Goal: Task Accomplishment & Management: Complete application form

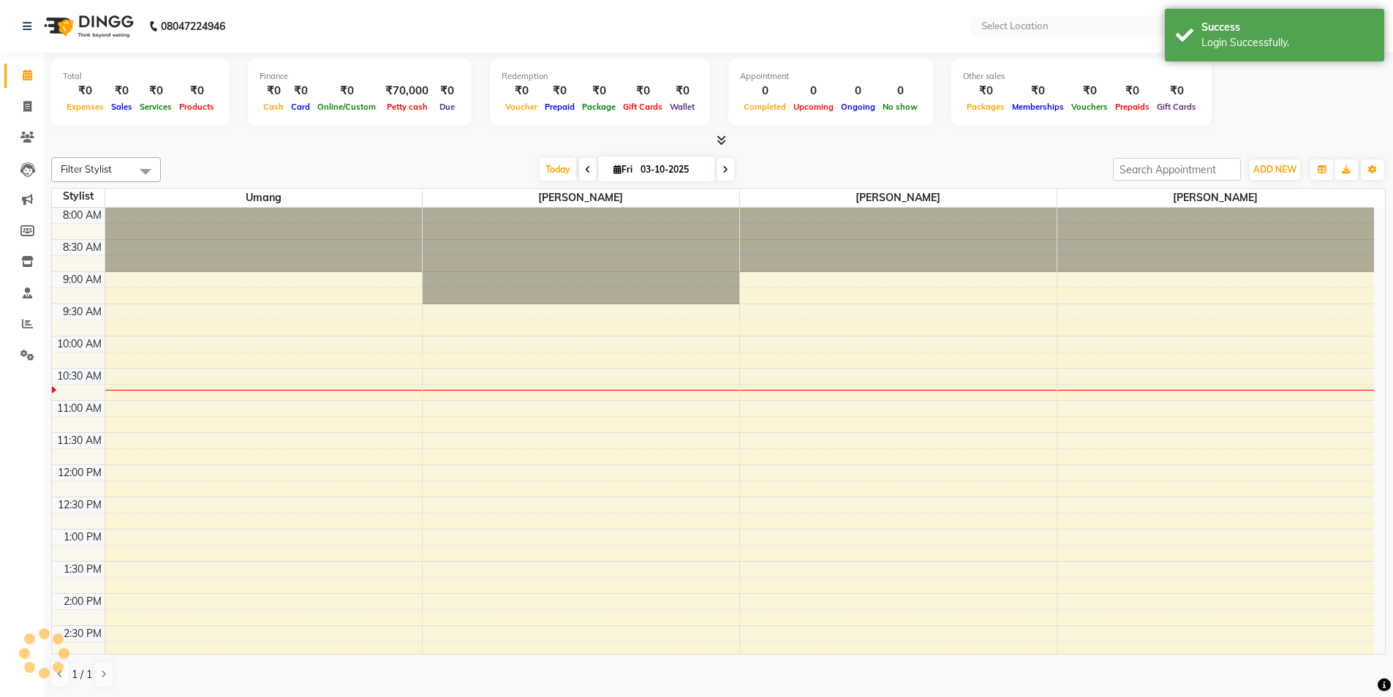
select select "en"
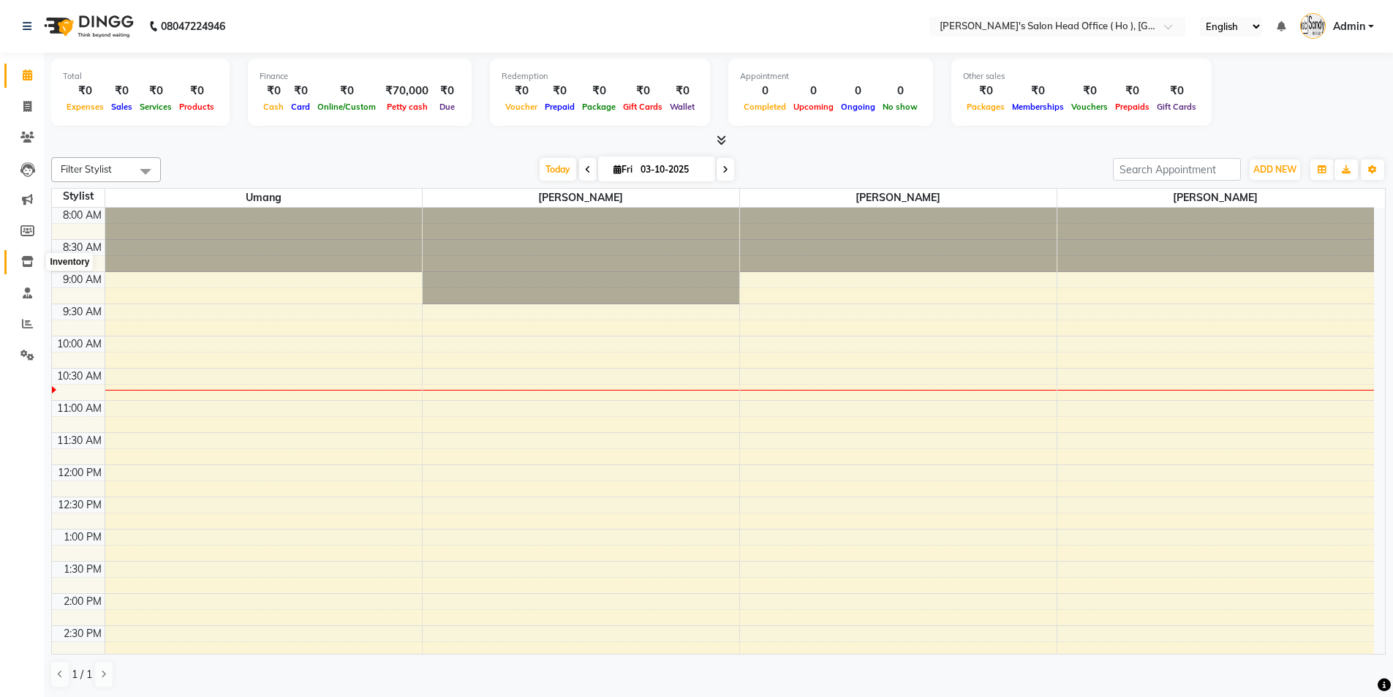
click at [26, 263] on icon at bounding box center [27, 261] width 12 height 11
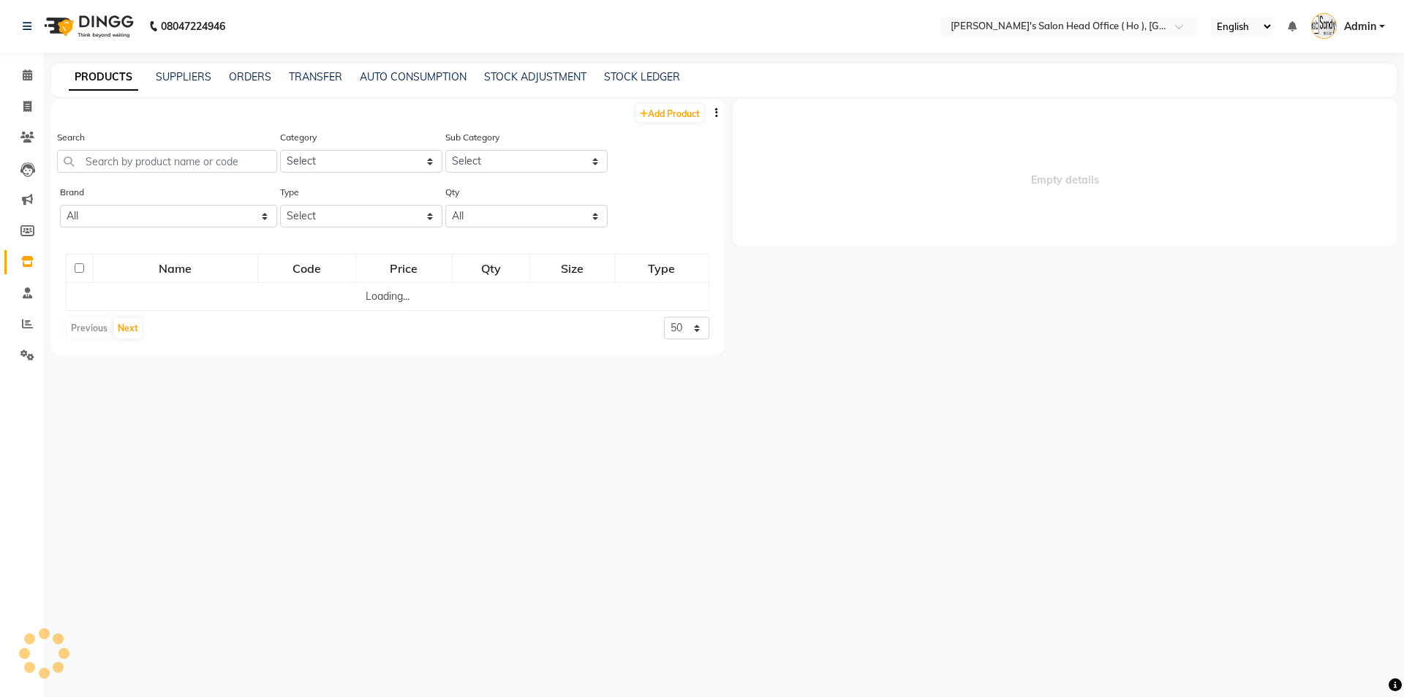
select select
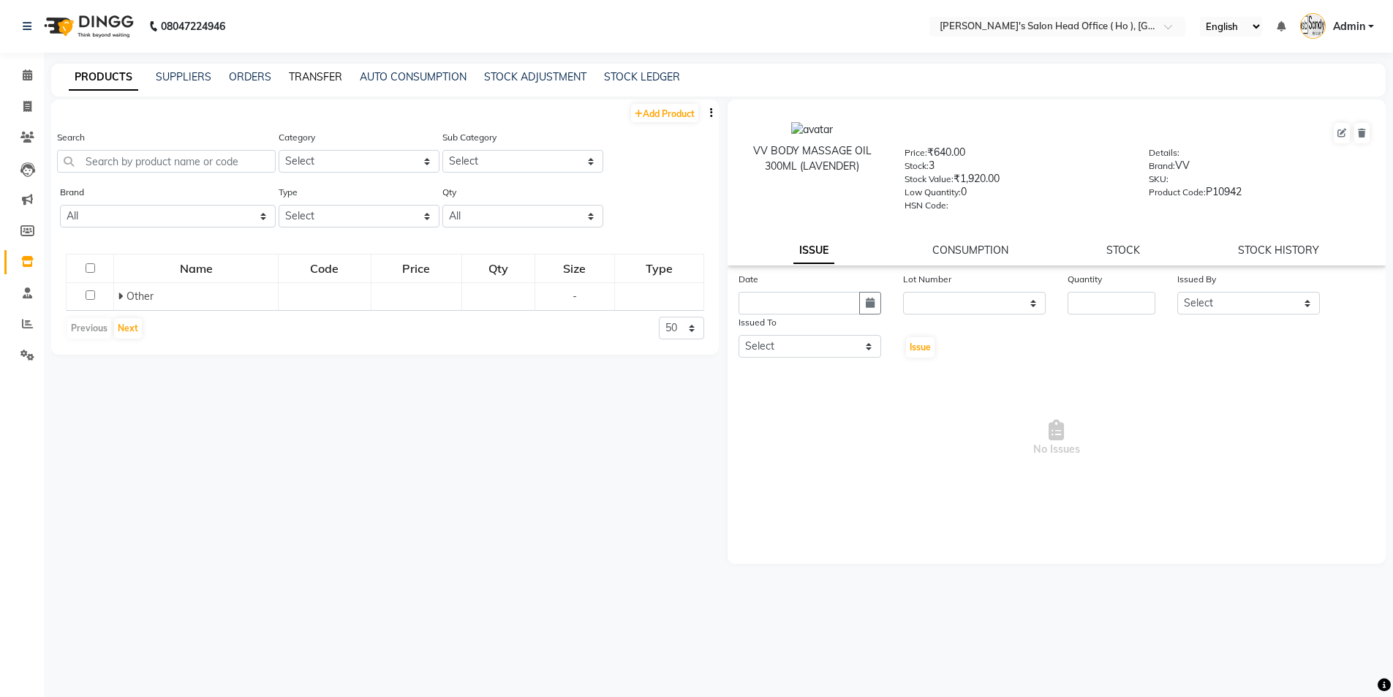
click at [331, 80] on link "TRANSFER" at bounding box center [315, 76] width 53 height 13
select select "sender"
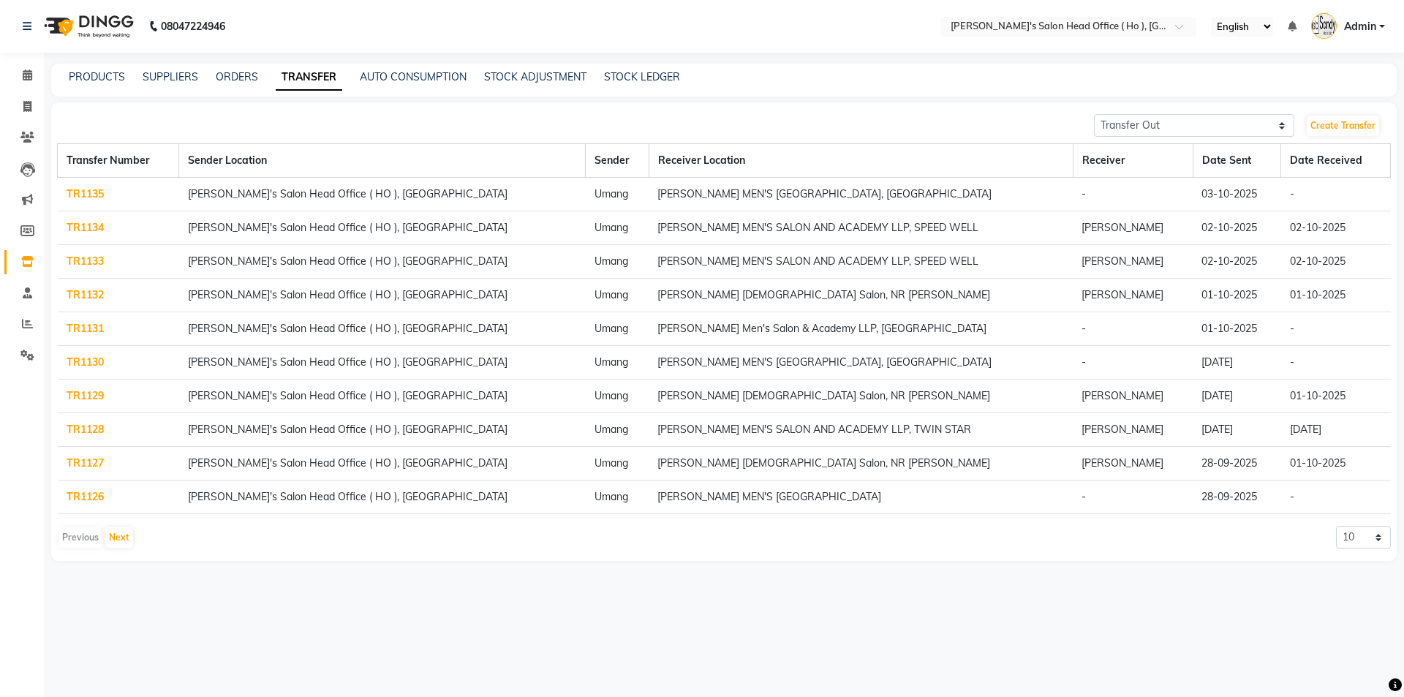
click at [914, 189] on td "[PERSON_NAME] MEN'S [GEOGRAPHIC_DATA], [GEOGRAPHIC_DATA]" at bounding box center [861, 195] width 424 height 34
click at [94, 197] on link "TR1135" at bounding box center [85, 193] width 37 height 13
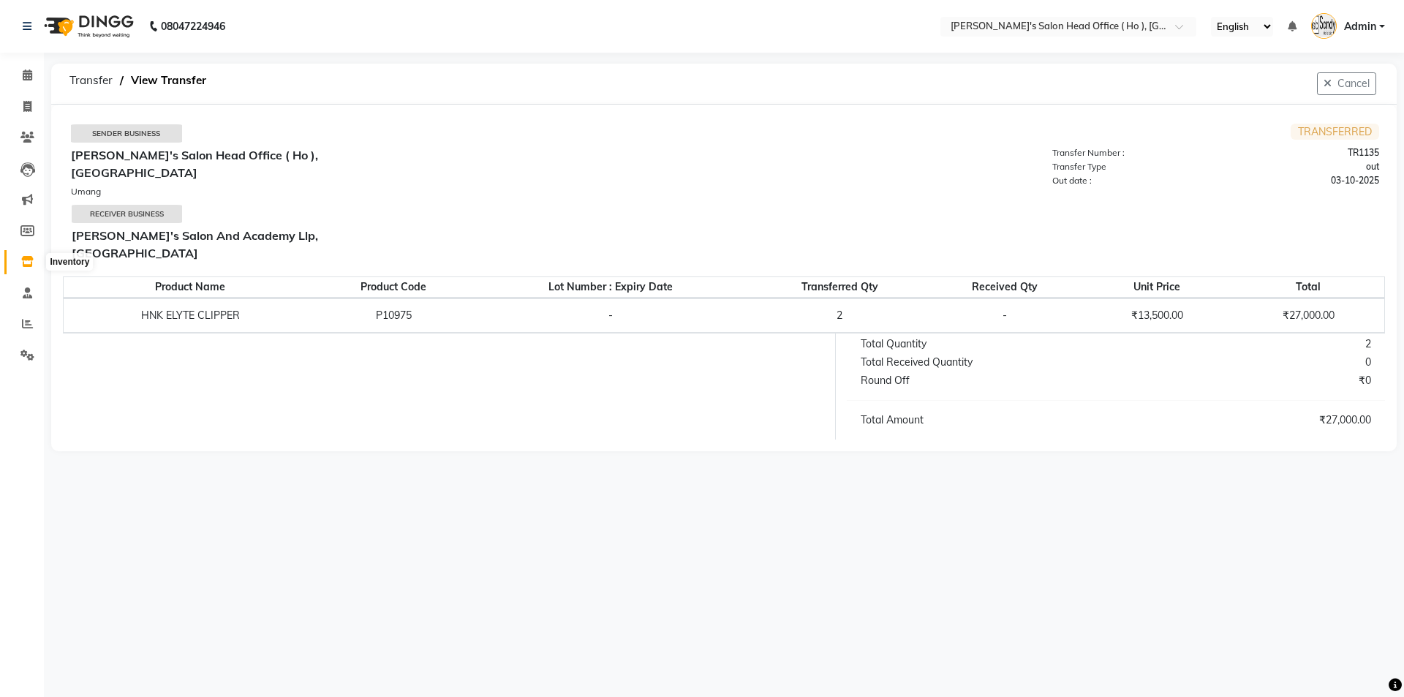
click at [26, 261] on icon at bounding box center [27, 261] width 12 height 11
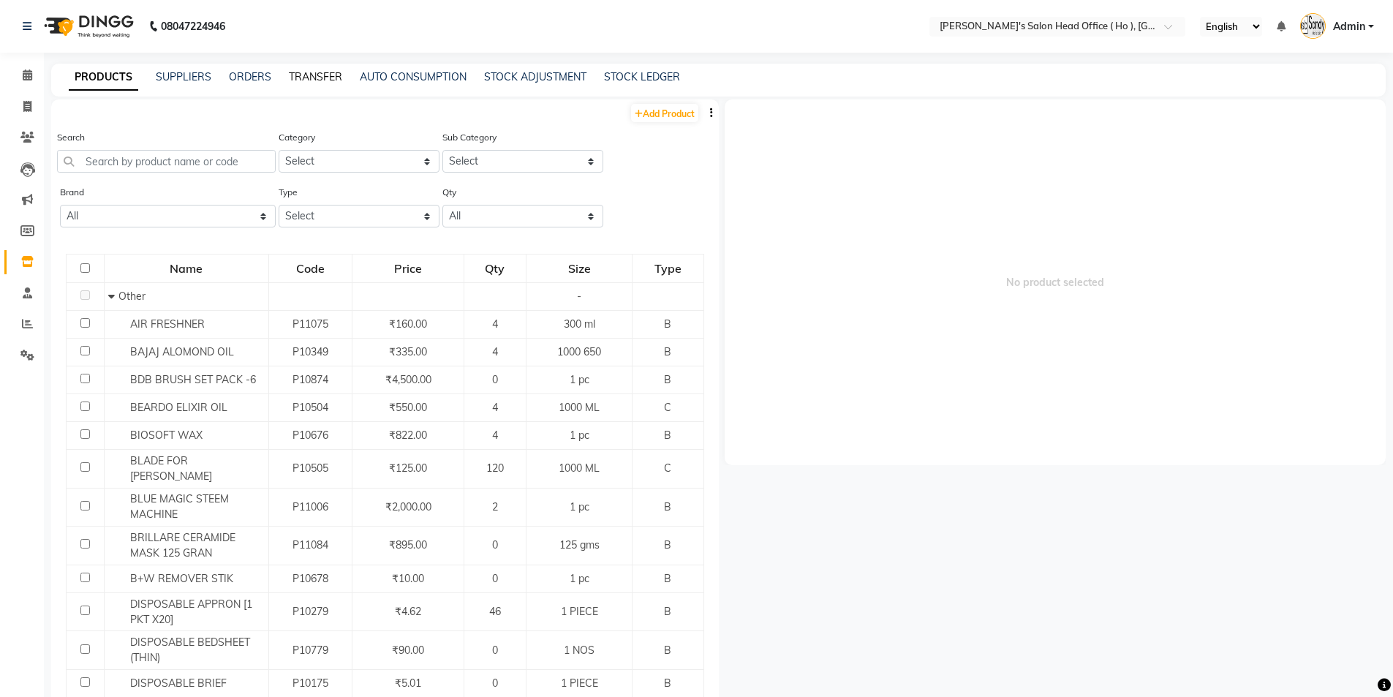
click at [330, 78] on link "TRANSFER" at bounding box center [315, 76] width 53 height 13
select select "sender"
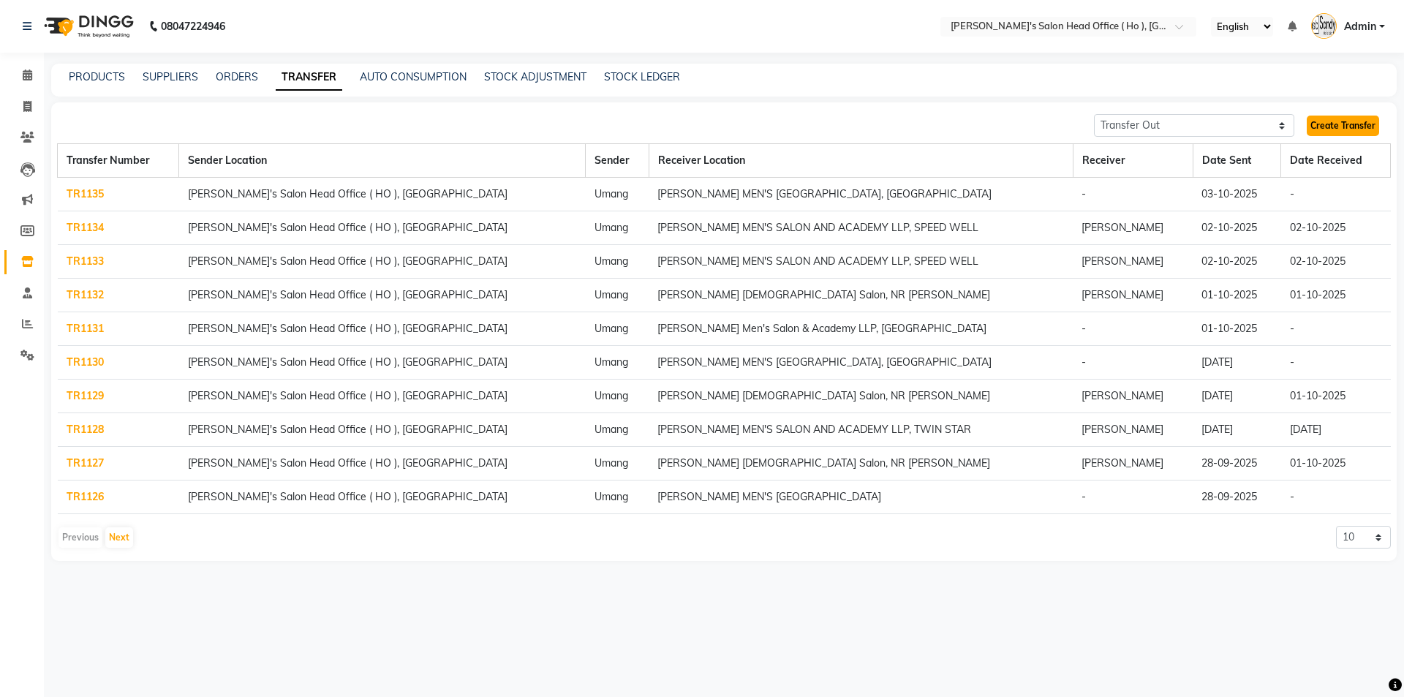
click at [1355, 131] on link "Create Transfer" at bounding box center [1343, 126] width 72 height 20
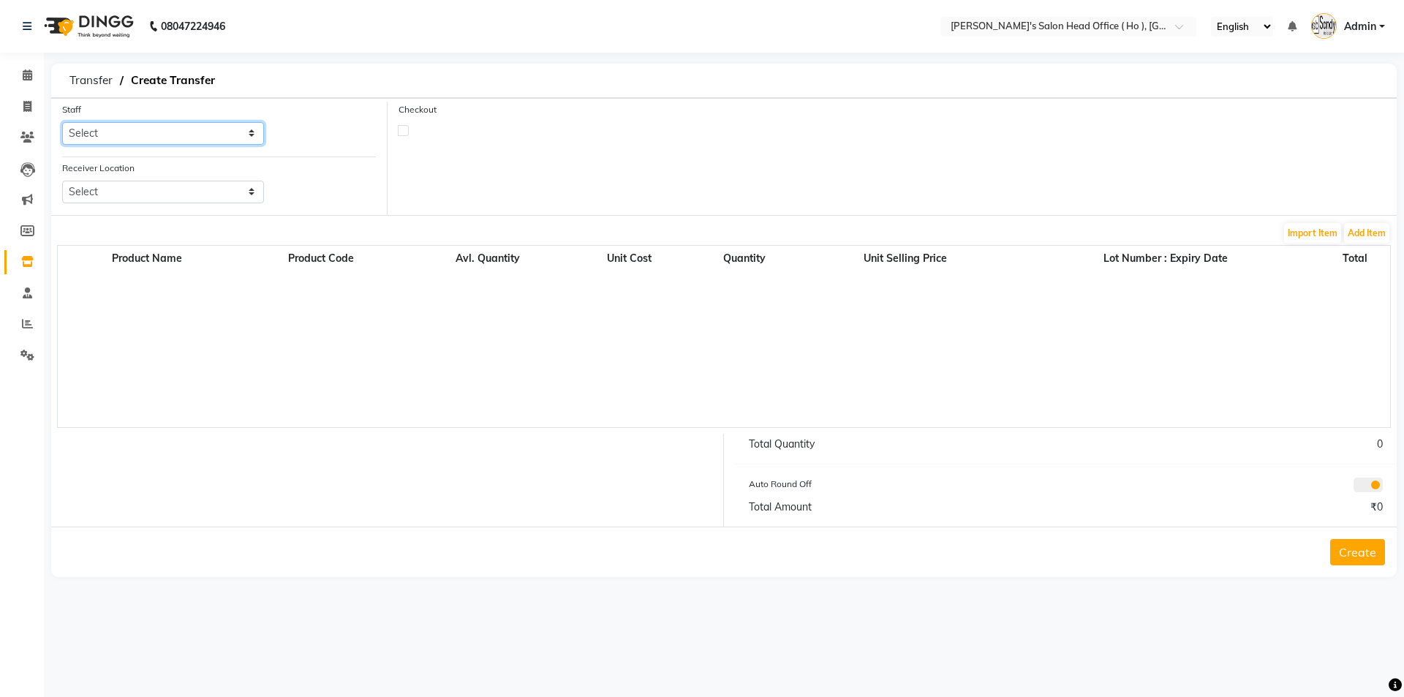
click at [151, 130] on select "Select [PERSON_NAME] [PERSON_NAME] SUNNY [PERSON_NAME]" at bounding box center [163, 133] width 202 height 23
select select "58746"
click at [62, 122] on select "Select [PERSON_NAME] [PERSON_NAME] SUNNY [PERSON_NAME]" at bounding box center [163, 133] width 202 height 23
click at [118, 192] on select "Select [PERSON_NAME] Men's Salon And Academy Llp, Twin Star [PERSON_NAME] [DEMO…" at bounding box center [163, 192] width 202 height 23
select select "3075"
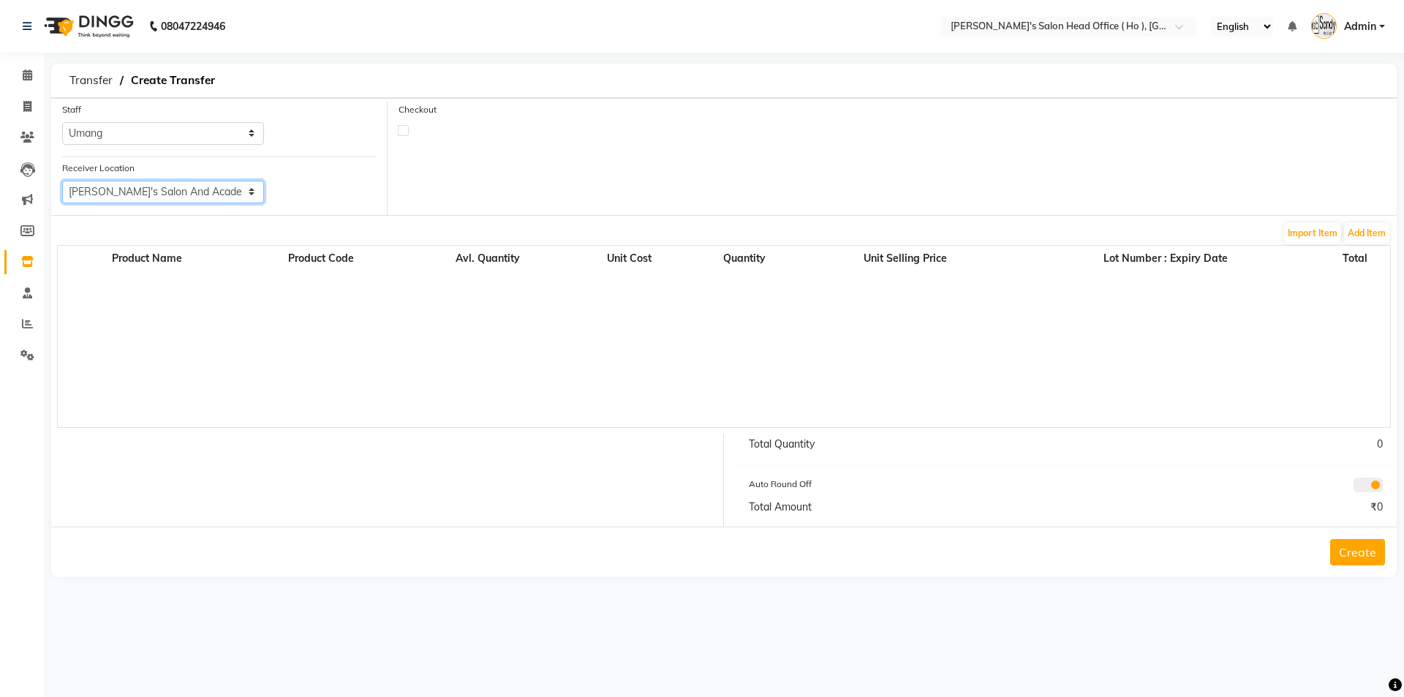
click at [62, 181] on select "Select [PERSON_NAME] Men's Salon And Academy Llp, Twin Star [PERSON_NAME] [DEMO…" at bounding box center [163, 192] width 202 height 23
click at [1366, 235] on button "Add Item" at bounding box center [1366, 233] width 45 height 20
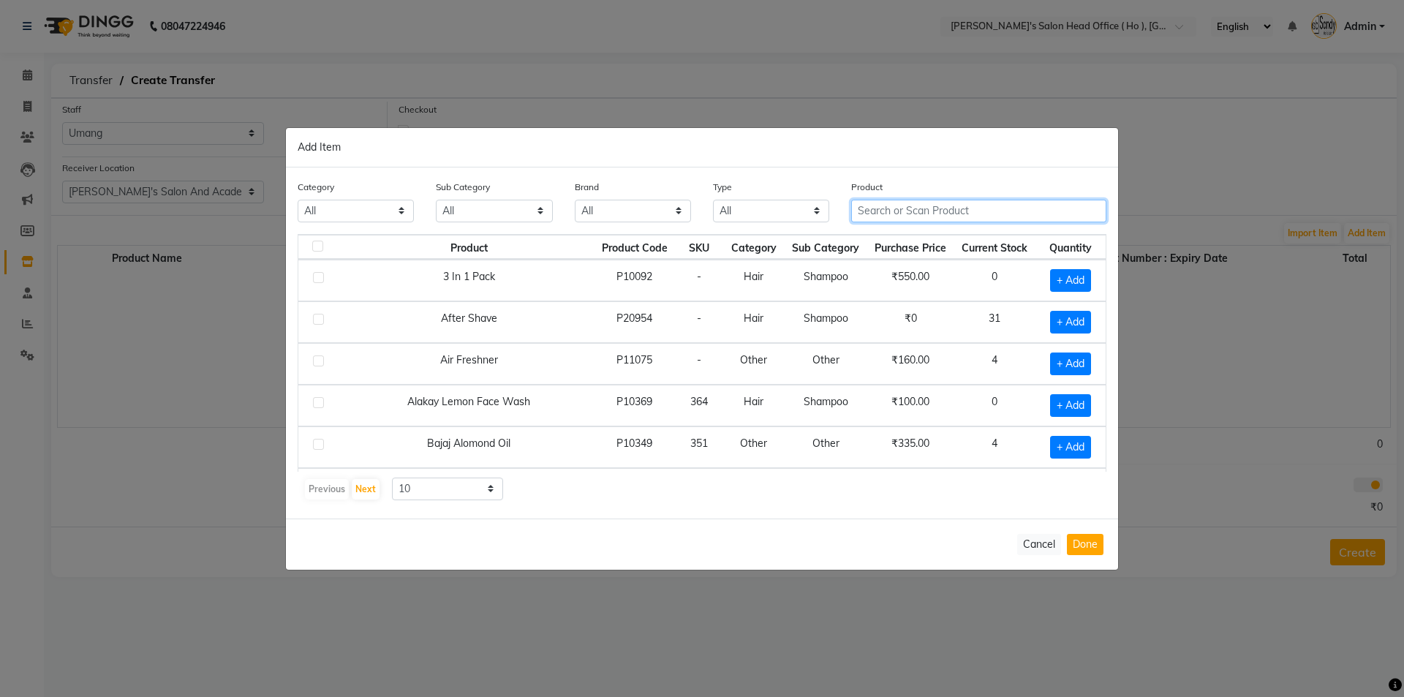
click at [861, 208] on input "text" at bounding box center [978, 211] width 255 height 23
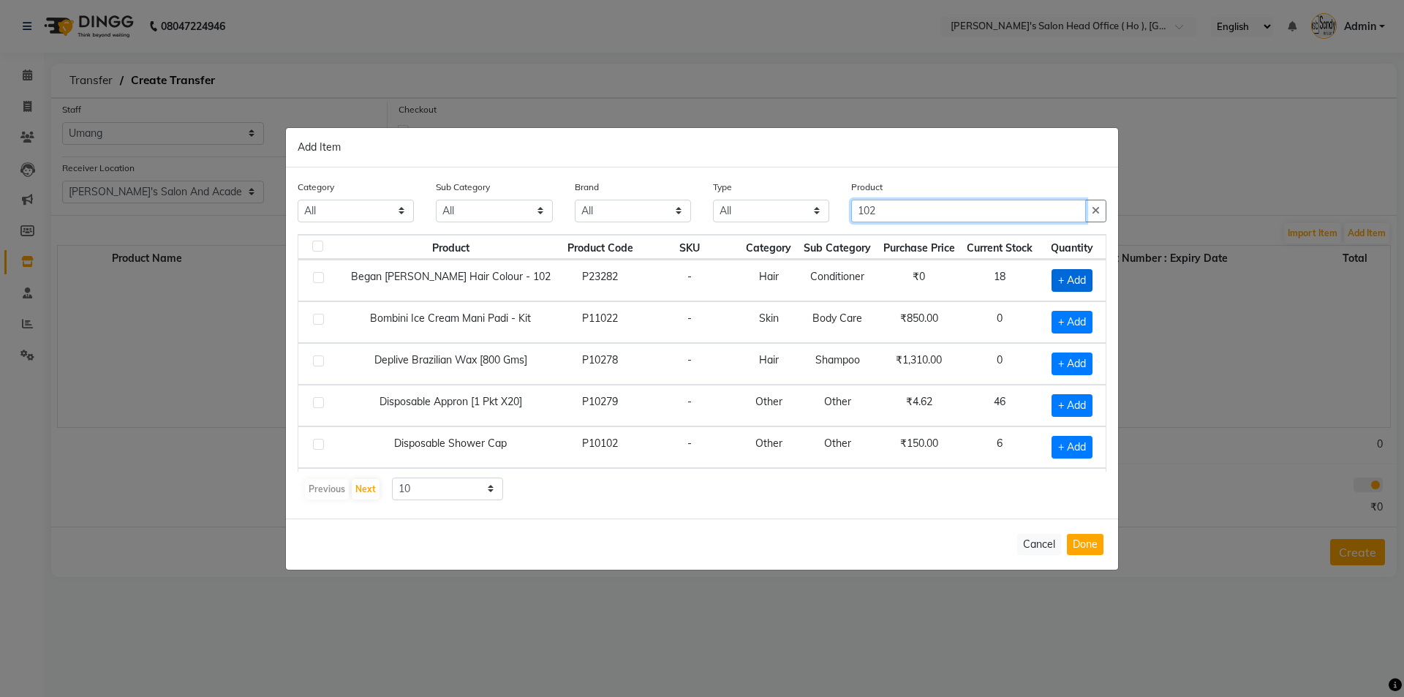
type input "102"
click at [1071, 282] on span "+ Add" at bounding box center [1072, 280] width 41 height 23
checkbox input "true"
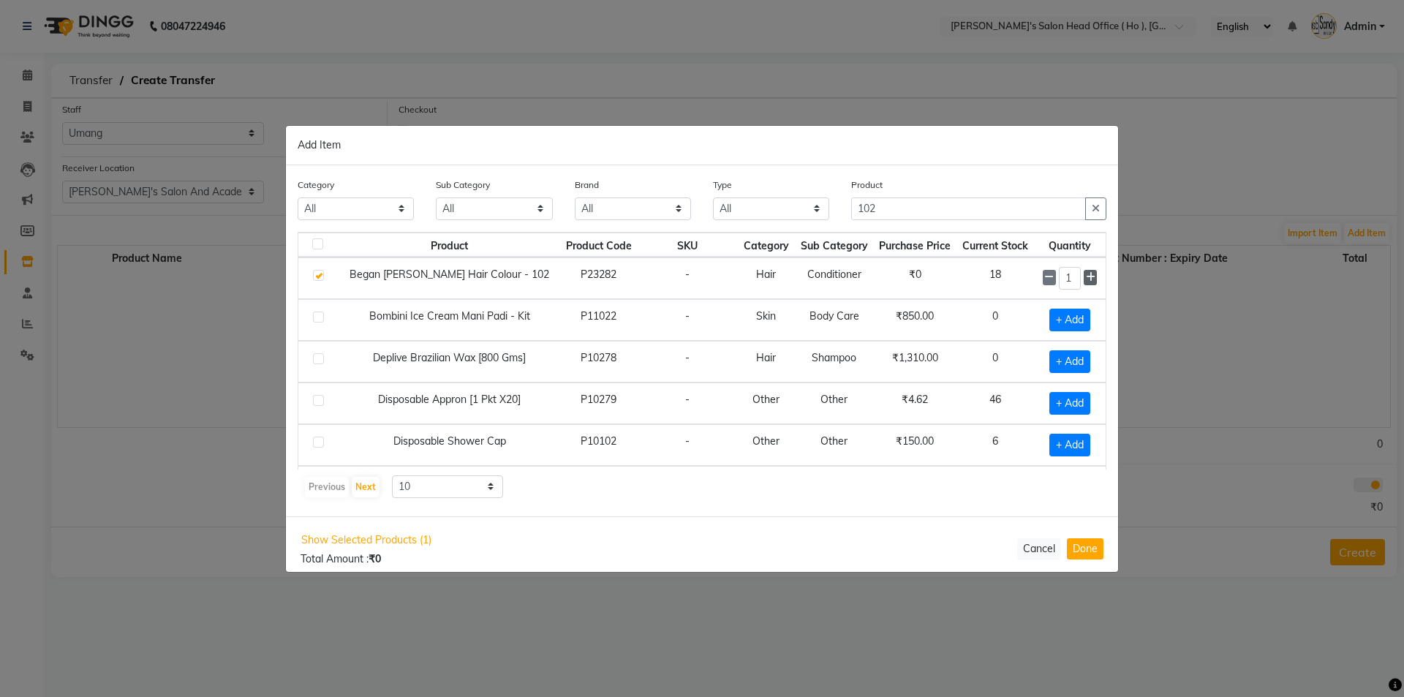
click at [1086, 279] on icon at bounding box center [1091, 277] width 10 height 10
type input "2"
click at [1087, 547] on button "Done" at bounding box center [1085, 548] width 37 height 21
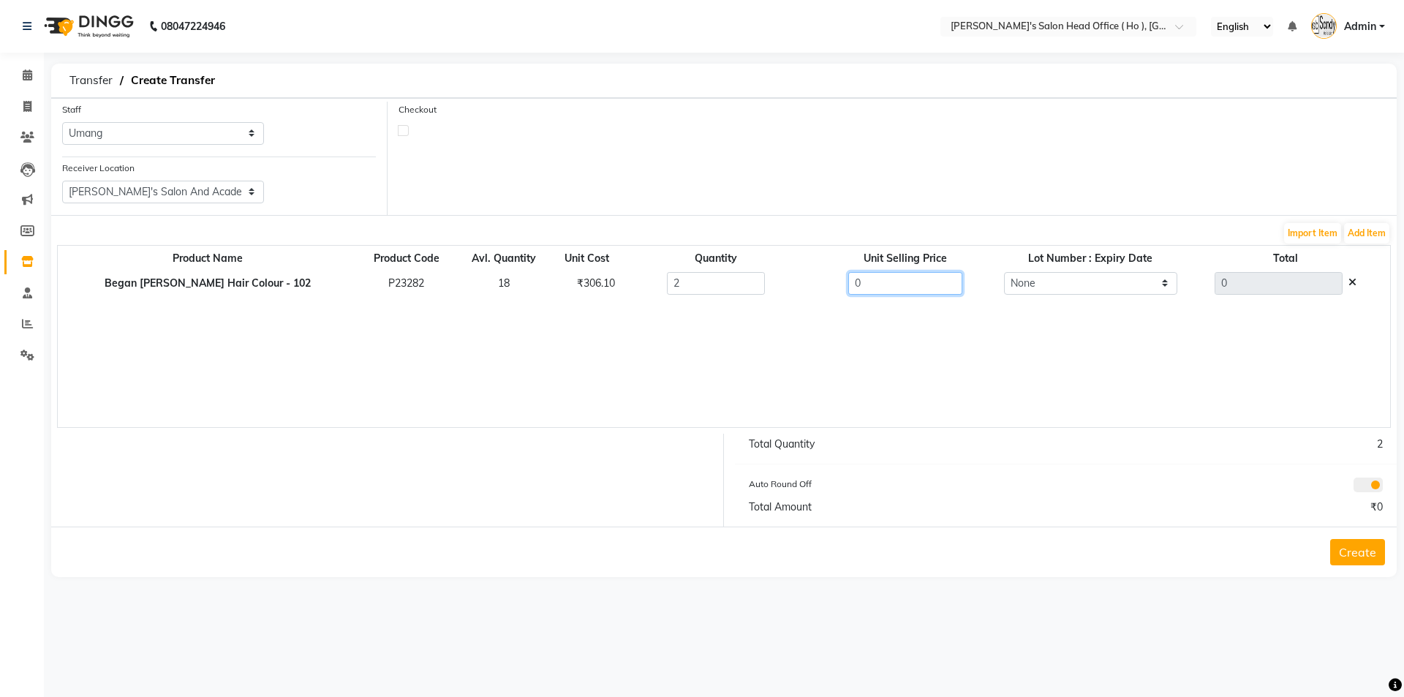
drag, startPoint x: 837, startPoint y: 282, endPoint x: 718, endPoint y: 263, distance: 120.7
click at [728, 264] on table "Product Name Product Code Avl. Quantity Unit Cost Quantity Unit Selling Price L…" at bounding box center [724, 274] width 1333 height 50
type input "450"
type input "900"
click at [859, 353] on div "Product Name Product Code Avl. Quantity Unit Cost Quantity Unit Selling Price L…" at bounding box center [724, 336] width 1334 height 183
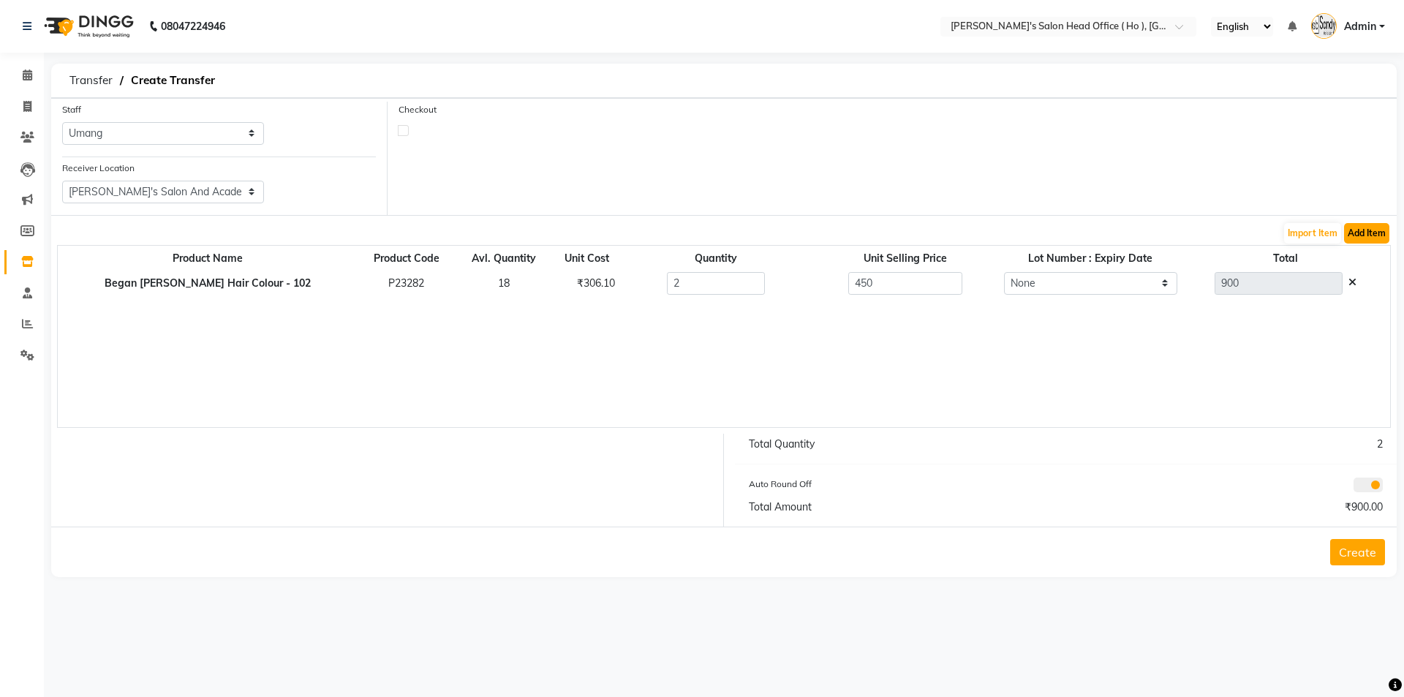
click at [1358, 235] on button "Add Item" at bounding box center [1366, 233] width 45 height 20
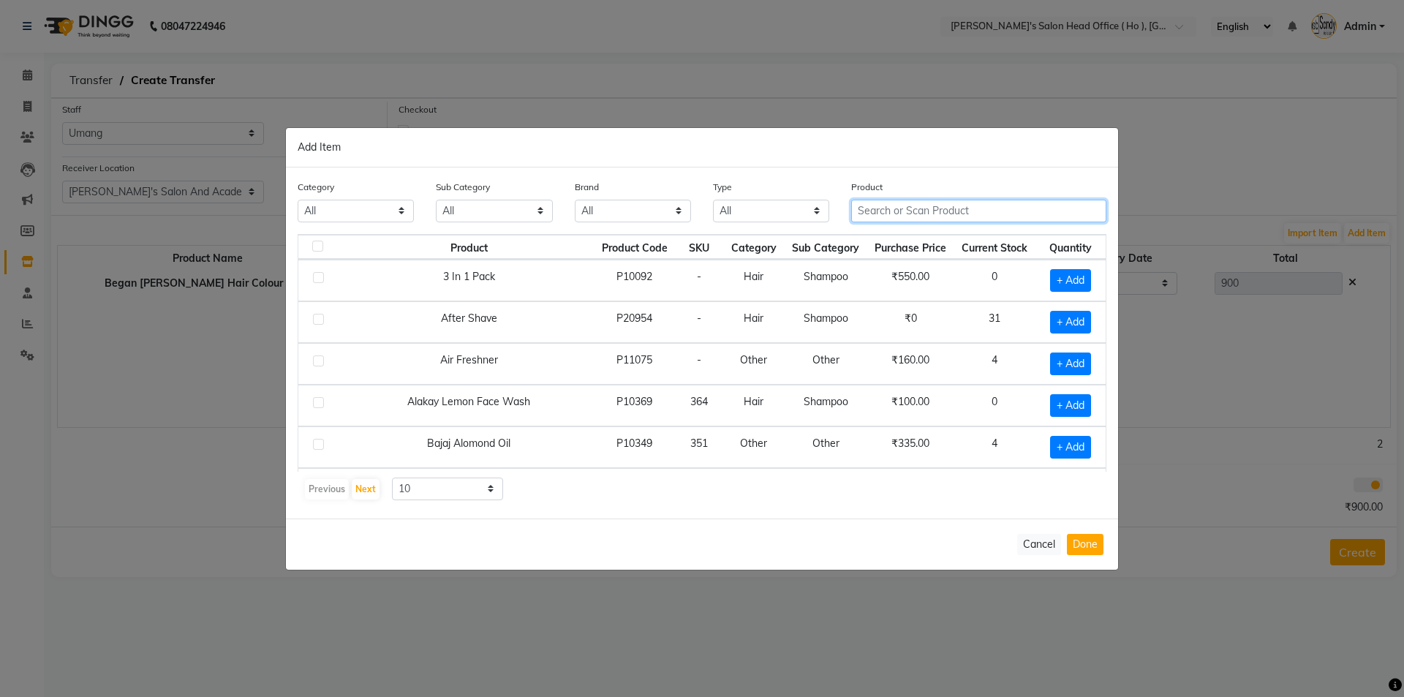
click at [946, 214] on input "text" at bounding box center [978, 211] width 255 height 23
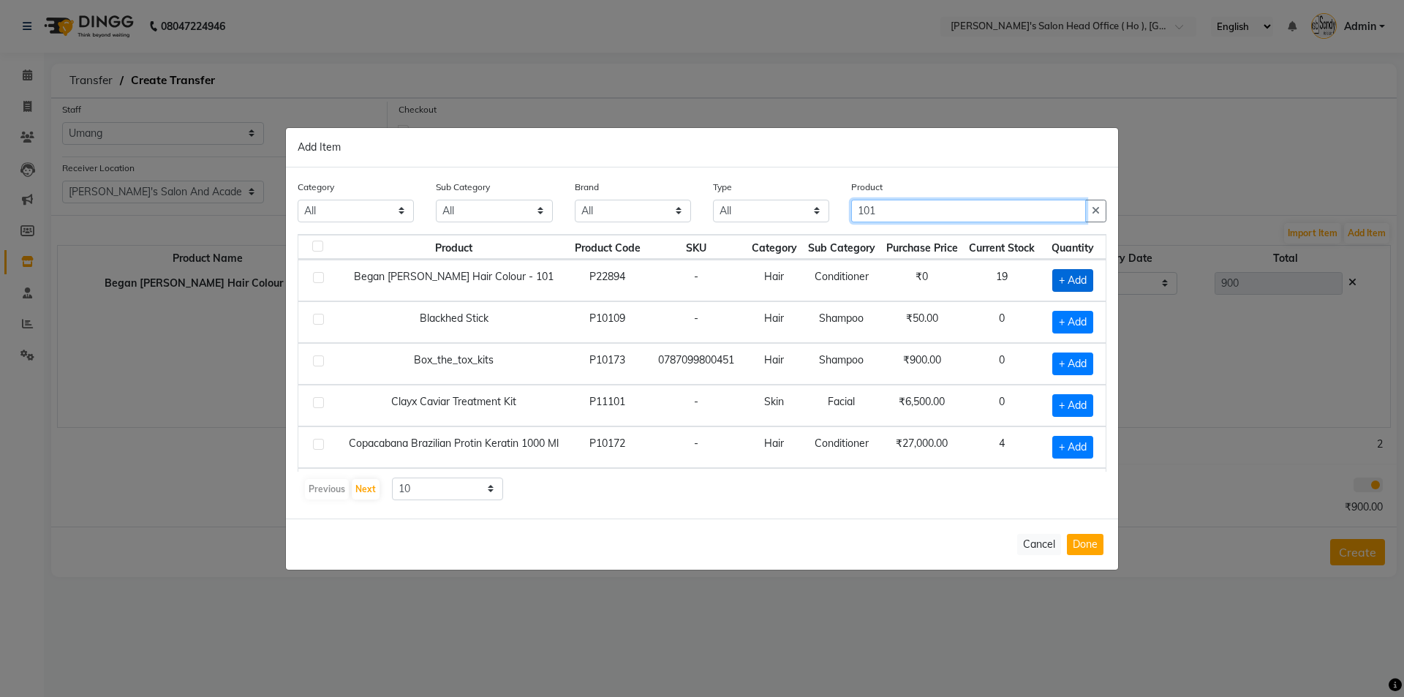
type input "101"
click at [1069, 281] on span "+ Add" at bounding box center [1073, 280] width 41 height 23
checkbox input "true"
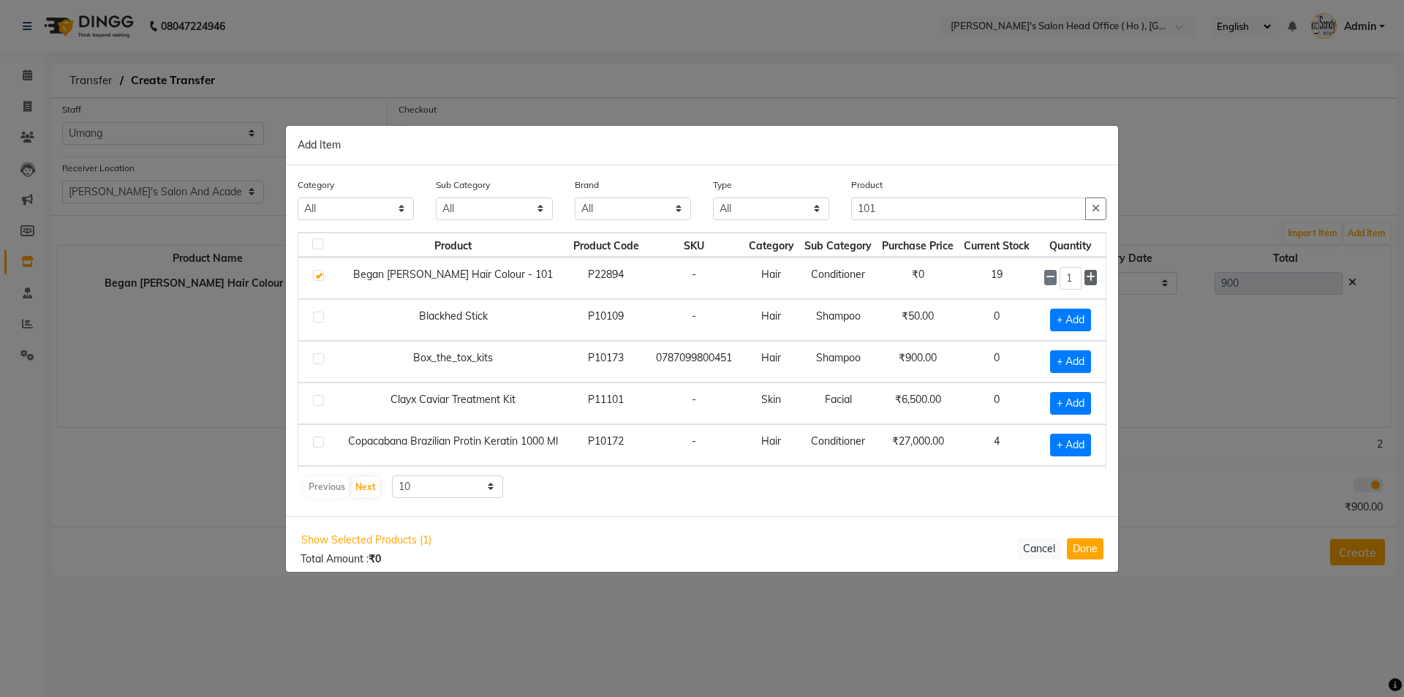
click at [1086, 272] on icon at bounding box center [1091, 277] width 10 height 10
type input "4"
click at [1085, 543] on button "Done" at bounding box center [1085, 548] width 37 height 21
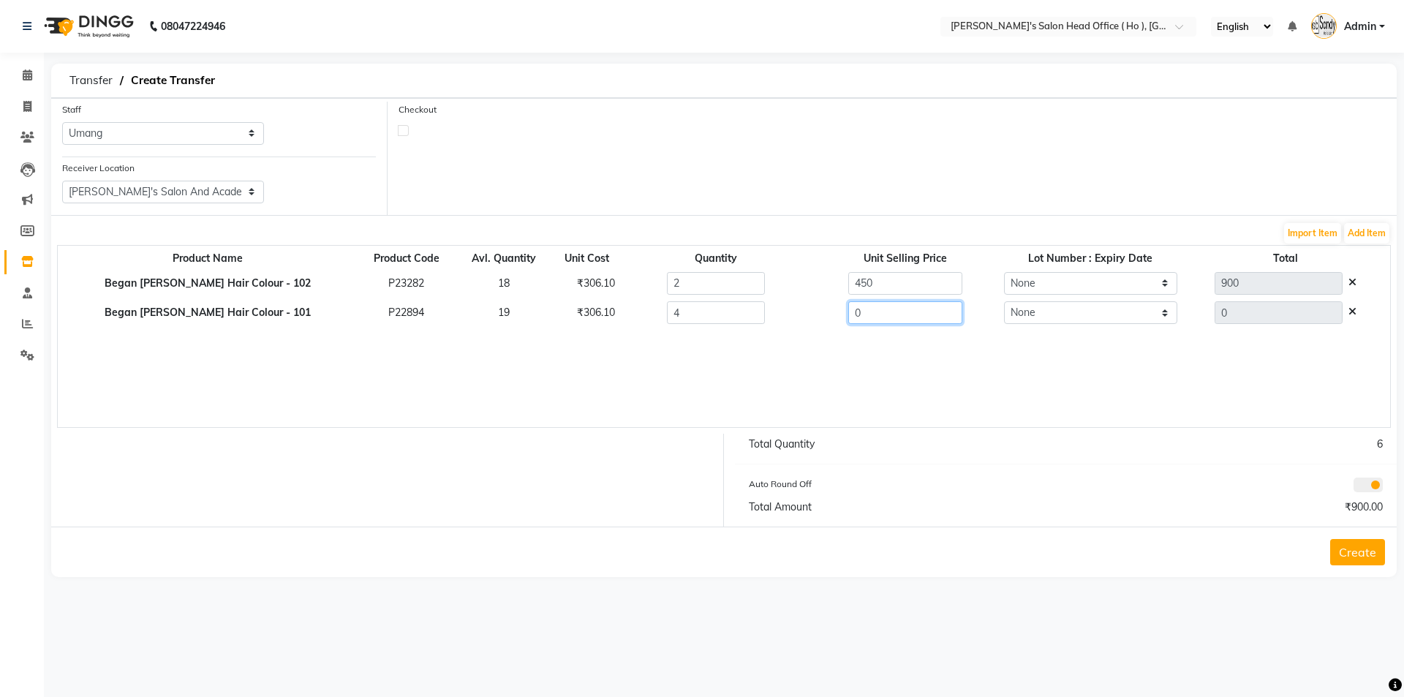
drag, startPoint x: 835, startPoint y: 306, endPoint x: 731, endPoint y: 306, distance: 103.9
click at [731, 306] on tr "Began [PERSON_NAME] Hair Colour - 101 P22894 19 ₹306.10 4 0 None 0" at bounding box center [724, 313] width 1333 height 30
type input "450"
type input "1800"
click at [897, 388] on div "Product Name Product Code Avl. Quantity Unit Cost Quantity Unit Selling Price L…" at bounding box center [724, 336] width 1334 height 183
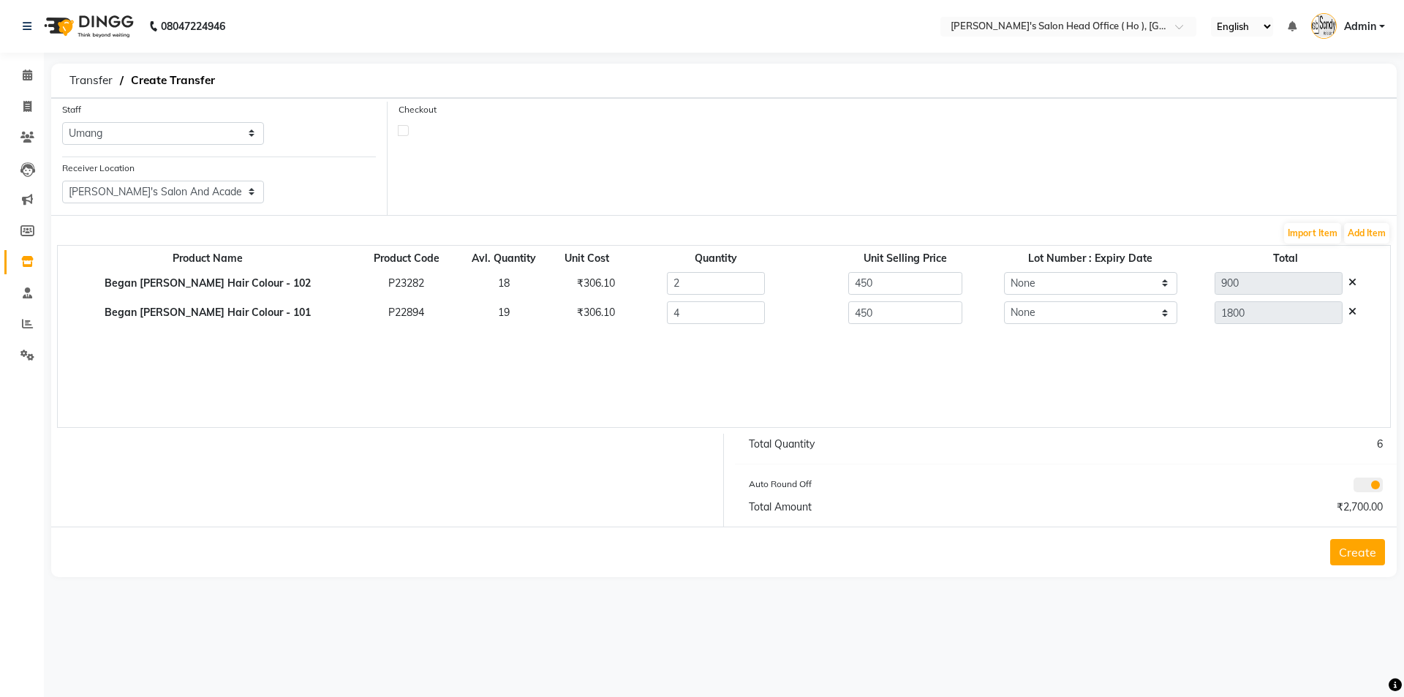
click at [1387, 219] on form "Staff Select [PERSON_NAME] [PERSON_NAME] SUNNY [PERSON_NAME] Receiver Location …" at bounding box center [724, 337] width 1346 height 479
click at [1381, 228] on button "Add Item" at bounding box center [1366, 233] width 45 height 20
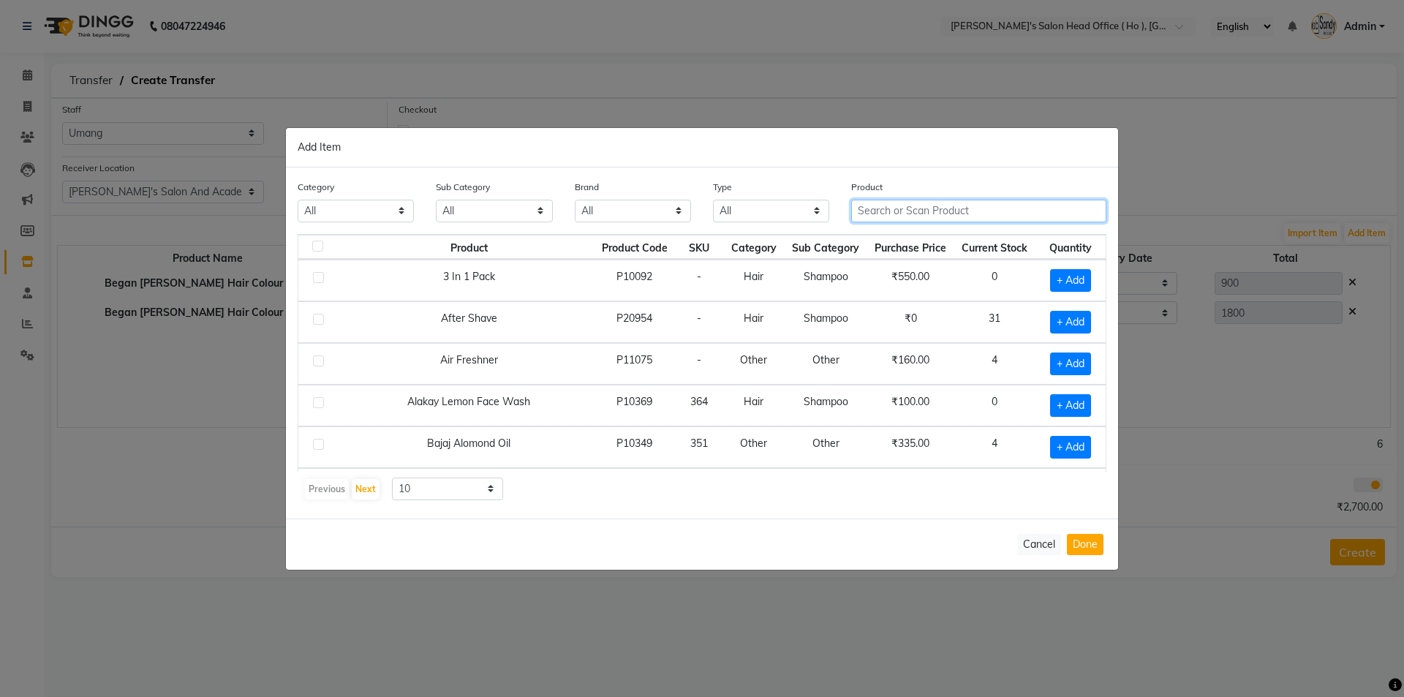
click at [973, 219] on input "text" at bounding box center [978, 211] width 255 height 23
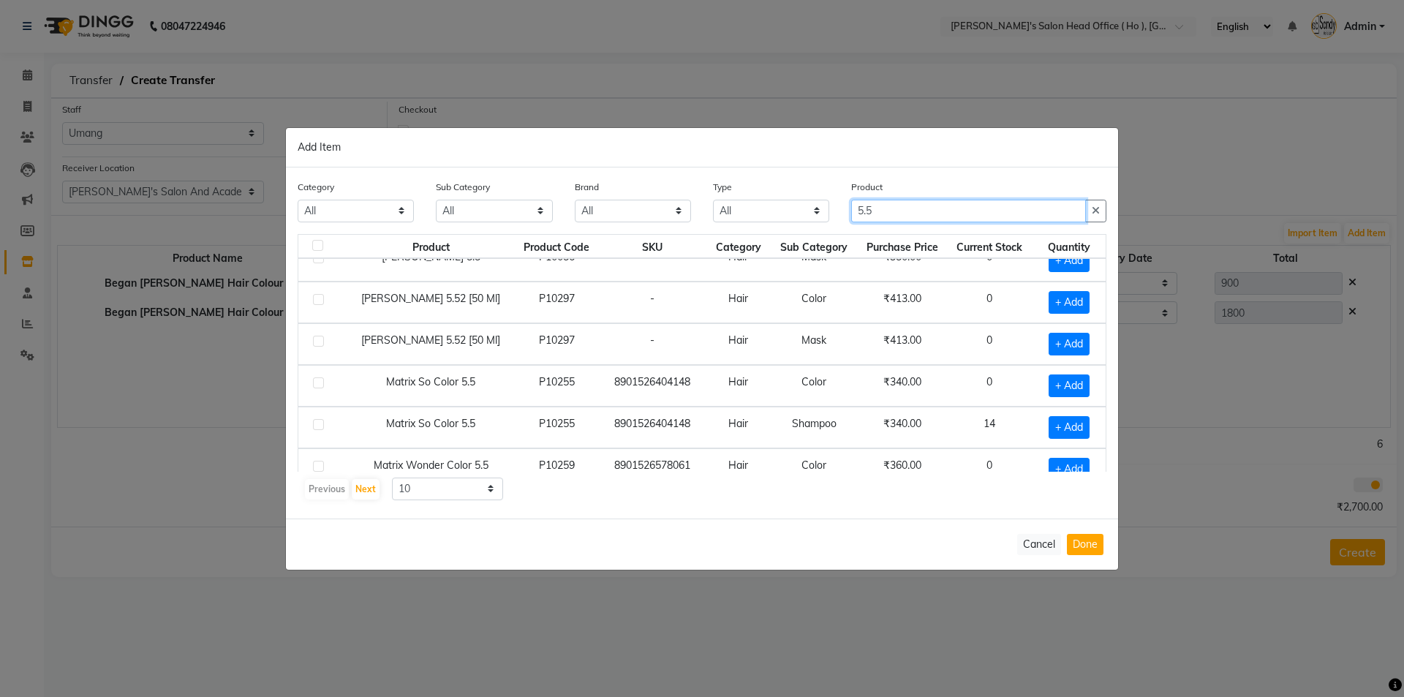
scroll to position [146, 0]
type input "5.5"
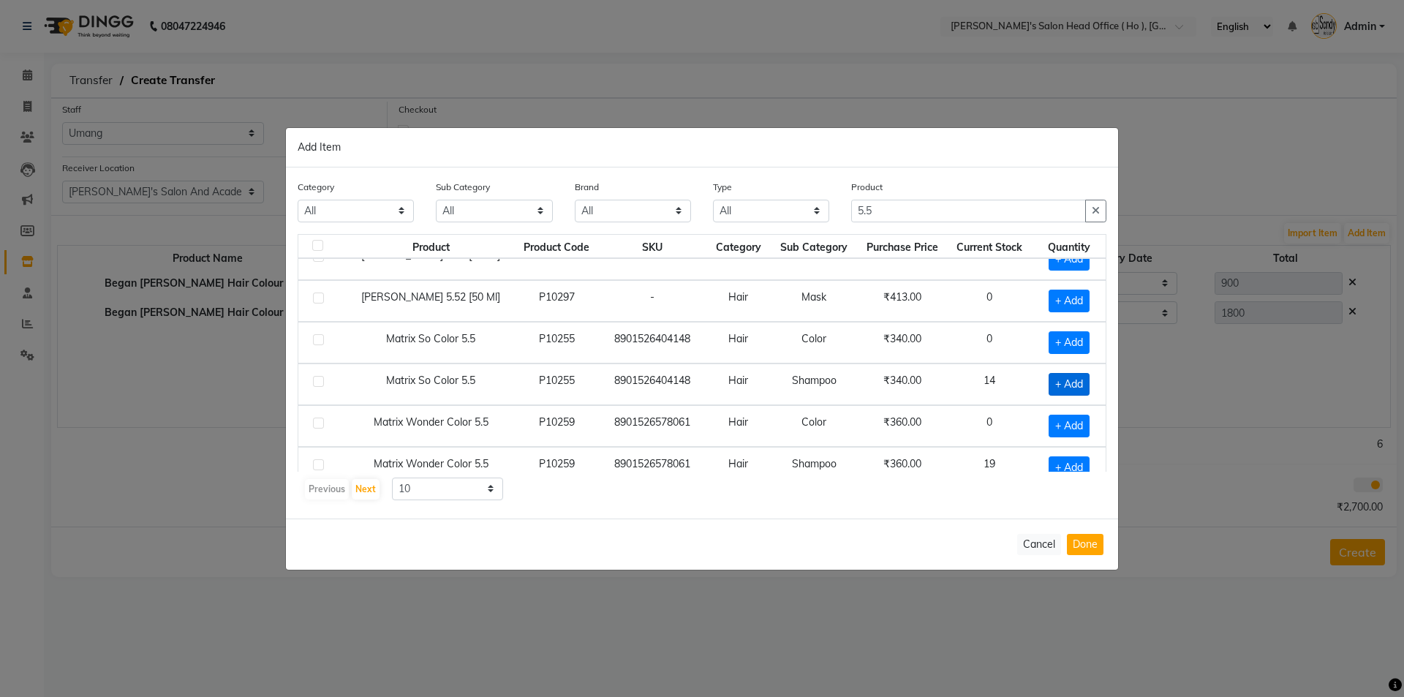
click at [1053, 378] on span "+ Add" at bounding box center [1069, 384] width 41 height 23
checkbox input "true"
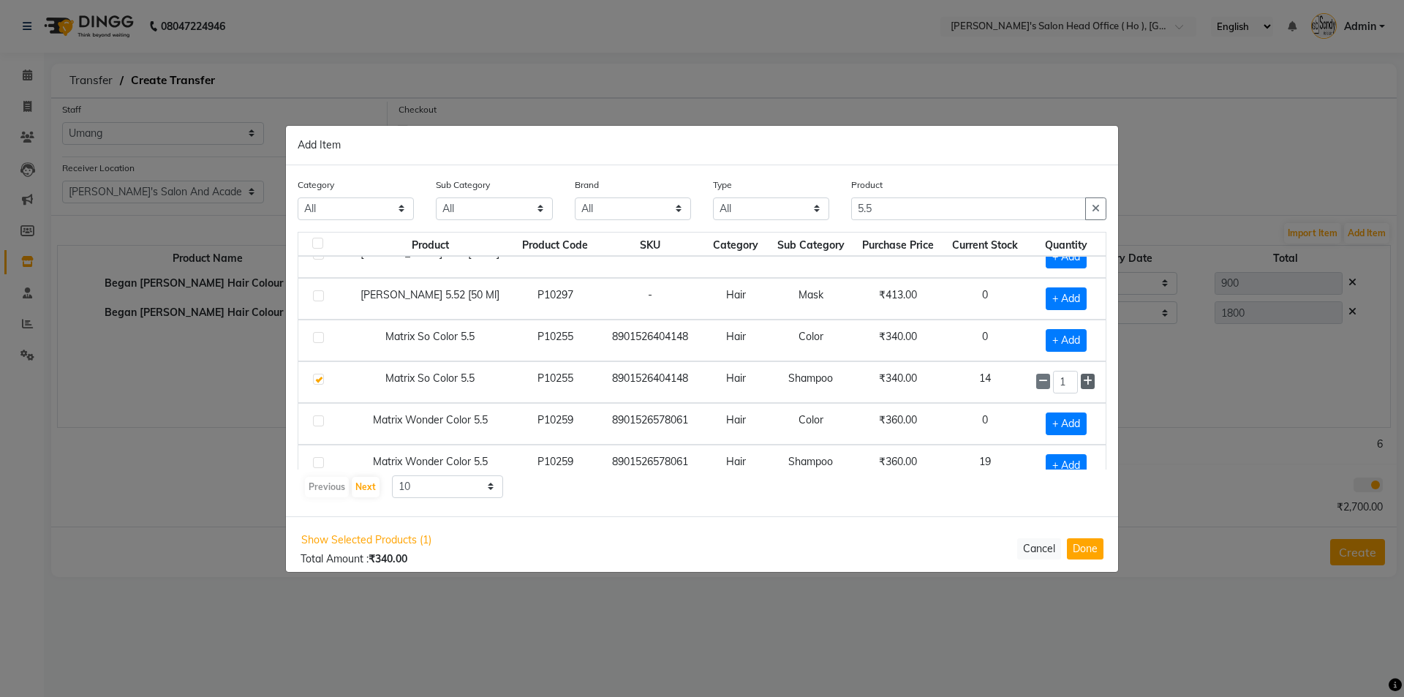
click at [1083, 380] on icon at bounding box center [1088, 381] width 10 height 10
type input "3"
click at [1084, 555] on button "Done" at bounding box center [1085, 548] width 37 height 21
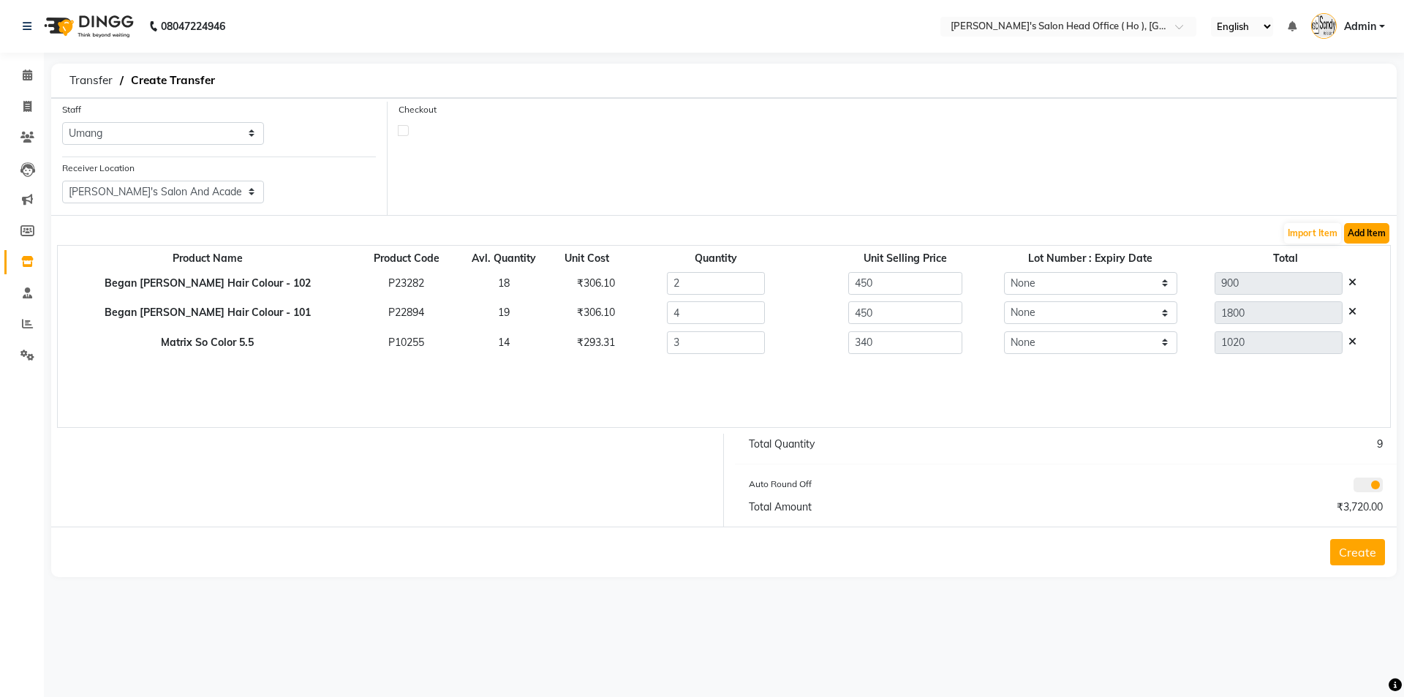
click at [1363, 229] on button "Add Item" at bounding box center [1366, 233] width 45 height 20
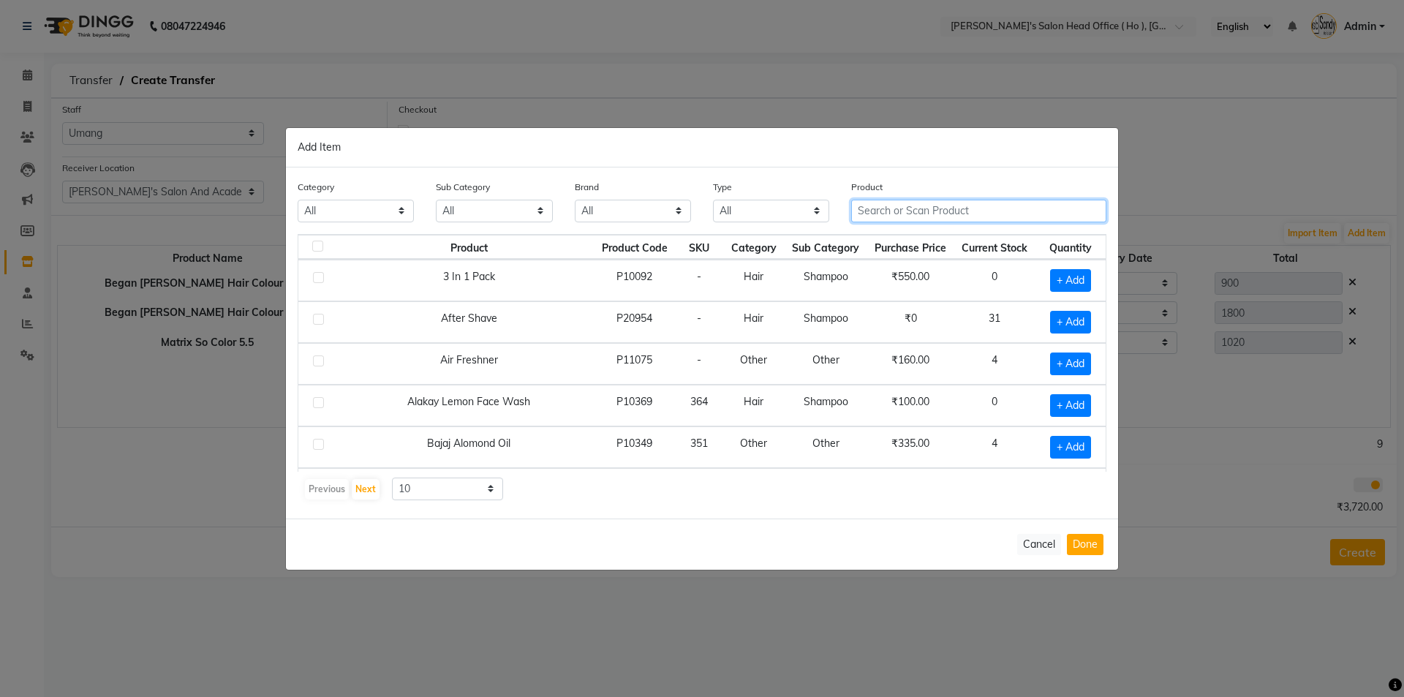
click at [959, 214] on input "text" at bounding box center [978, 211] width 255 height 23
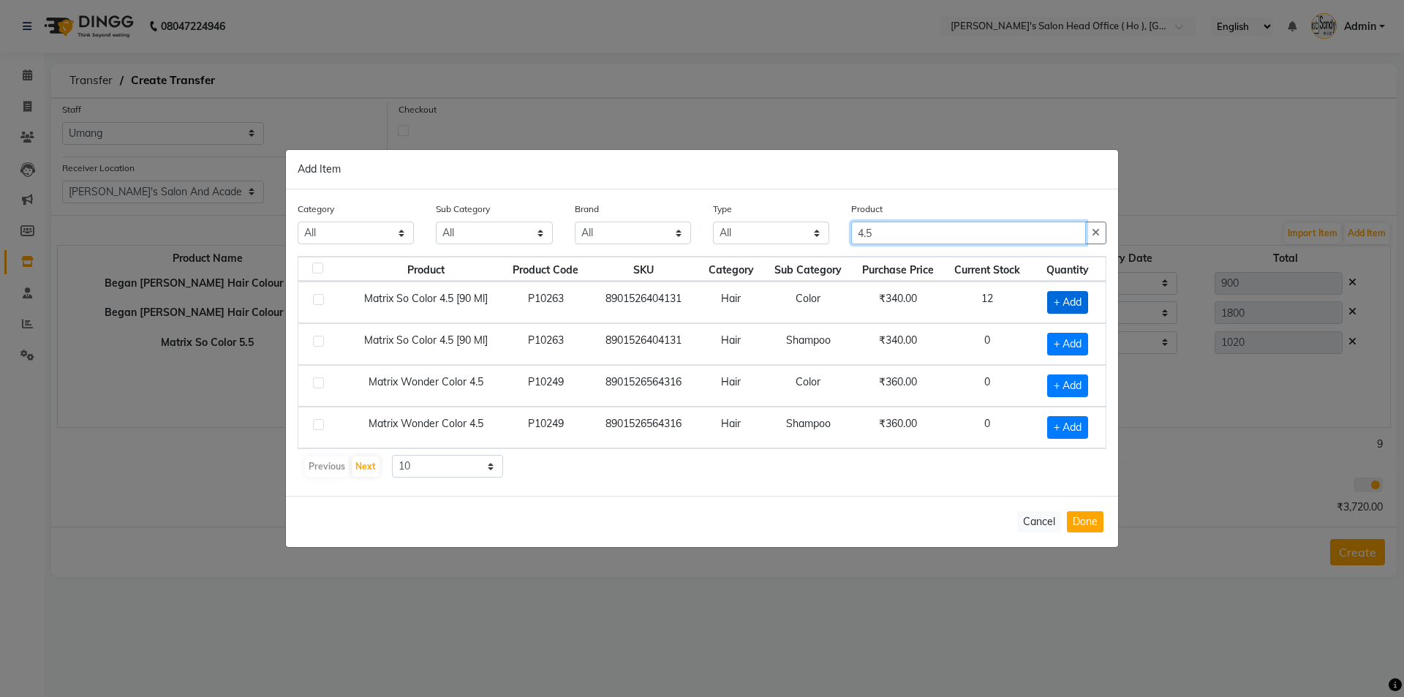
type input "4.5"
click at [1073, 297] on span "+ Add" at bounding box center [1067, 302] width 41 height 23
checkbox input "true"
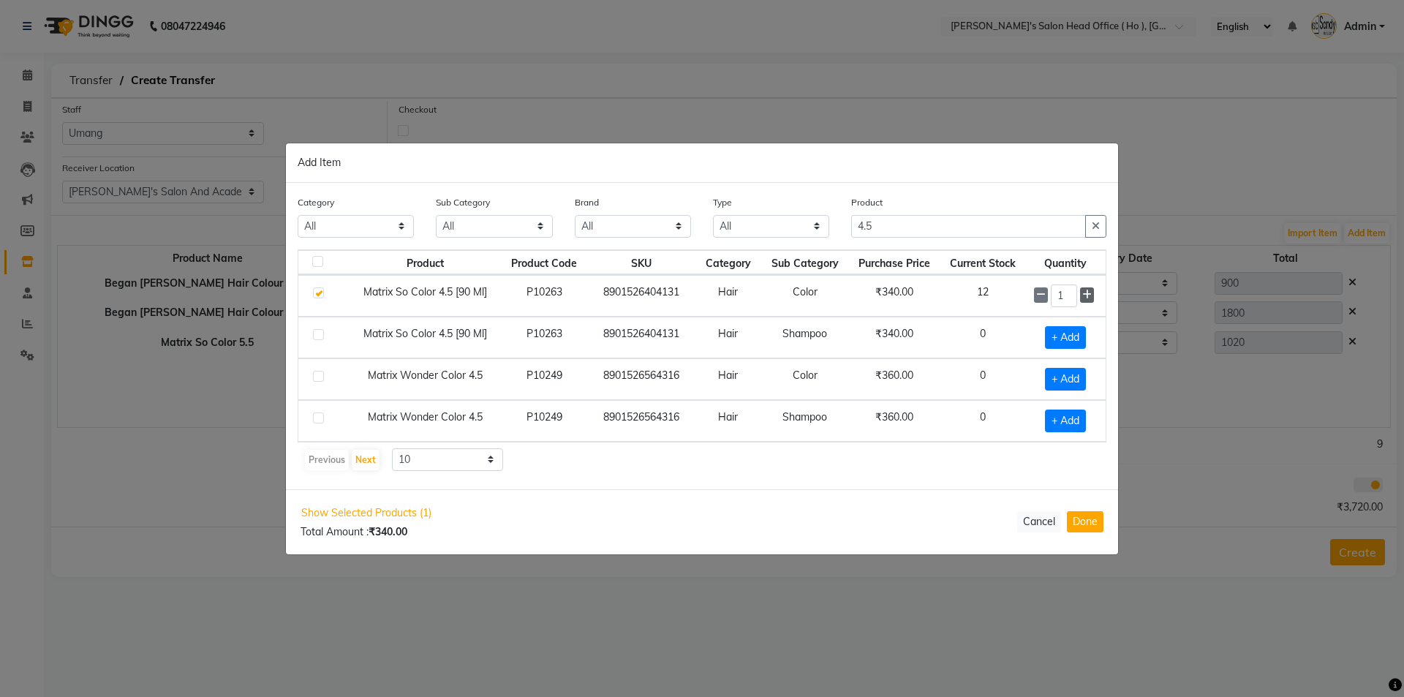
click at [1088, 297] on icon at bounding box center [1087, 295] width 10 height 10
type input "4"
drag, startPoint x: 898, startPoint y: 225, endPoint x: 561, endPoint y: 219, distance: 337.2
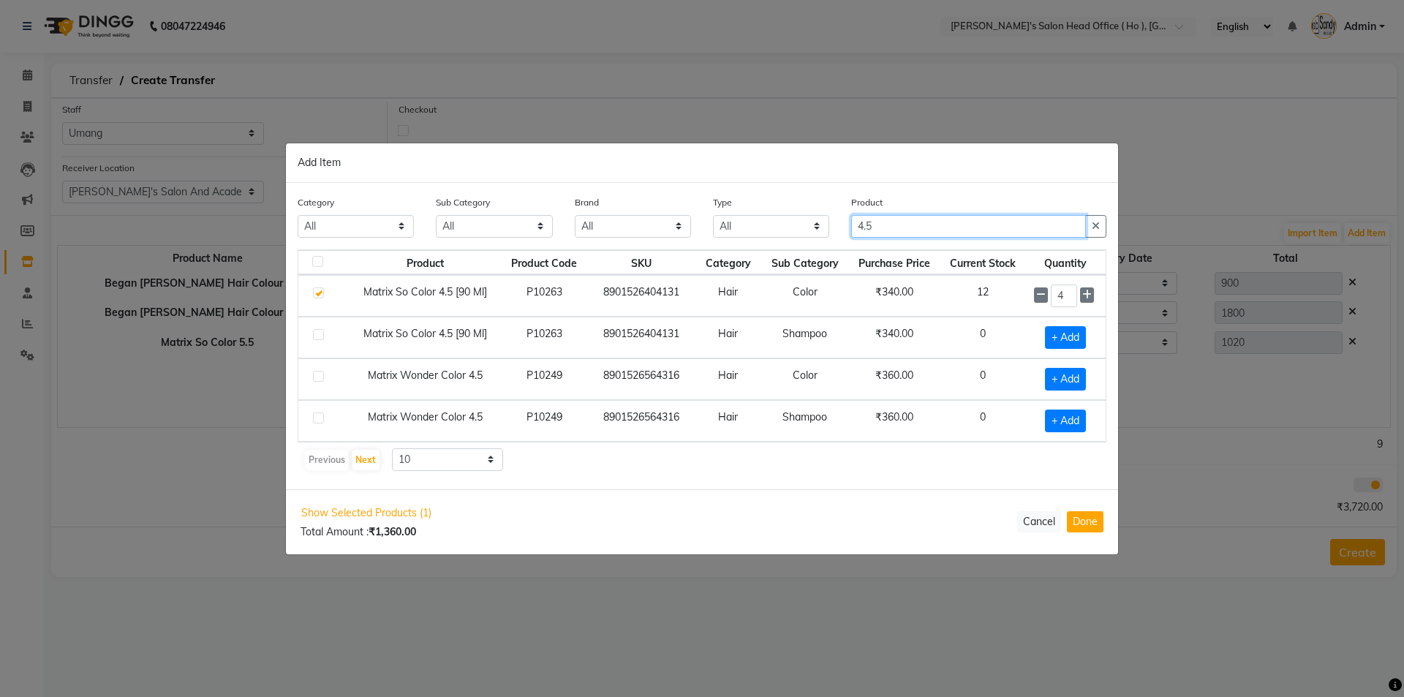
click at [561, 219] on div "Category All Hair Skin Waxing Disposable Threading Hands and Feet Beauty Planet…" at bounding box center [702, 222] width 831 height 55
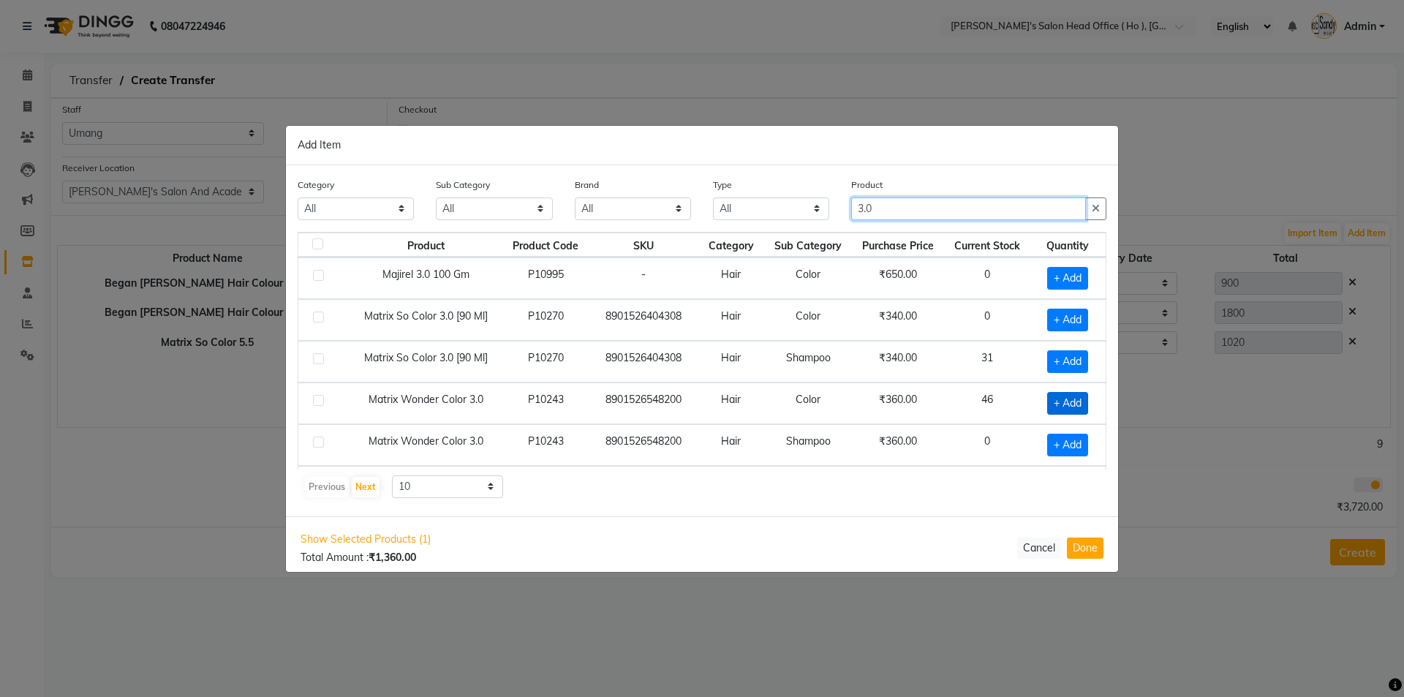
type input "3.0"
click at [1065, 409] on span "+ Add" at bounding box center [1067, 403] width 41 height 23
checkbox input "true"
click at [1068, 407] on div "1" at bounding box center [1065, 403] width 63 height 23
click at [1082, 404] on icon at bounding box center [1087, 402] width 10 height 10
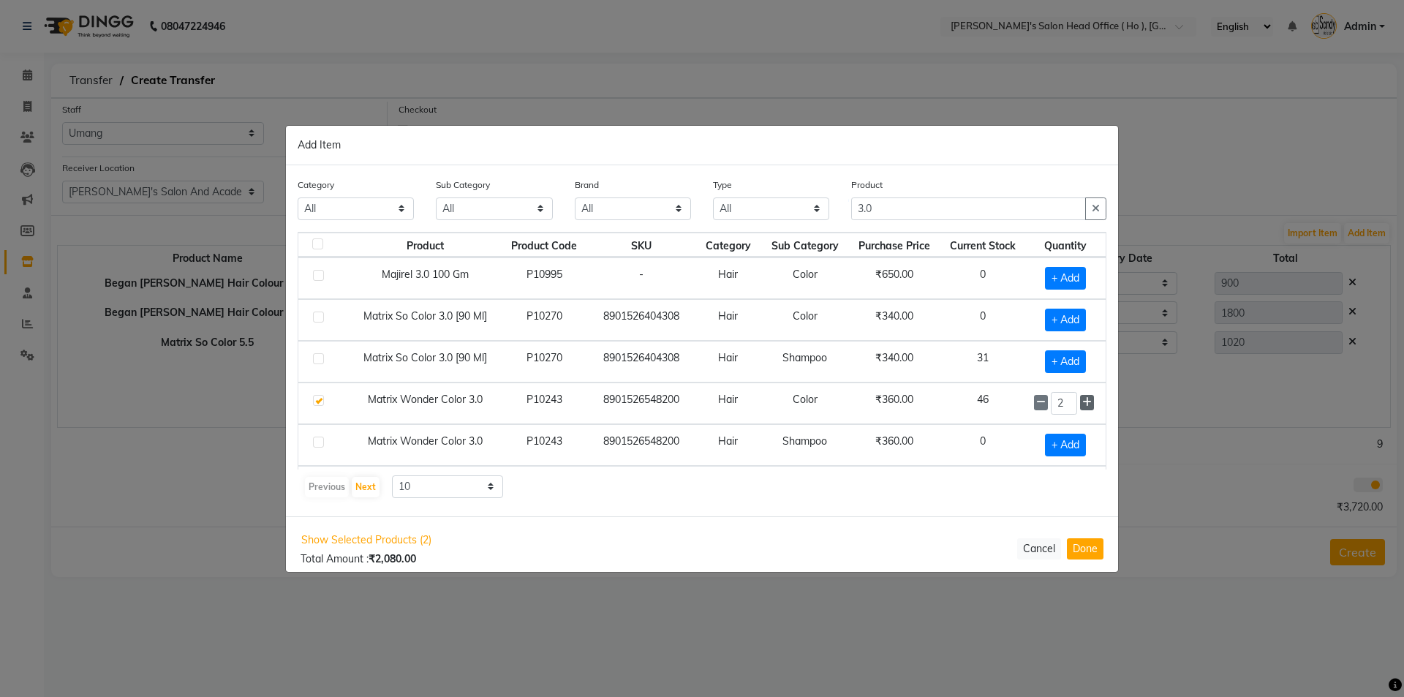
click at [1082, 404] on icon at bounding box center [1087, 402] width 10 height 10
click at [1082, 403] on icon at bounding box center [1087, 402] width 10 height 10
type input "4"
click at [1071, 541] on button "Done" at bounding box center [1085, 548] width 37 height 21
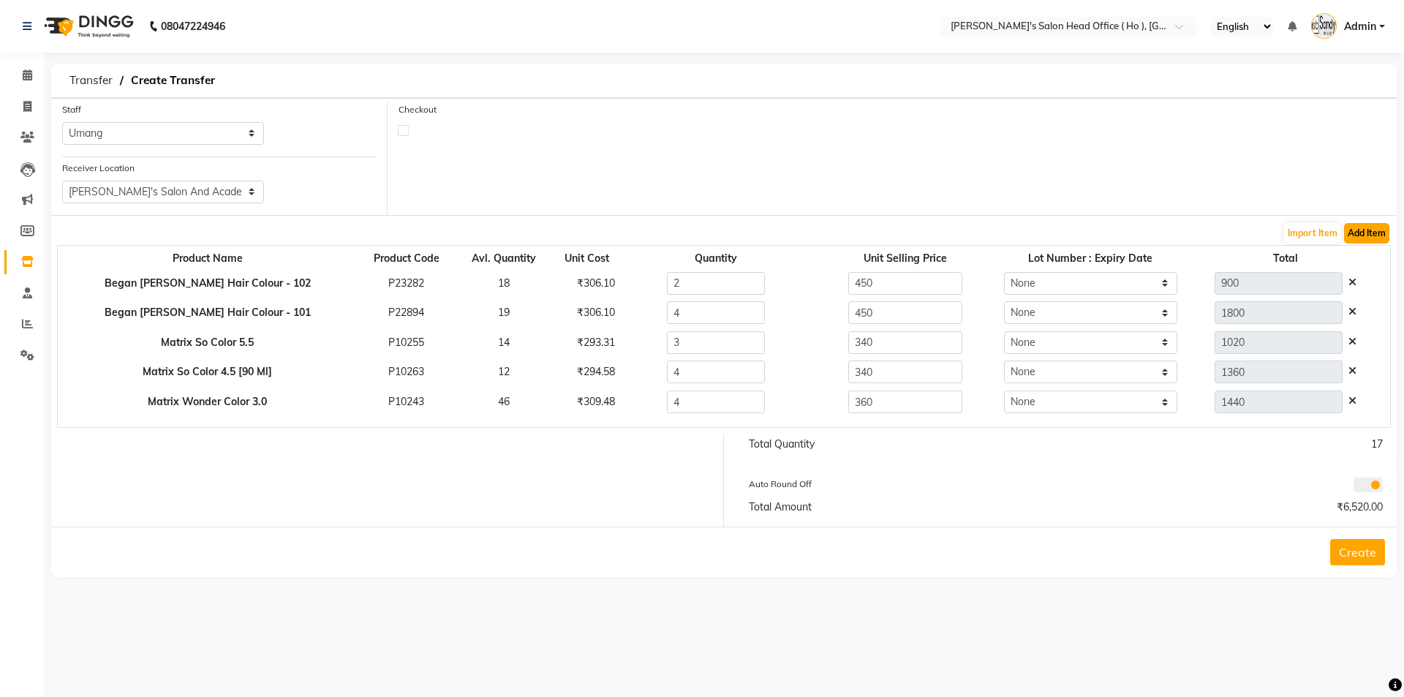
click at [1349, 233] on button "Add Item" at bounding box center [1366, 233] width 45 height 20
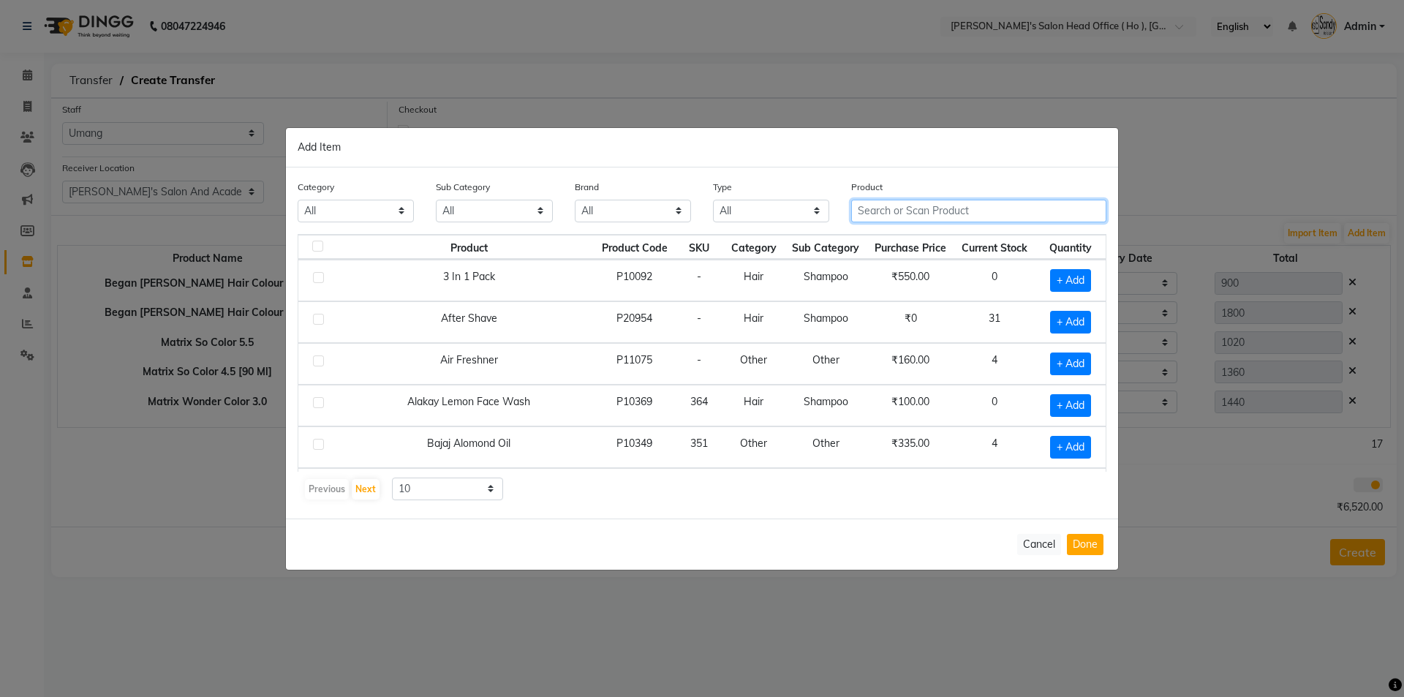
click at [938, 204] on input "text" at bounding box center [978, 211] width 255 height 23
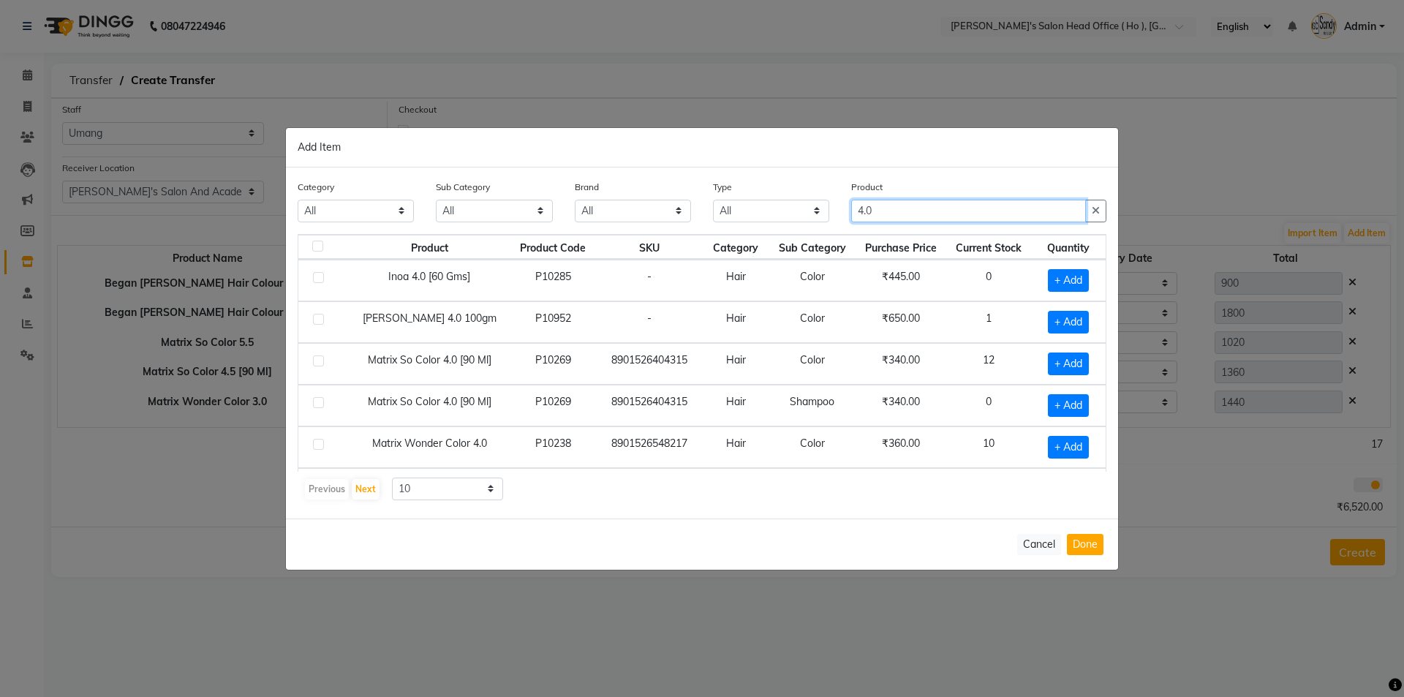
scroll to position [73, 0]
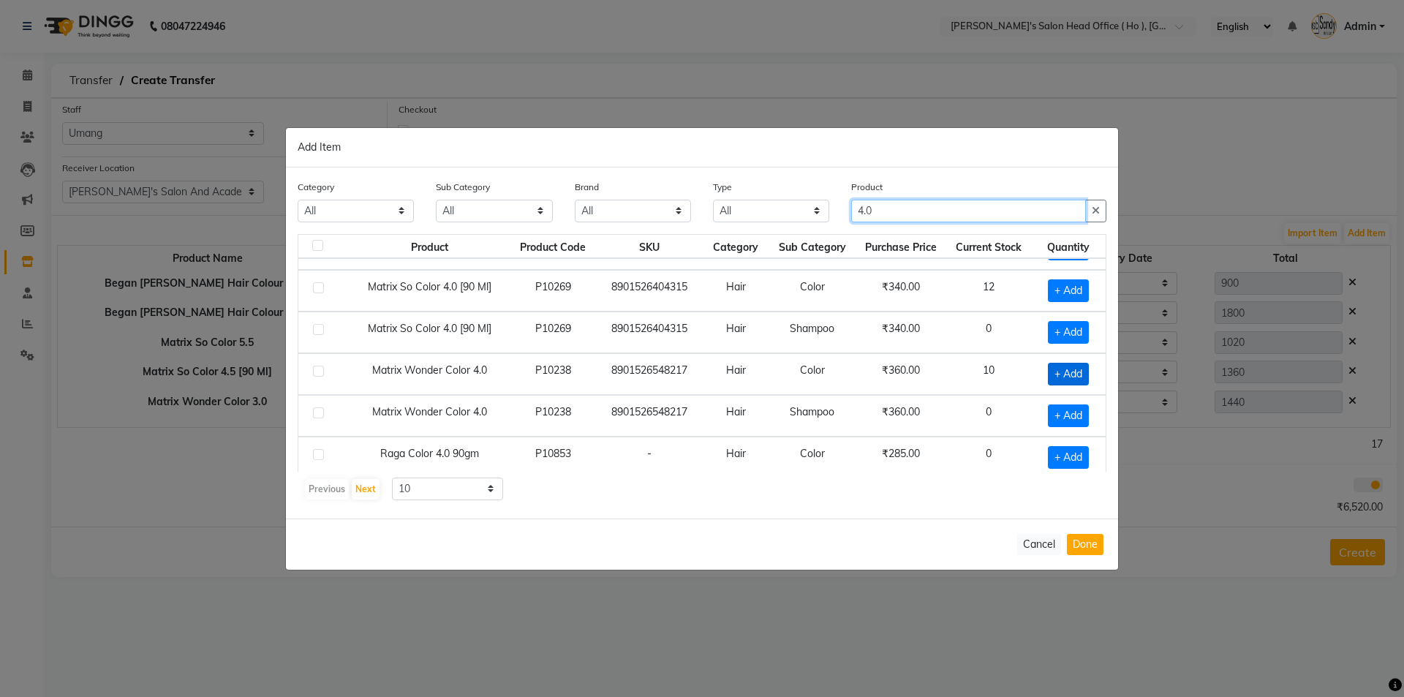
type input "4.0"
click at [1061, 372] on span "+ Add" at bounding box center [1068, 374] width 41 height 23
checkbox input "true"
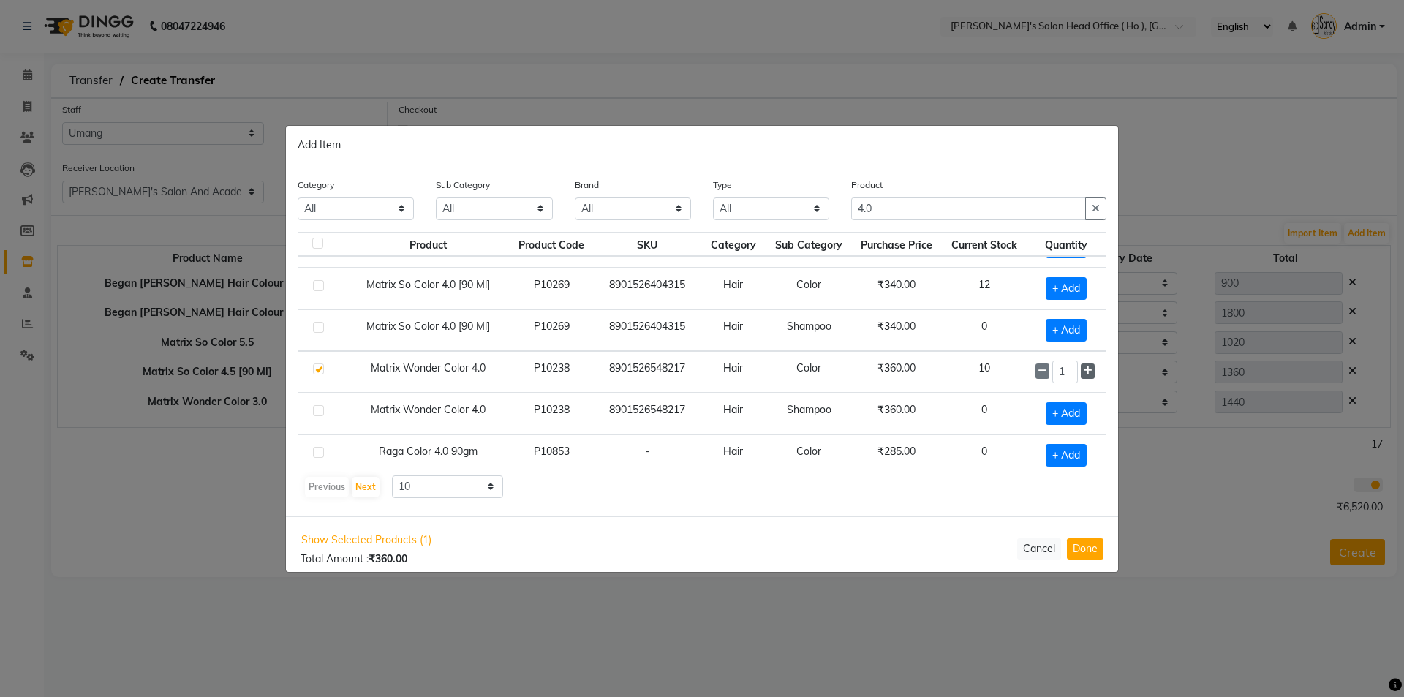
click at [1083, 373] on icon at bounding box center [1088, 371] width 10 height 10
type input "4"
click at [1084, 551] on button "Done" at bounding box center [1085, 548] width 37 height 21
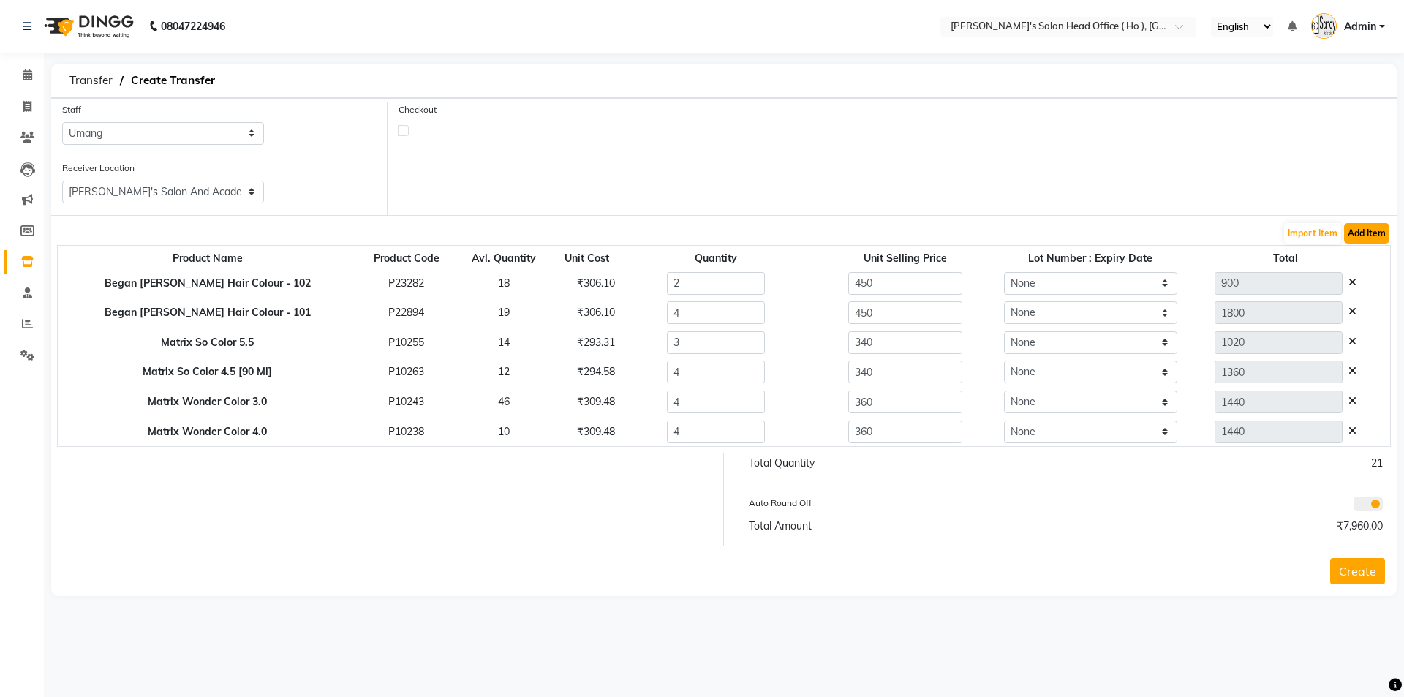
click at [1349, 238] on button "Add Item" at bounding box center [1366, 233] width 45 height 20
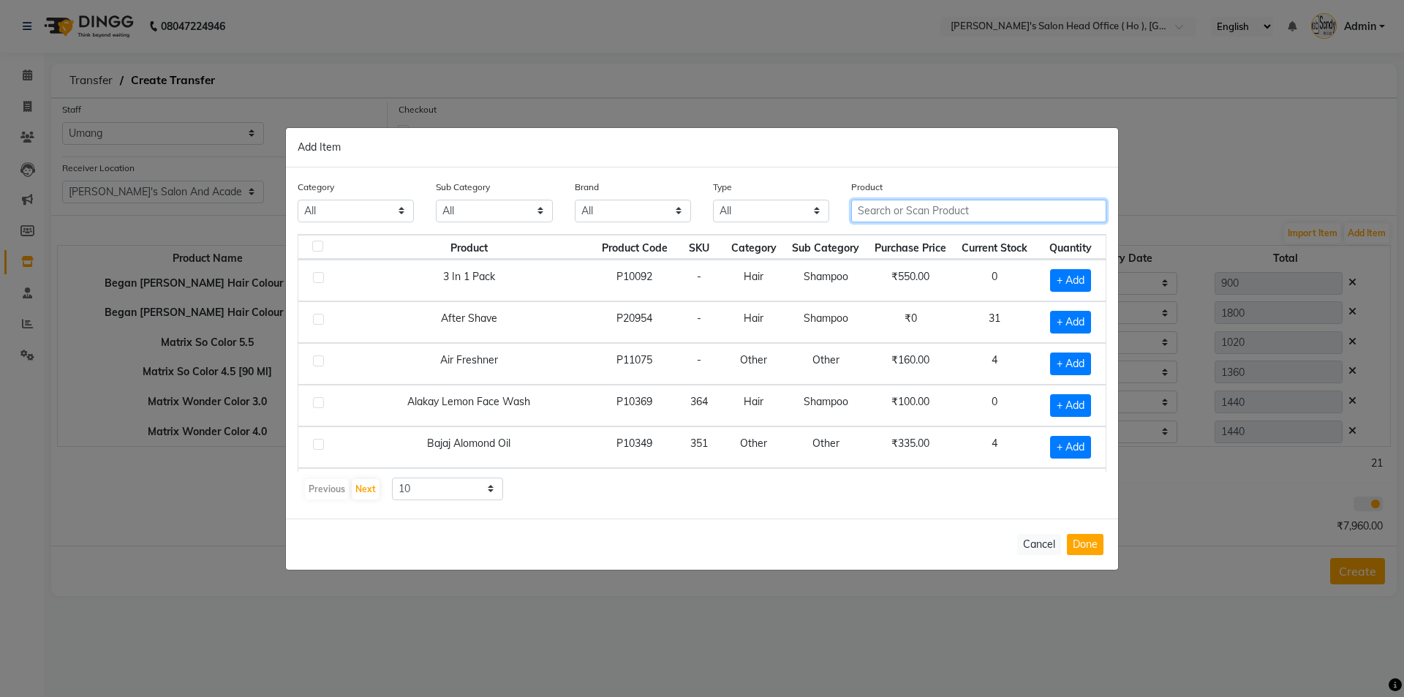
drag, startPoint x: 970, startPoint y: 211, endPoint x: 968, endPoint y: 218, distance: 7.6
click at [969, 214] on input "text" at bounding box center [978, 211] width 255 height 23
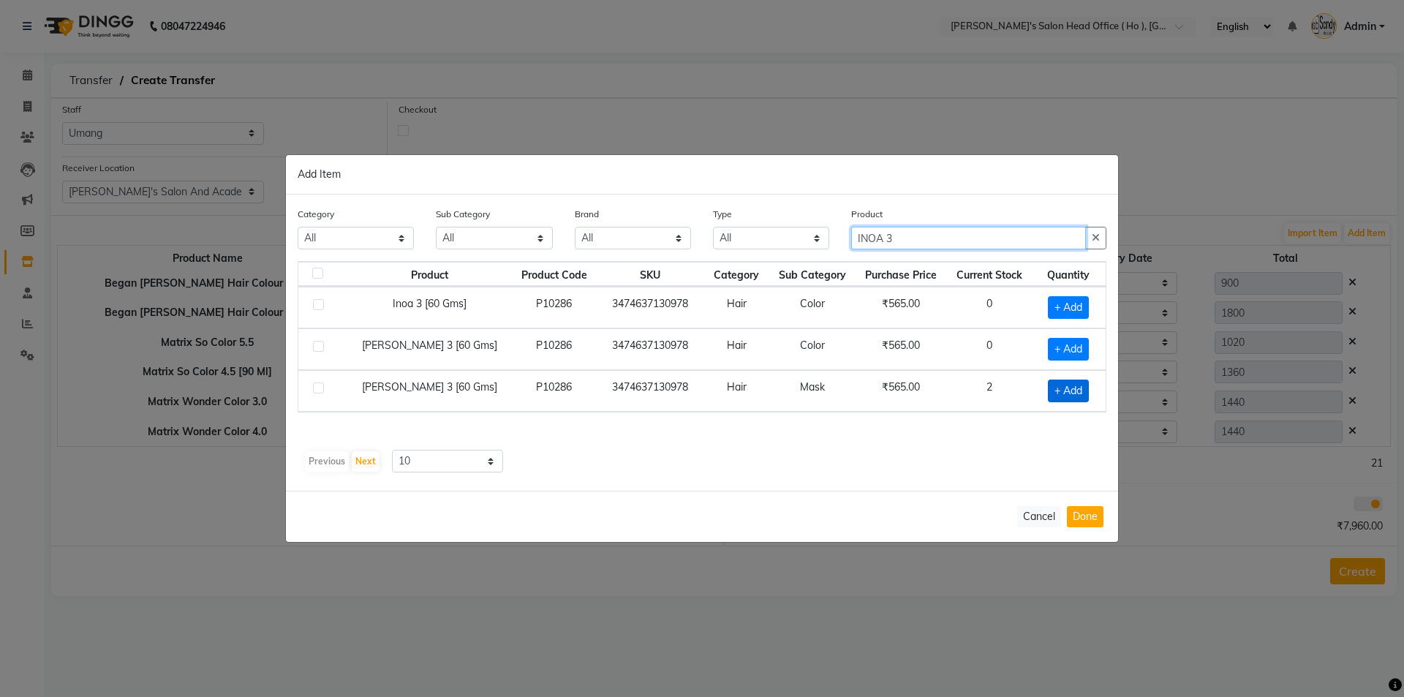
type input "INOA 3"
click at [1088, 393] on div "+ Add" at bounding box center [1069, 391] width 56 height 23
drag, startPoint x: 1037, startPoint y: 396, endPoint x: 1058, endPoint y: 396, distance: 21.2
click at [1042, 396] on div "+ Add" at bounding box center [1069, 391] width 56 height 23
drag, startPoint x: 1058, startPoint y: 396, endPoint x: 1102, endPoint y: 396, distance: 43.9
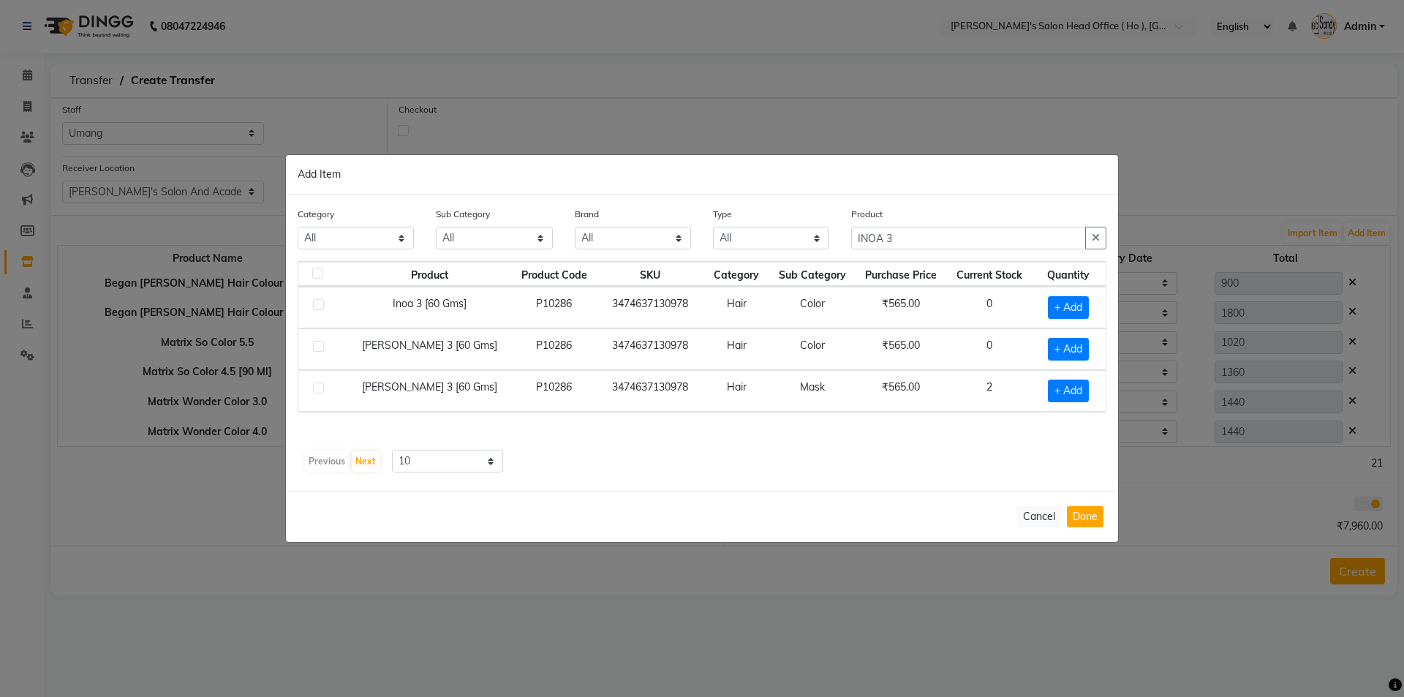
click at [1059, 396] on span "+ Add" at bounding box center [1068, 391] width 41 height 23
checkbox input "true"
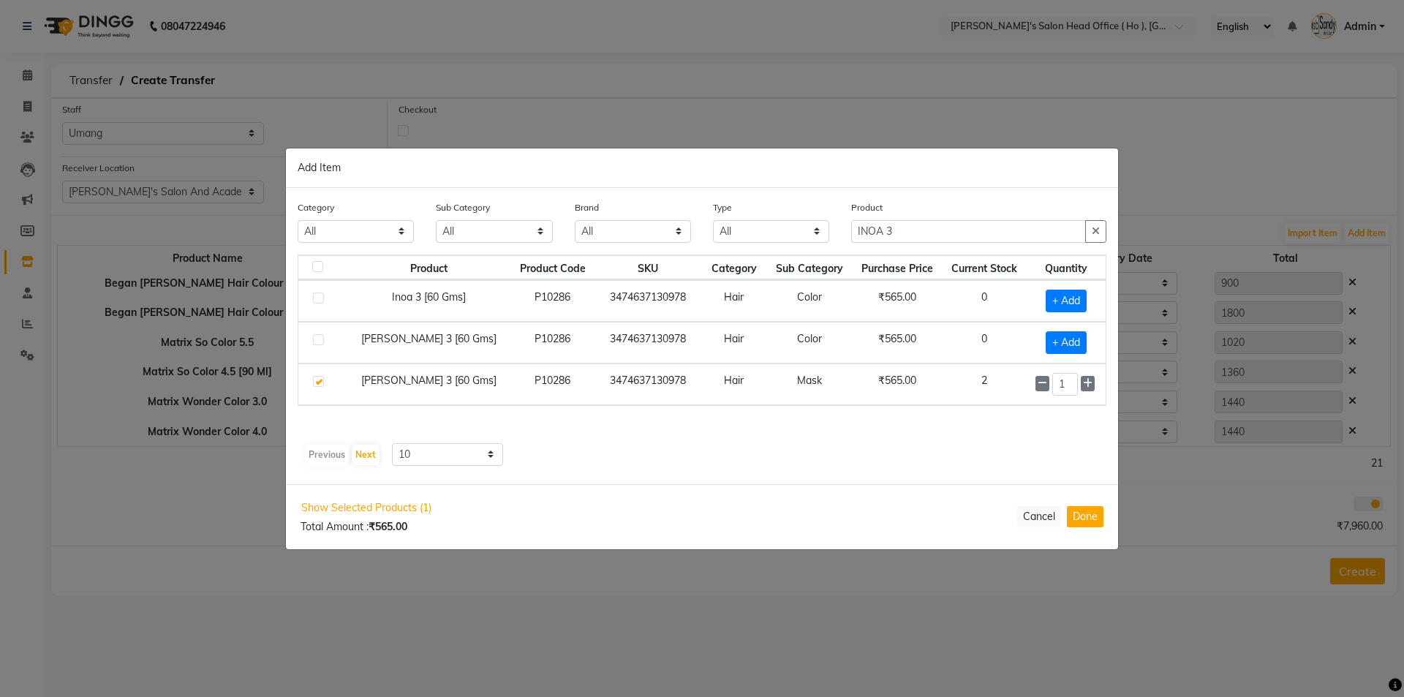
click at [1094, 385] on div "1" at bounding box center [1066, 384] width 61 height 23
drag, startPoint x: 1088, startPoint y: 385, endPoint x: 1078, endPoint y: 400, distance: 18.5
click at [1088, 385] on icon at bounding box center [1088, 383] width 10 height 10
type input "2"
drag, startPoint x: 1068, startPoint y: 501, endPoint x: 1076, endPoint y: 508, distance: 10.9
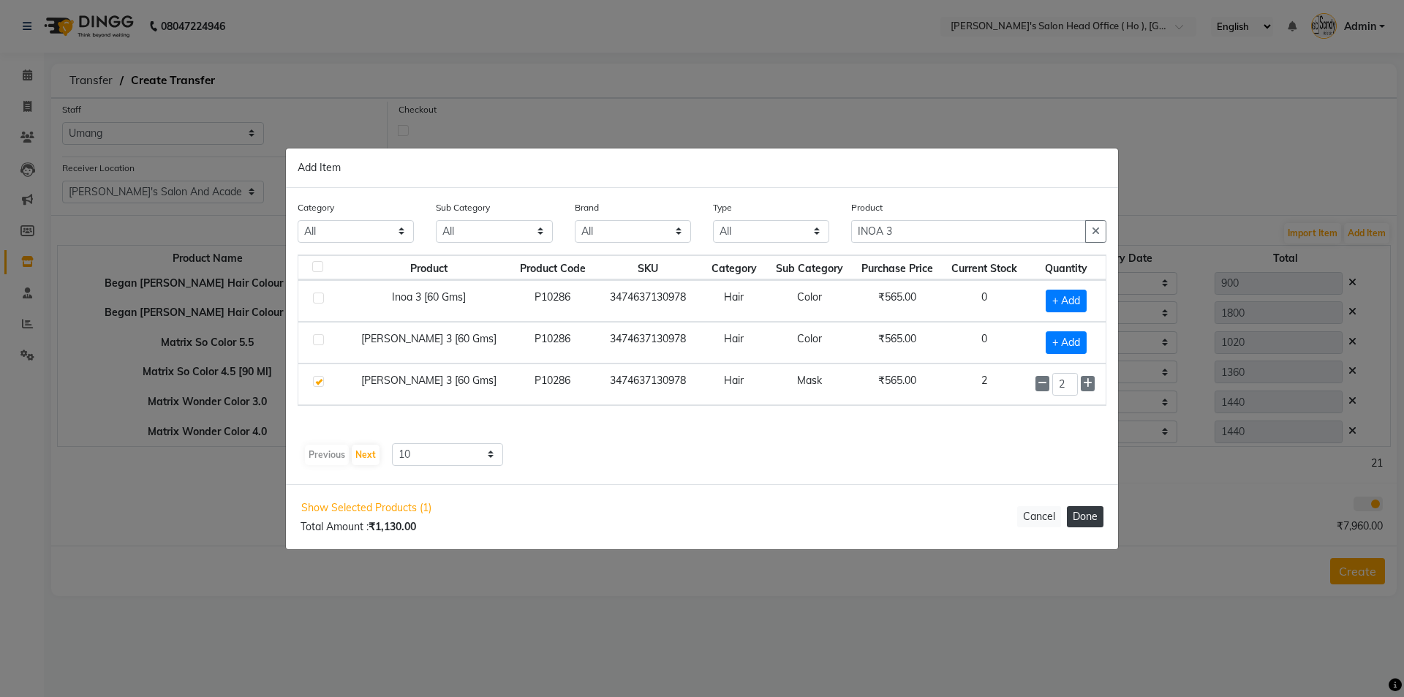
click at [1068, 503] on div "Show Selected Products (1) Total Amount : ₹1,130.00 Cancel Done" at bounding box center [702, 516] width 832 height 65
click at [1076, 508] on button "Done" at bounding box center [1085, 516] width 37 height 21
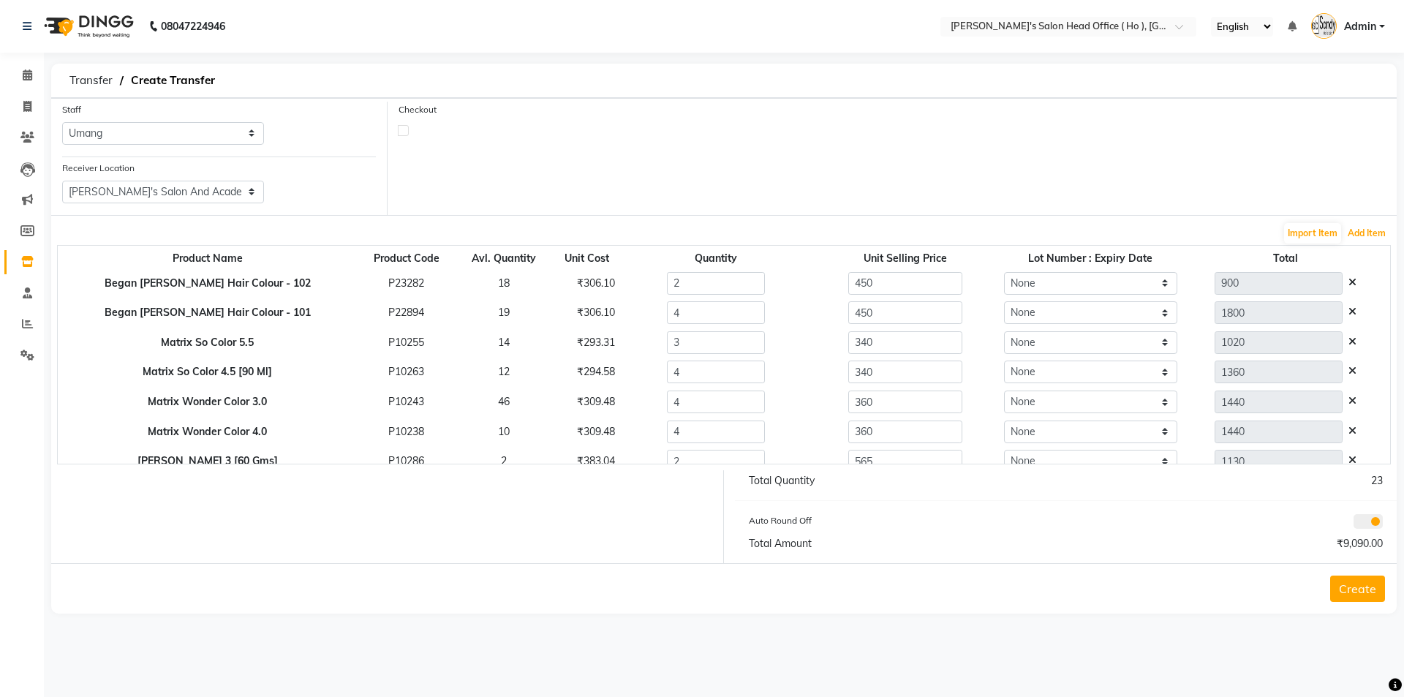
scroll to position [12, 0]
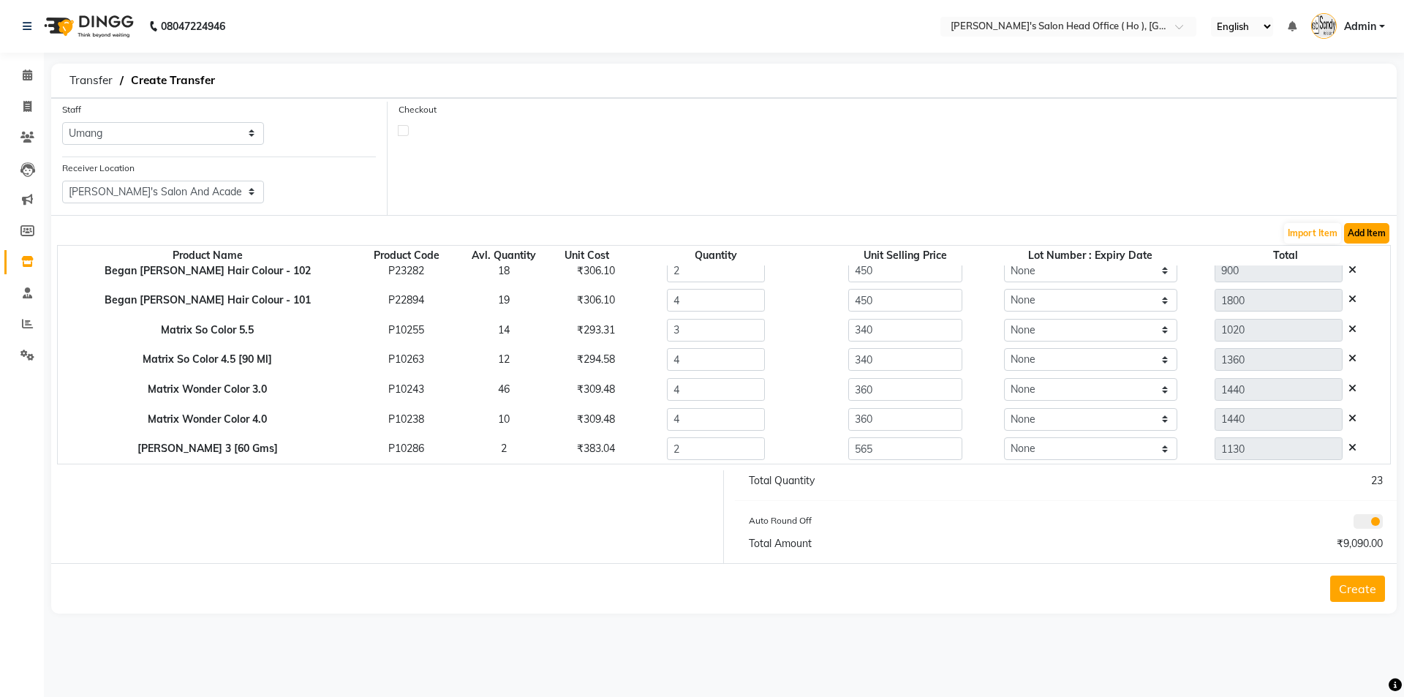
click at [1359, 227] on button "Add Item" at bounding box center [1366, 233] width 45 height 20
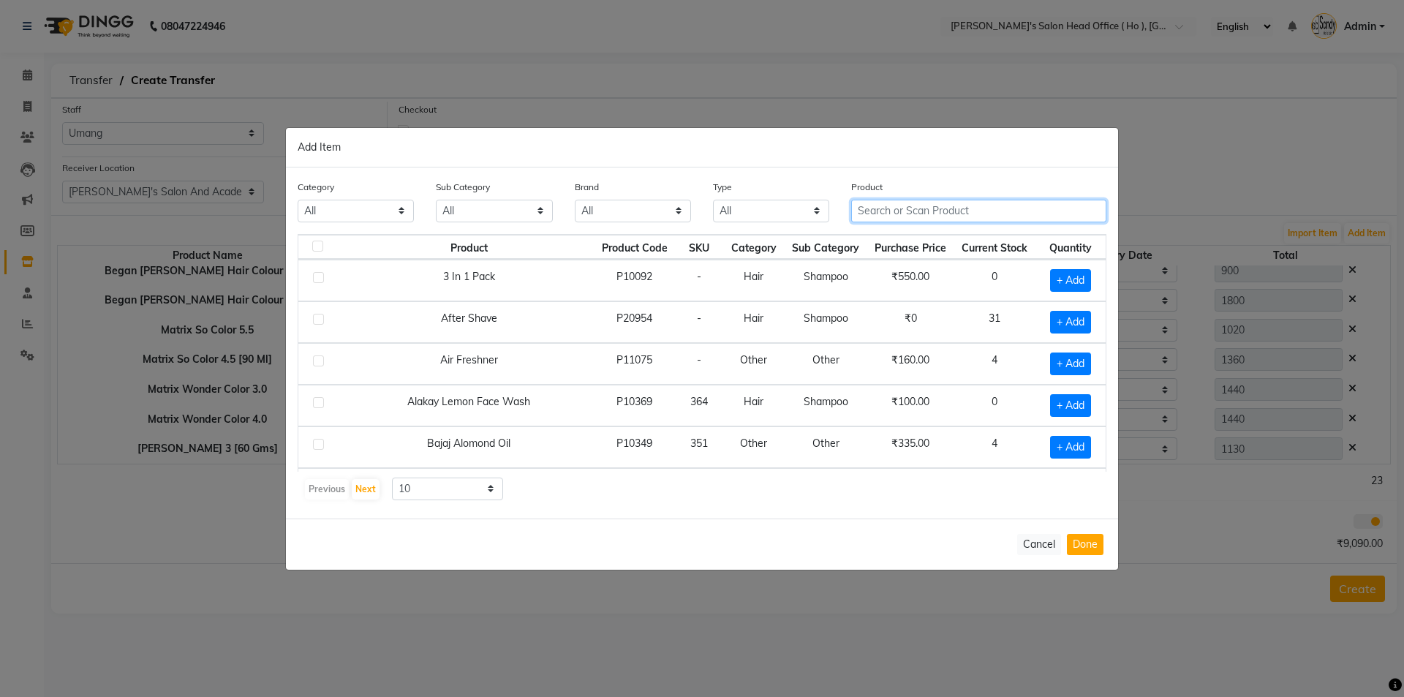
click at [908, 211] on input "text" at bounding box center [978, 211] width 255 height 23
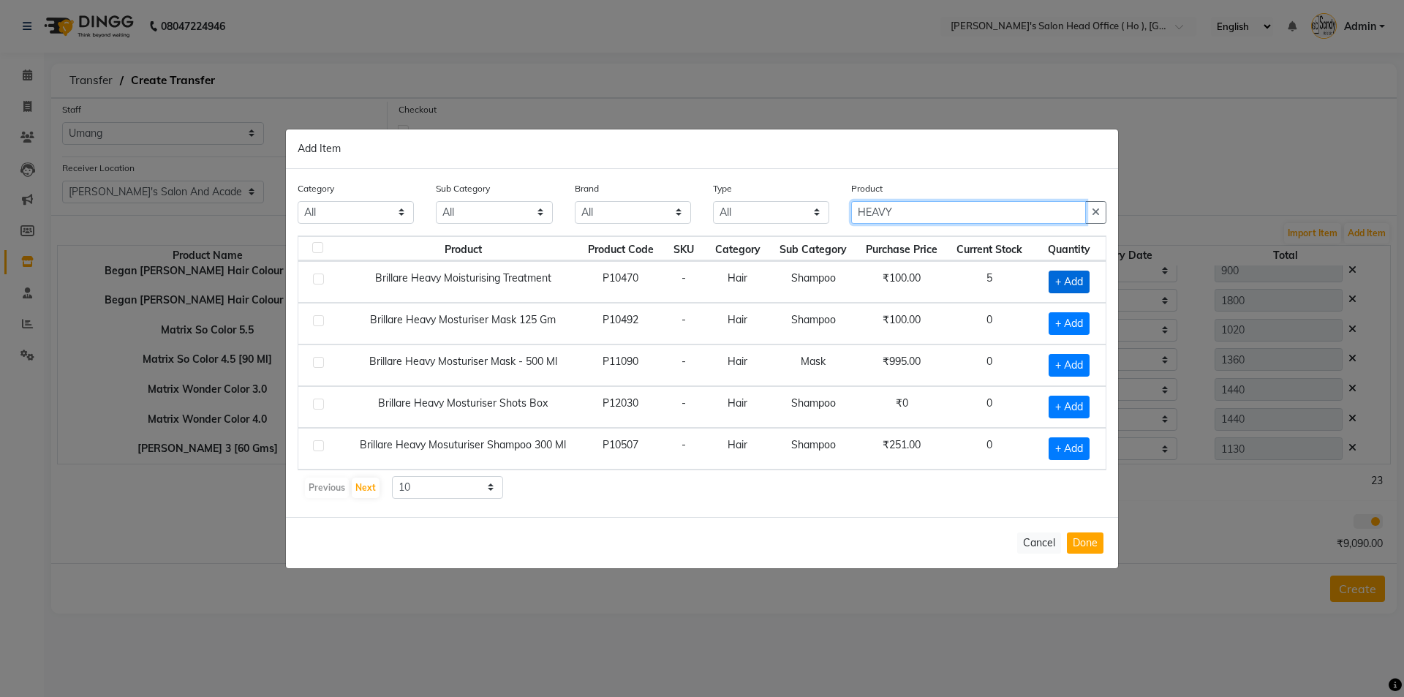
type input "HEAVY"
click at [1079, 286] on span "+ Add" at bounding box center [1069, 282] width 41 height 23
checkbox input "true"
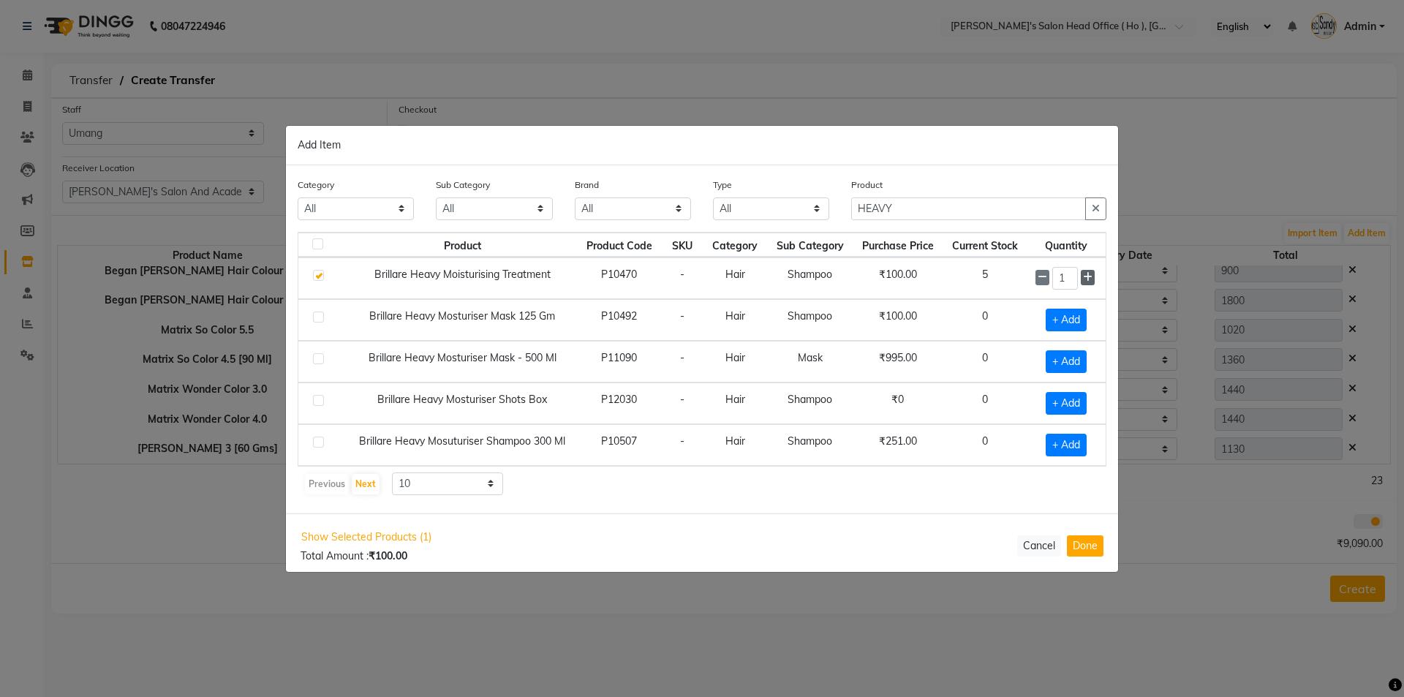
click at [1089, 283] on span at bounding box center [1088, 277] width 14 height 15
type input "3"
click at [1091, 538] on button "Done" at bounding box center [1085, 545] width 37 height 21
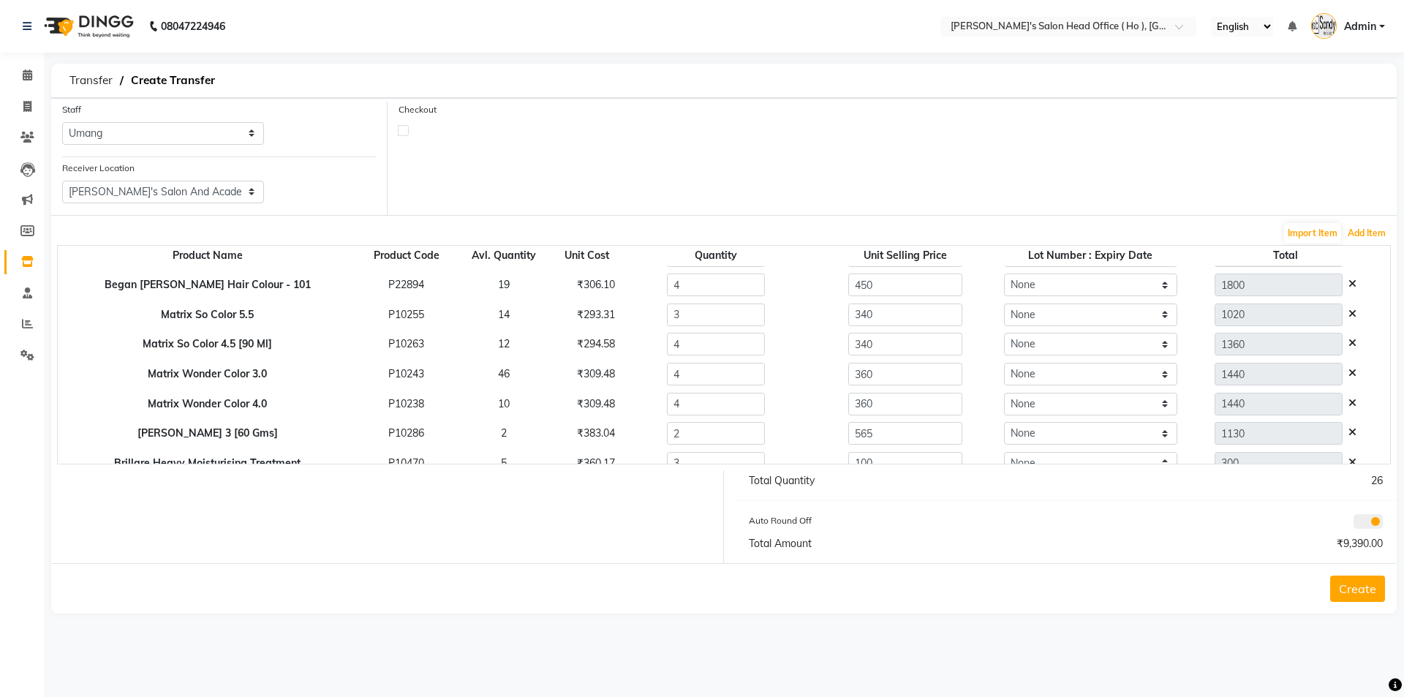
scroll to position [42, 0]
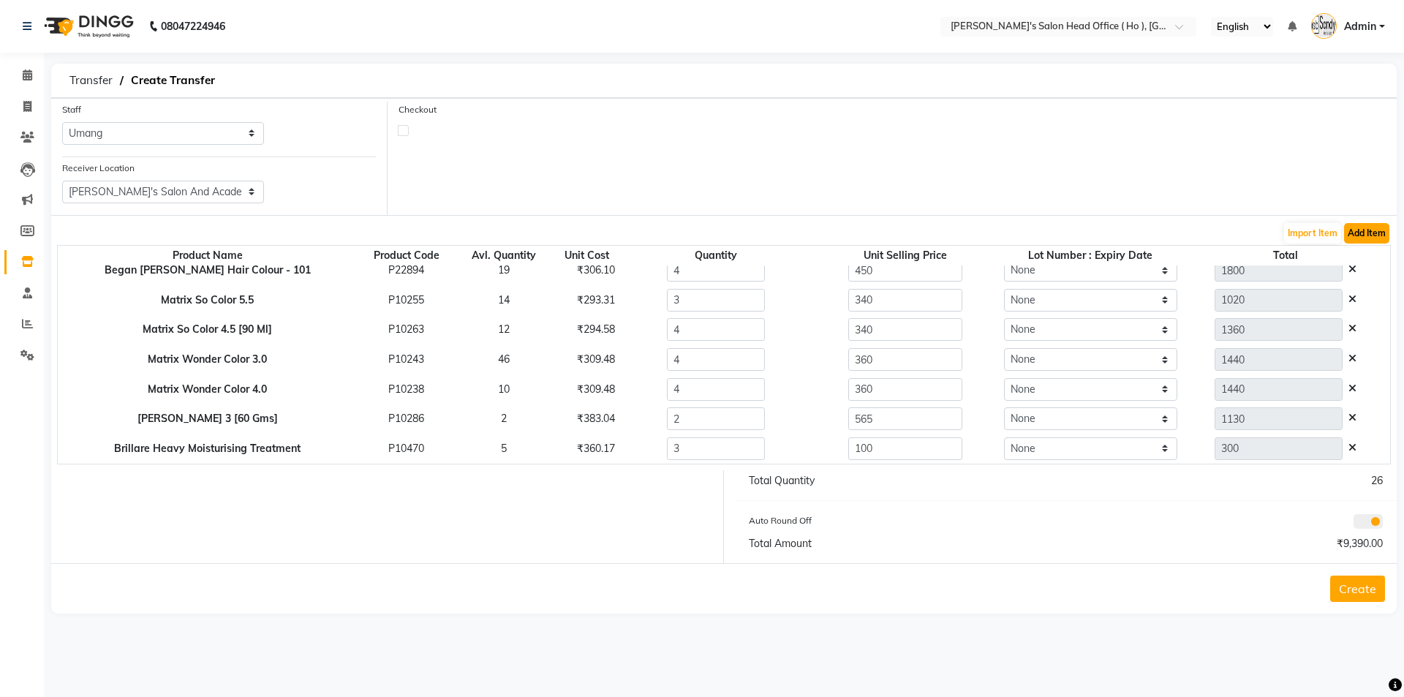
click at [1364, 229] on button "Add Item" at bounding box center [1366, 233] width 45 height 20
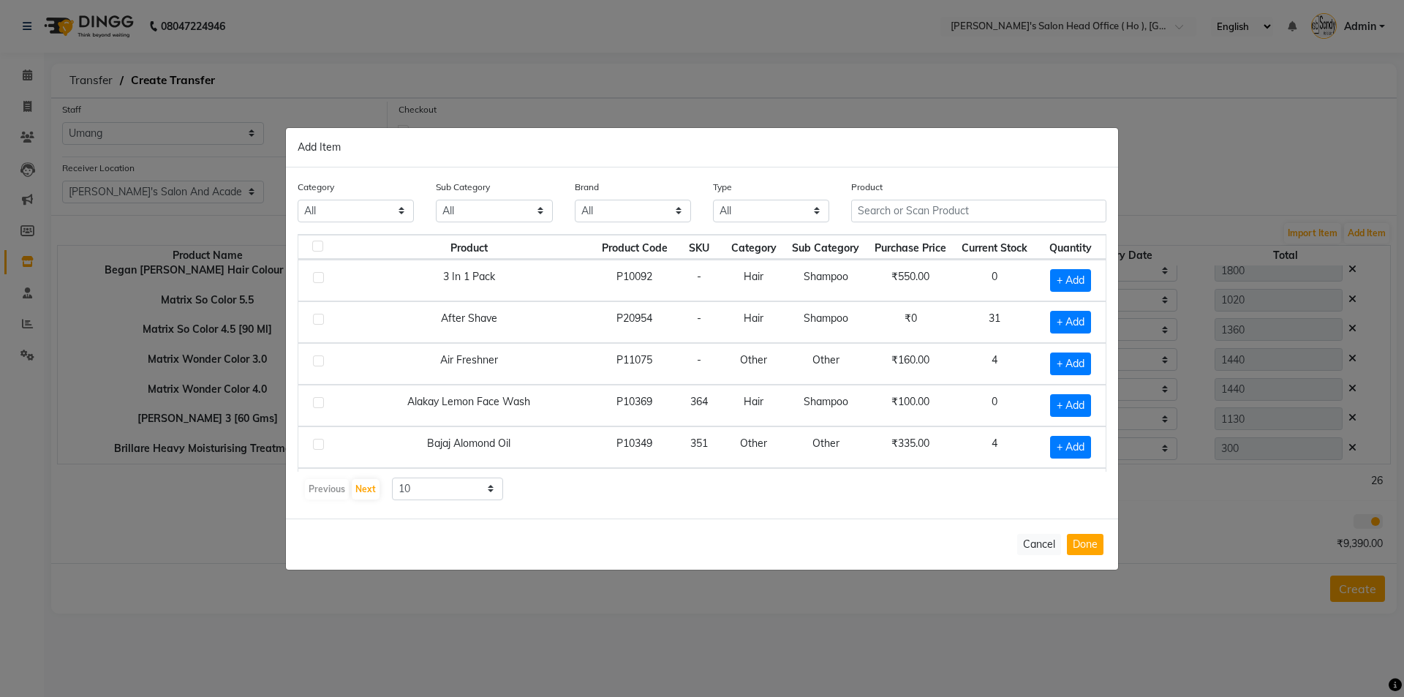
click at [1371, 236] on ngb-modal-window "Add Item Category All Hair Skin Waxing Disposable Threading Hands and Feet Beau…" at bounding box center [702, 348] width 1404 height 697
click at [959, 208] on input "text" at bounding box center [978, 211] width 255 height 23
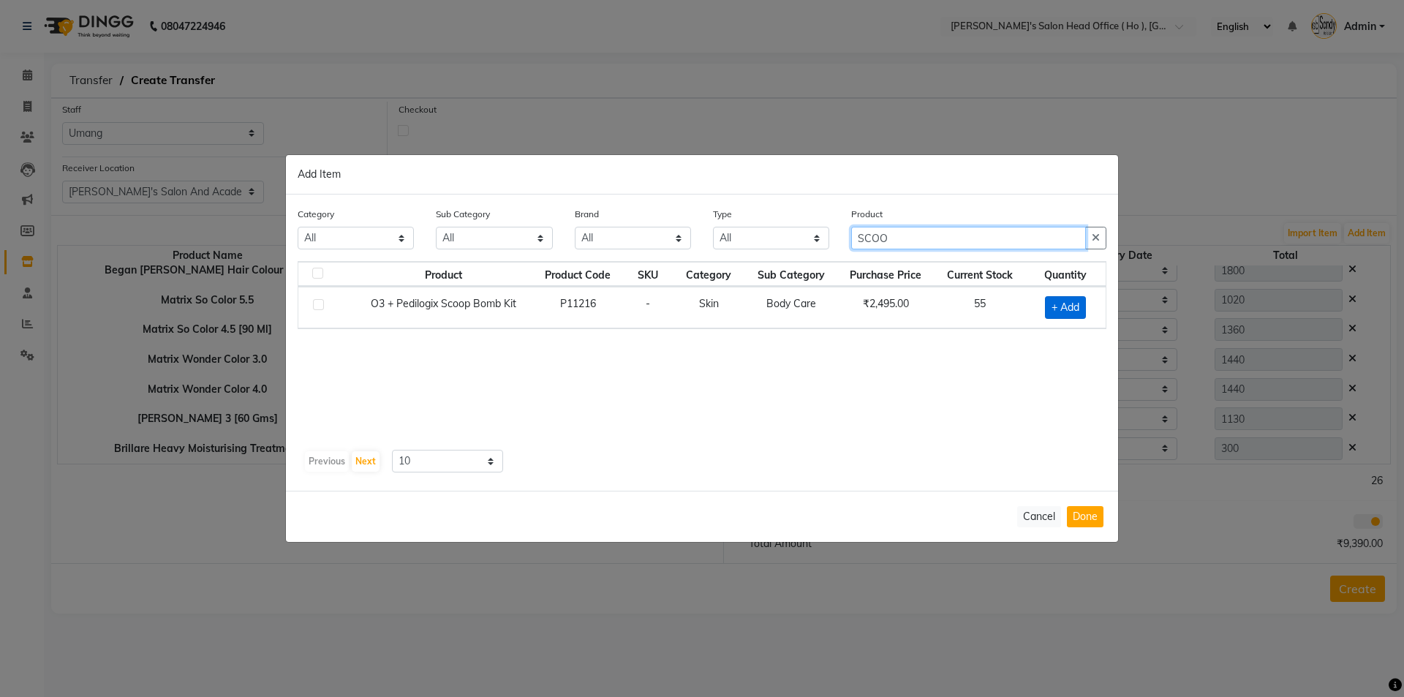
type input "SCOO"
click at [1075, 317] on span "+ Add" at bounding box center [1065, 307] width 41 height 23
checkbox input "true"
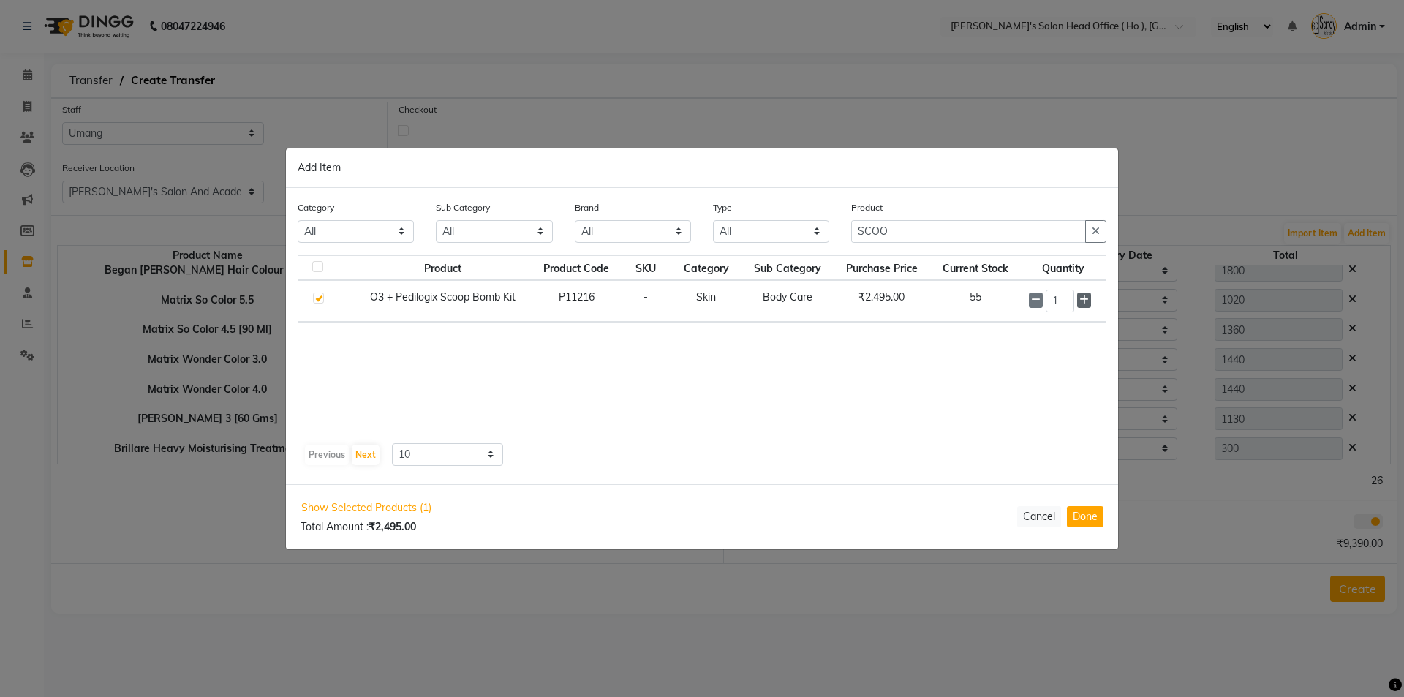
click at [1084, 302] on icon at bounding box center [1085, 300] width 10 height 10
type input "2"
click at [1086, 516] on button "Done" at bounding box center [1085, 516] width 37 height 21
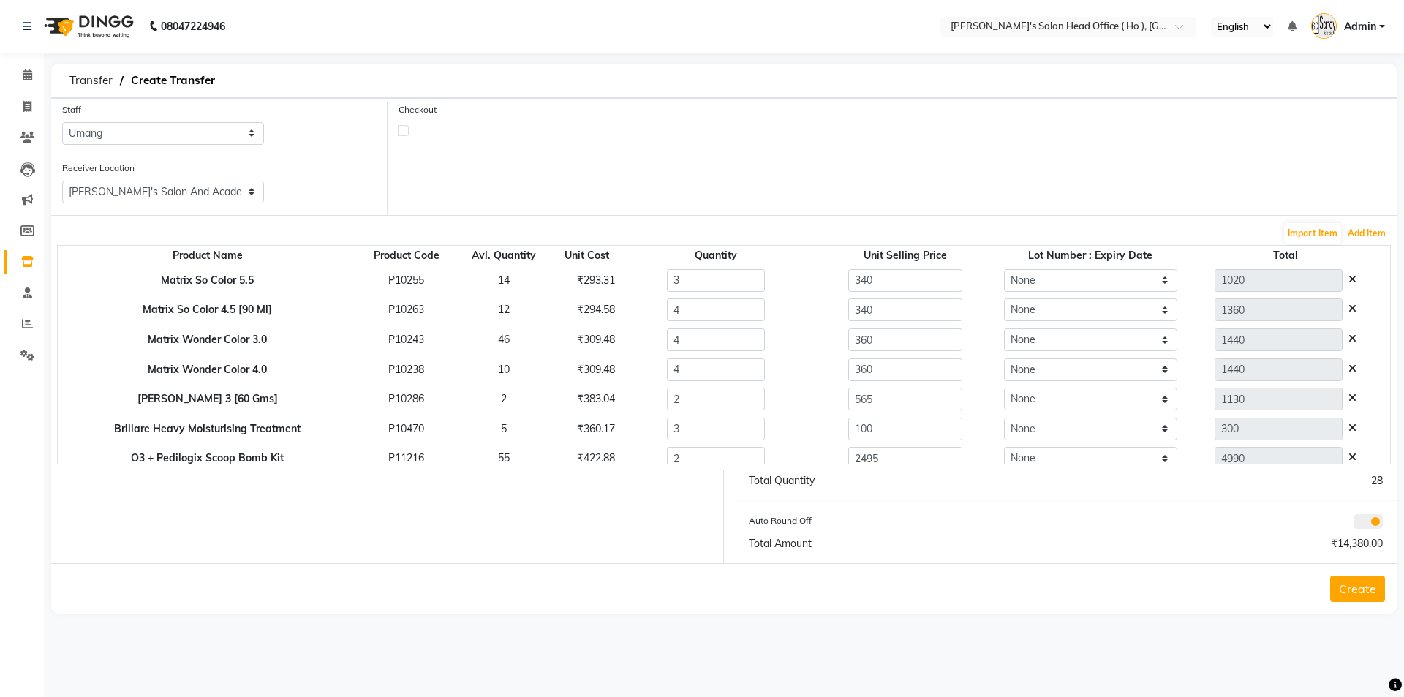
scroll to position [72, 0]
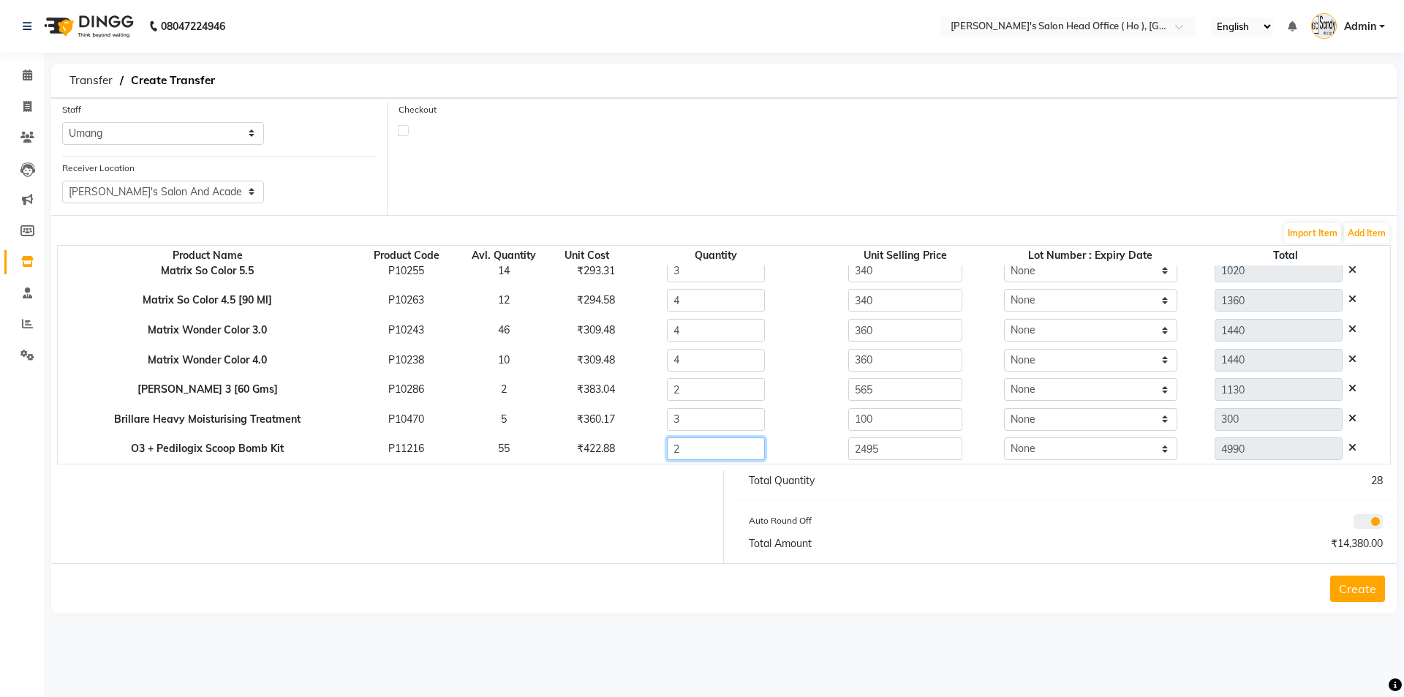
drag, startPoint x: 661, startPoint y: 453, endPoint x: 571, endPoint y: 448, distance: 90.9
click at [573, 448] on tr "O3 + Pedilogix Scoop Bomb Kit P11216 55 ₹422.88 2 2495 None 4990" at bounding box center [724, 449] width 1333 height 30
type input "3"
type input "7485"
type input "3"
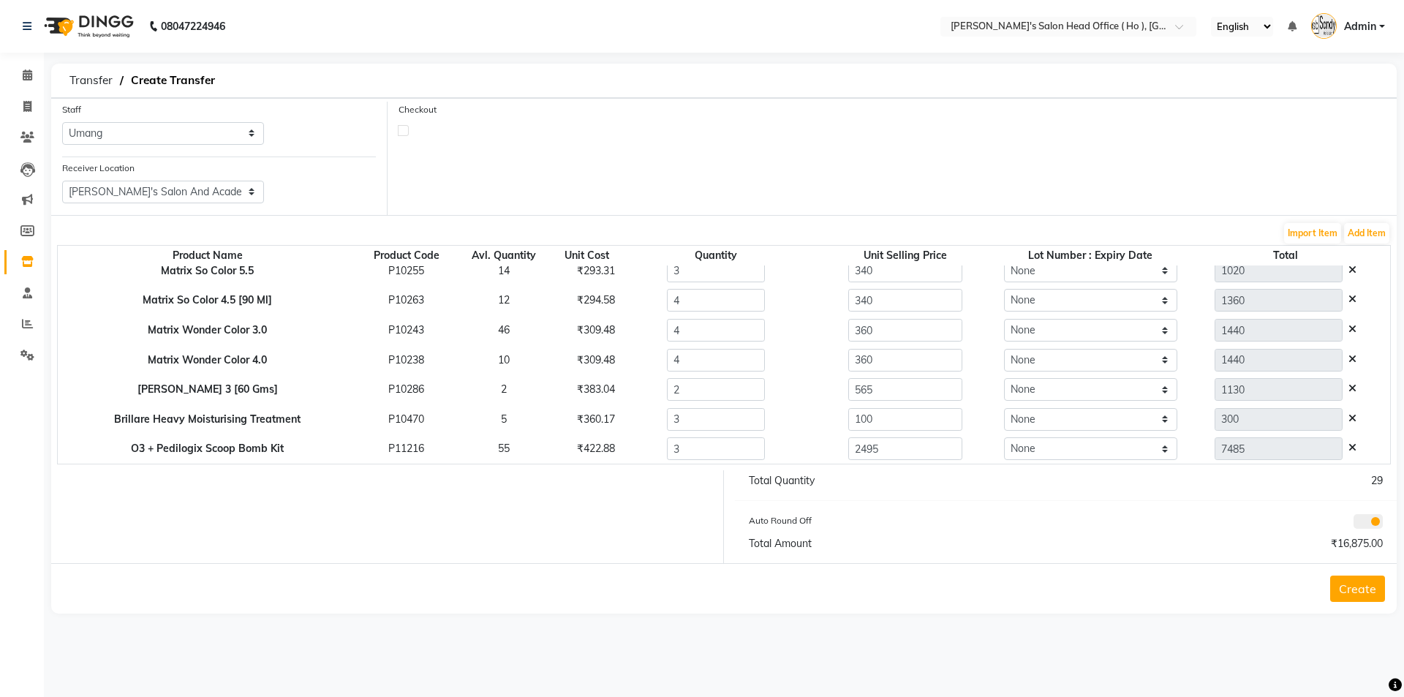
click at [606, 526] on div at bounding box center [382, 516] width 684 height 93
click at [1351, 228] on button "Add Item" at bounding box center [1366, 233] width 45 height 20
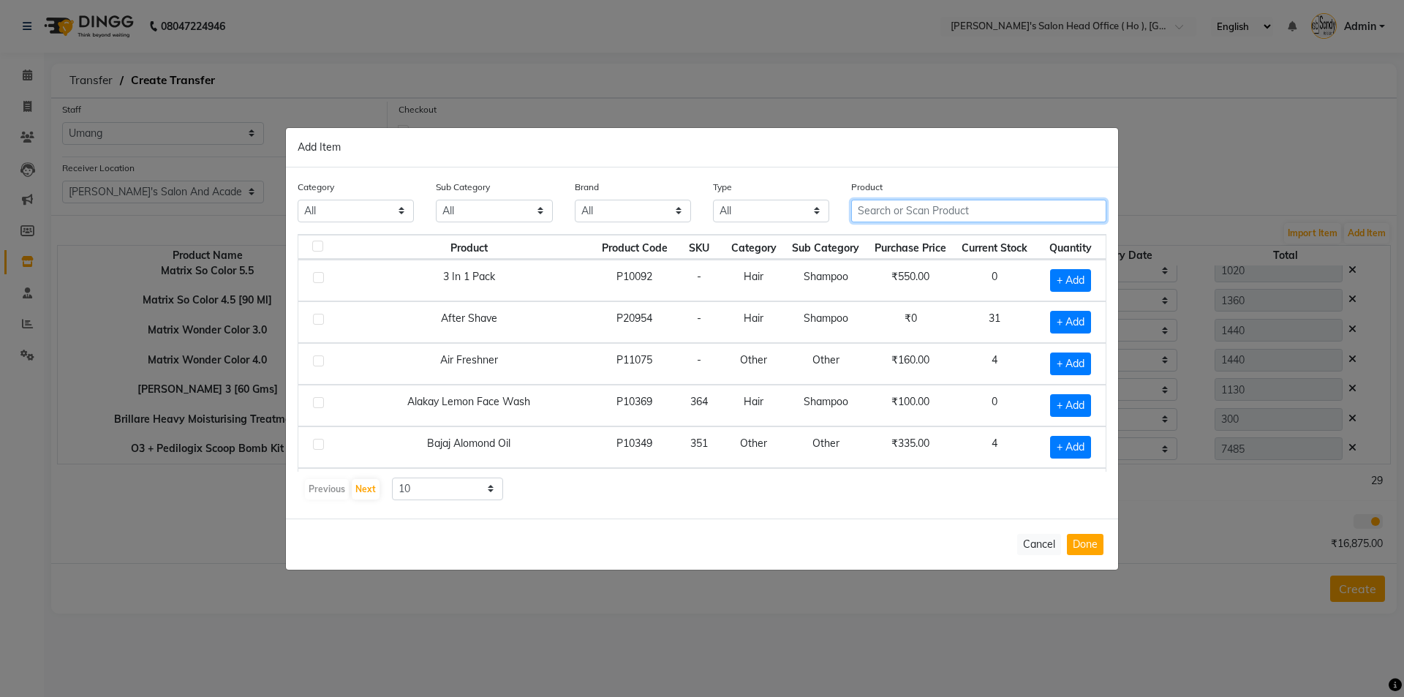
click at [926, 214] on input "text" at bounding box center [978, 211] width 255 height 23
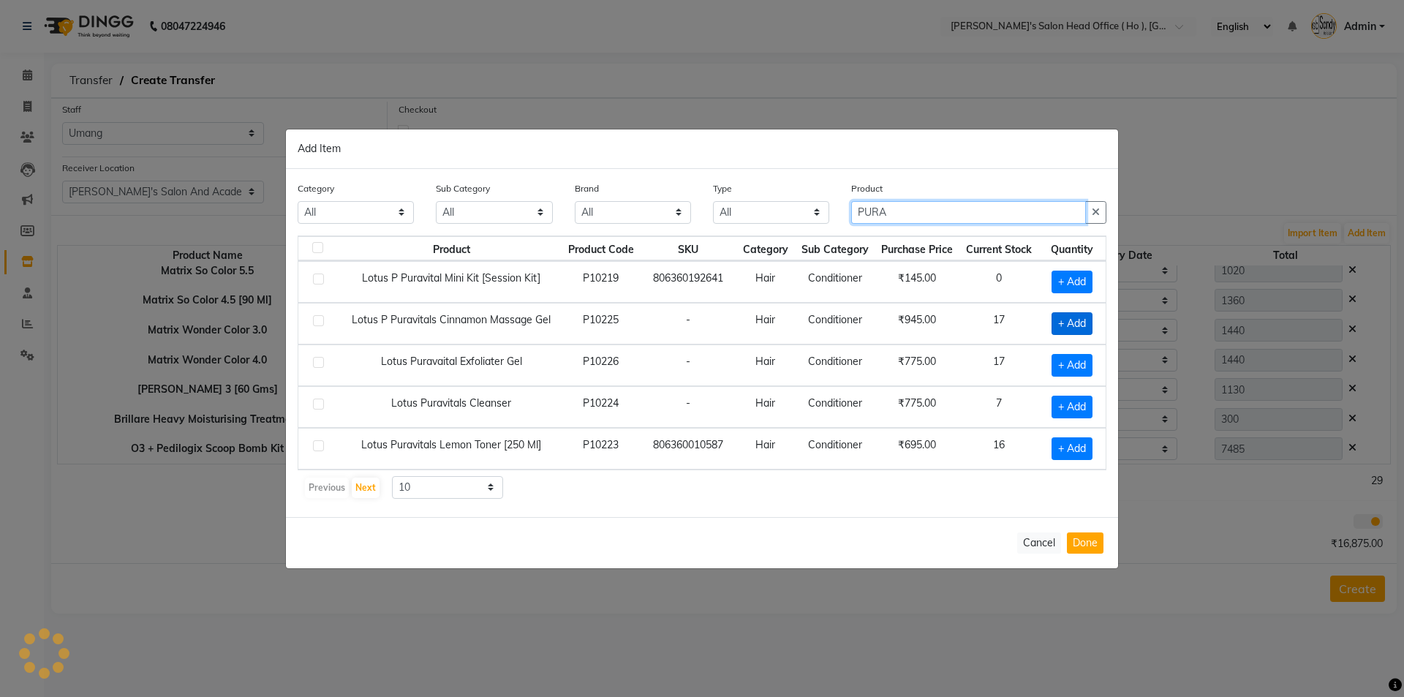
type input "PURA"
drag, startPoint x: 1071, startPoint y: 321, endPoint x: 1071, endPoint y: 336, distance: 15.4
click at [1072, 321] on span "+ Add" at bounding box center [1072, 323] width 41 height 23
checkbox input "true"
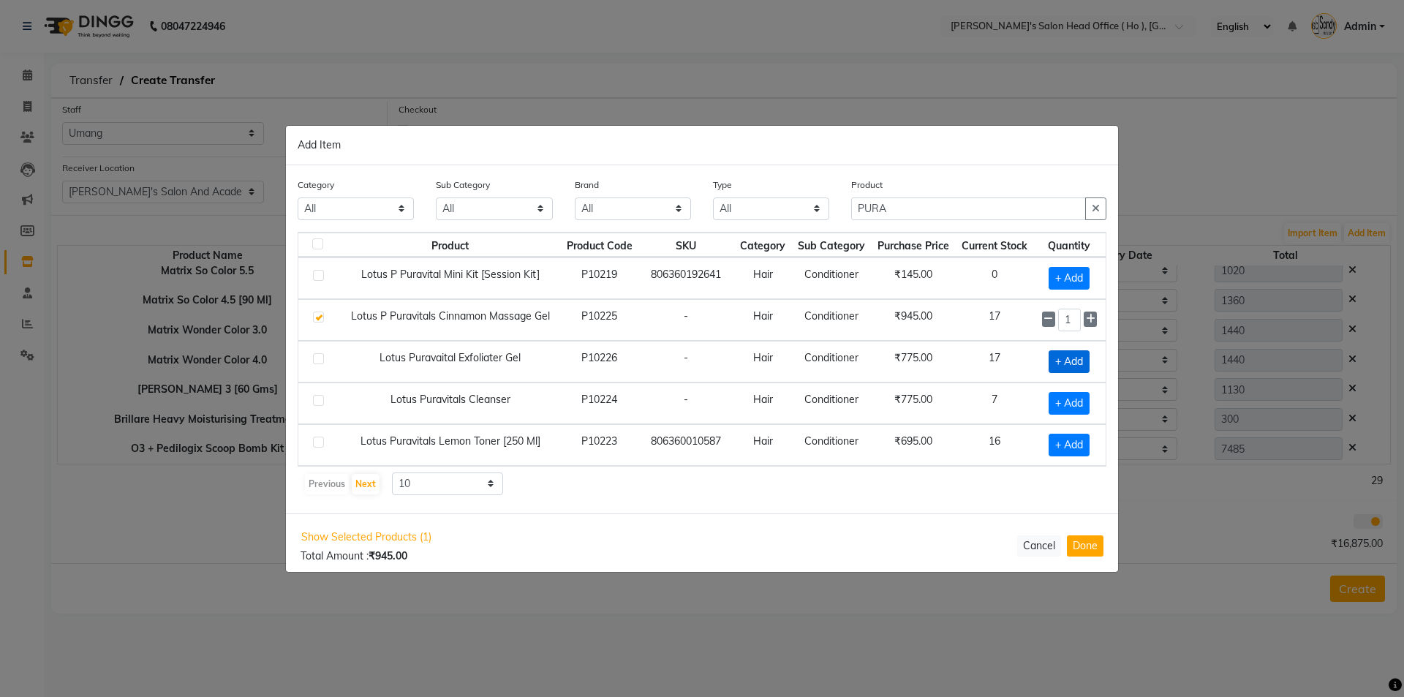
click at [1069, 358] on span "+ Add" at bounding box center [1069, 361] width 41 height 23
checkbox input "true"
click at [1076, 407] on span "+ Add" at bounding box center [1069, 403] width 41 height 23
checkbox input "true"
click at [1080, 546] on button "Done" at bounding box center [1085, 545] width 37 height 21
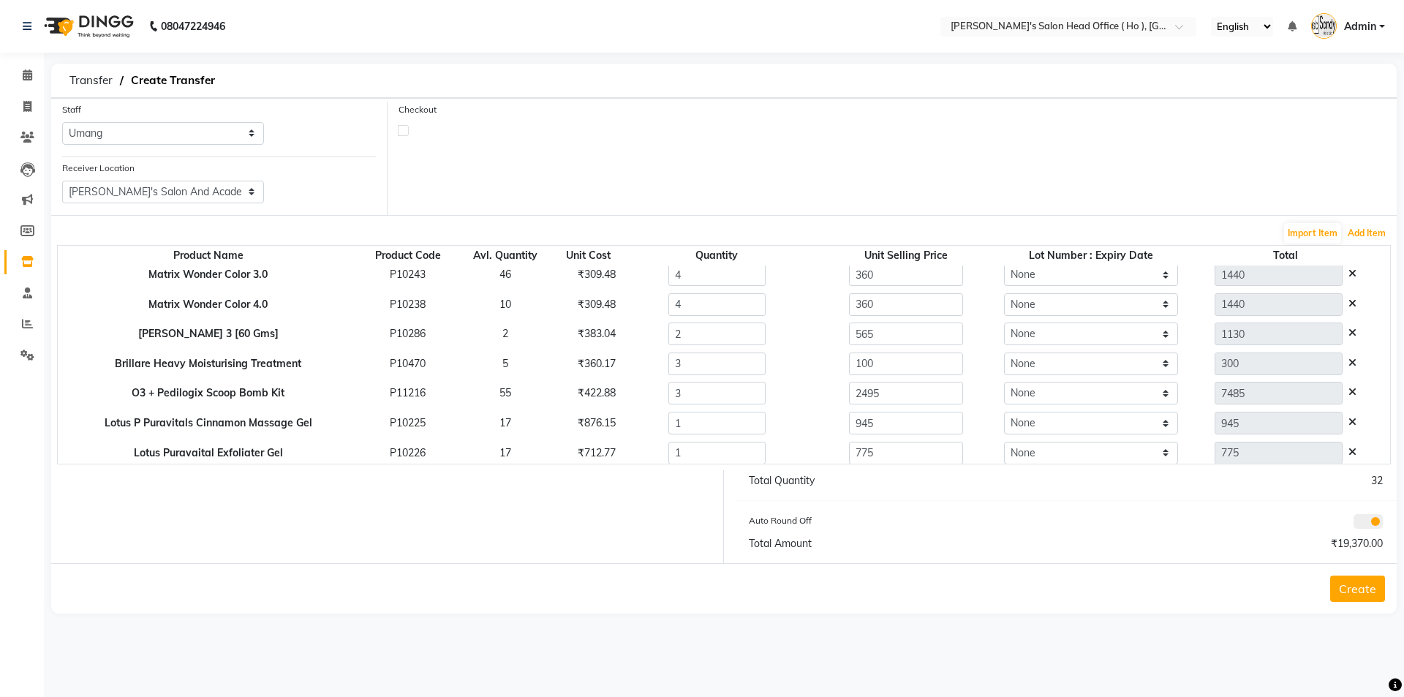
scroll to position [161, 0]
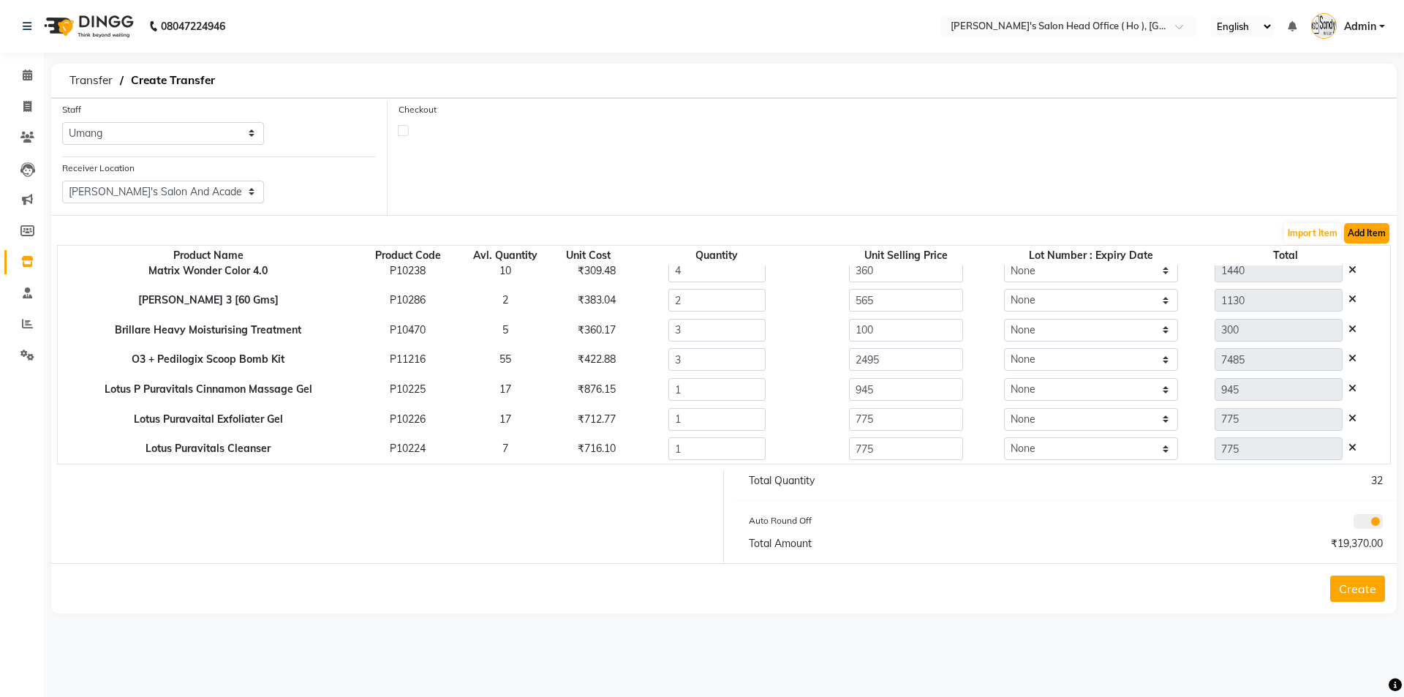
click at [1373, 236] on button "Add Item" at bounding box center [1366, 233] width 45 height 20
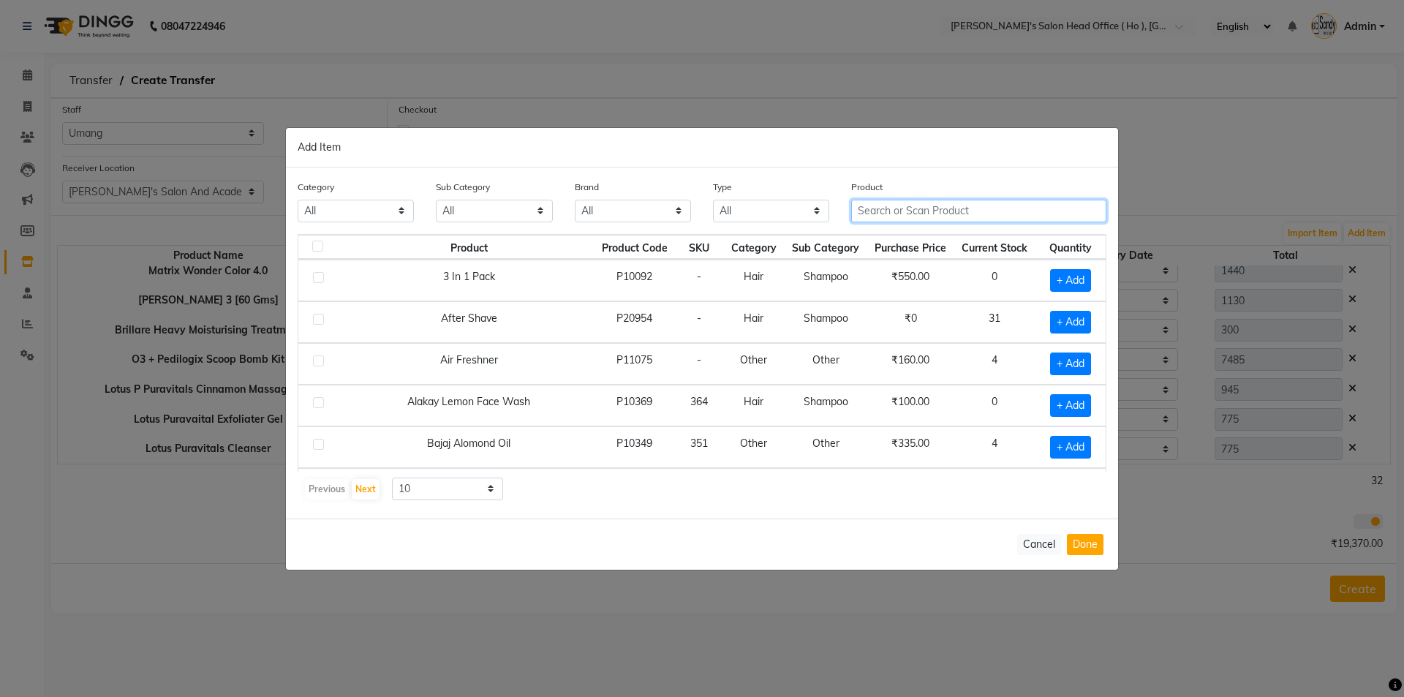
click at [971, 219] on input "text" at bounding box center [978, 211] width 255 height 23
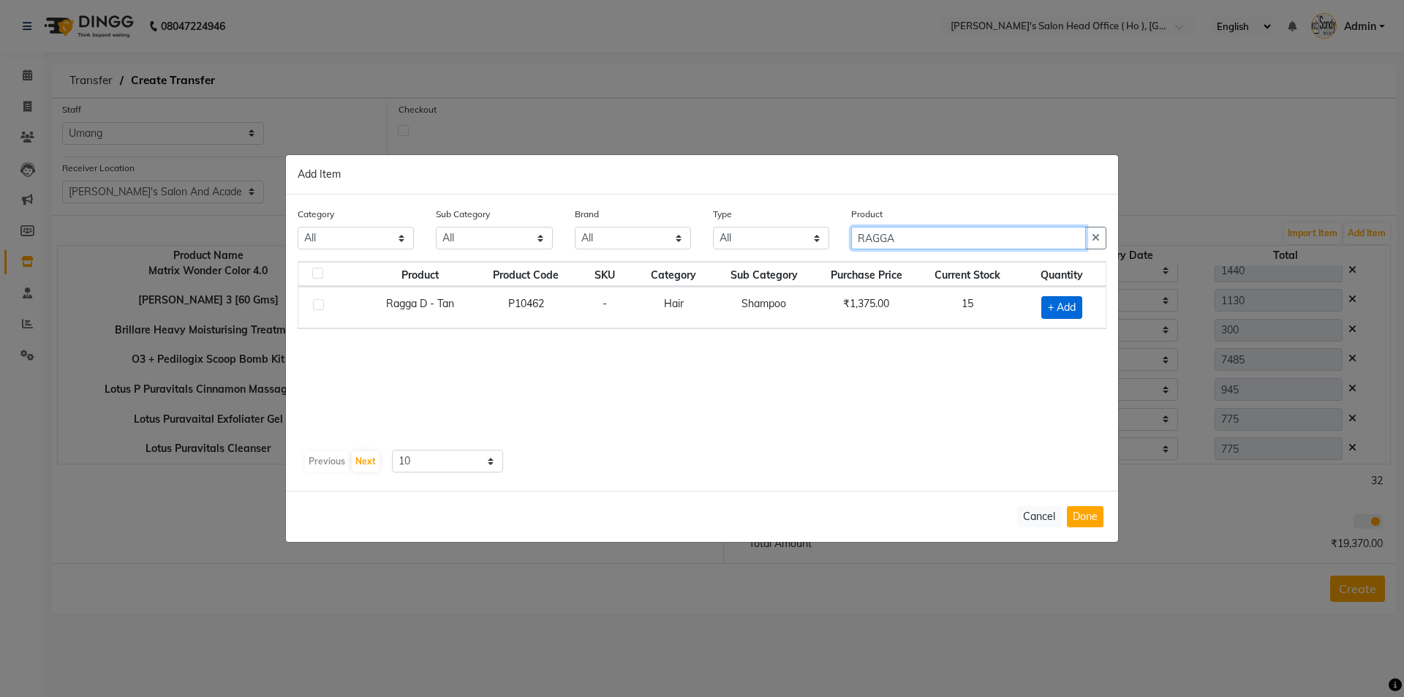
type input "RAGGA"
drag, startPoint x: 1065, startPoint y: 310, endPoint x: 1070, endPoint y: 323, distance: 14.1
click at [1065, 311] on span "+ Add" at bounding box center [1062, 307] width 41 height 23
checkbox input "true"
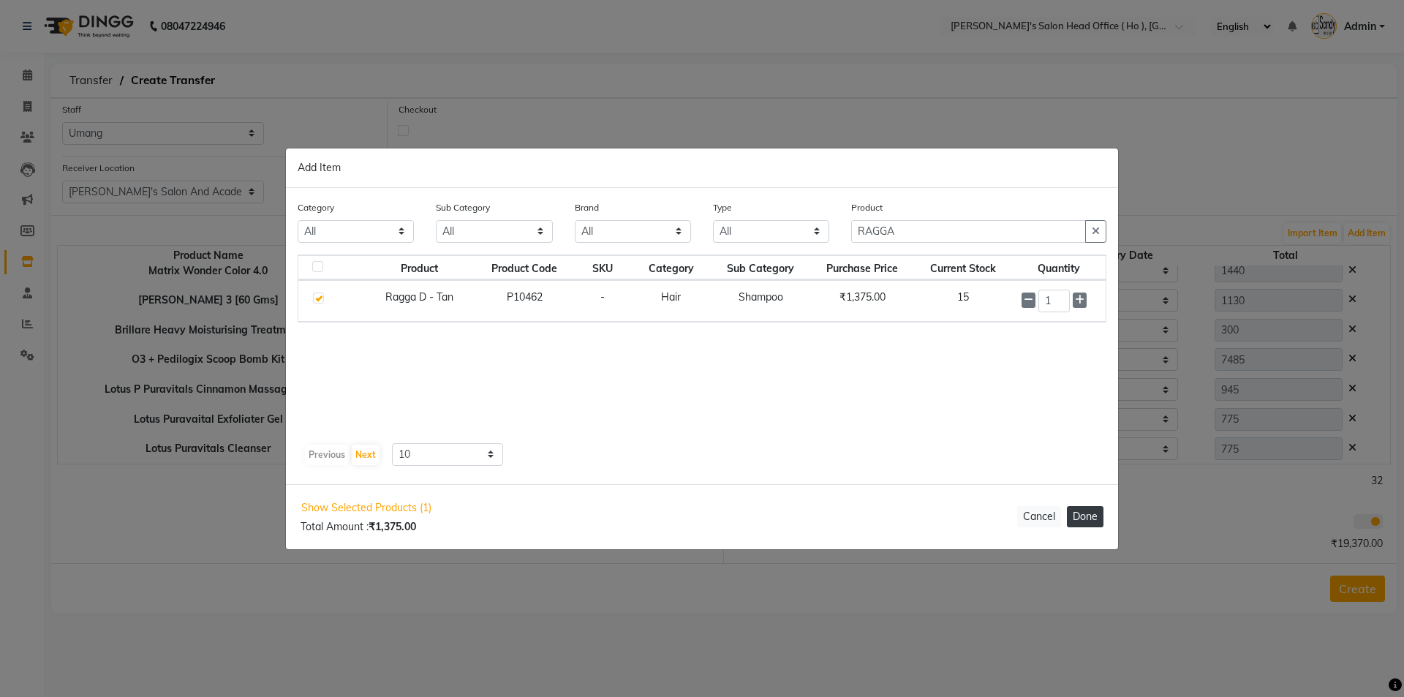
click at [1092, 524] on button "Done" at bounding box center [1085, 516] width 37 height 21
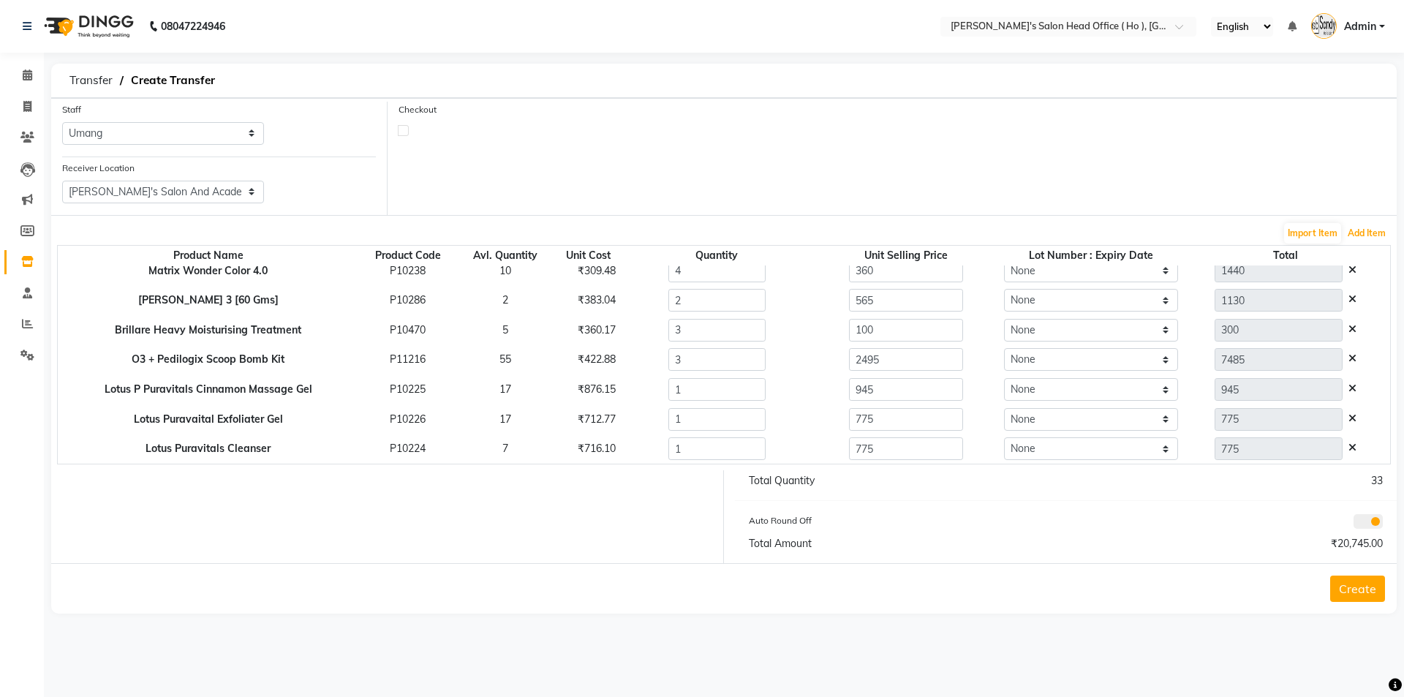
scroll to position [191, 0]
click at [1382, 226] on button "Add Item" at bounding box center [1366, 233] width 45 height 20
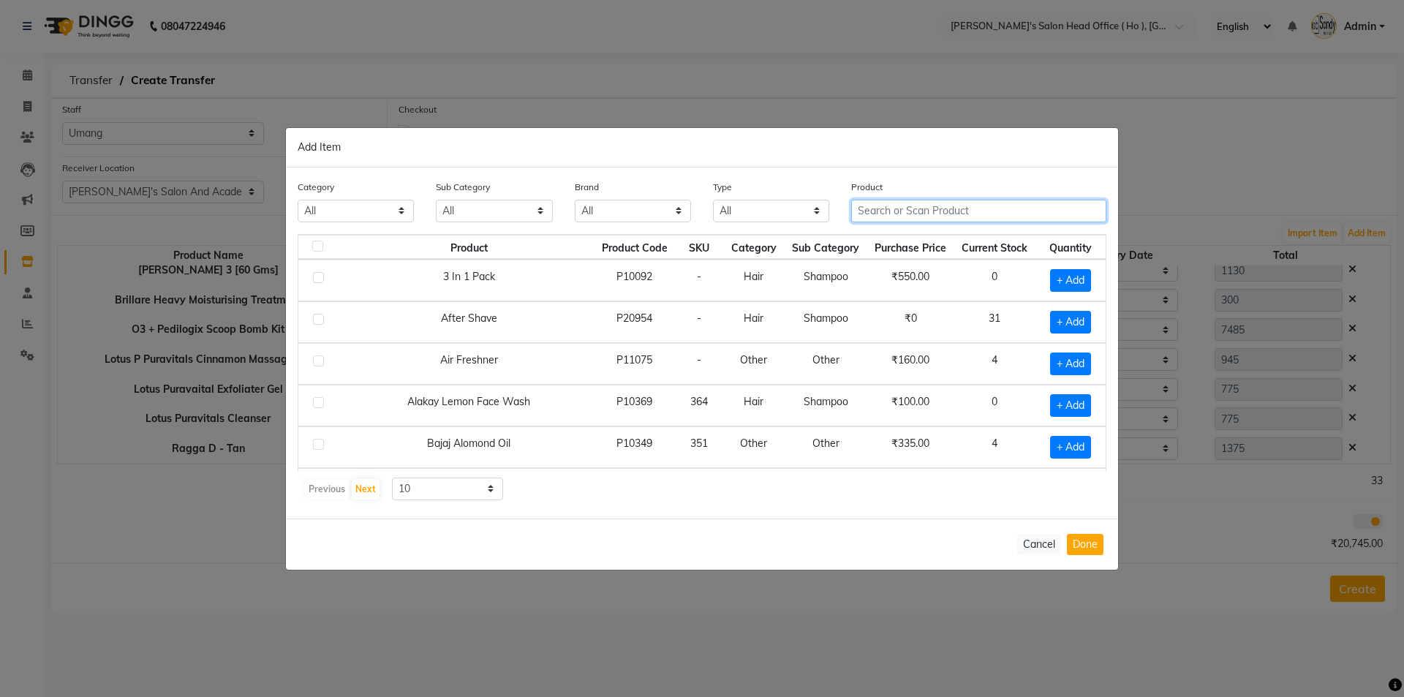
click at [941, 211] on input "text" at bounding box center [978, 211] width 255 height 23
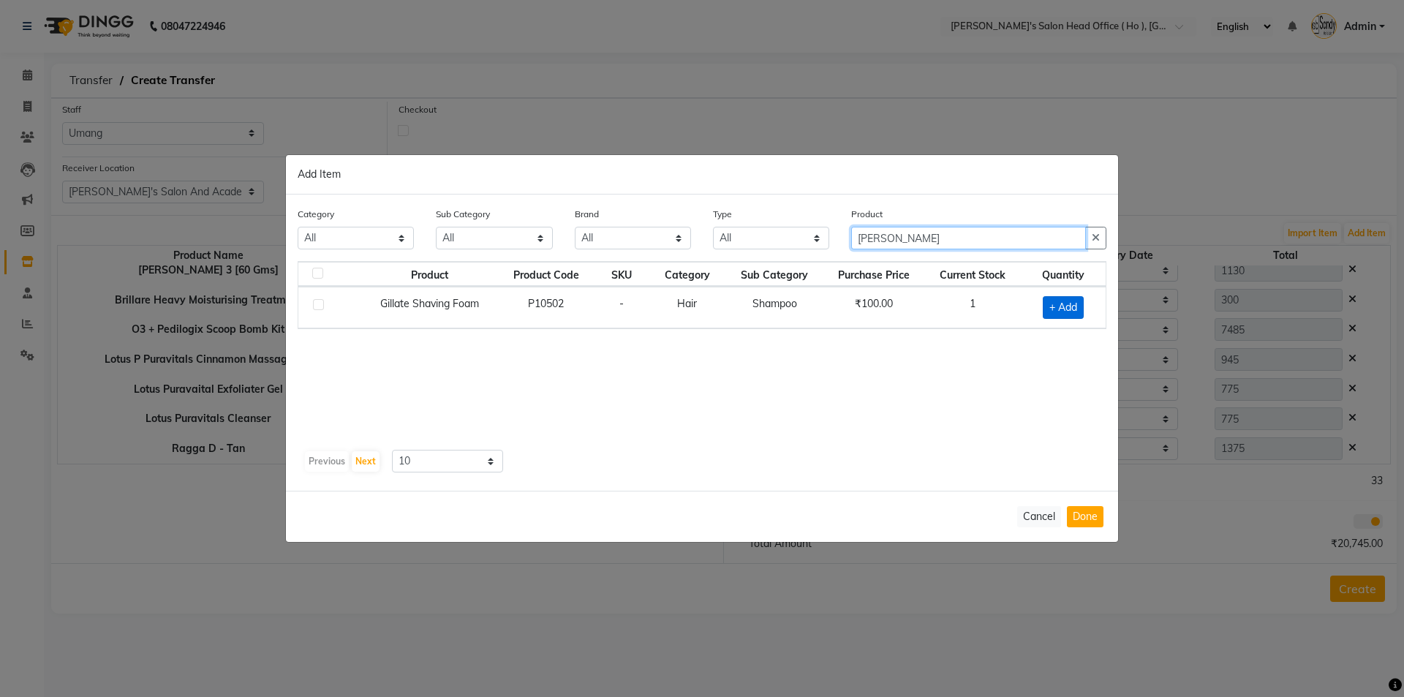
type input "[PERSON_NAME]"
click at [1050, 315] on span "+ Add" at bounding box center [1063, 307] width 41 height 23
checkbox input "true"
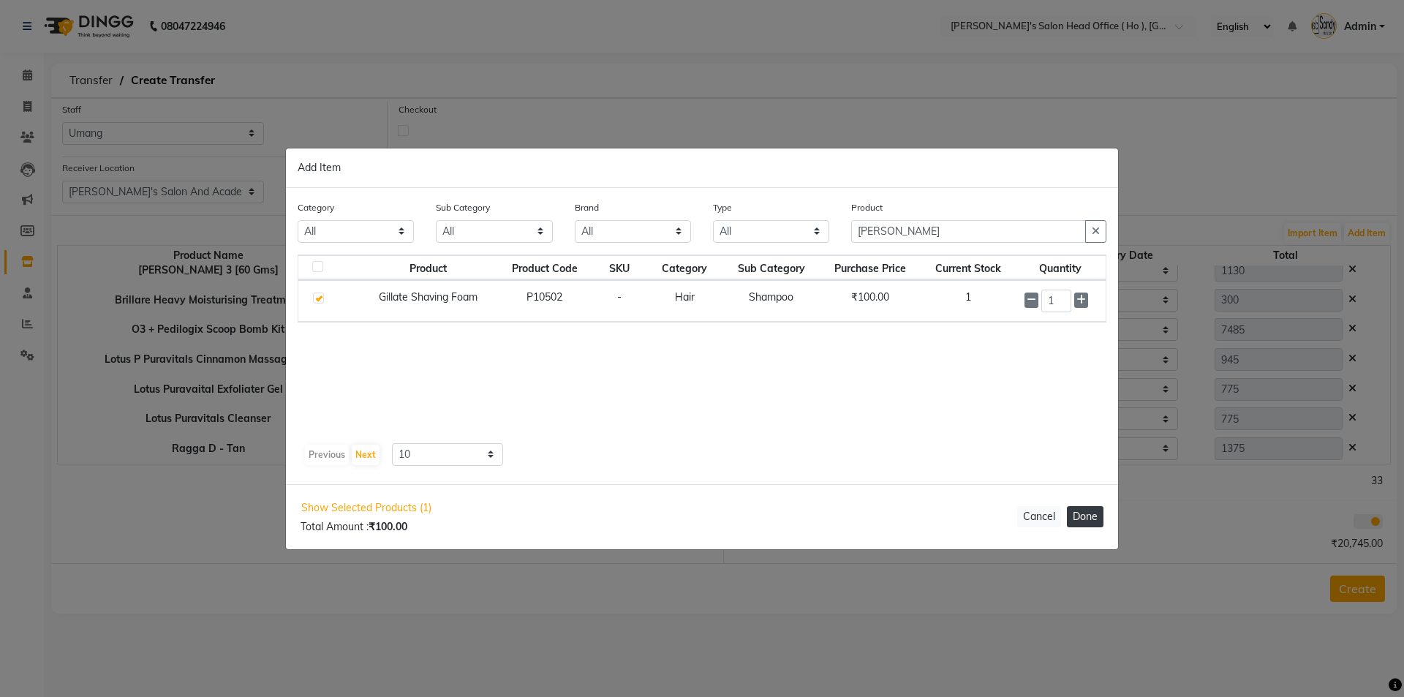
click at [1077, 518] on button "Done" at bounding box center [1085, 516] width 37 height 21
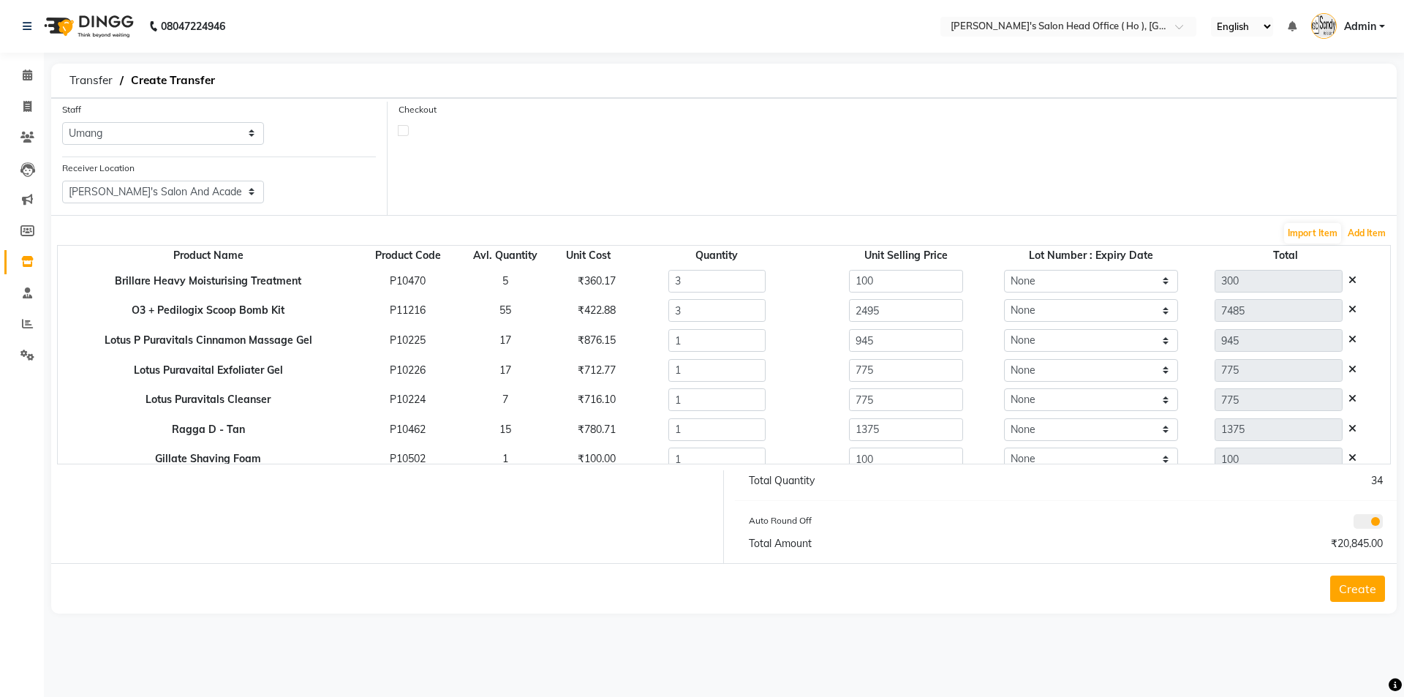
scroll to position [220, 0]
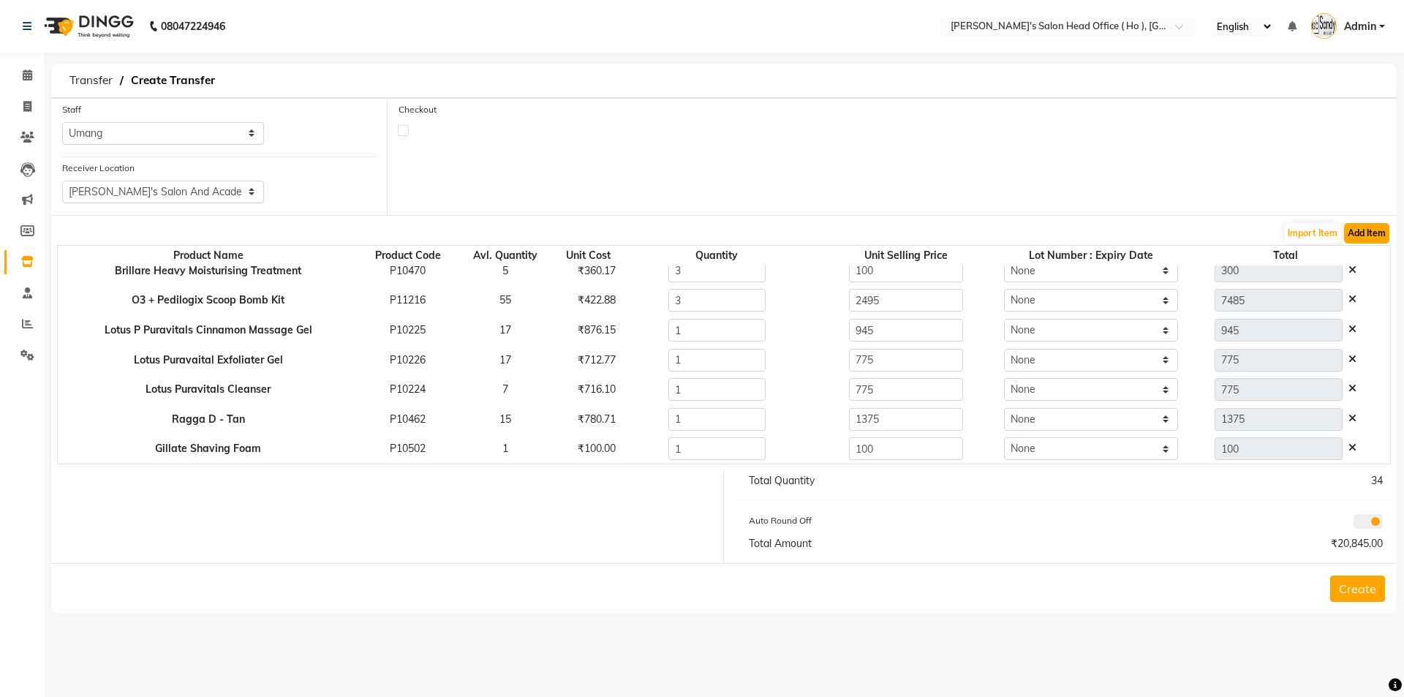
drag, startPoint x: 1373, startPoint y: 223, endPoint x: 1366, endPoint y: 227, distance: 7.5
click at [1366, 227] on button "Add Item" at bounding box center [1366, 233] width 45 height 20
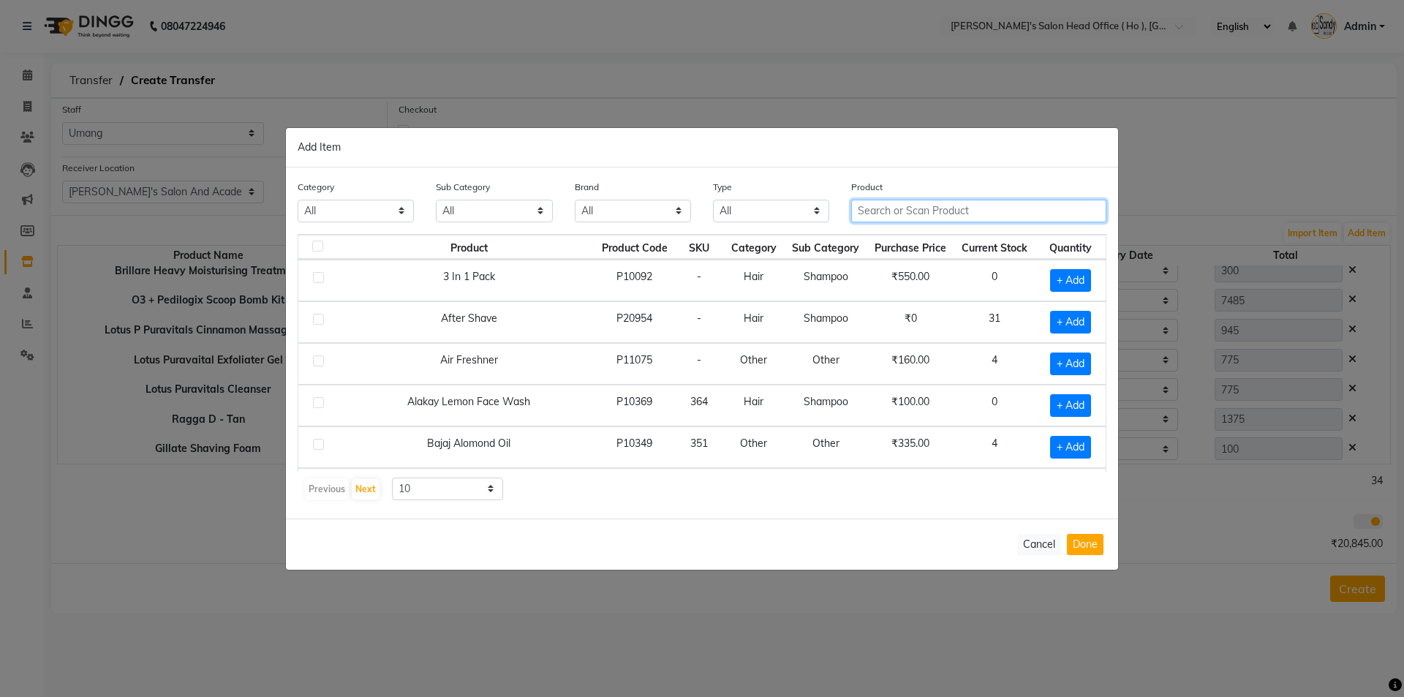
click at [975, 204] on input "text" at bounding box center [978, 211] width 255 height 23
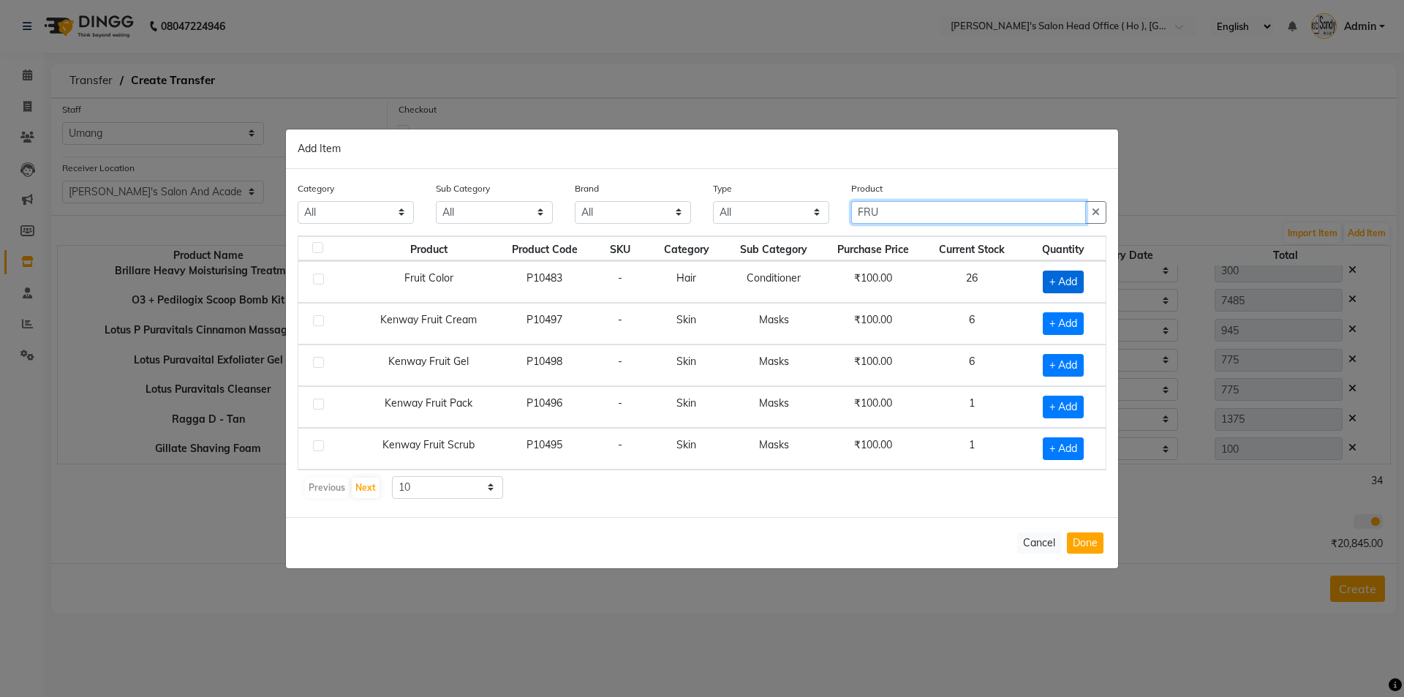
type input "FRU"
click at [1054, 280] on span "+ Add" at bounding box center [1063, 282] width 41 height 23
checkbox input "true"
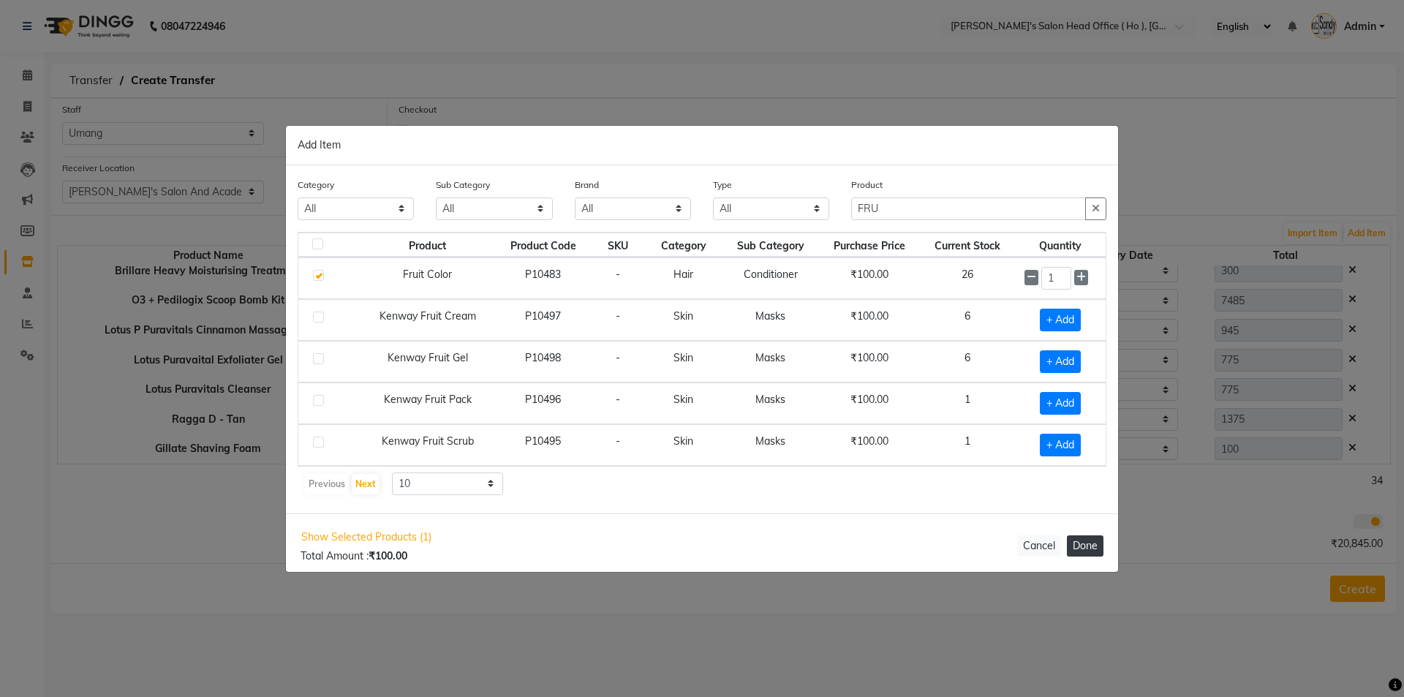
click at [1085, 543] on button "Done" at bounding box center [1085, 545] width 37 height 21
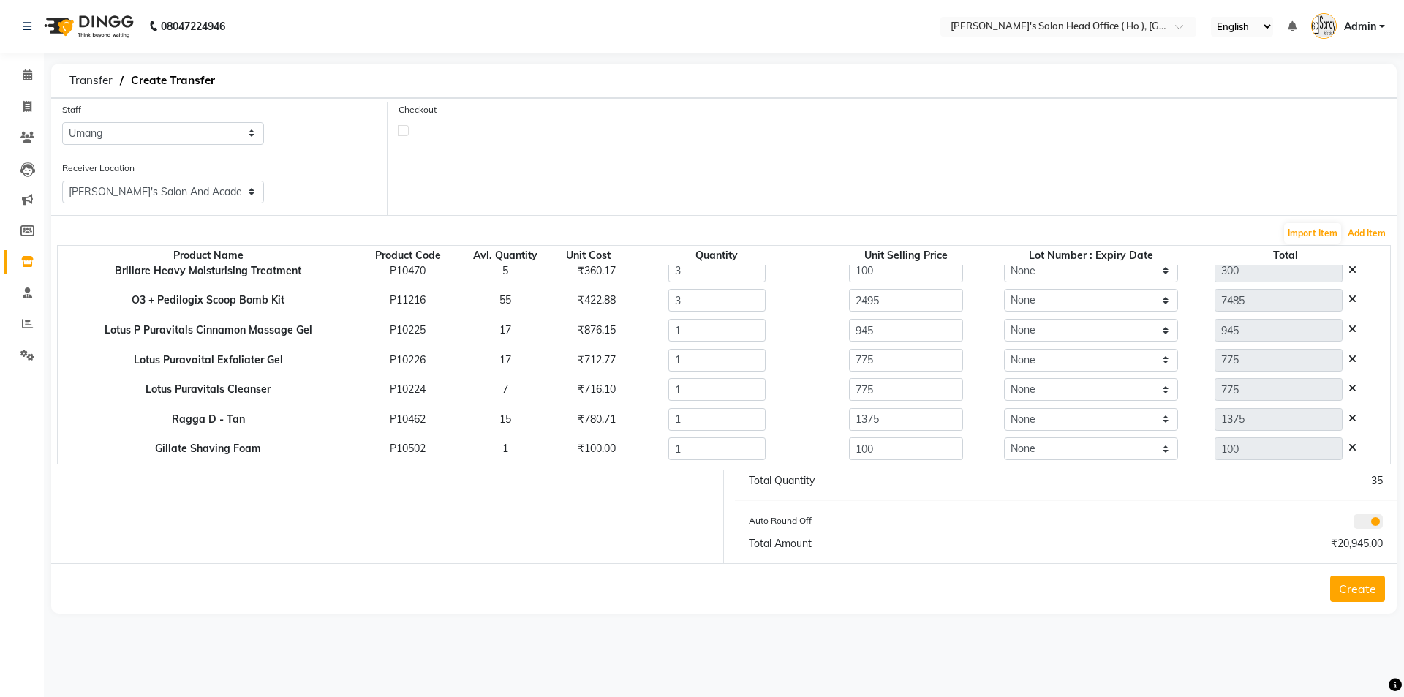
scroll to position [250, 0]
click at [1377, 230] on button "Add Item" at bounding box center [1366, 233] width 45 height 20
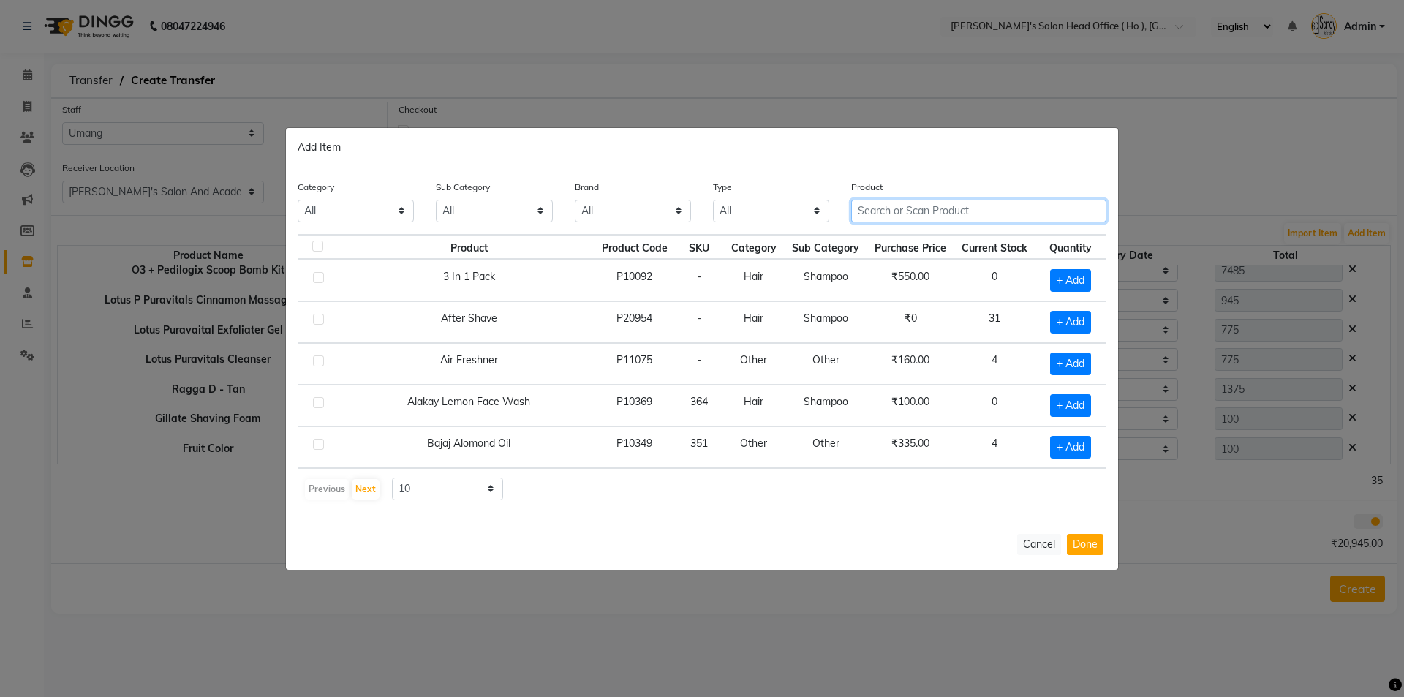
click at [905, 211] on input "text" at bounding box center [978, 211] width 255 height 23
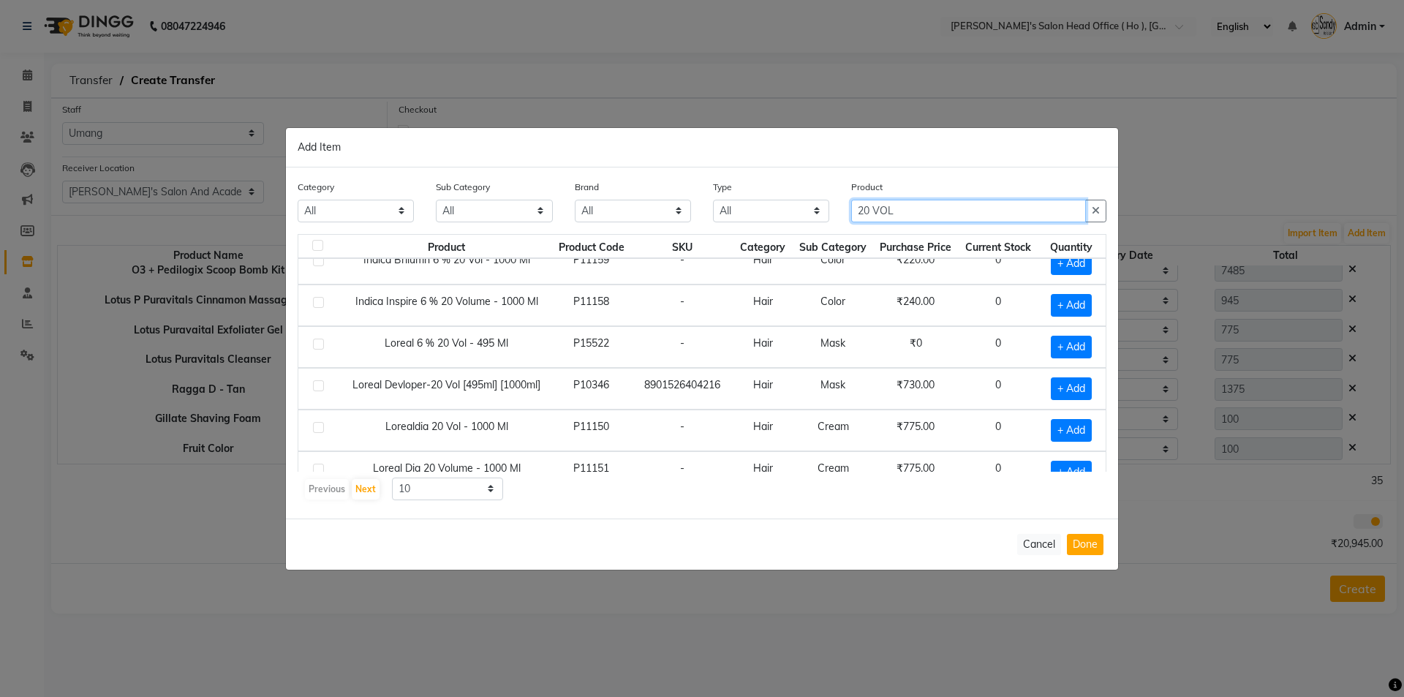
scroll to position [206, 0]
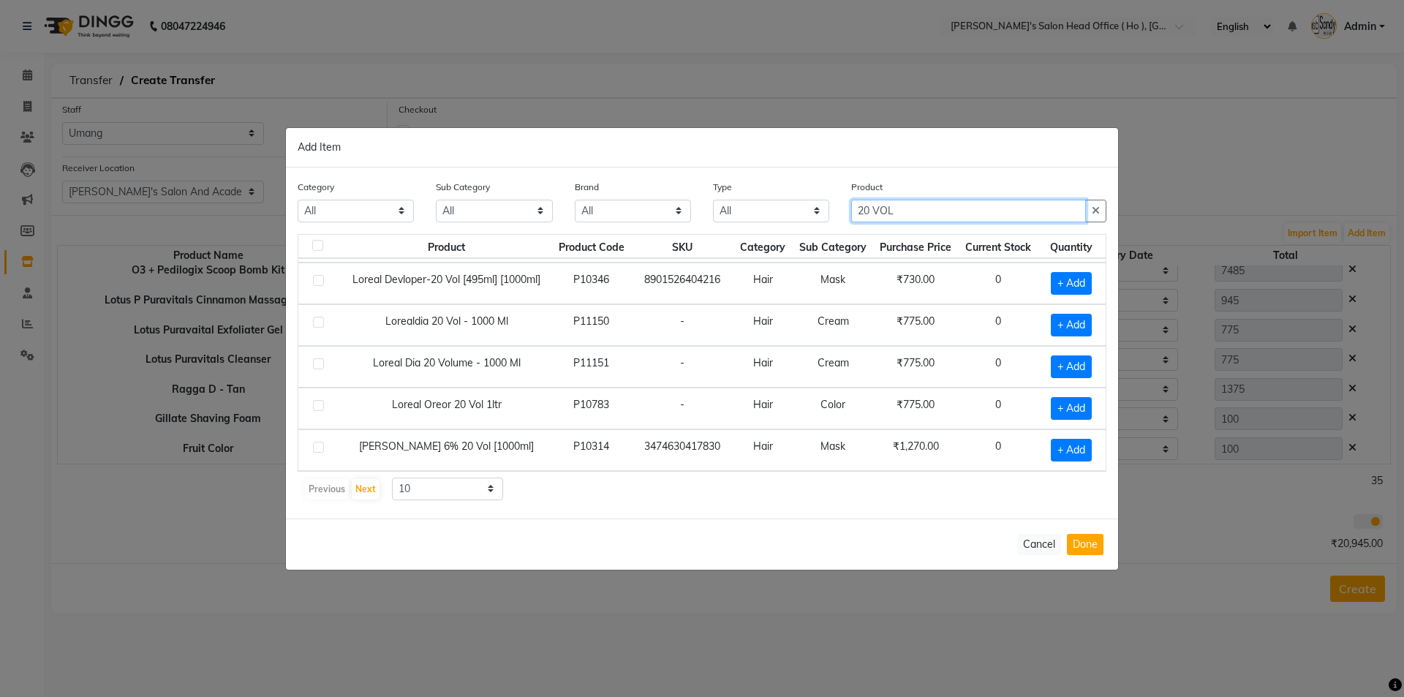
type input "20 VOL"
drag, startPoint x: 458, startPoint y: 492, endPoint x: 451, endPoint y: 497, distance: 8.8
click at [454, 493] on select "10 50 100" at bounding box center [447, 489] width 111 height 23
select select "100"
click at [392, 478] on select "10 50 100" at bounding box center [447, 489] width 111 height 23
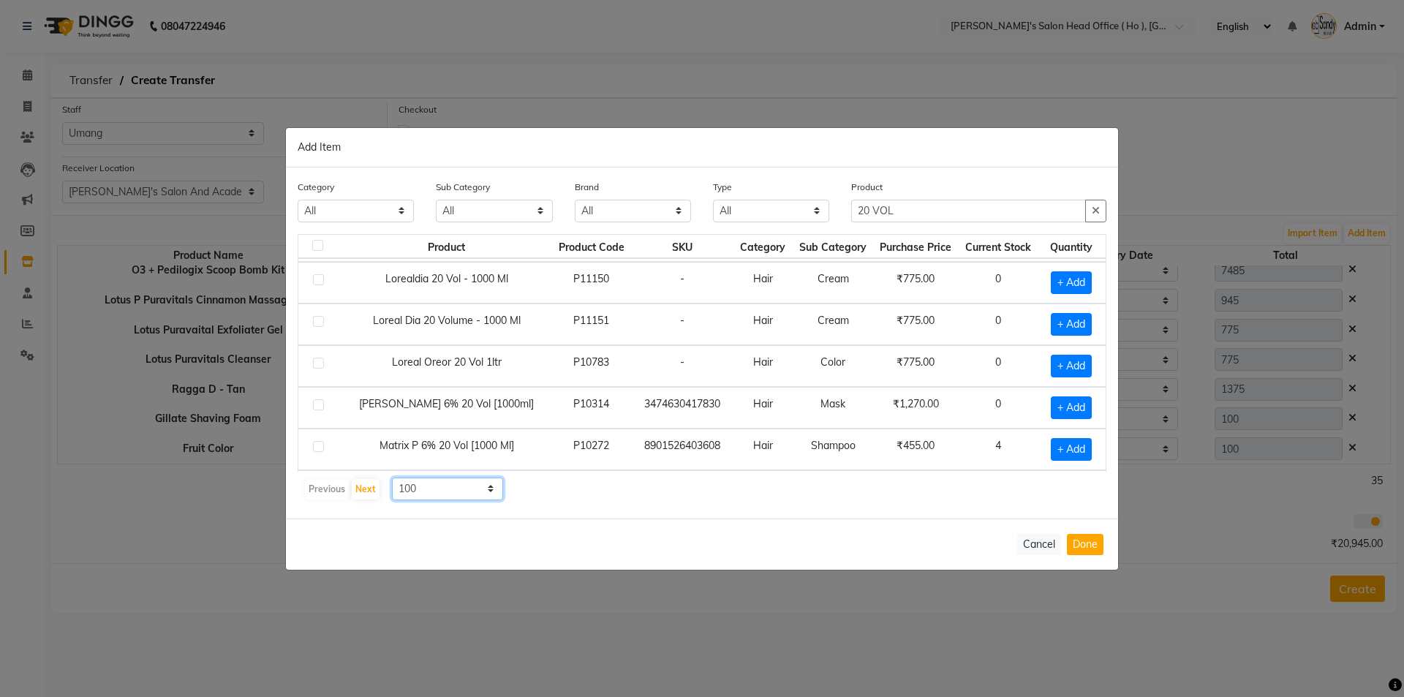
scroll to position [289, 0]
click at [1069, 420] on td "+ Add" at bounding box center [1072, 409] width 68 height 42
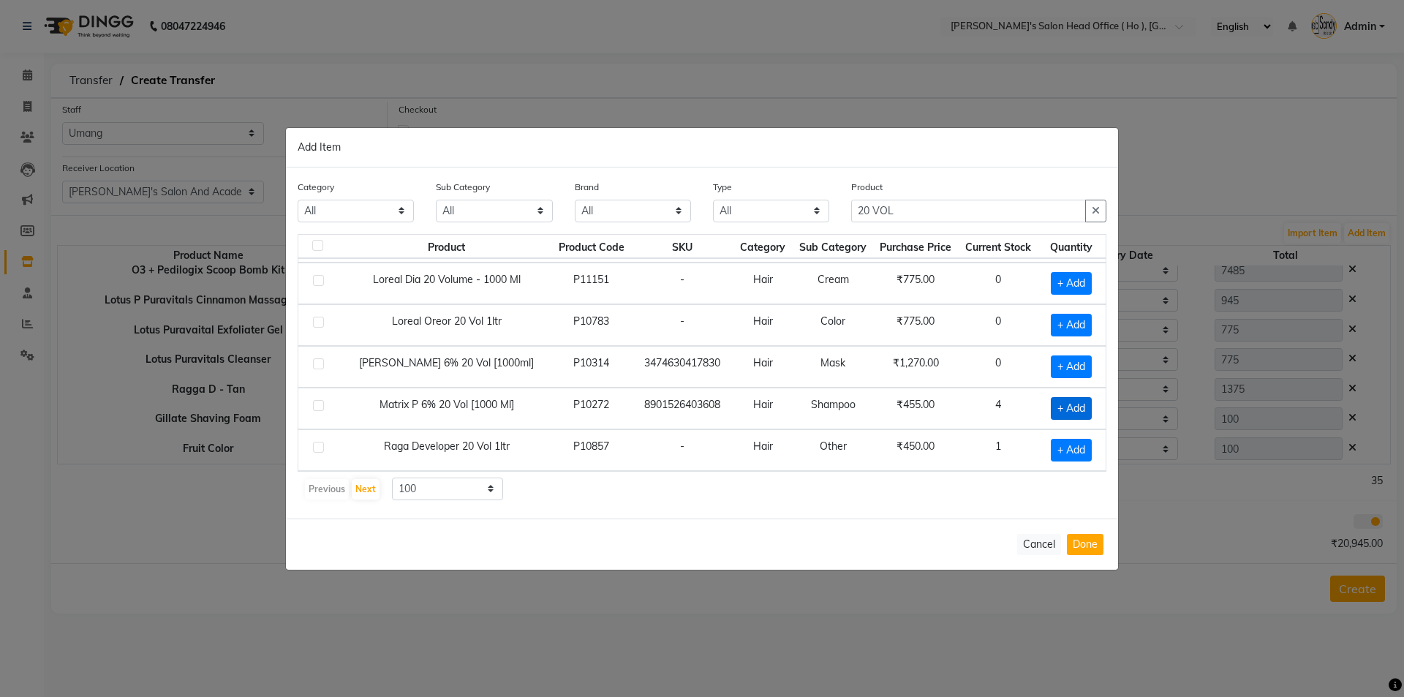
click at [1070, 411] on span "+ Add" at bounding box center [1071, 408] width 41 height 23
checkbox input "true"
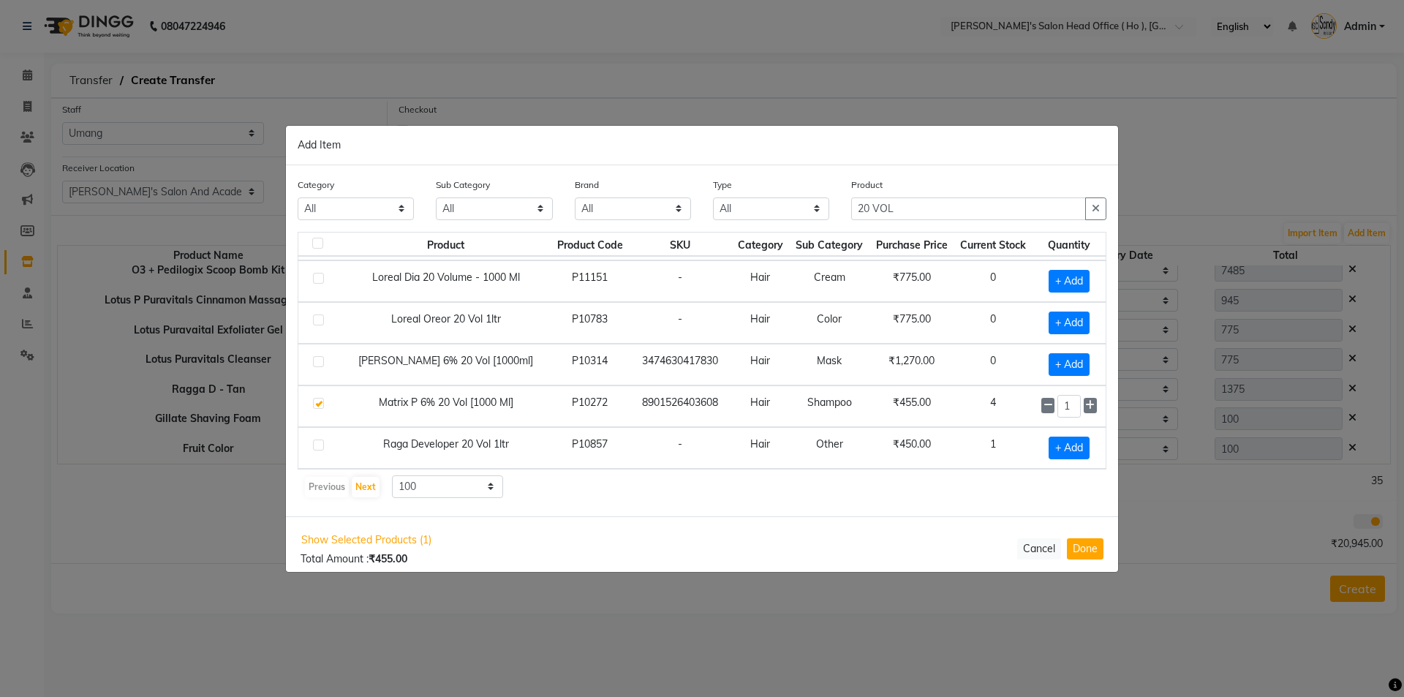
drag, startPoint x: 1078, startPoint y: 408, endPoint x: 1066, endPoint y: 433, distance: 27.8
click at [1085, 407] on icon at bounding box center [1090, 405] width 10 height 10
type input "2"
click at [1077, 537] on div "Show Selected Products (1) Total Amount : ₹910.00 Cancel Done" at bounding box center [702, 548] width 832 height 65
click at [1085, 543] on button "Done" at bounding box center [1085, 548] width 37 height 21
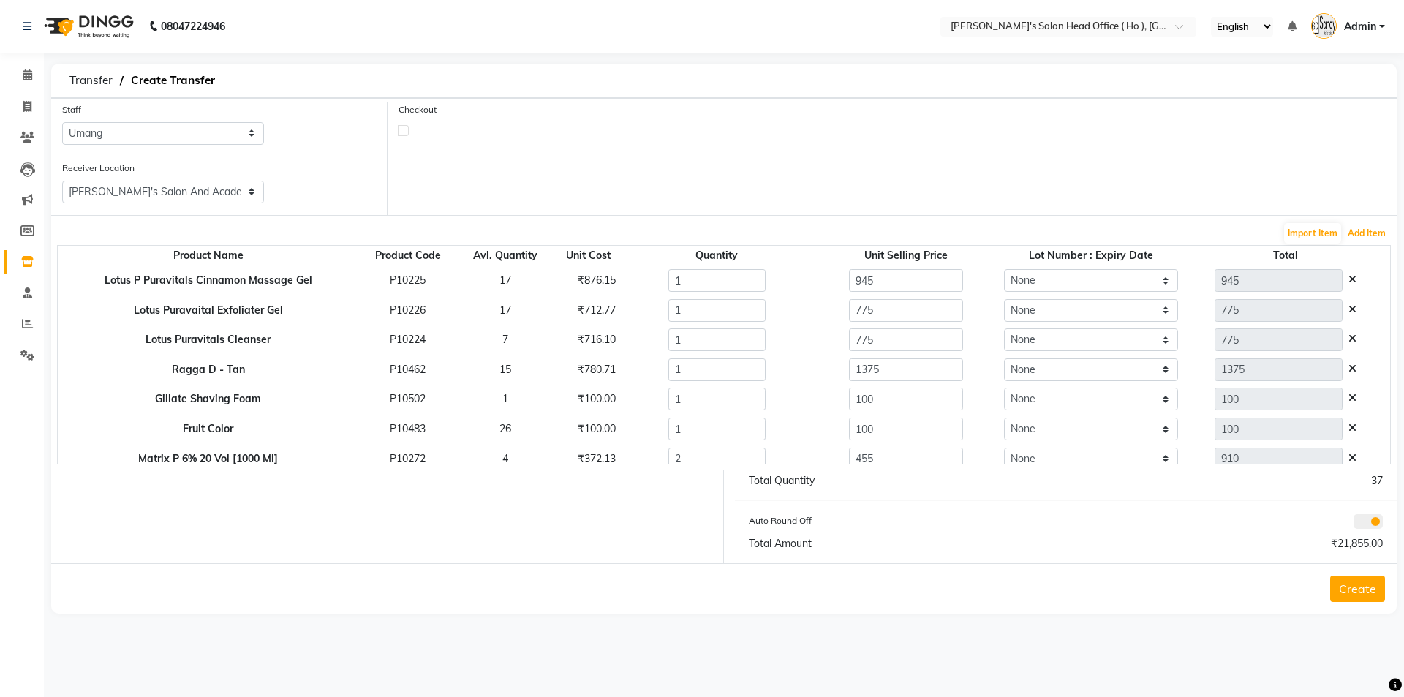
scroll to position [279, 0]
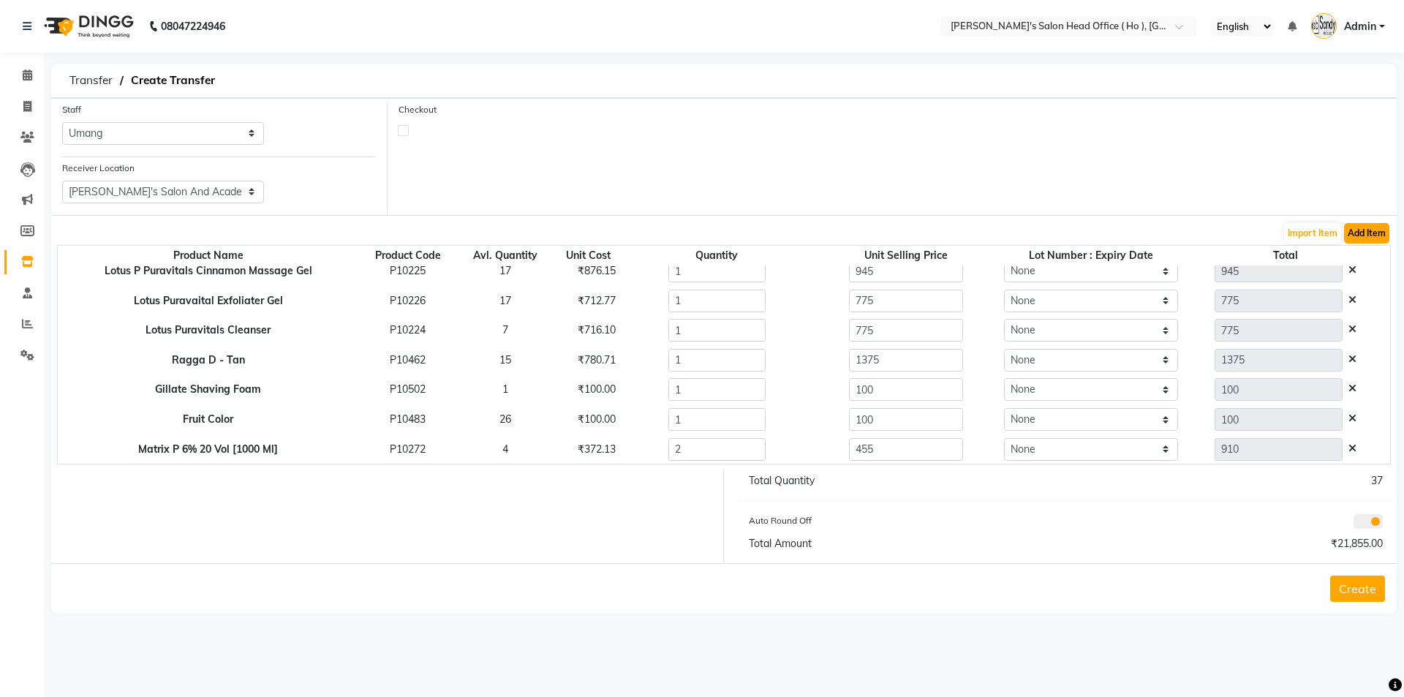
click at [1366, 223] on button "Add Item" at bounding box center [1366, 233] width 45 height 20
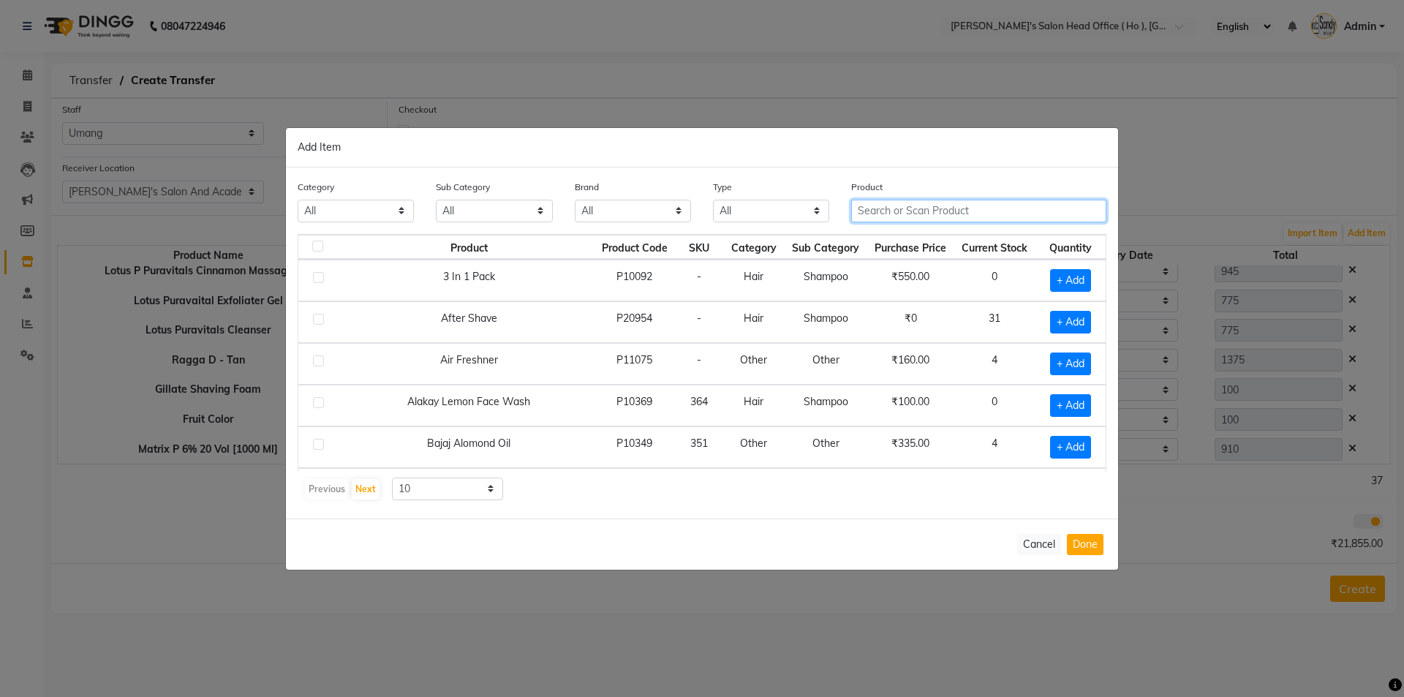
click at [886, 206] on input "text" at bounding box center [978, 211] width 255 height 23
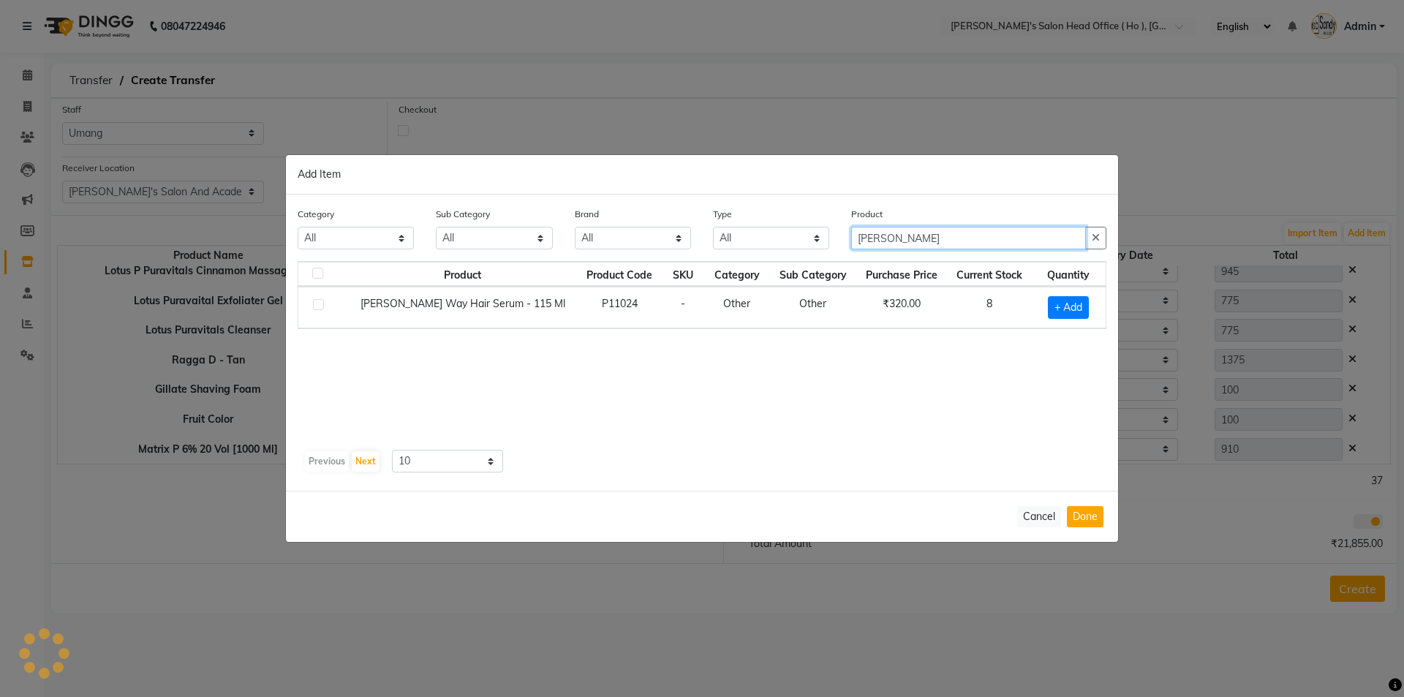
drag, startPoint x: 881, startPoint y: 235, endPoint x: 896, endPoint y: 239, distance: 16.0
click at [882, 235] on input "[PERSON_NAME]" at bounding box center [968, 238] width 235 height 23
type input "[PERSON_NAME]"
click at [1072, 306] on span "+ Add" at bounding box center [1068, 307] width 41 height 23
checkbox input "true"
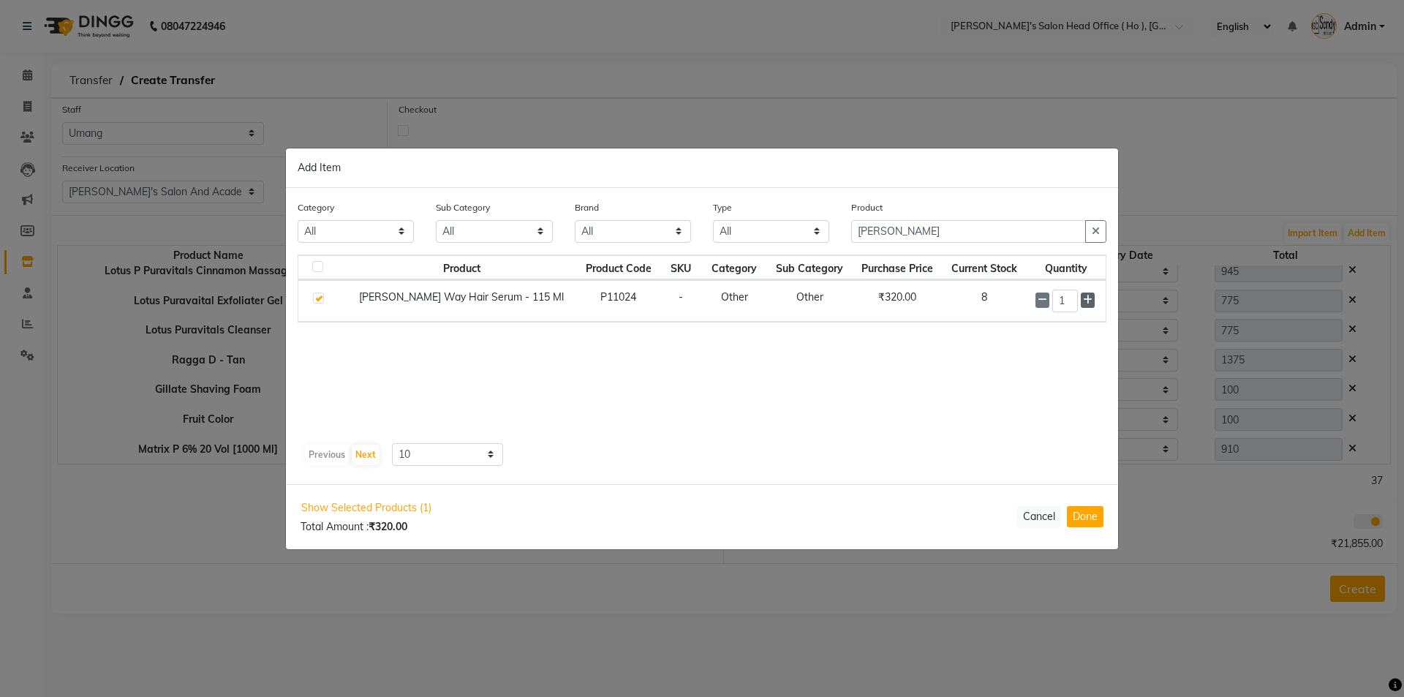
click at [1086, 304] on icon at bounding box center [1088, 300] width 10 height 10
type input "2"
click at [1092, 514] on button "Done" at bounding box center [1085, 516] width 37 height 21
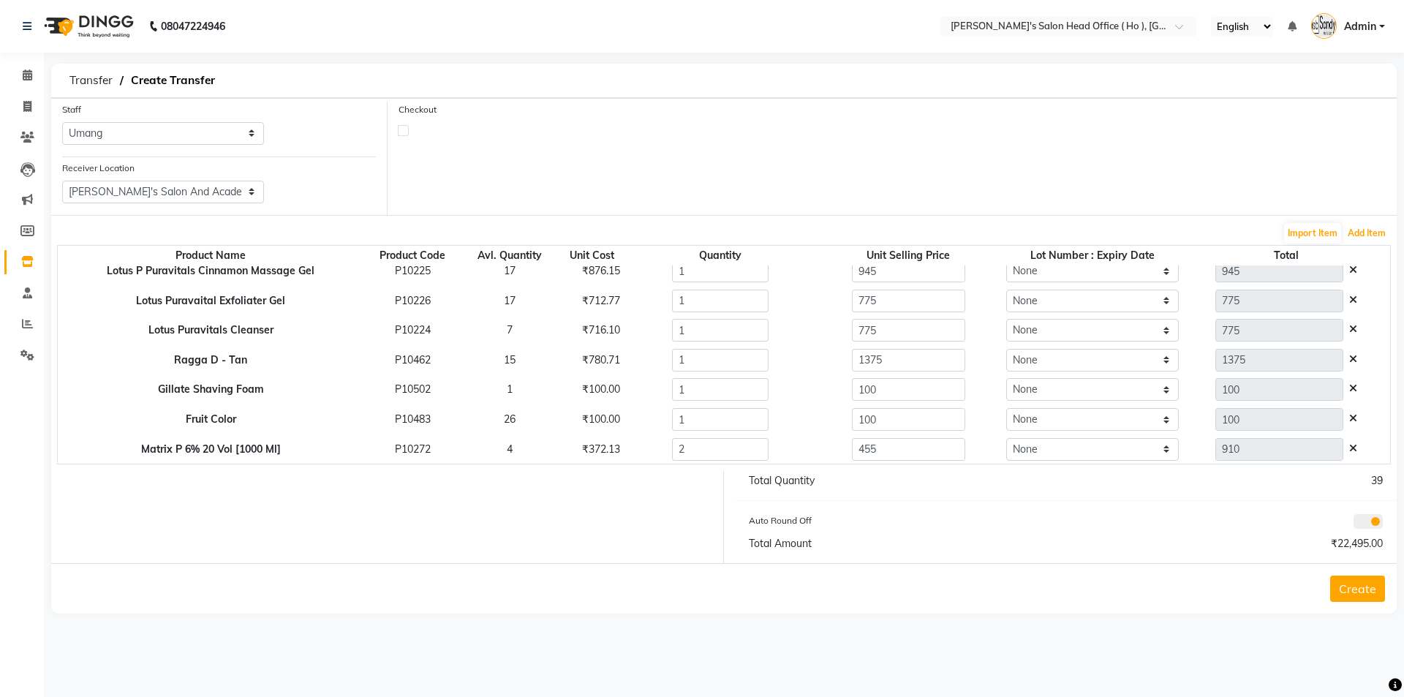
scroll to position [309, 0]
click at [1343, 231] on div "Import Item Add Item" at bounding box center [724, 233] width 1334 height 23
click at [1354, 231] on button "Add Item" at bounding box center [1366, 233] width 45 height 20
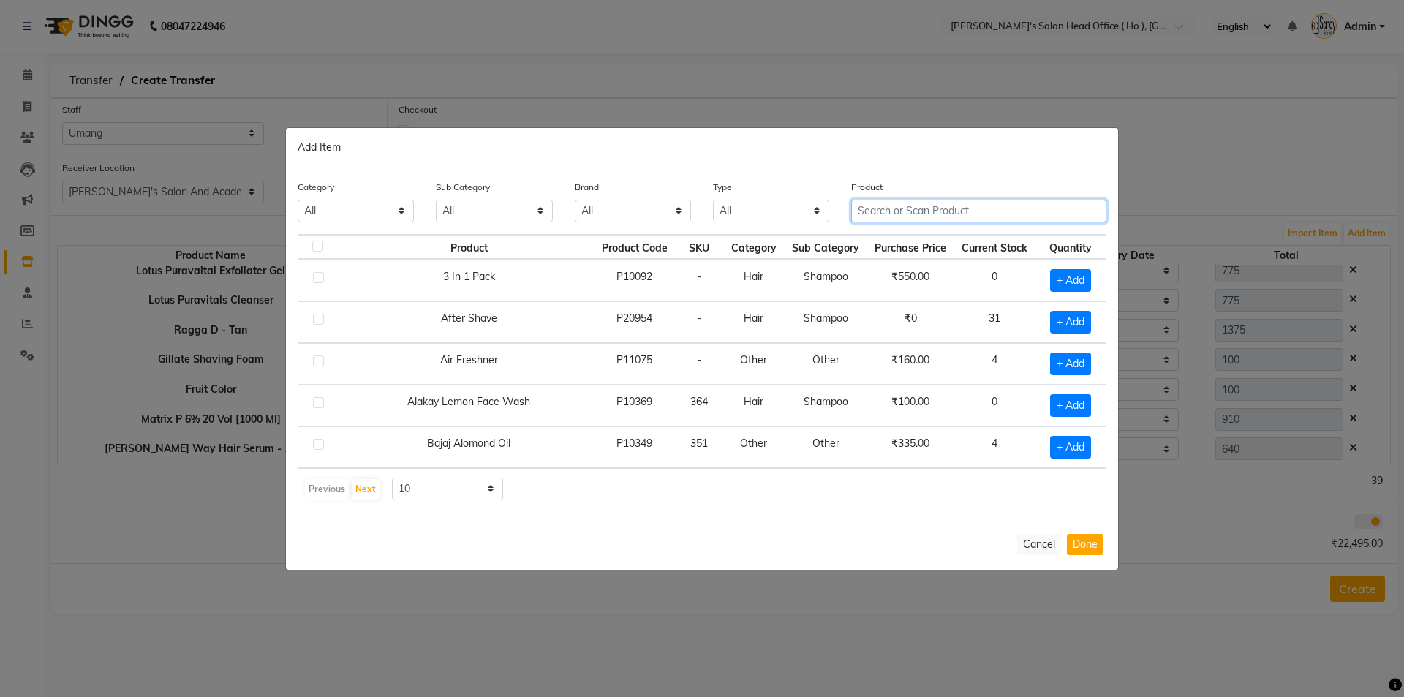
click at [890, 207] on input "text" at bounding box center [978, 211] width 255 height 23
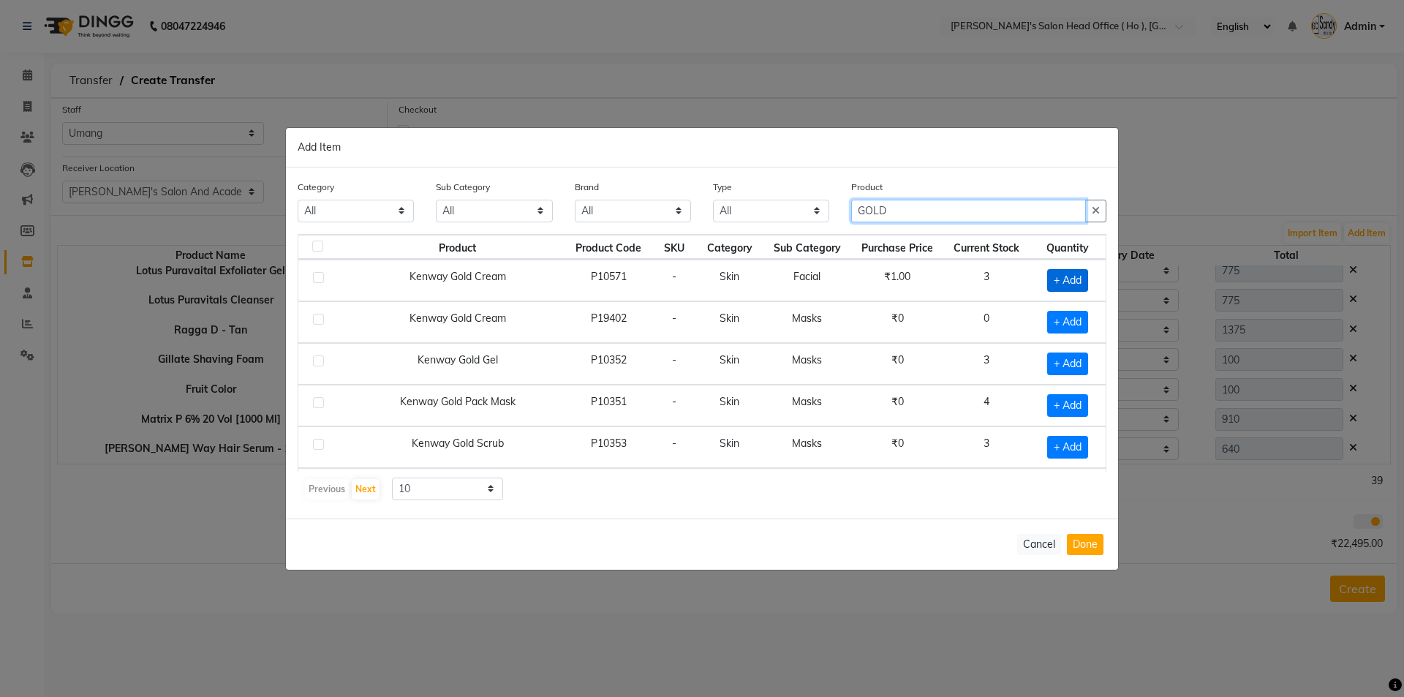
type input "GOLD"
click at [1053, 275] on span "+ Add" at bounding box center [1067, 280] width 41 height 23
checkbox input "true"
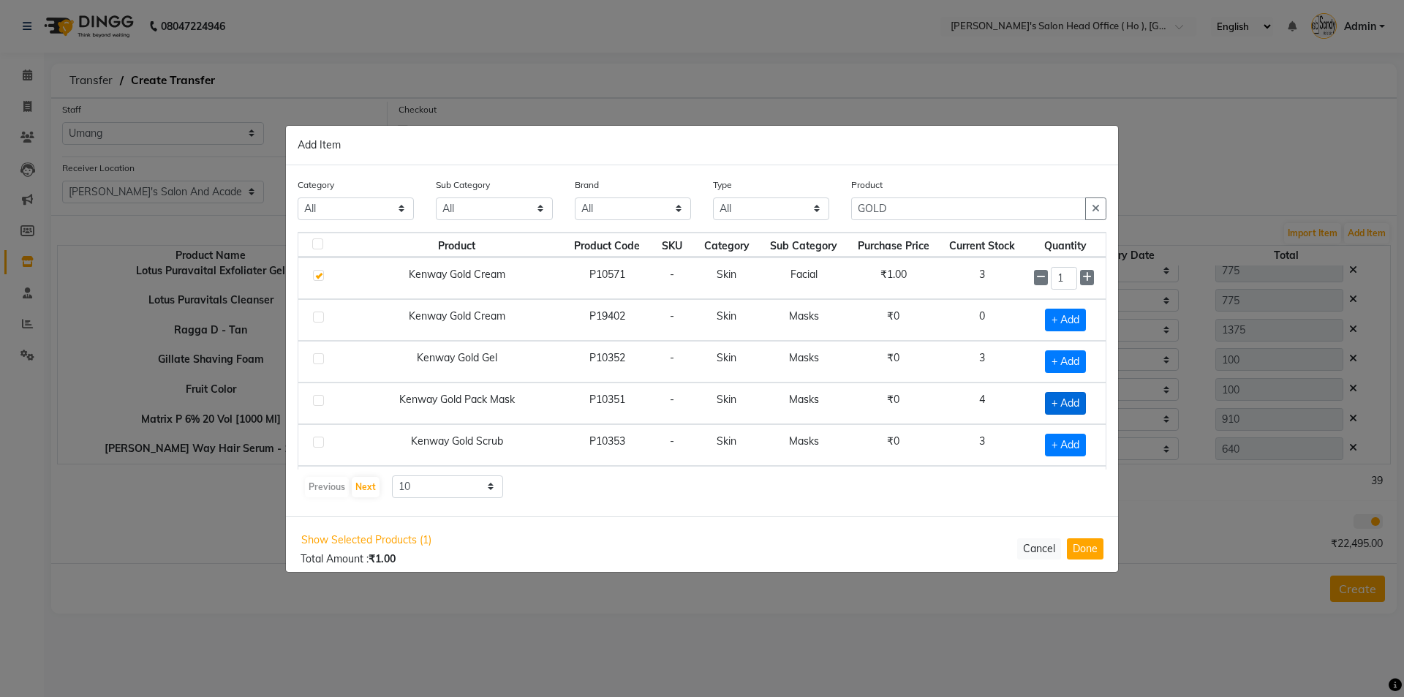
click at [1050, 398] on span "+ Add" at bounding box center [1065, 403] width 41 height 23
checkbox input "true"
click at [1052, 358] on span "+ Add" at bounding box center [1065, 361] width 41 height 23
checkbox input "true"
click at [1081, 543] on button "Done" at bounding box center [1085, 548] width 37 height 21
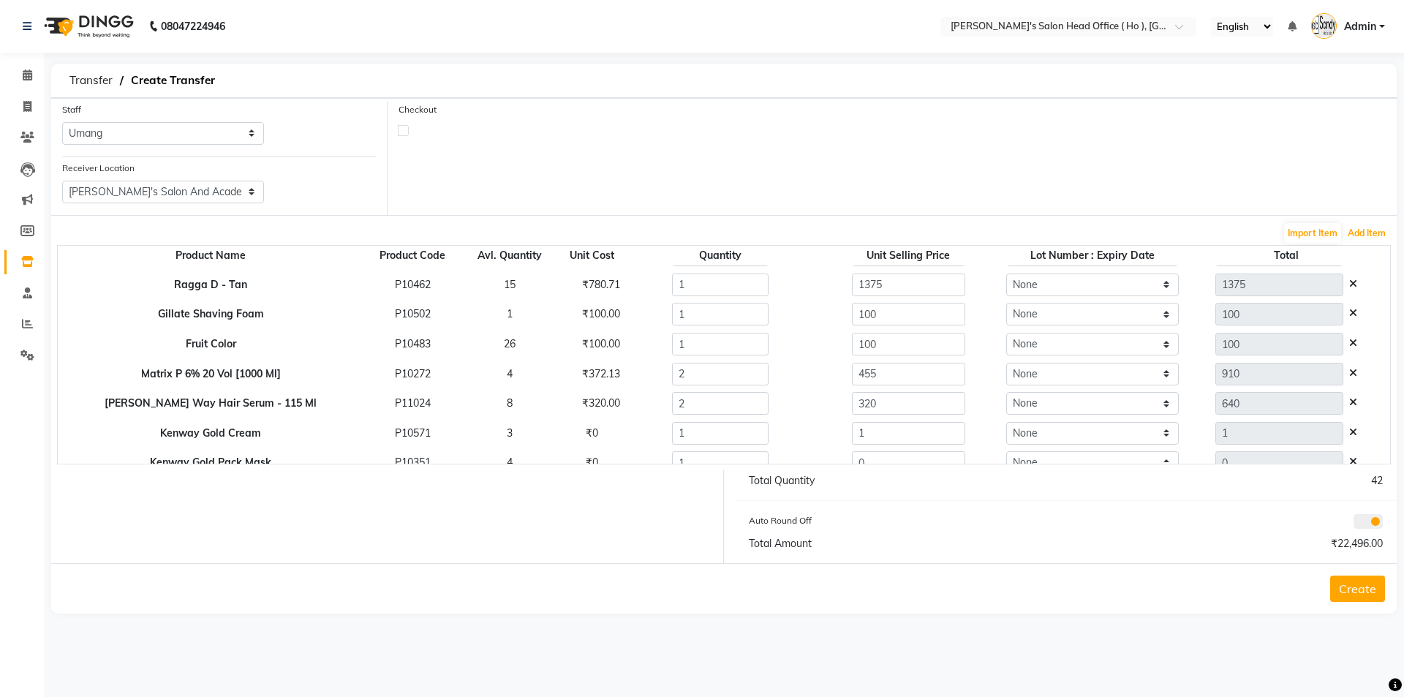
scroll to position [399, 0]
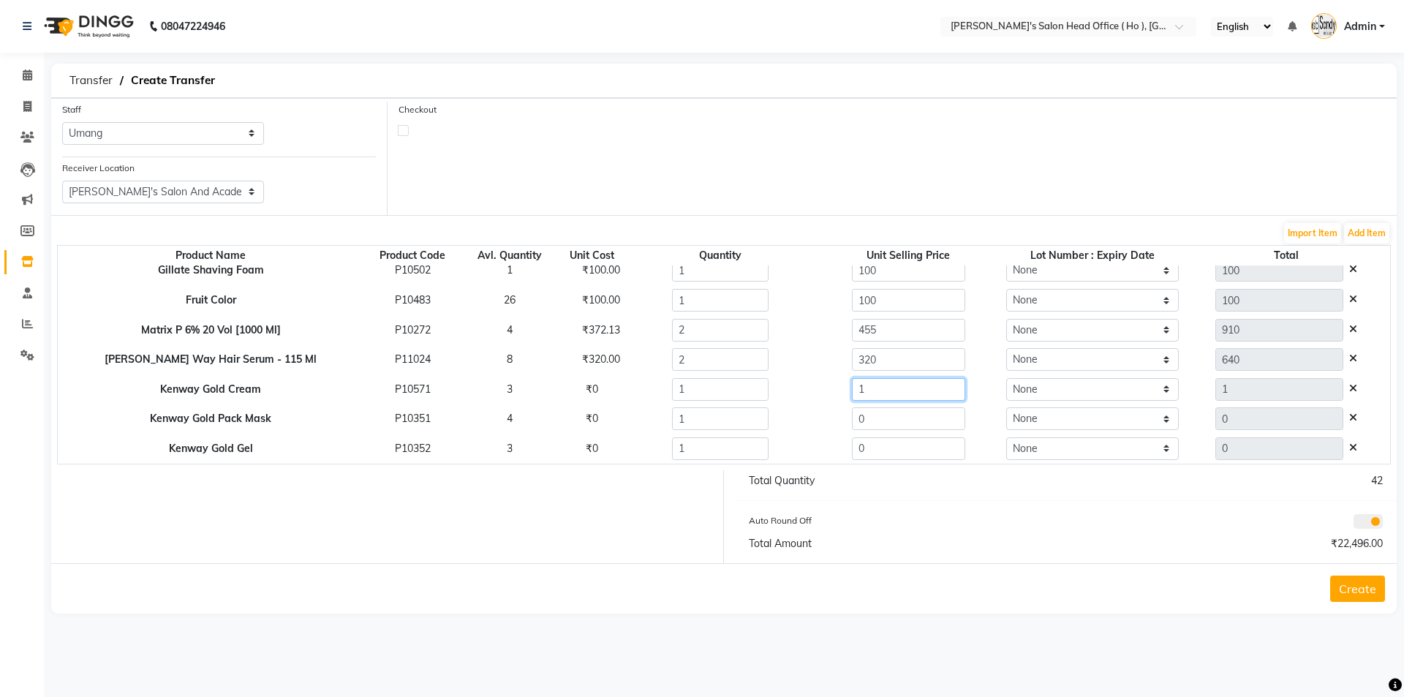
drag, startPoint x: 860, startPoint y: 389, endPoint x: 743, endPoint y: 379, distance: 117.5
click at [745, 379] on tr "Kenway Gold Cream P10571 3 ₹0 1 1 None 1" at bounding box center [724, 389] width 1333 height 30
type input "460"
drag, startPoint x: 857, startPoint y: 432, endPoint x: 802, endPoint y: 424, distance: 55.3
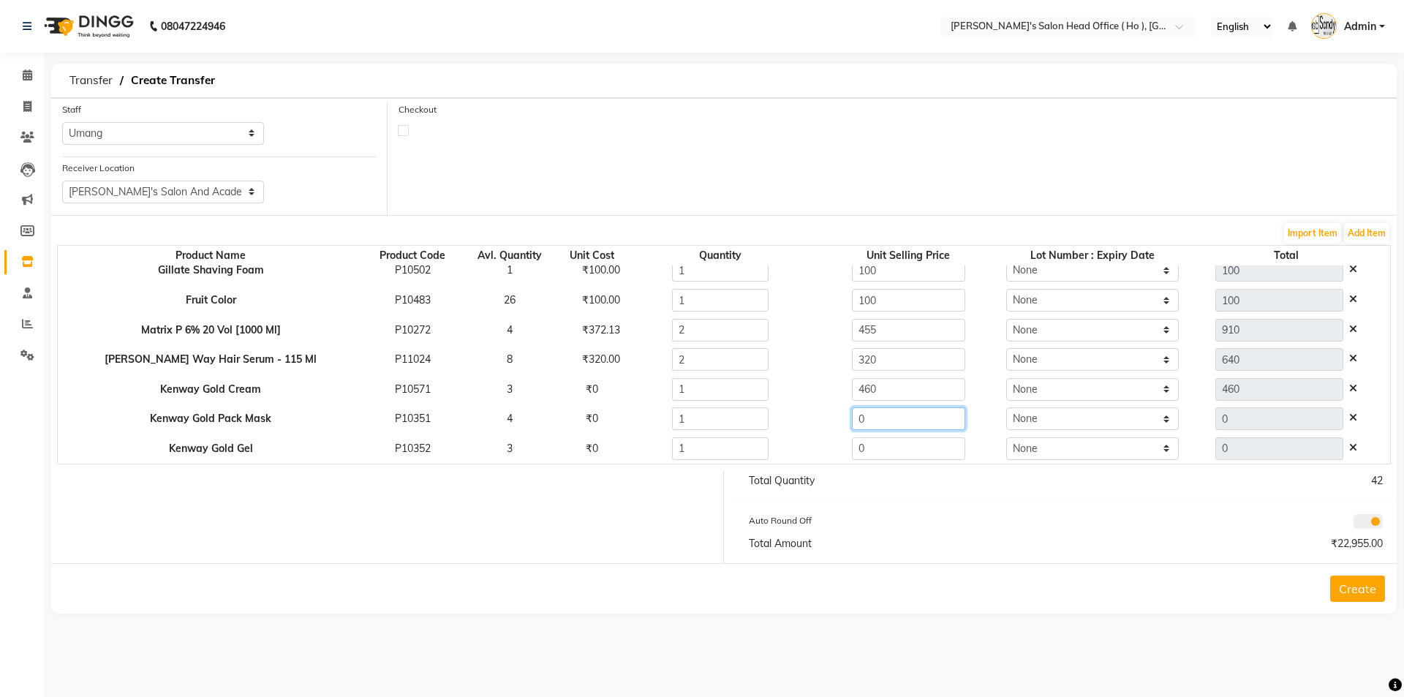
click at [814, 424] on td "0" at bounding box center [908, 419] width 189 height 30
type input "460"
drag, startPoint x: 879, startPoint y: 456, endPoint x: 698, endPoint y: 436, distance: 182.5
click at [698, 436] on tr "Kenway Gold Gel P10352 3 ₹0 1 0 None 0" at bounding box center [724, 449] width 1333 height 30
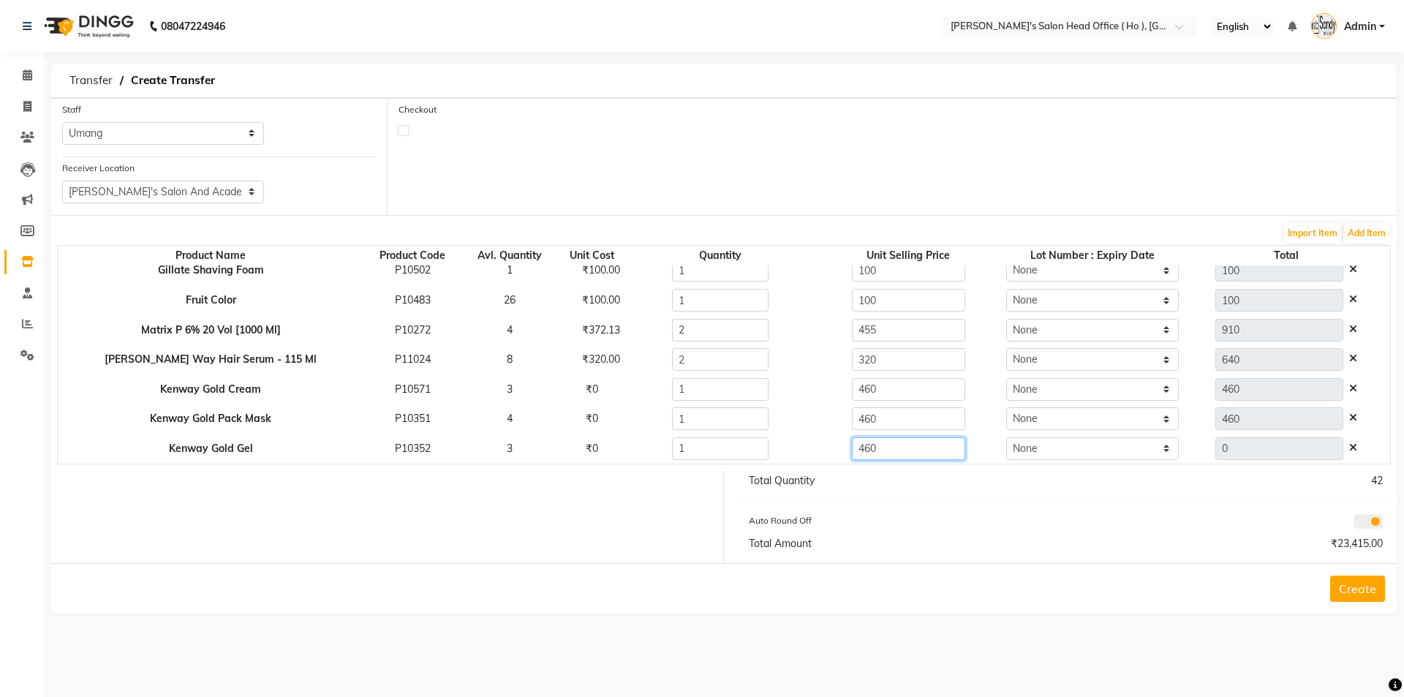
type input "460"
click at [975, 530] on div "Auto Round Off" at bounding box center [902, 523] width 328 height 20
click at [1368, 232] on button "Add Item" at bounding box center [1366, 233] width 45 height 20
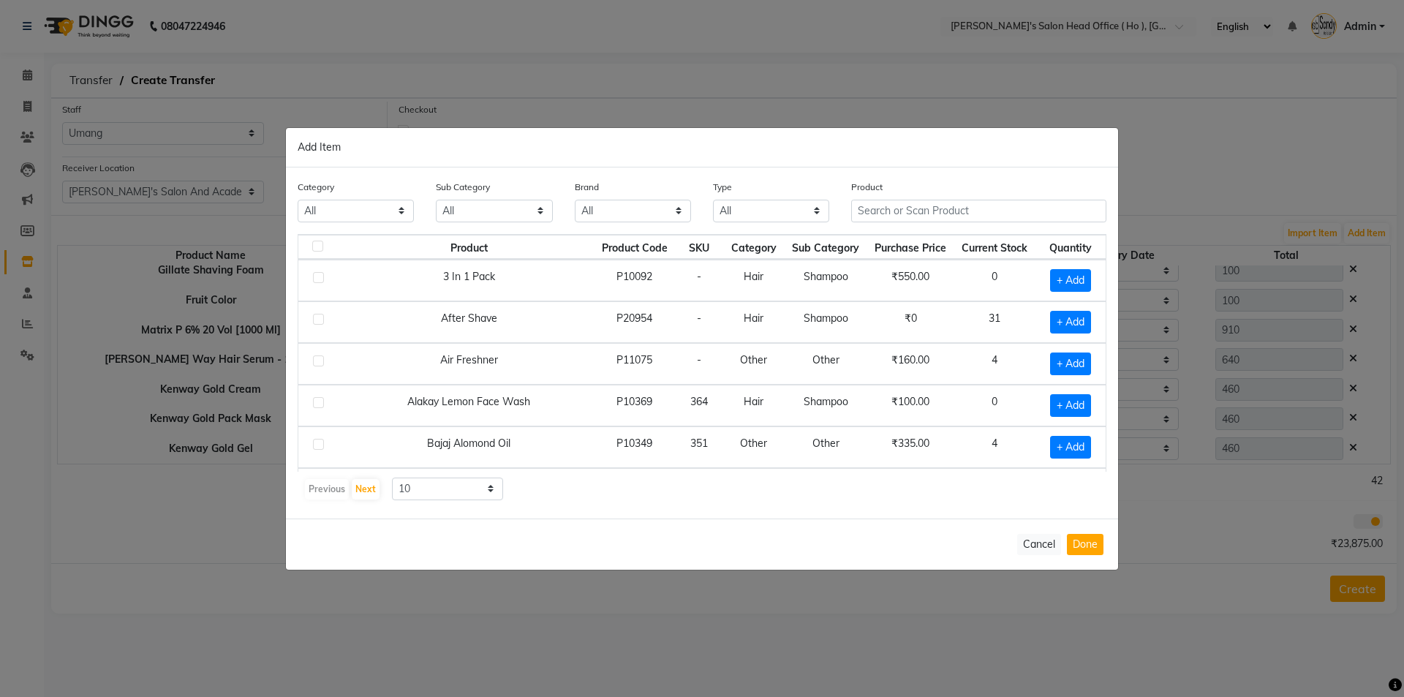
click at [903, 198] on div "Product" at bounding box center [978, 200] width 255 height 43
click at [906, 216] on input "text" at bounding box center [978, 211] width 255 height 23
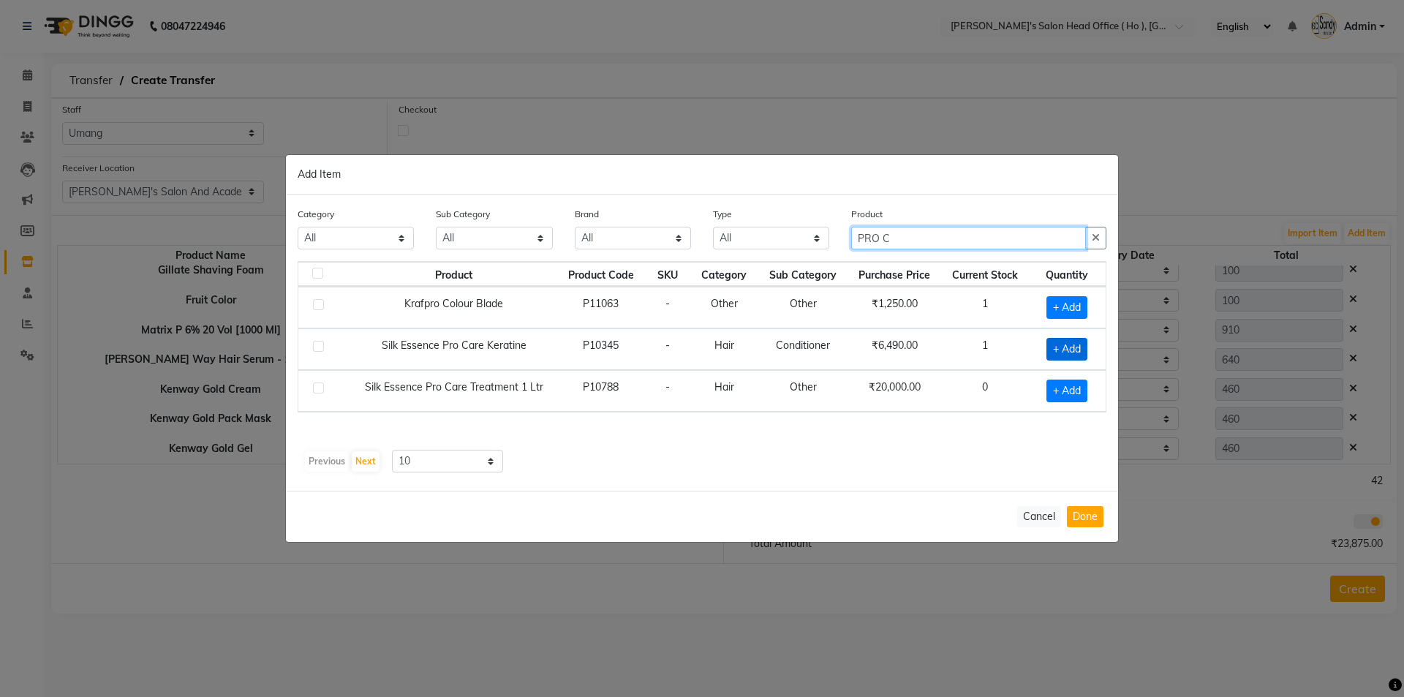
type input "PRO C"
click at [1067, 347] on span "+ Add" at bounding box center [1067, 349] width 41 height 23
checkbox input "true"
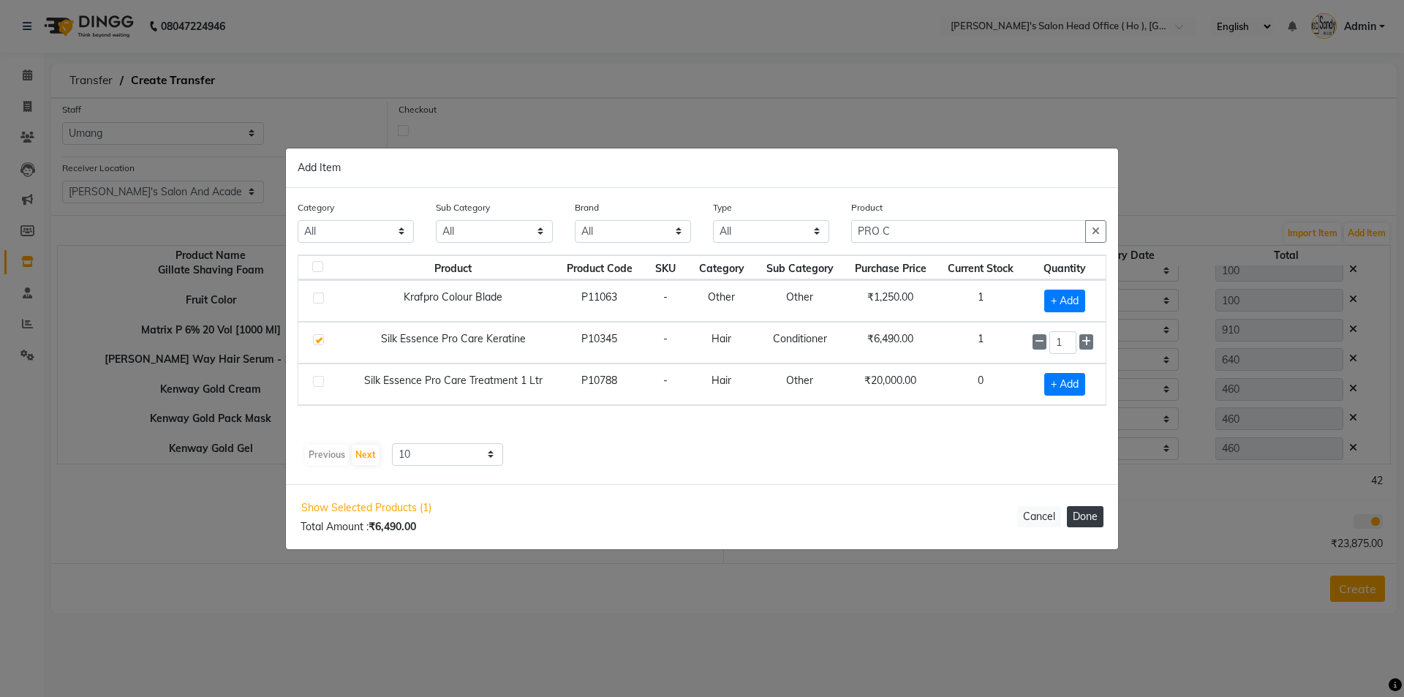
click at [1088, 518] on button "Done" at bounding box center [1085, 516] width 37 height 21
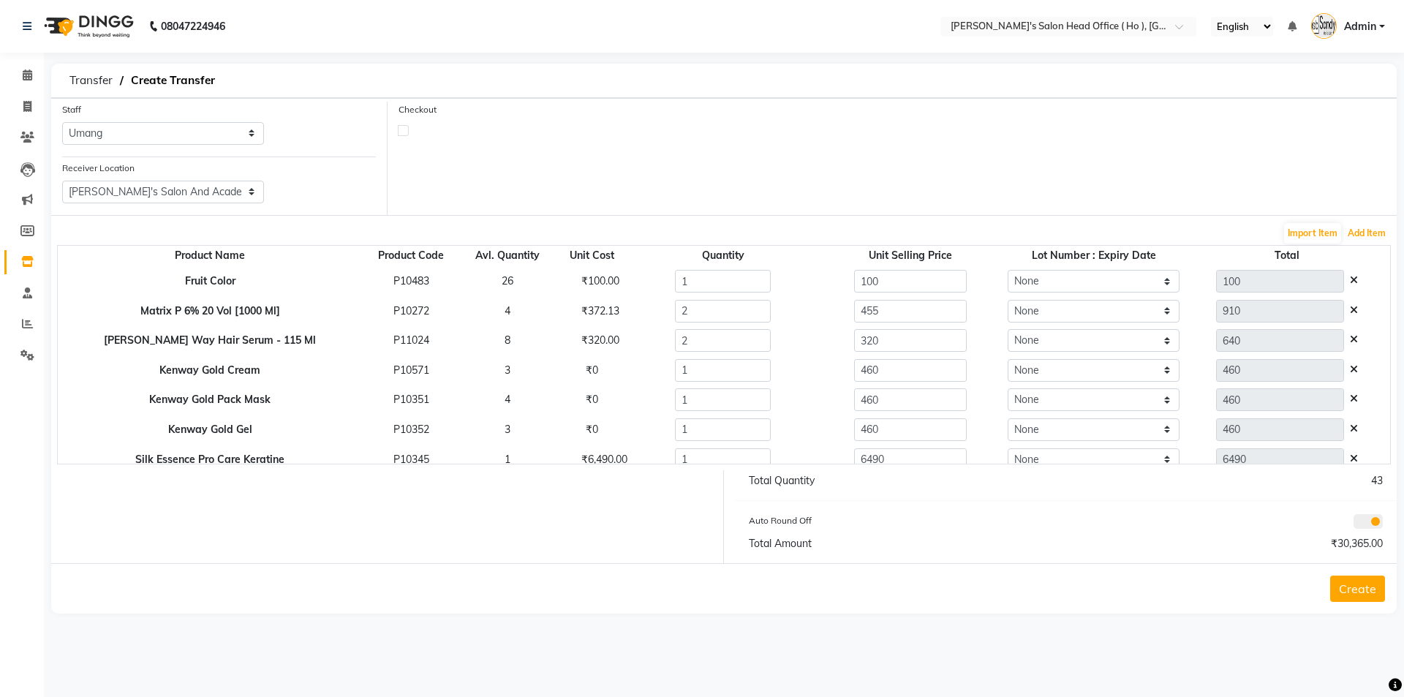
scroll to position [428, 0]
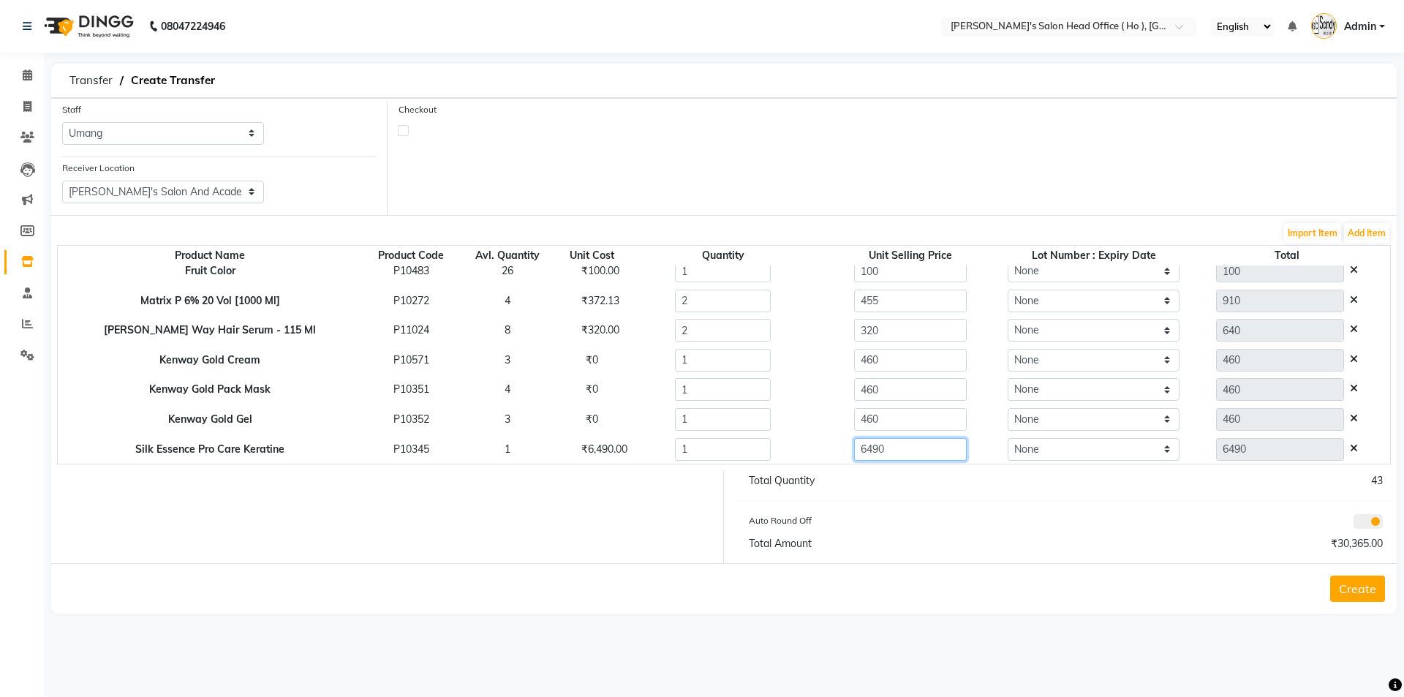
drag, startPoint x: 745, startPoint y: 449, endPoint x: 618, endPoint y: 438, distance: 127.0
click at [624, 441] on tr "Silk Essence Pro Care Keratine P10345 1 ₹6,490.00 1 6490 None 6490" at bounding box center [724, 449] width 1333 height 30
type input "30000"
click at [895, 520] on div "Auto Round Off" at bounding box center [902, 523] width 328 height 20
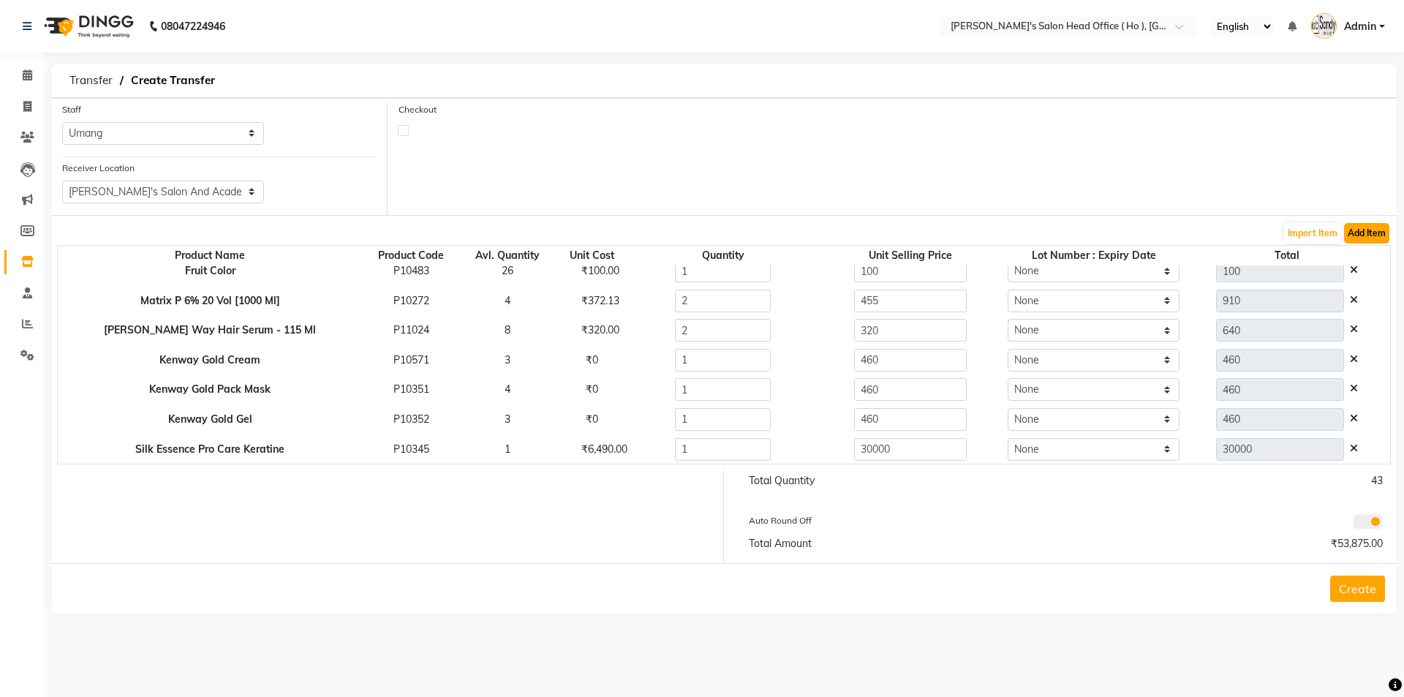
click at [1364, 230] on button "Add Item" at bounding box center [1366, 233] width 45 height 20
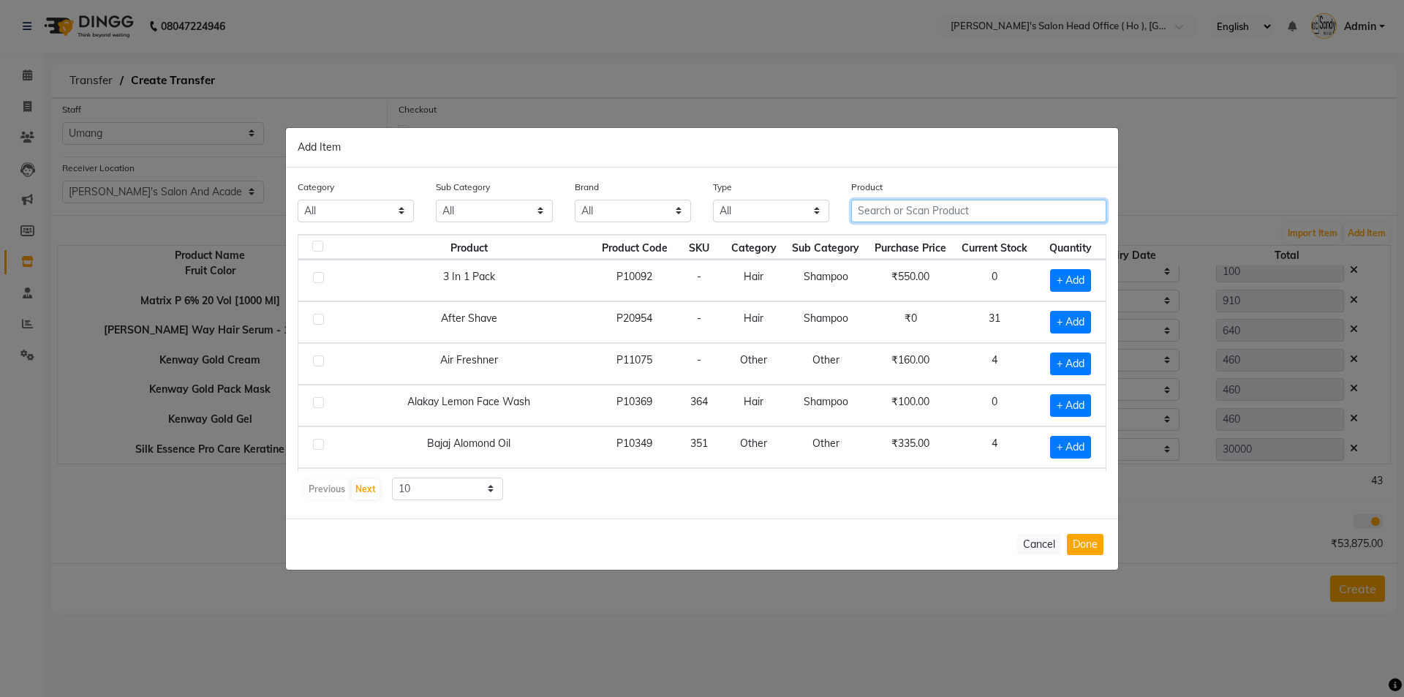
click at [933, 210] on input "text" at bounding box center [978, 211] width 255 height 23
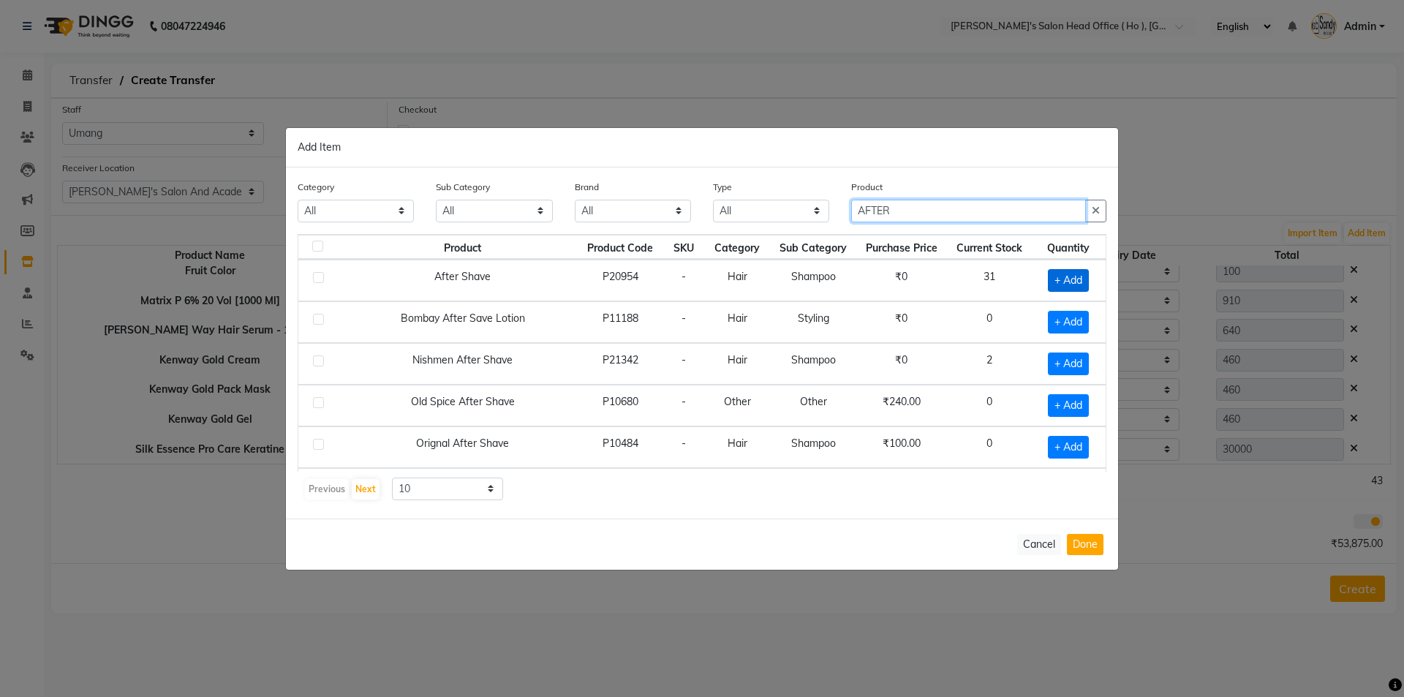
type input "AFTER"
drag, startPoint x: 1058, startPoint y: 274, endPoint x: 1069, endPoint y: 341, distance: 67.5
click at [1058, 276] on span "+ Add" at bounding box center [1068, 280] width 41 height 23
checkbox input "true"
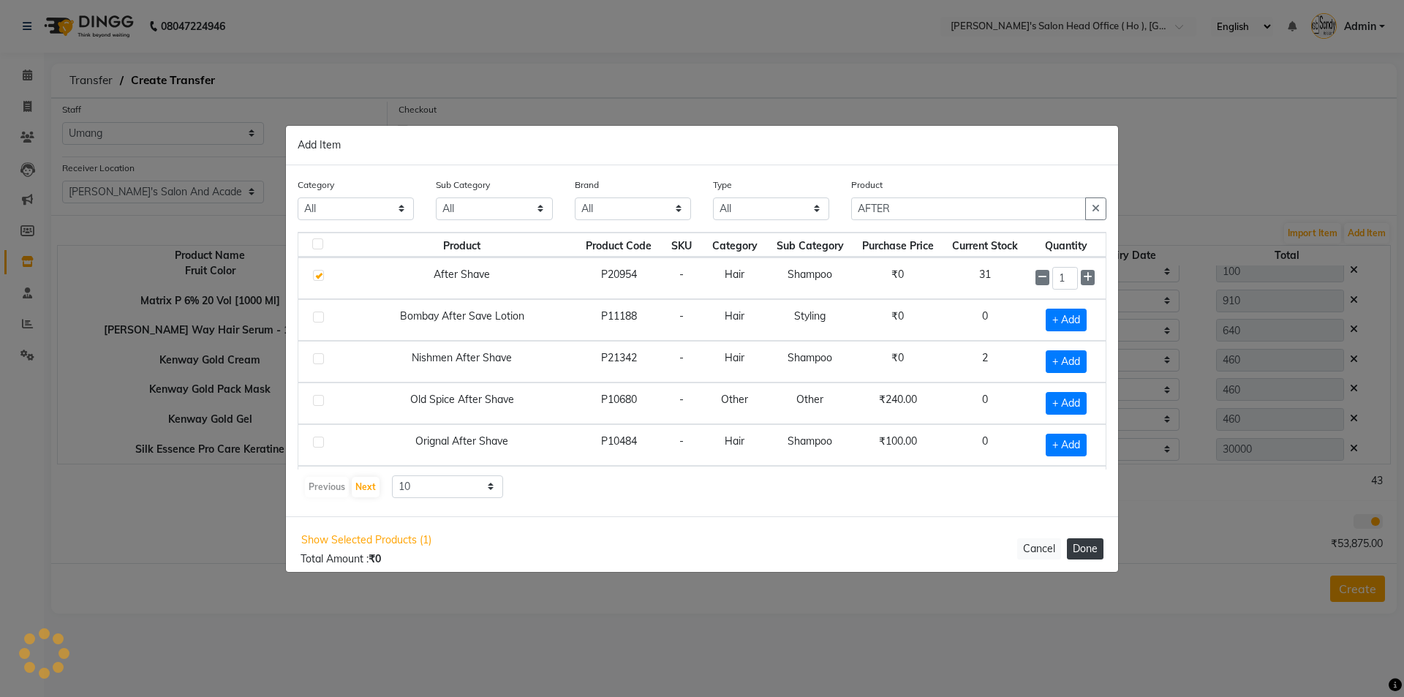
click at [1081, 550] on button "Done" at bounding box center [1085, 548] width 37 height 21
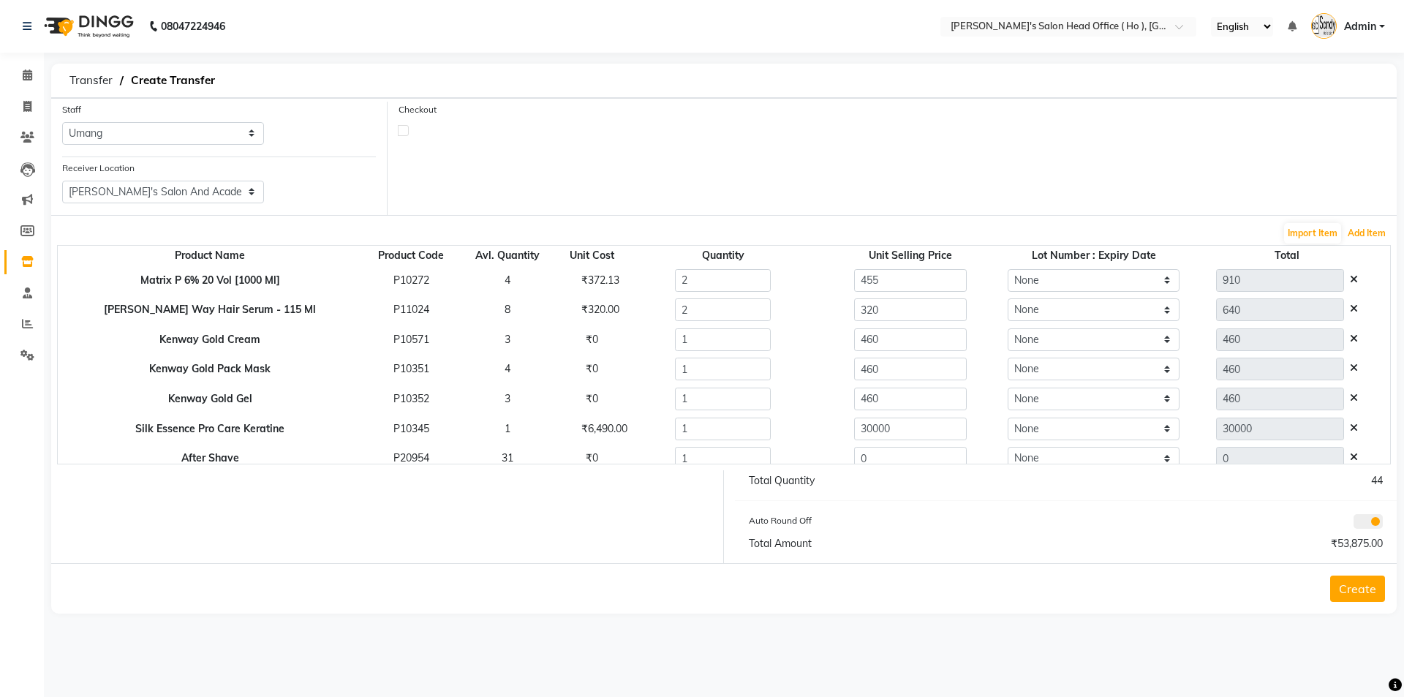
scroll to position [458, 0]
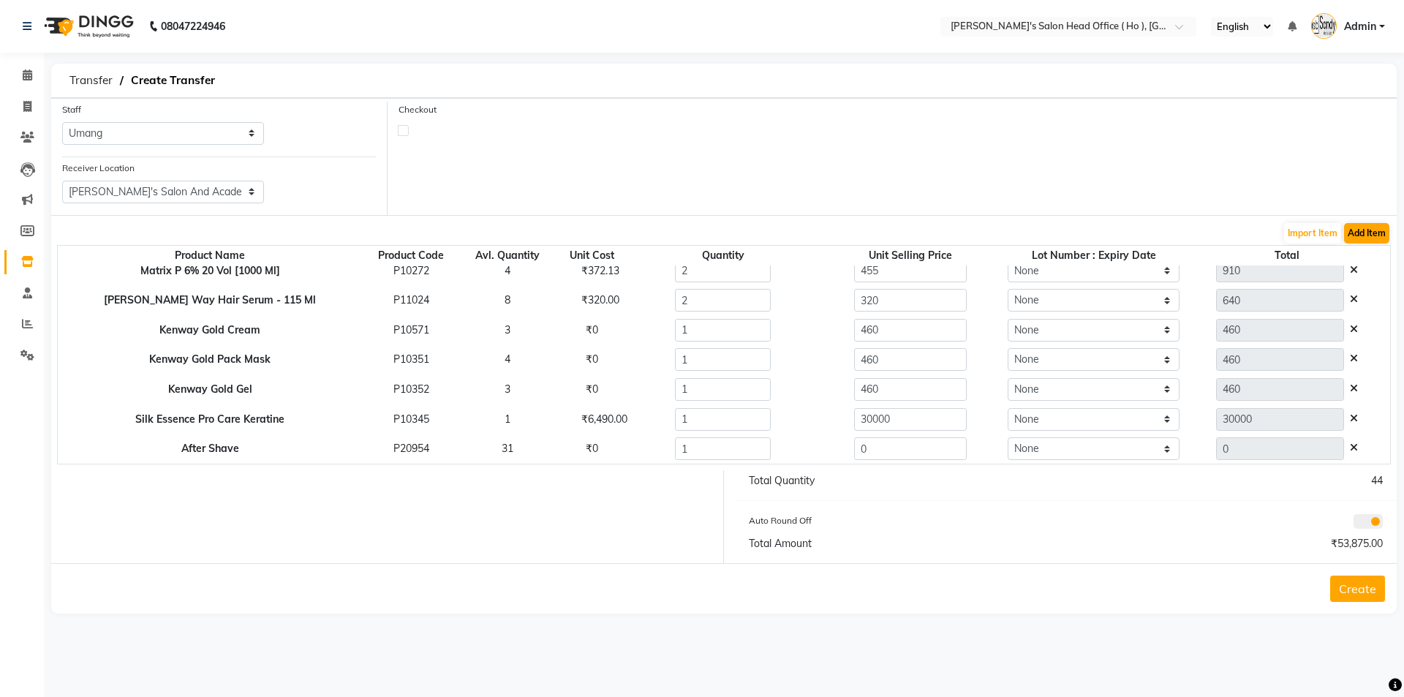
click at [1377, 222] on form "Staff Select [PERSON_NAME] [PERSON_NAME] SUNNY [PERSON_NAME] Receiver Location …" at bounding box center [724, 356] width 1346 height 516
click at [1376, 224] on button "Add Item" at bounding box center [1366, 233] width 45 height 20
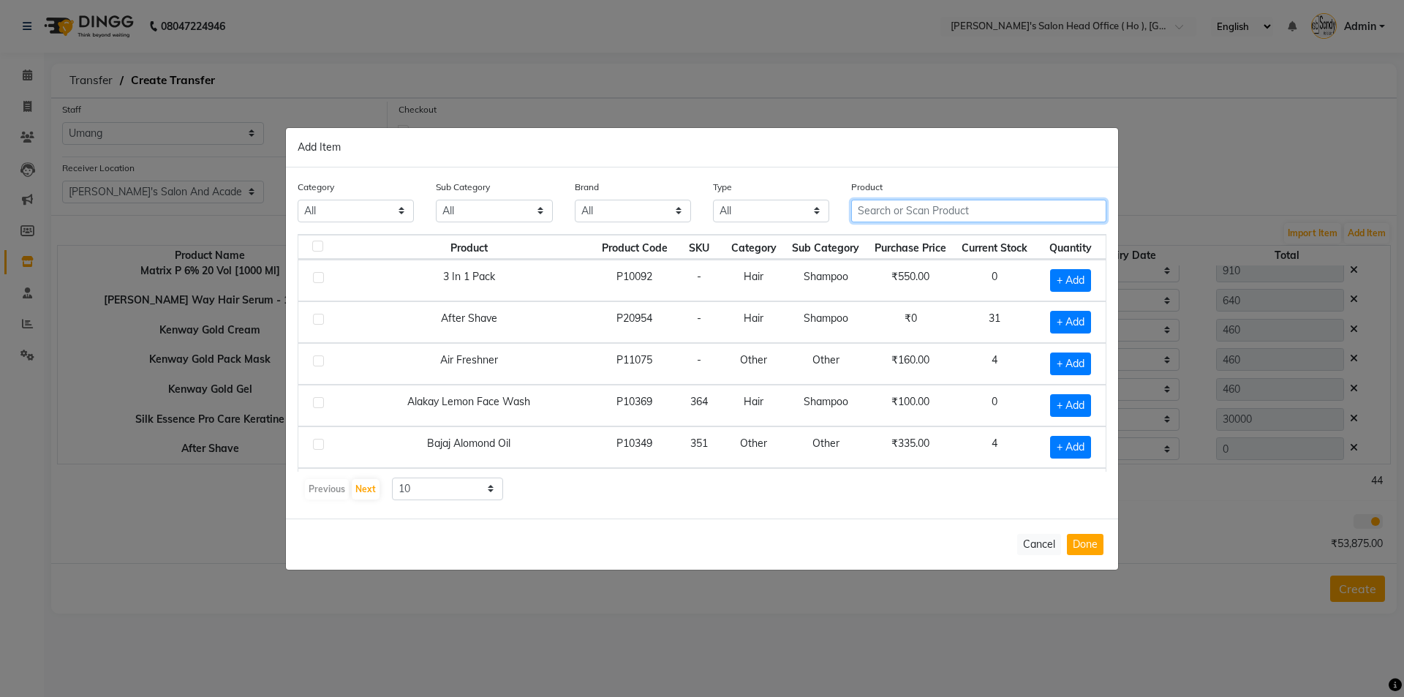
click at [876, 202] on input "text" at bounding box center [978, 211] width 255 height 23
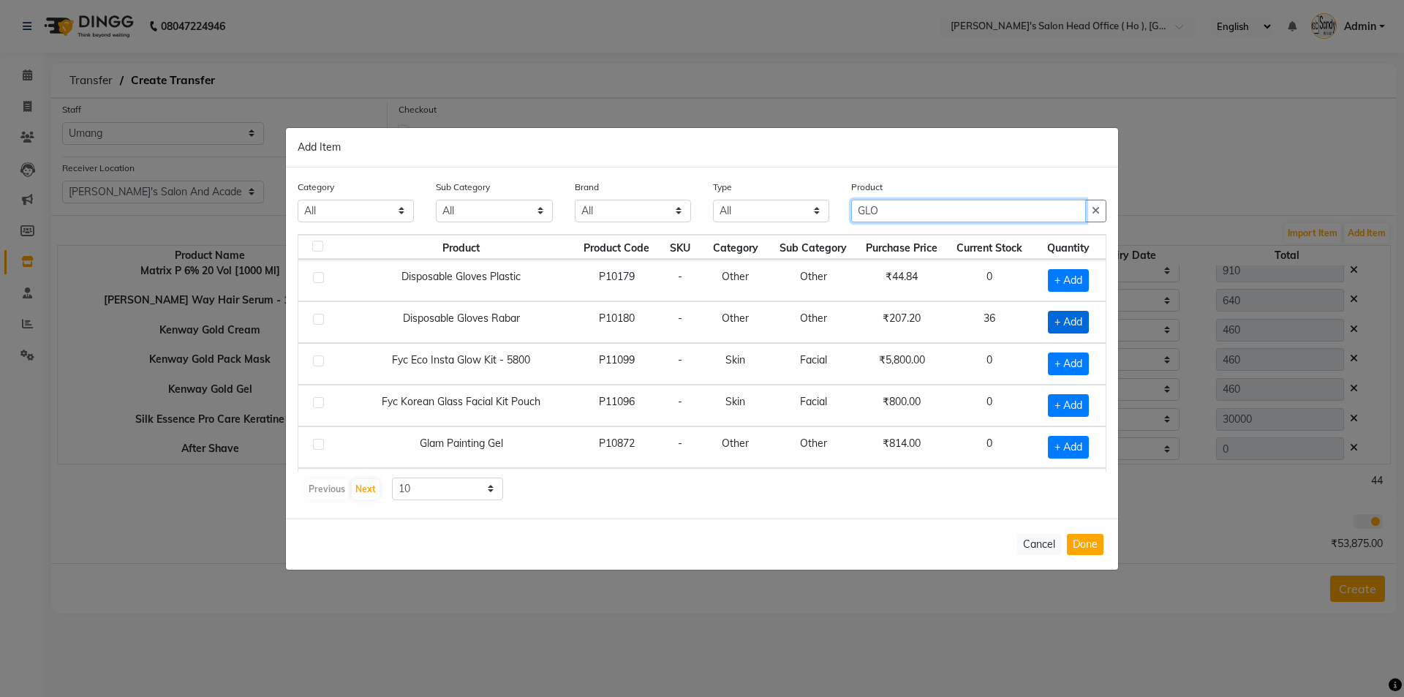
type input "GLO"
click at [1048, 325] on span "+ Add" at bounding box center [1068, 322] width 41 height 23
checkbox input "true"
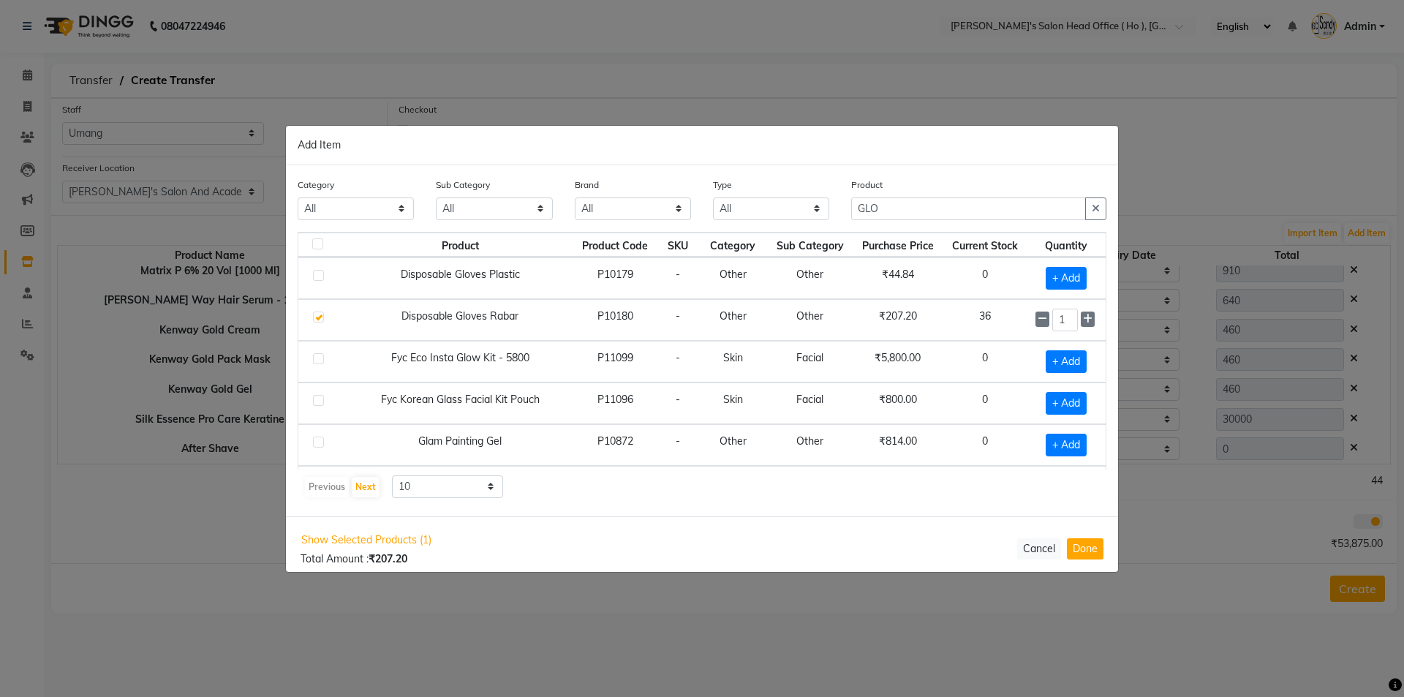
drag, startPoint x: 1077, startPoint y: 319, endPoint x: 1077, endPoint y: 363, distance: 43.9
click at [1083, 318] on icon at bounding box center [1088, 319] width 10 height 10
type input "2"
click at [1080, 549] on button "Done" at bounding box center [1085, 548] width 37 height 21
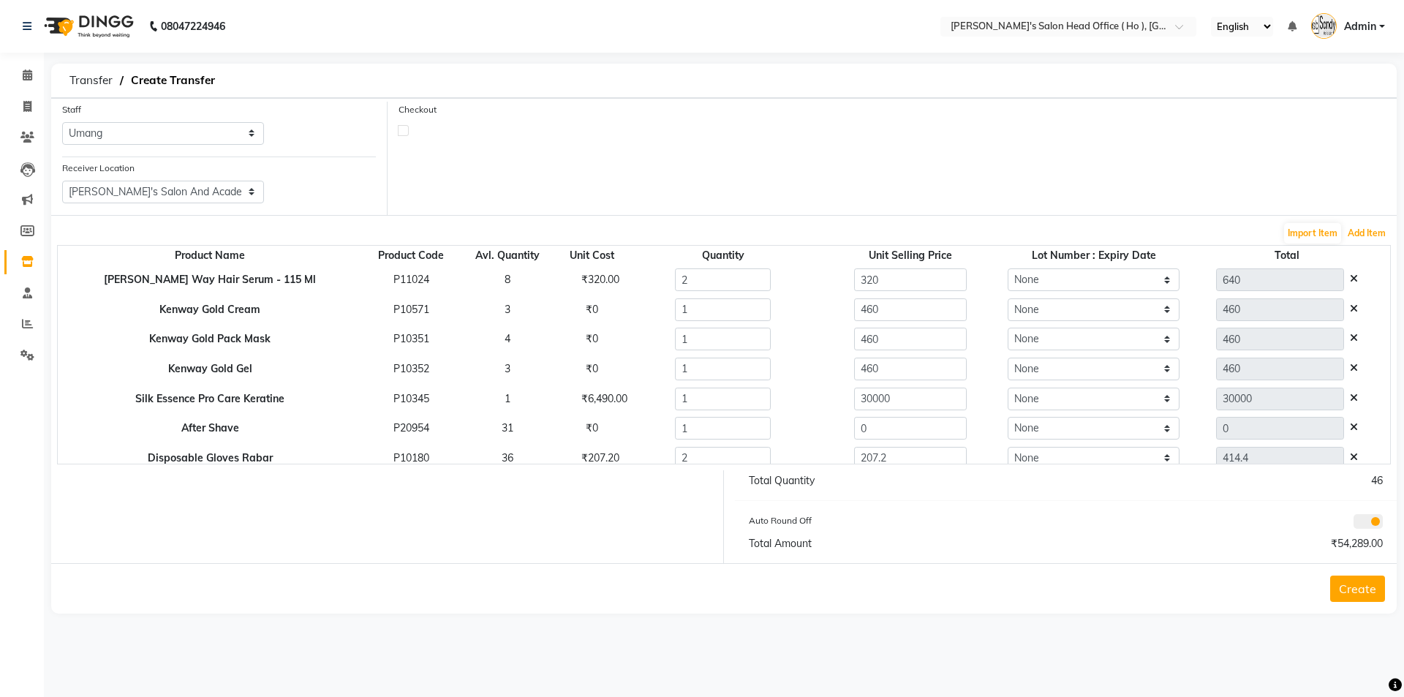
scroll to position [488, 0]
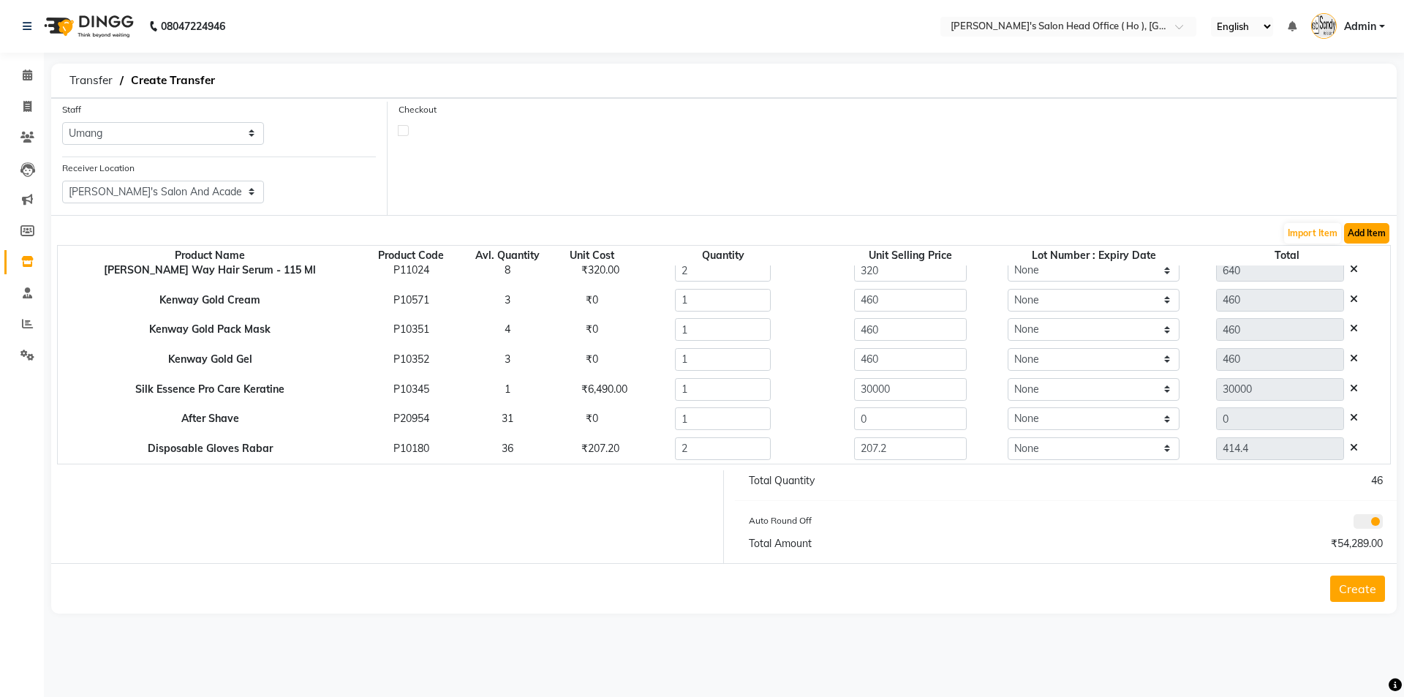
click at [1366, 227] on button "Add Item" at bounding box center [1366, 233] width 45 height 20
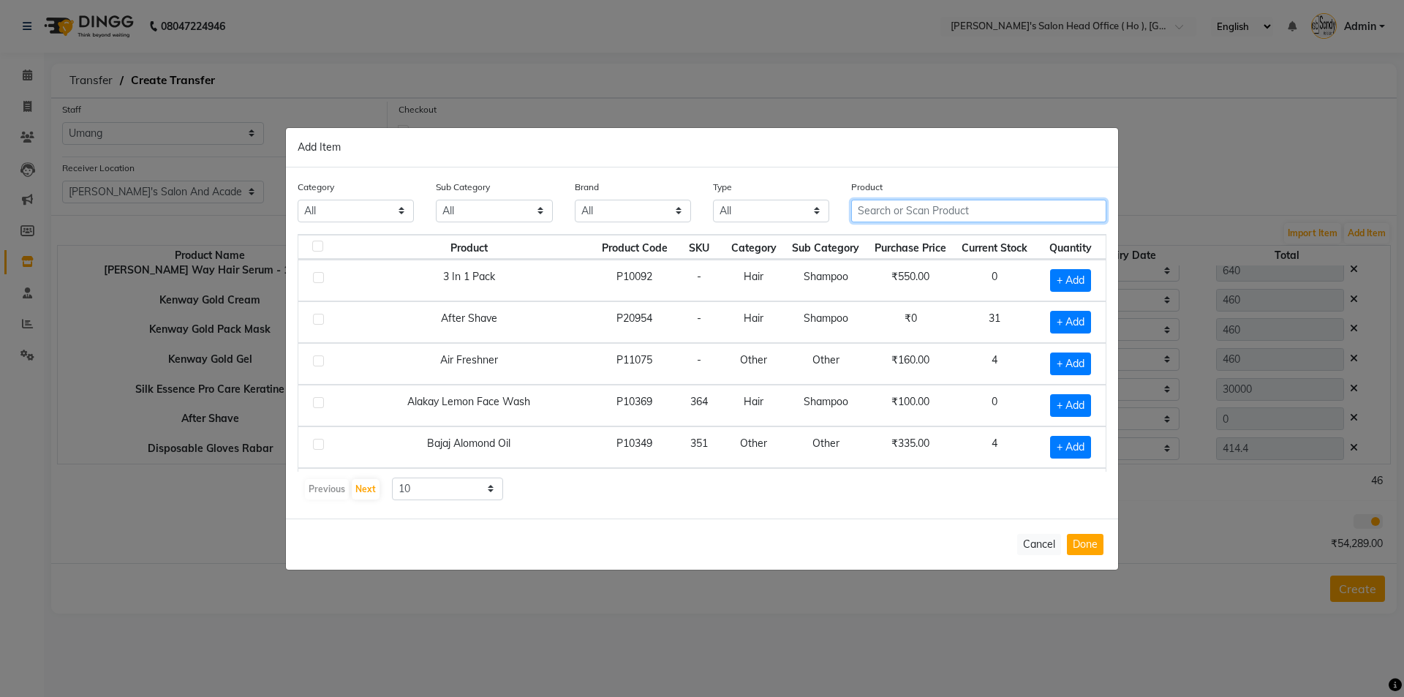
click at [950, 207] on input "text" at bounding box center [978, 211] width 255 height 23
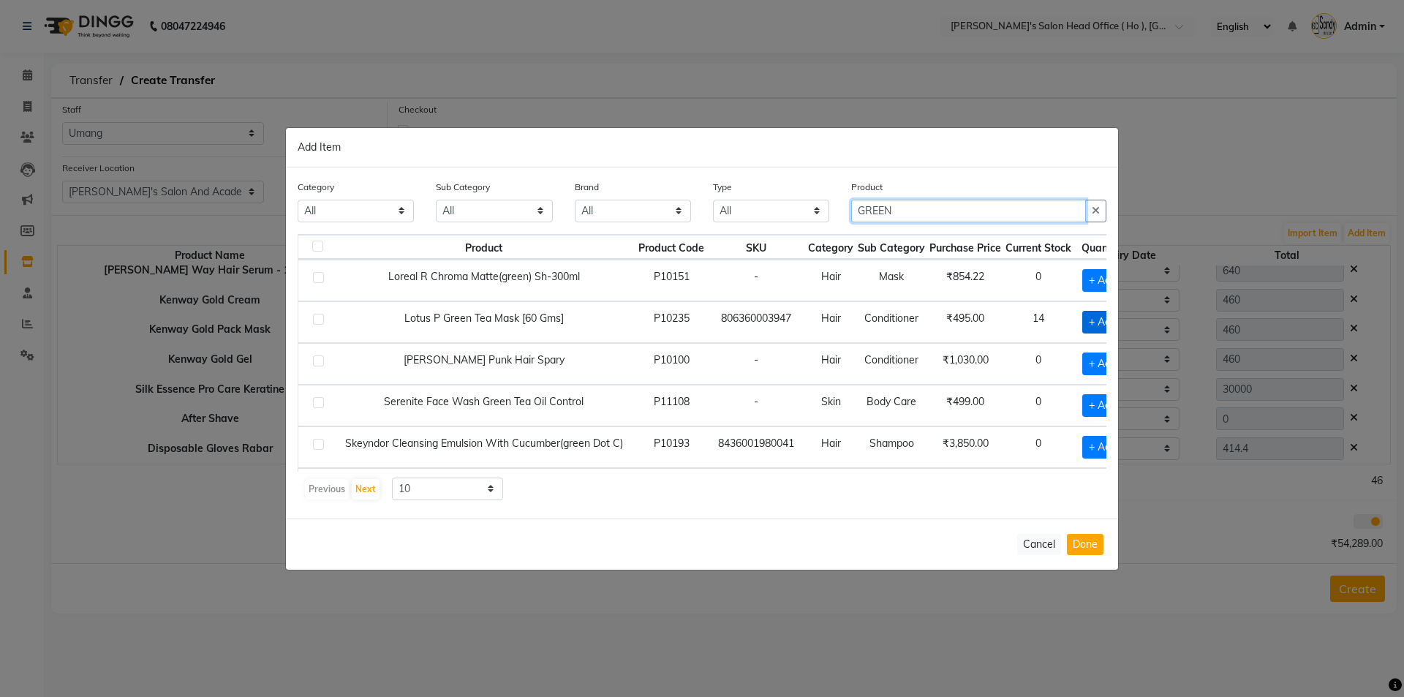
type input "GREEN"
click at [1088, 326] on span "+ Add" at bounding box center [1102, 322] width 41 height 23
checkbox input "true"
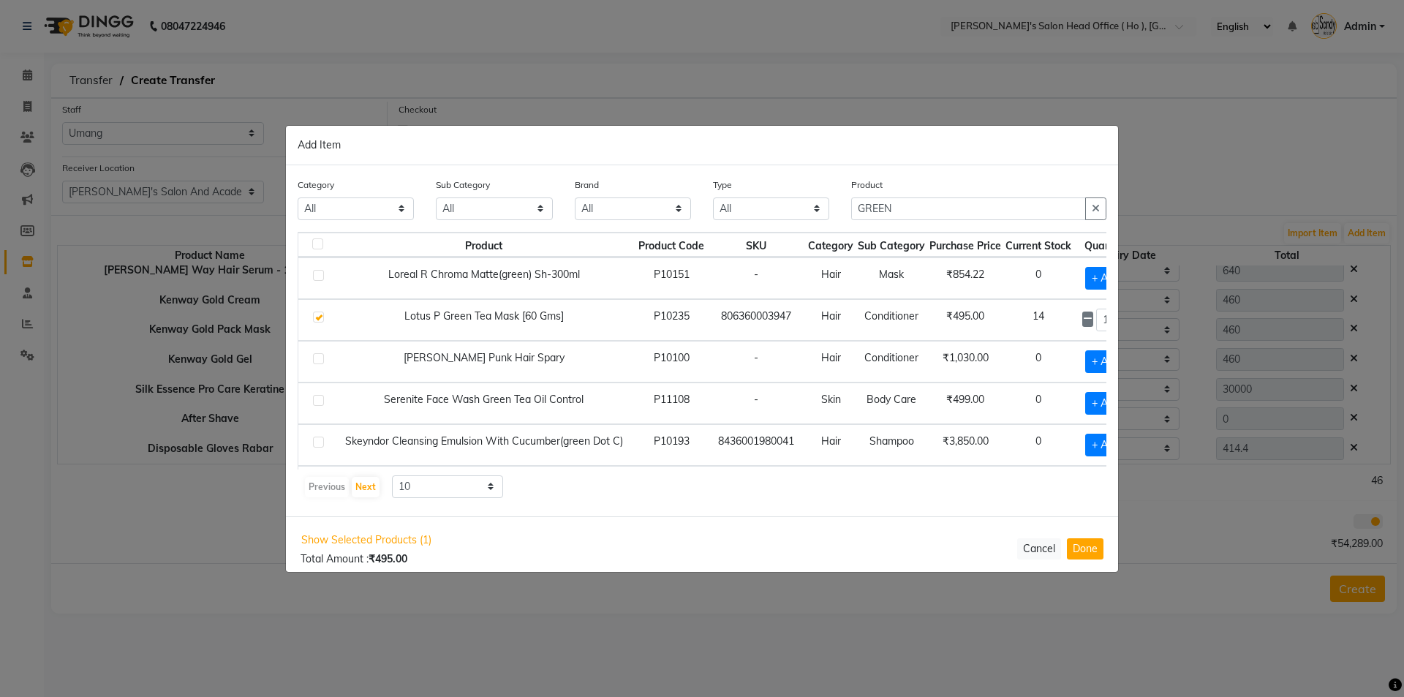
scroll to position [0, 40]
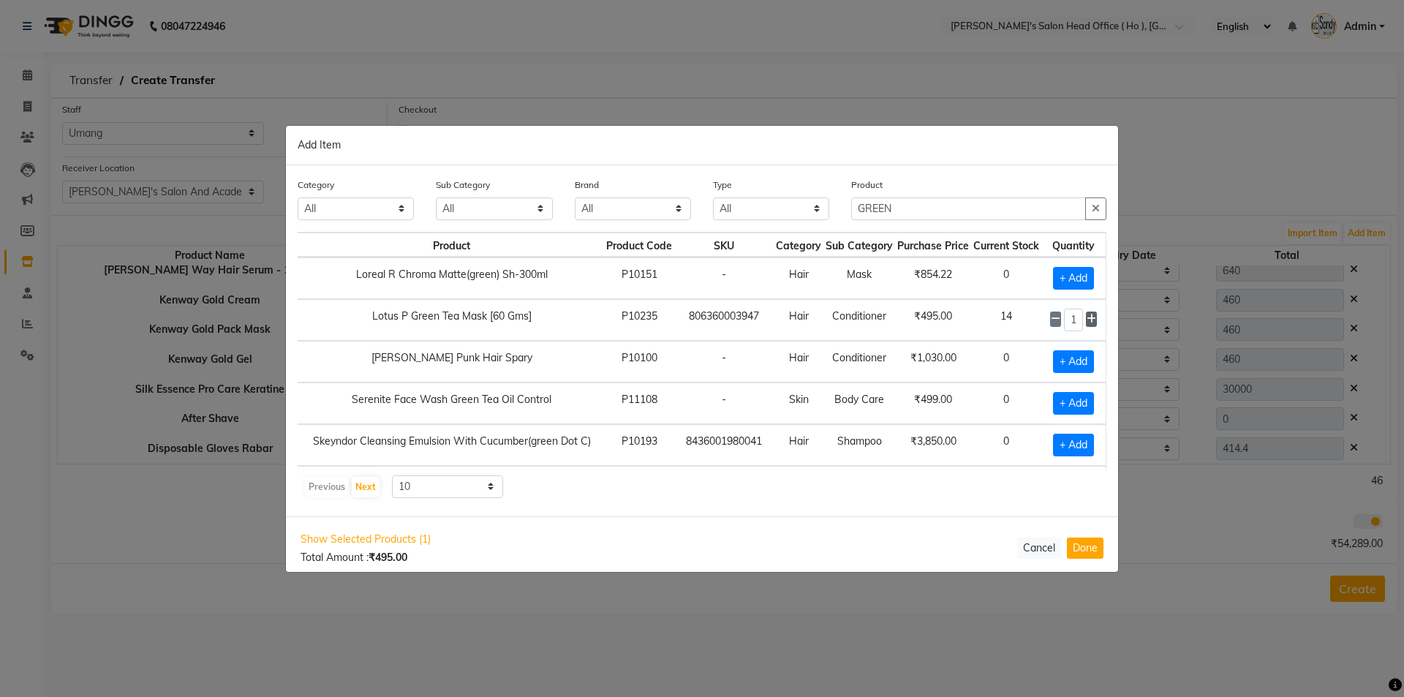
click at [1087, 319] on icon at bounding box center [1092, 319] width 10 height 10
type input "2"
click at [1087, 560] on div "Show Selected Products (1) Total Amount : ₹990.00 Cancel Done" at bounding box center [702, 548] width 832 height 64
click at [1088, 555] on button "Done" at bounding box center [1085, 548] width 37 height 21
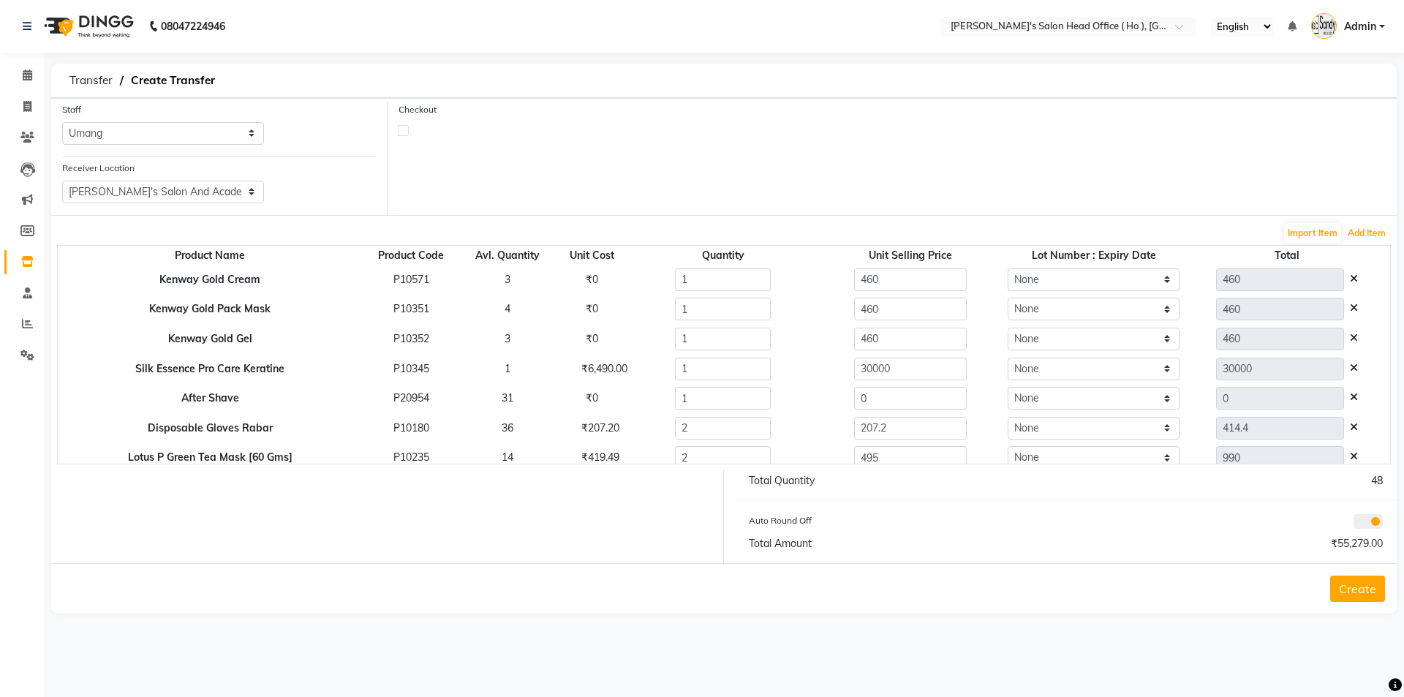
scroll to position [517, 0]
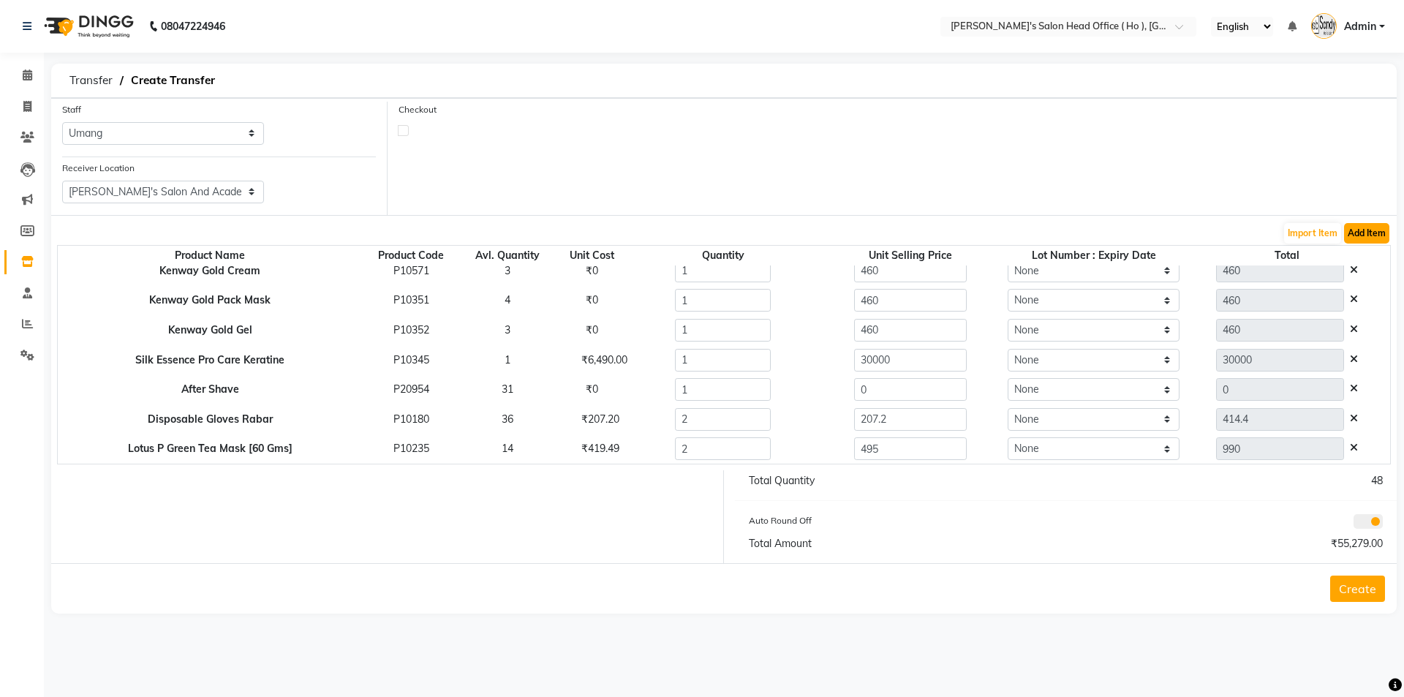
click at [1358, 233] on button "Add Item" at bounding box center [1366, 233] width 45 height 20
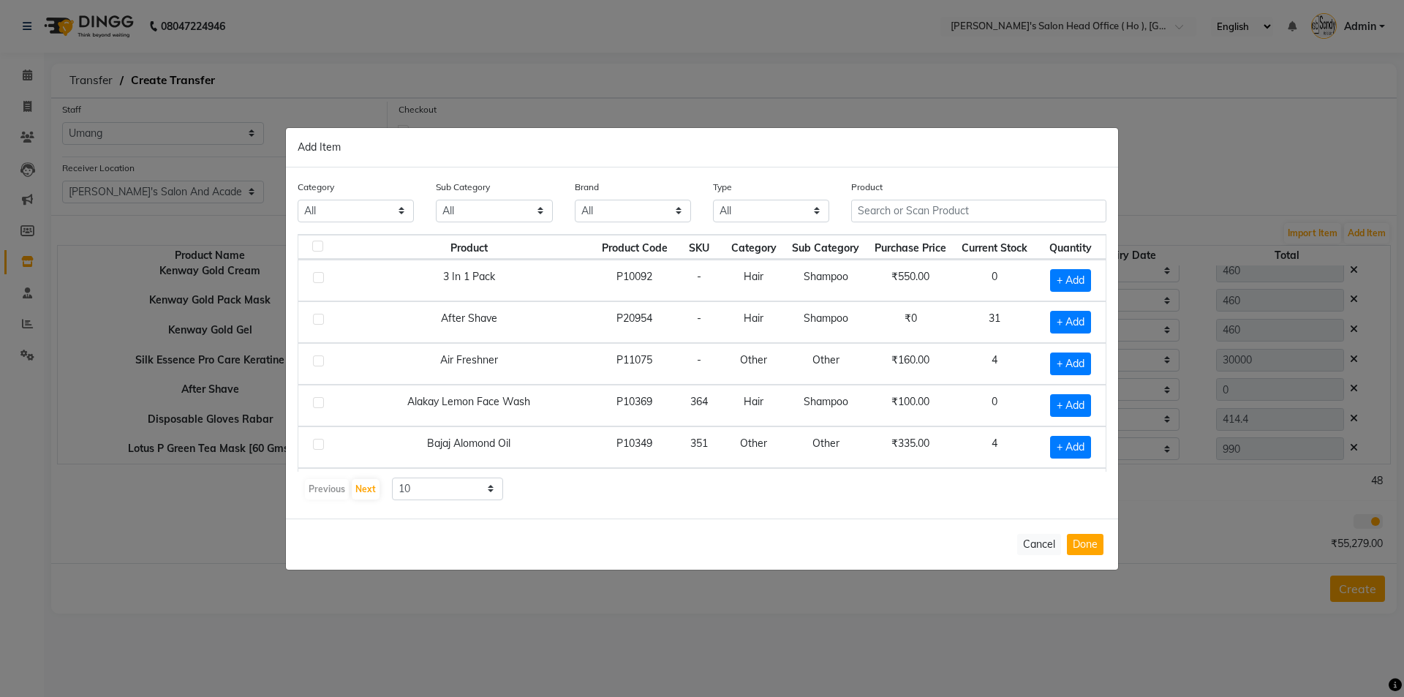
click at [954, 238] on th "Current Stock" at bounding box center [994, 247] width 81 height 25
click at [937, 219] on input "text" at bounding box center [978, 211] width 255 height 23
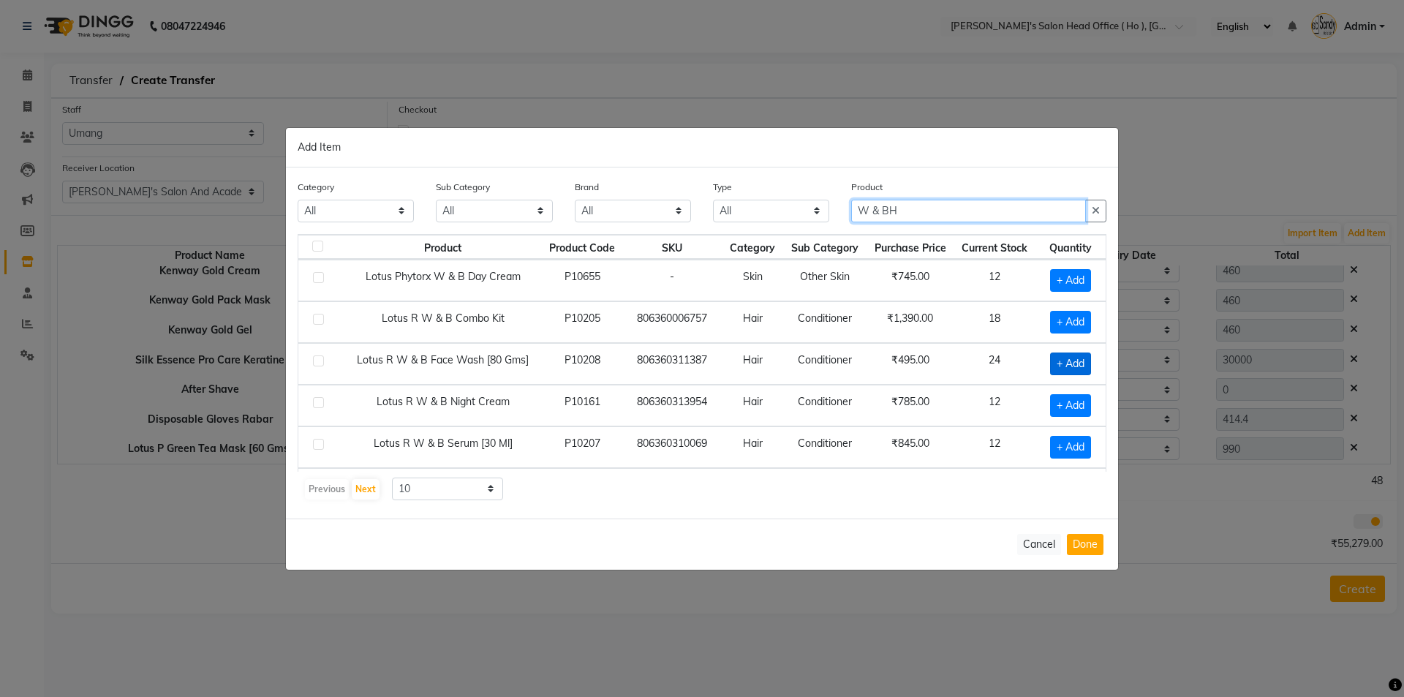
type input "W & BH"
click at [1072, 358] on span "+ Add" at bounding box center [1070, 364] width 41 height 23
checkbox input "true"
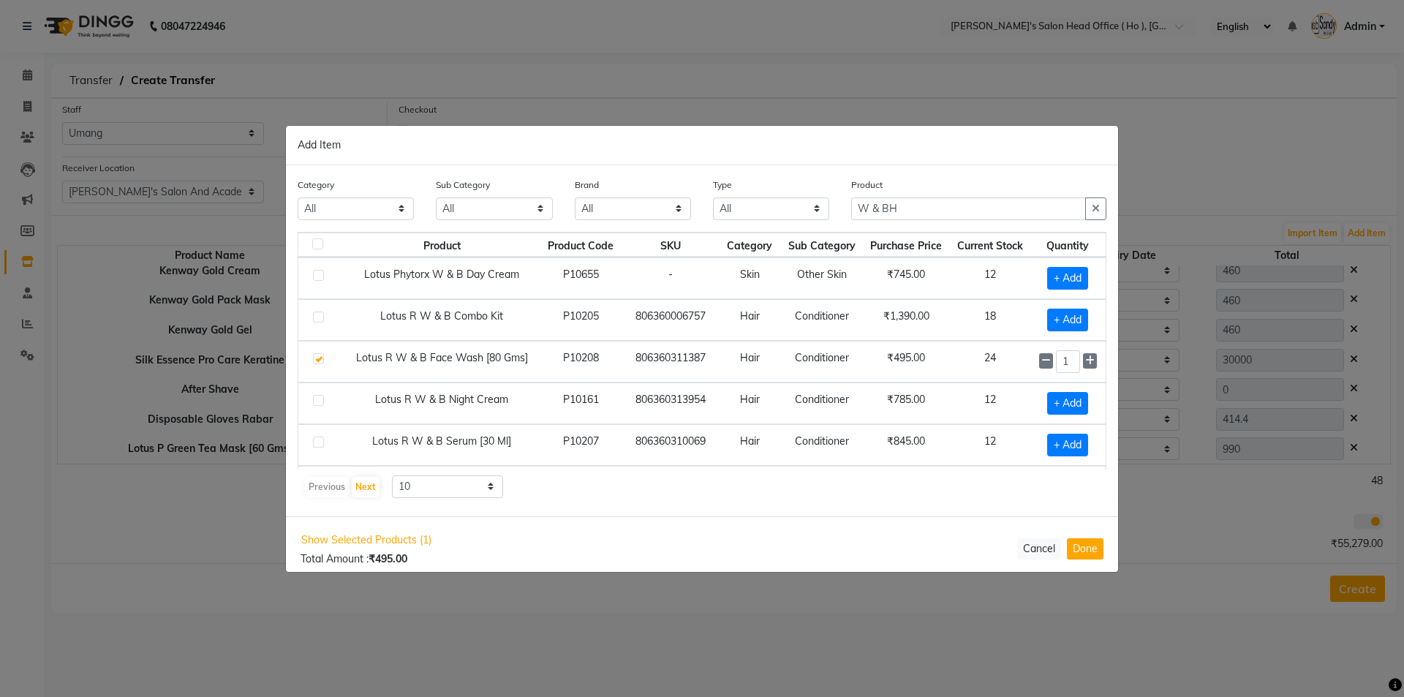
click at [1085, 361] on icon at bounding box center [1090, 360] width 10 height 10
type input "2"
drag, startPoint x: 1080, startPoint y: 560, endPoint x: 1097, endPoint y: 539, distance: 26.5
click at [1080, 560] on div "Show Selected Products (1) Total Amount : ₹990.00 Cancel Done" at bounding box center [702, 548] width 832 height 65
click at [1086, 552] on button "Done" at bounding box center [1085, 548] width 37 height 21
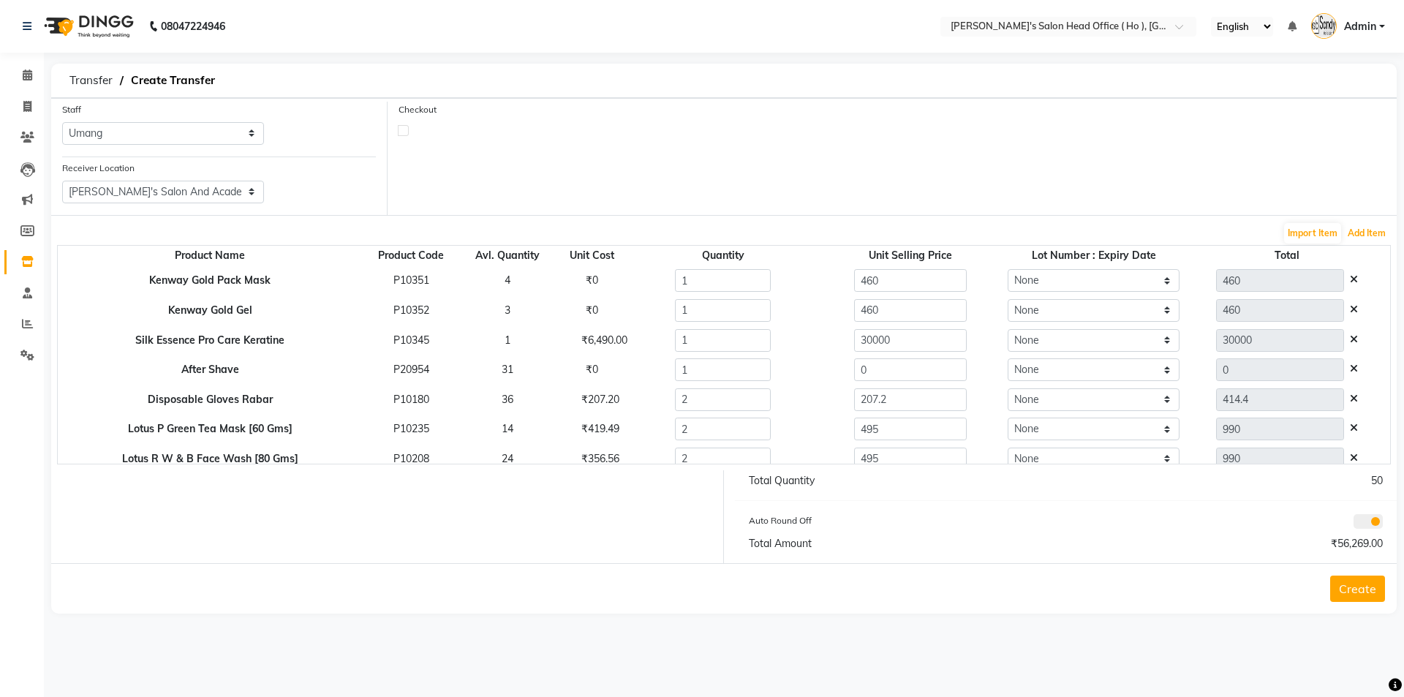
scroll to position [547, 0]
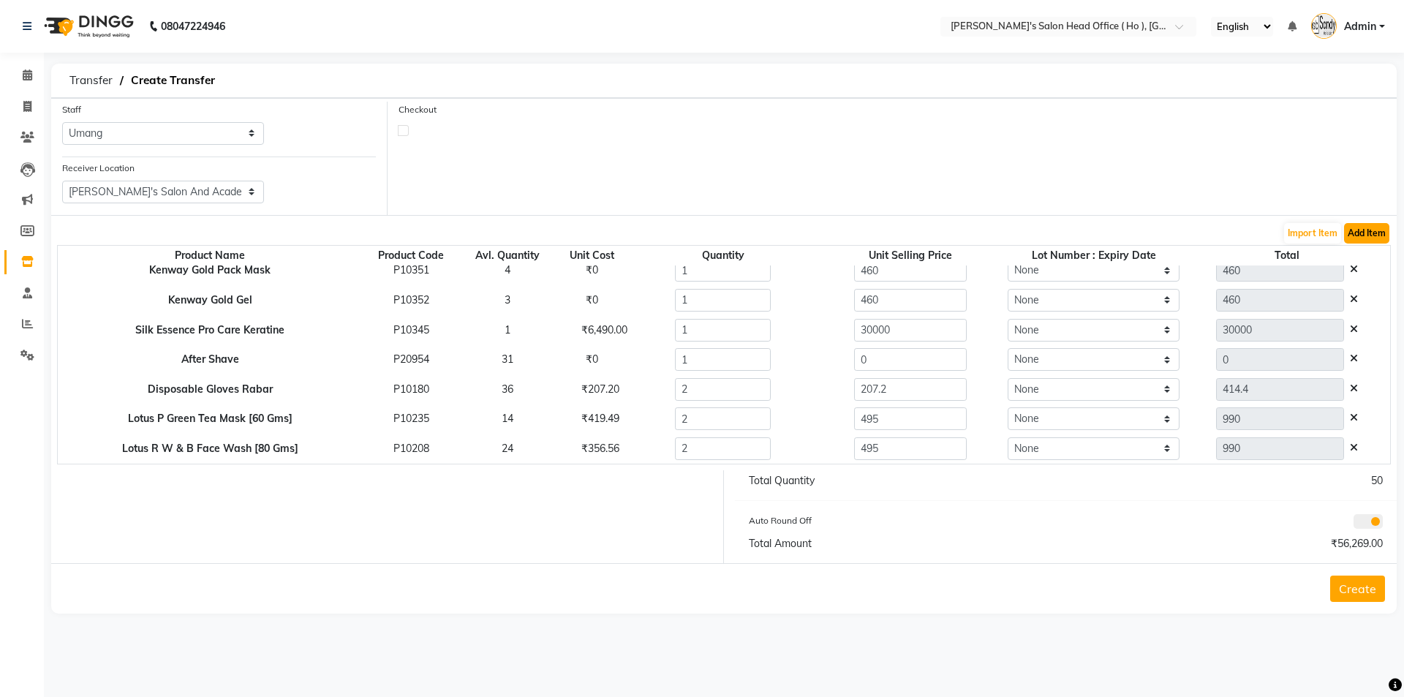
click at [1371, 230] on button "Add Item" at bounding box center [1366, 233] width 45 height 20
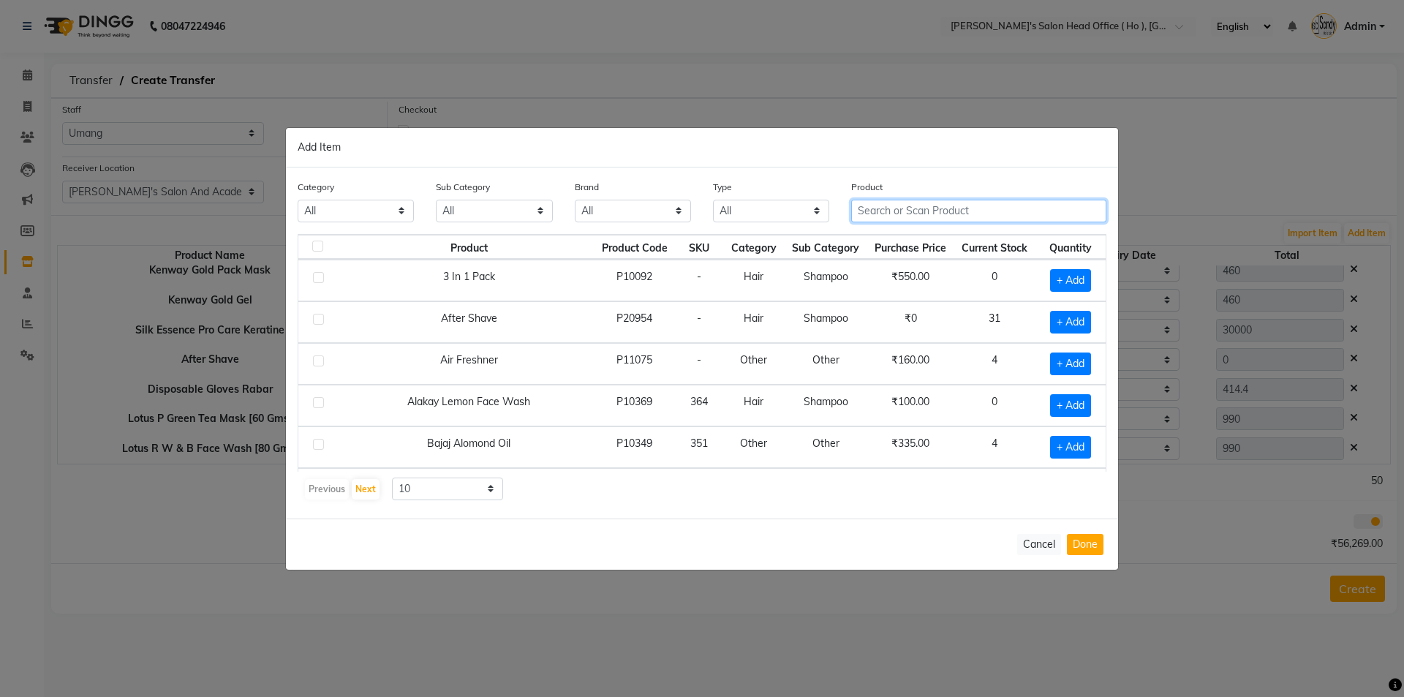
click at [968, 216] on input "text" at bounding box center [978, 211] width 255 height 23
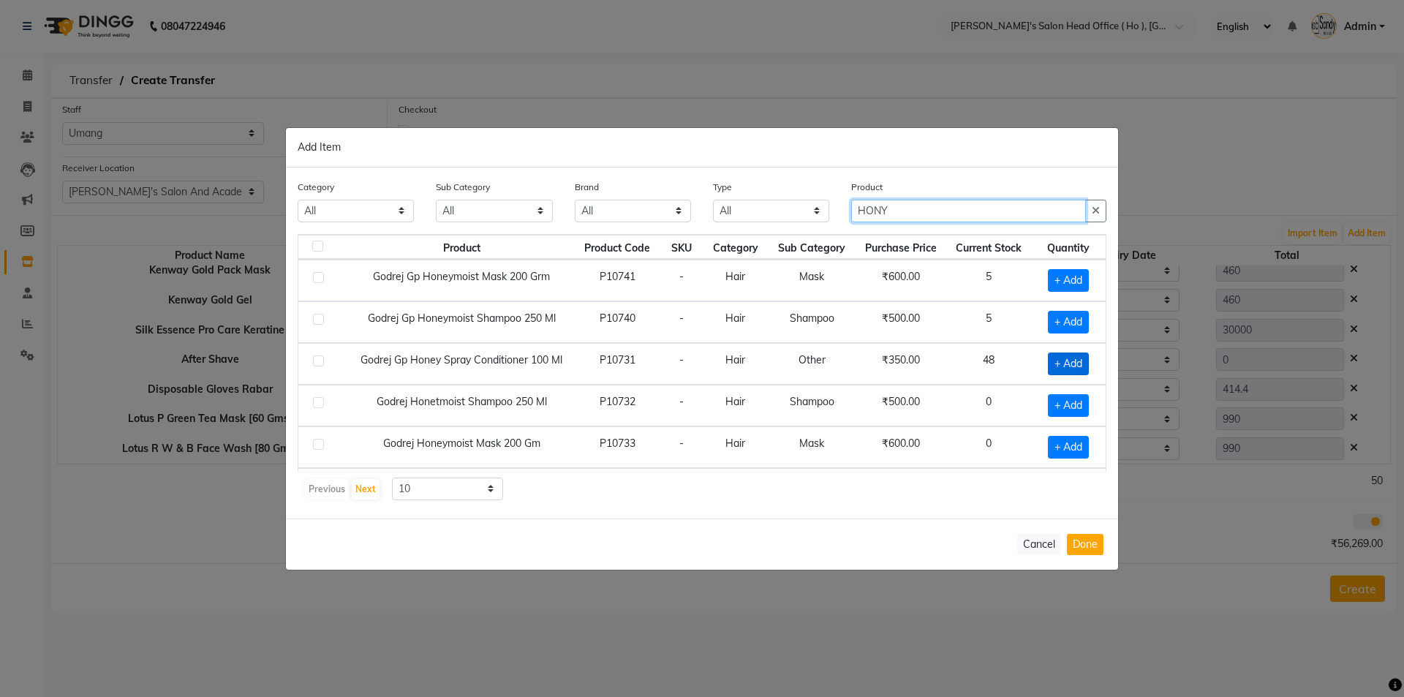
type input "HONY"
click at [1063, 360] on span "+ Add" at bounding box center [1068, 364] width 41 height 23
checkbox input "true"
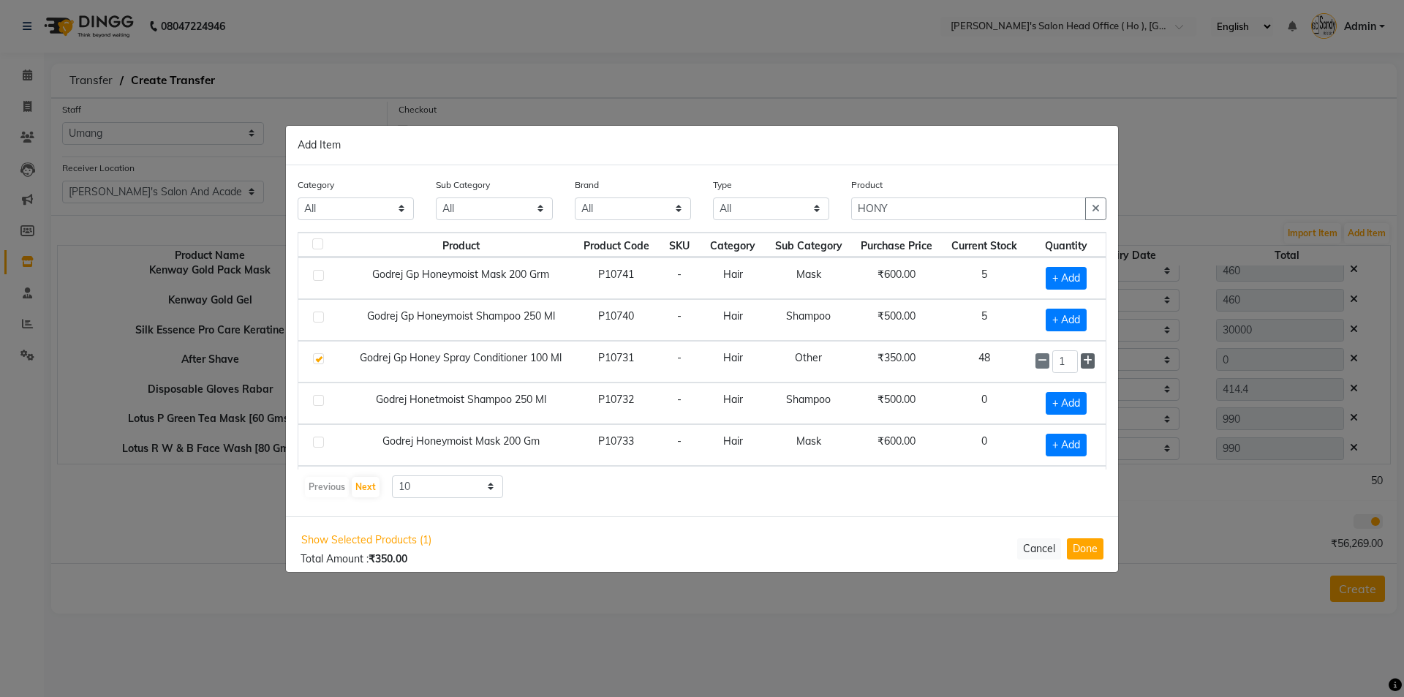
click at [1073, 358] on div "1" at bounding box center [1066, 361] width 61 height 23
click at [1083, 359] on icon at bounding box center [1088, 360] width 10 height 10
type input "2"
click at [1087, 557] on button "Done" at bounding box center [1085, 548] width 37 height 21
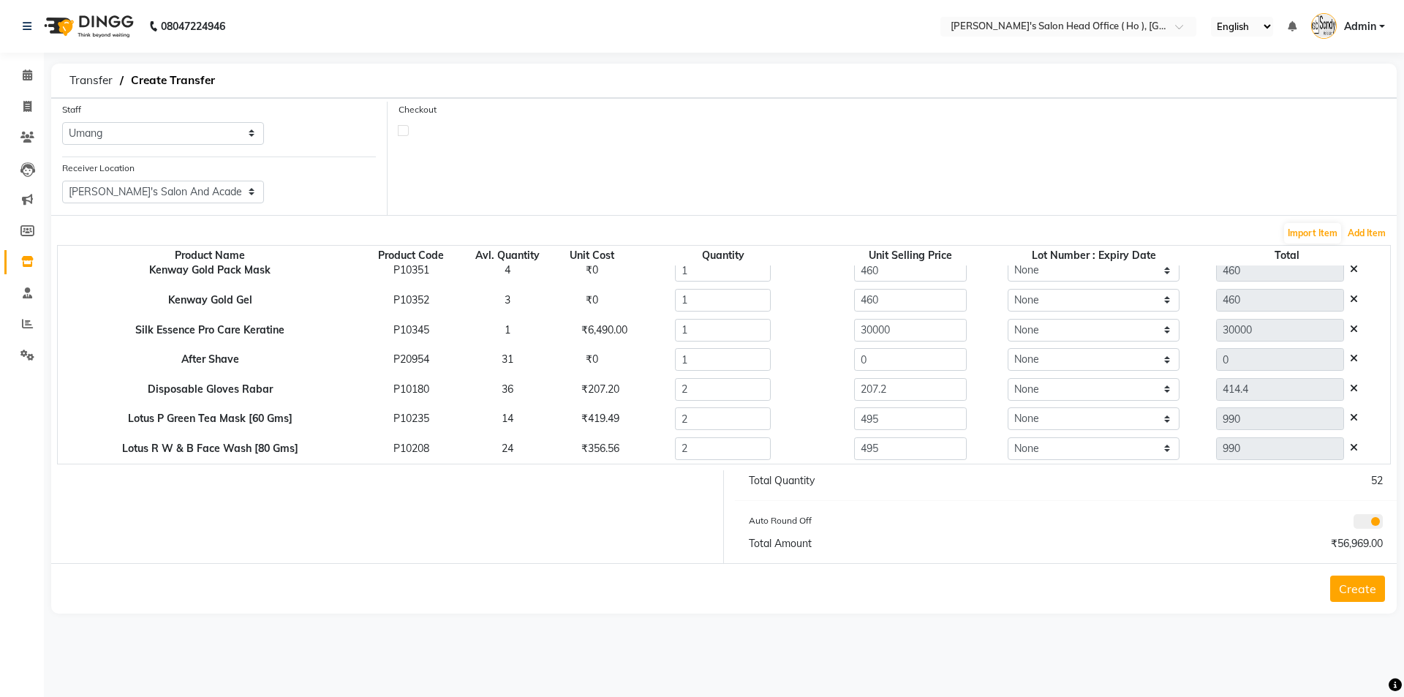
scroll to position [576, 0]
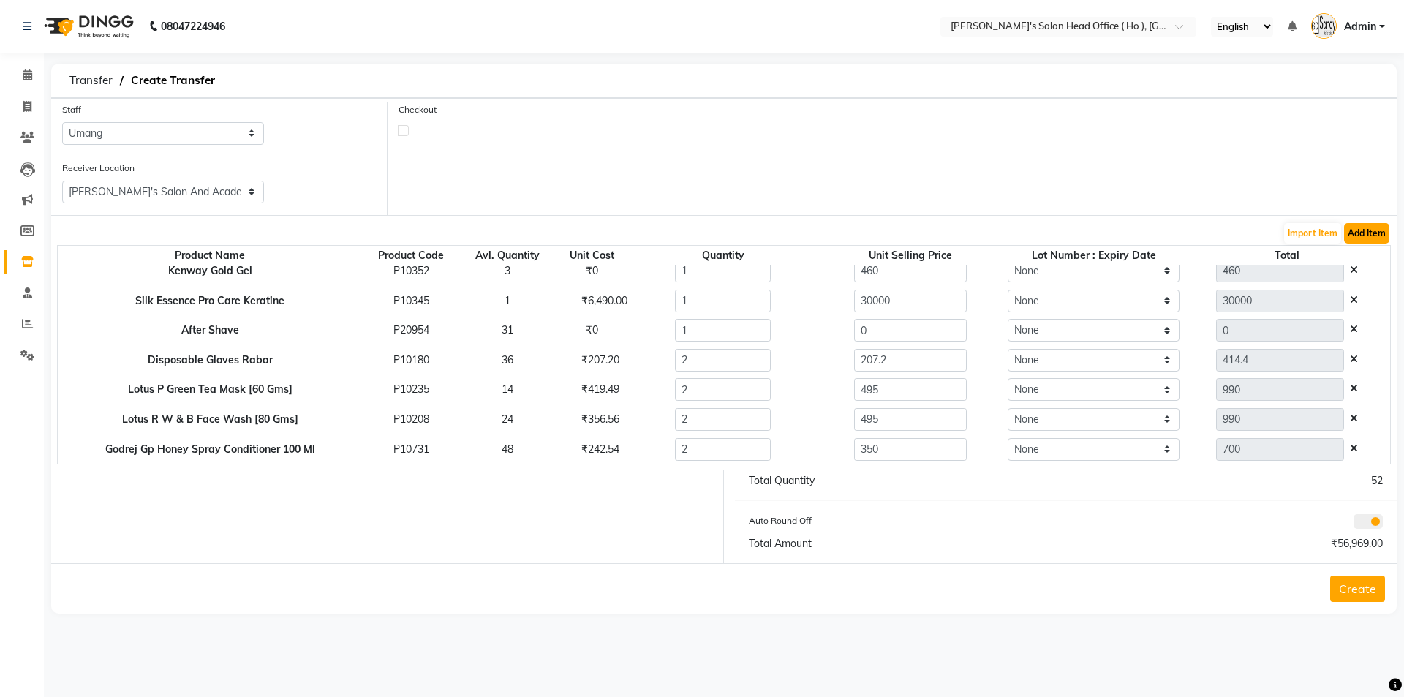
click at [1369, 231] on button "Add Item" at bounding box center [1366, 233] width 45 height 20
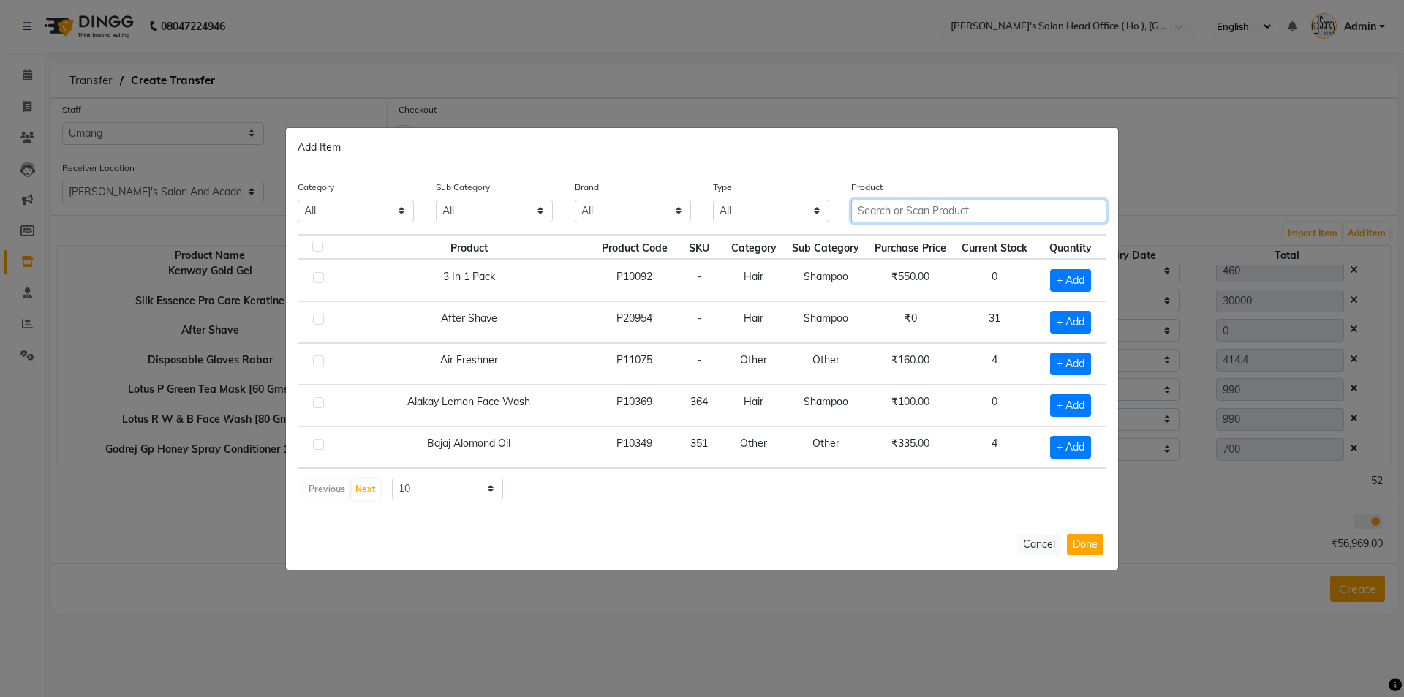
click at [944, 208] on input "text" at bounding box center [978, 211] width 255 height 23
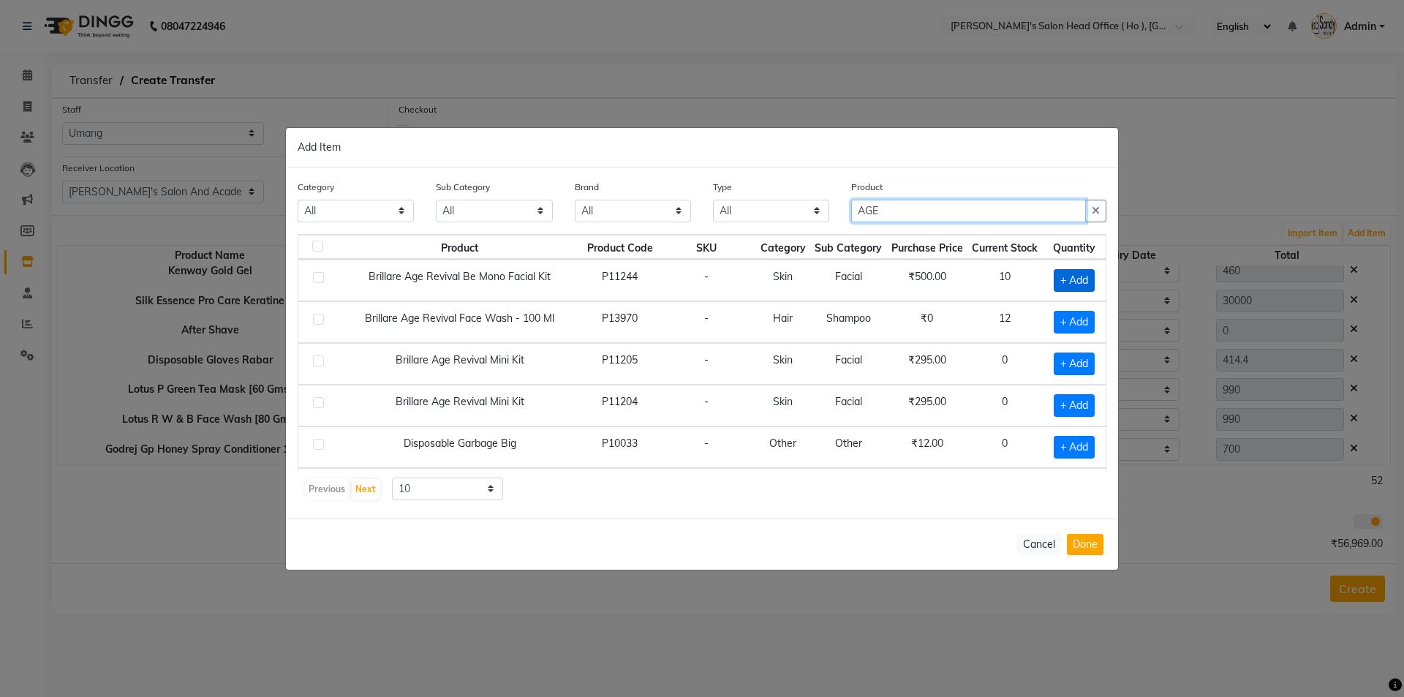
type input "AGE"
click at [1061, 280] on span "+ Add" at bounding box center [1074, 280] width 41 height 23
checkbox input "true"
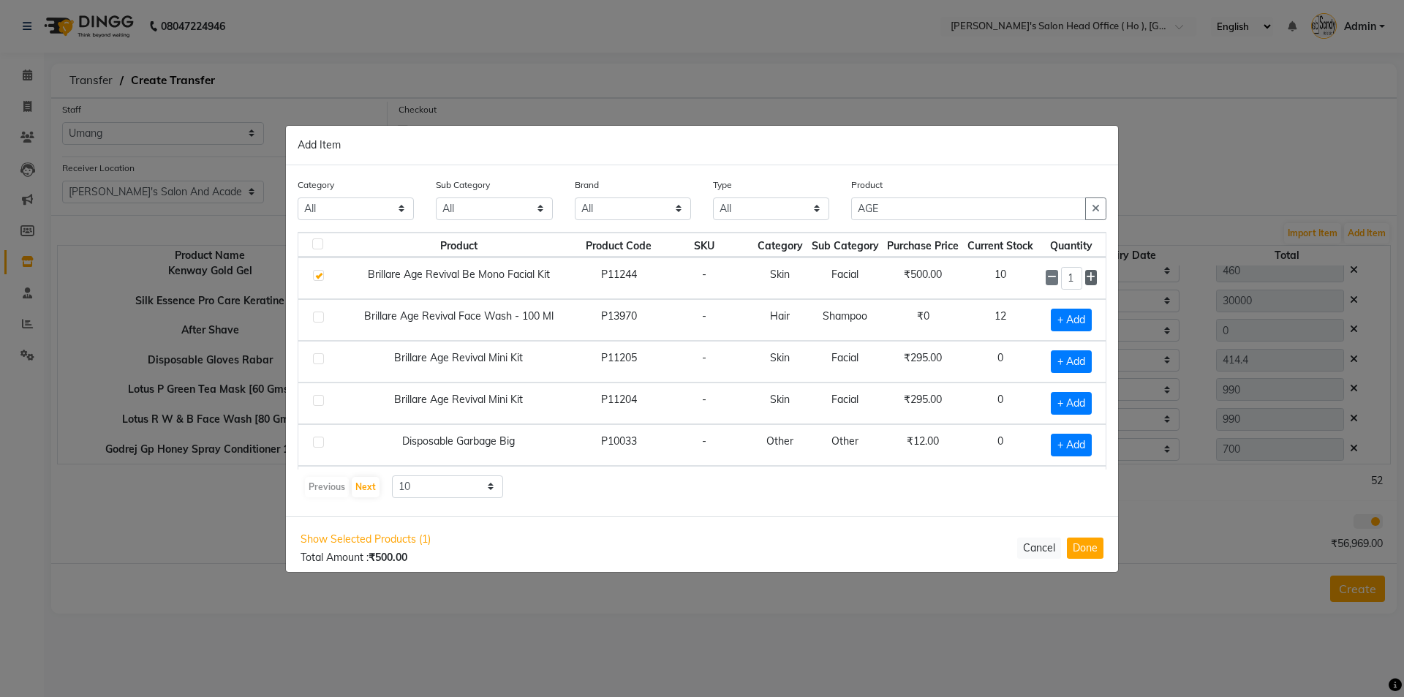
click at [1086, 276] on icon at bounding box center [1091, 277] width 10 height 10
type input "2"
click at [1091, 546] on button "Done" at bounding box center [1085, 548] width 37 height 21
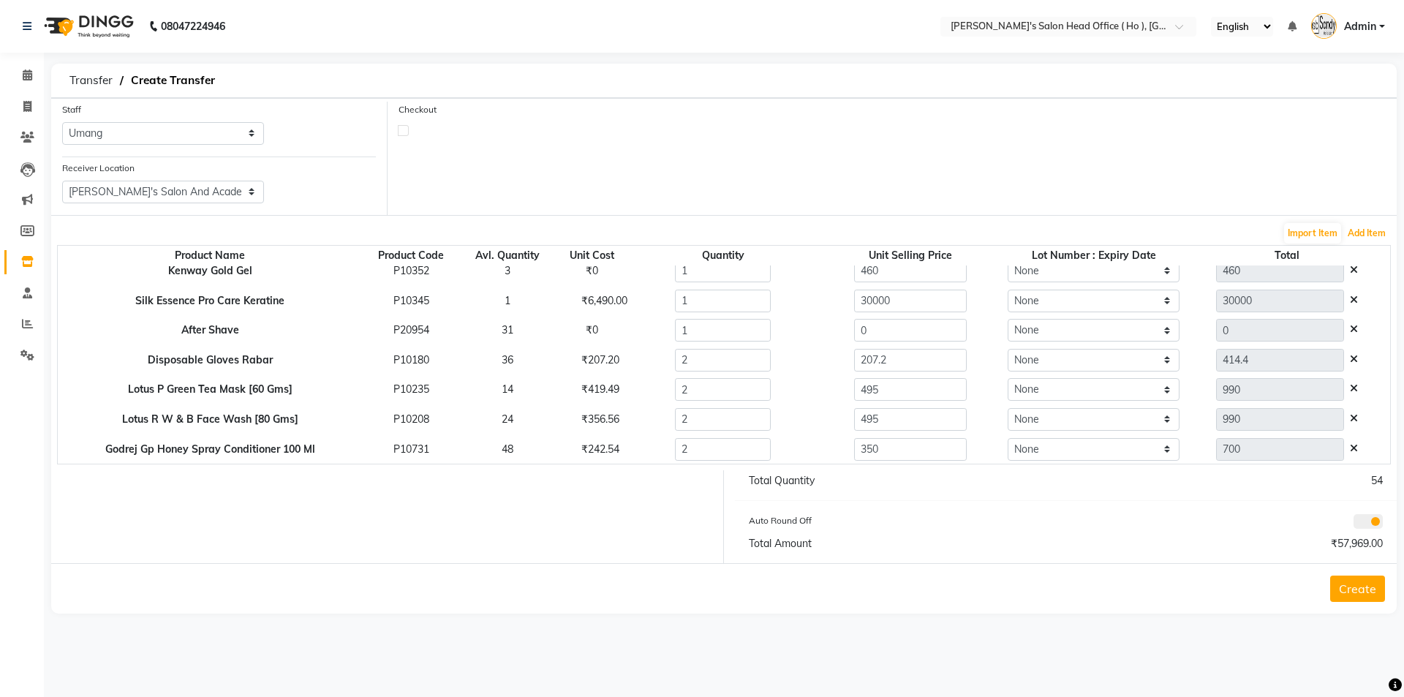
scroll to position [606, 0]
click at [1375, 238] on button "Add Item" at bounding box center [1366, 233] width 45 height 20
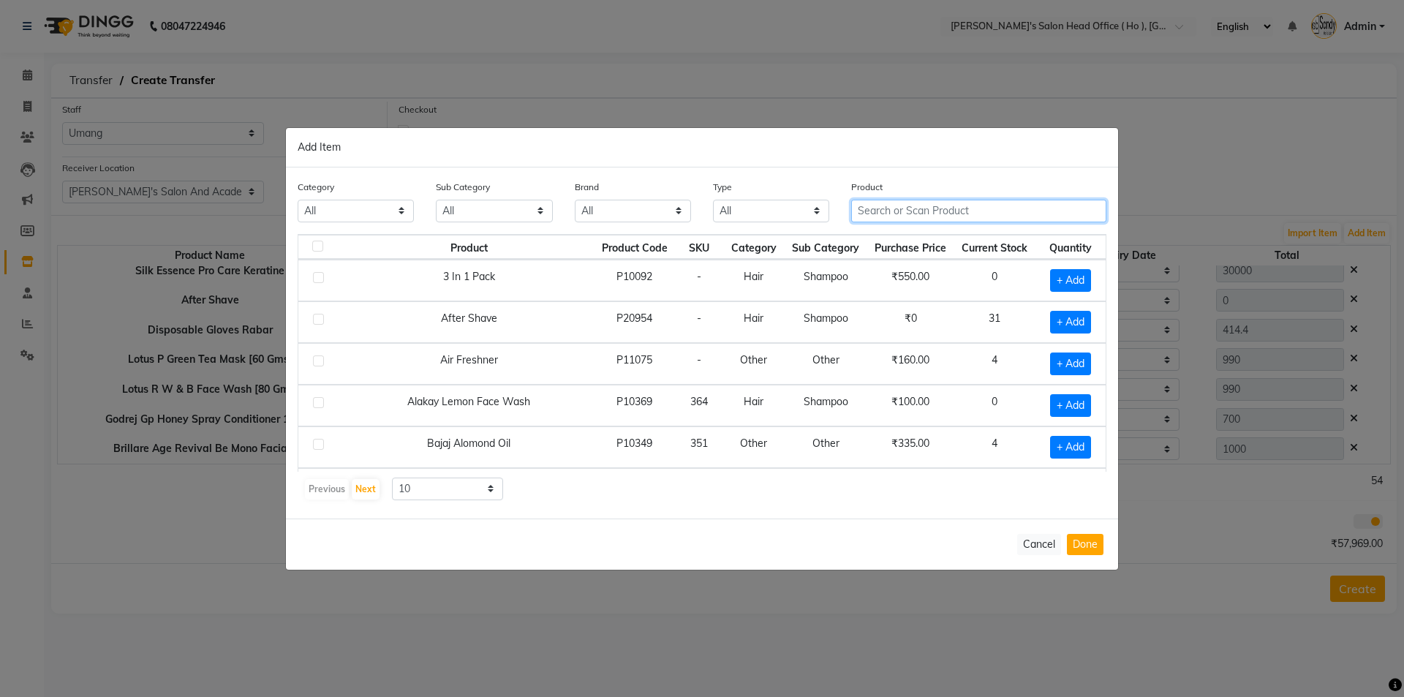
click at [968, 210] on input "text" at bounding box center [978, 211] width 255 height 23
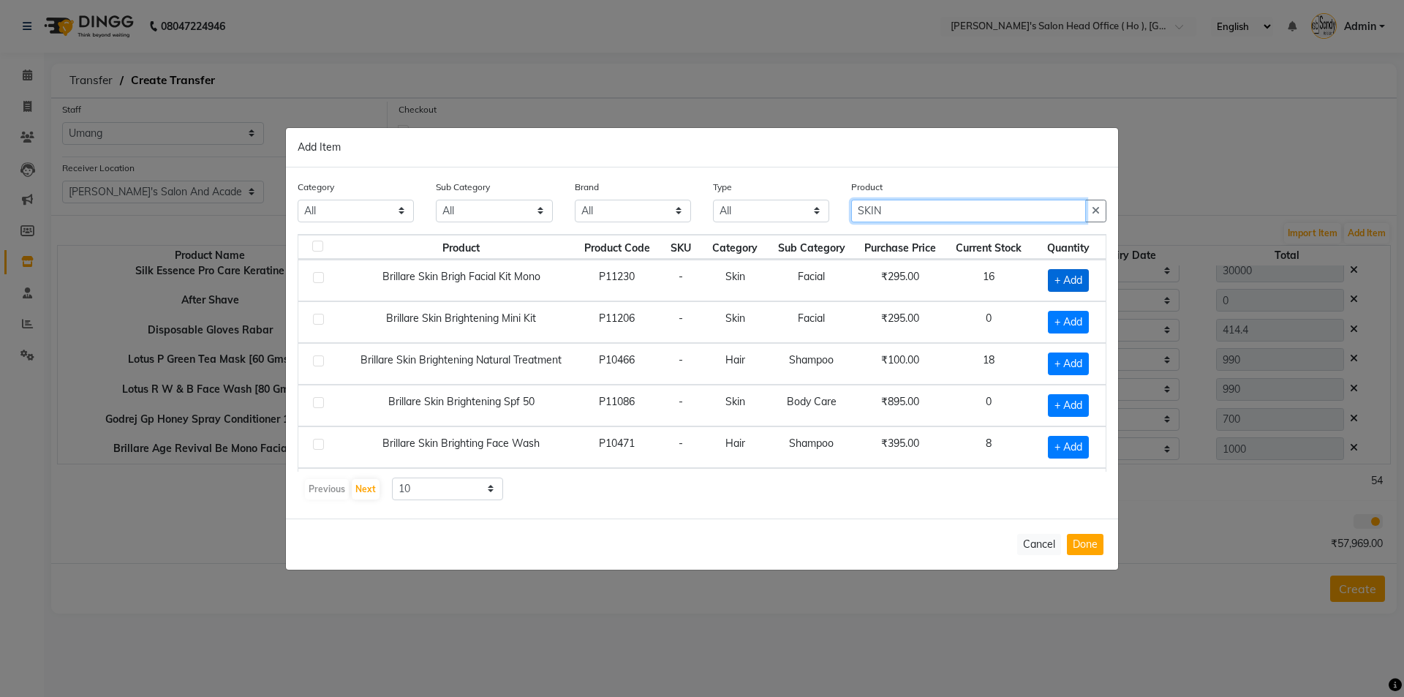
type input "SKIN"
click at [1063, 276] on span "+ Add" at bounding box center [1068, 280] width 41 height 23
checkbox input "true"
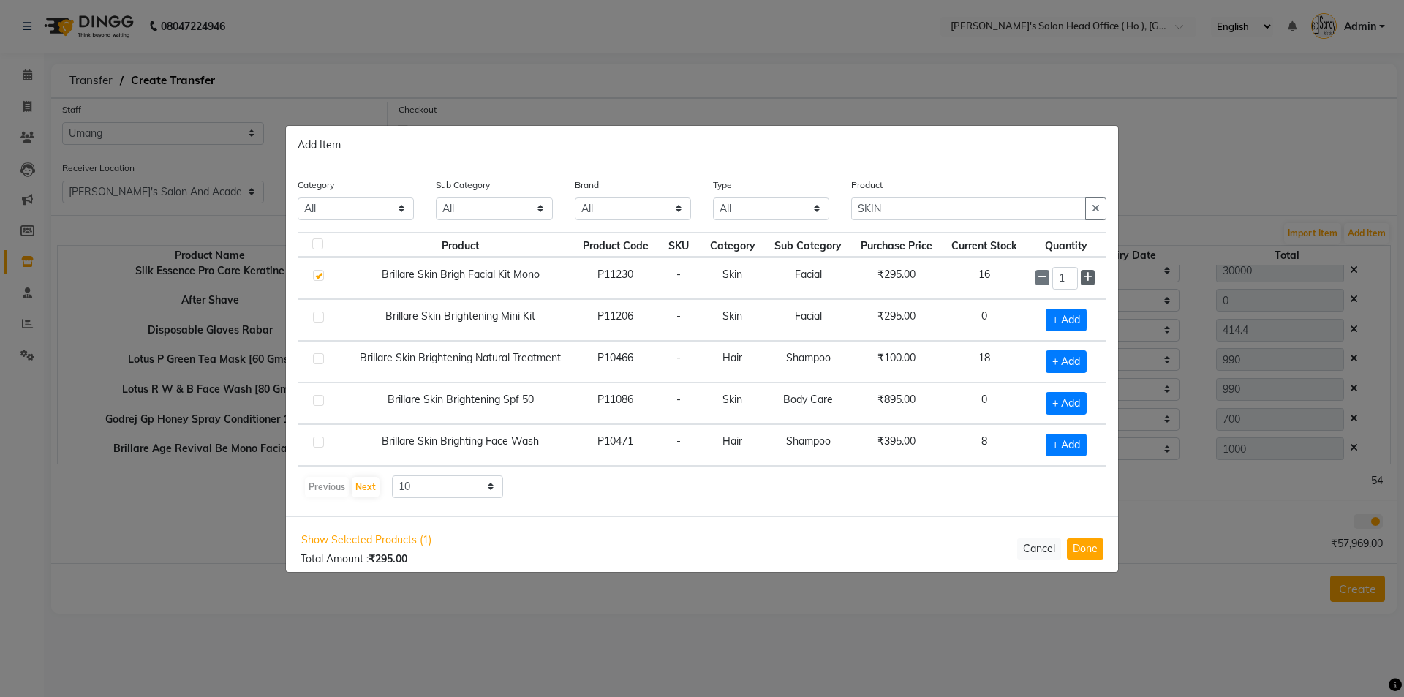
click at [1072, 276] on div "1" at bounding box center [1066, 278] width 61 height 23
click at [1081, 278] on span at bounding box center [1088, 277] width 14 height 15
click at [1083, 279] on icon at bounding box center [1088, 277] width 10 height 10
type input "3"
click at [1088, 554] on button "Done" at bounding box center [1085, 548] width 37 height 21
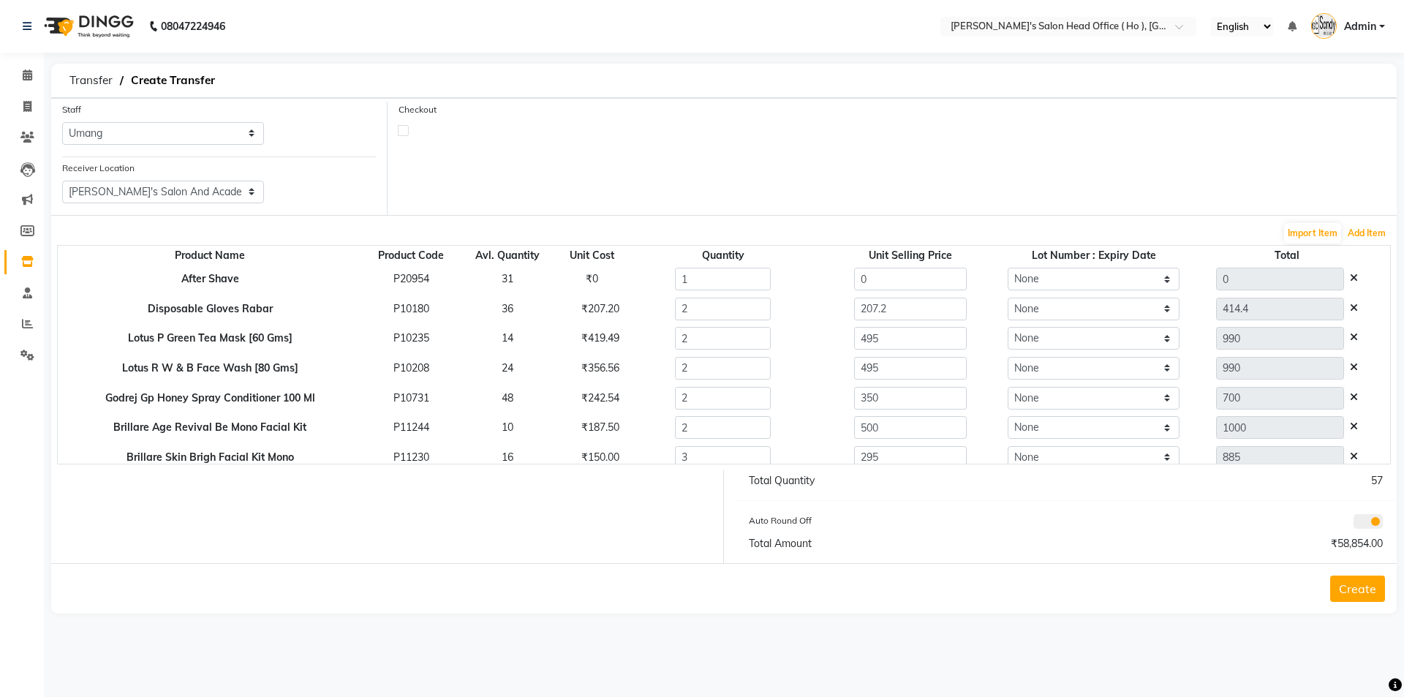
scroll to position [636, 0]
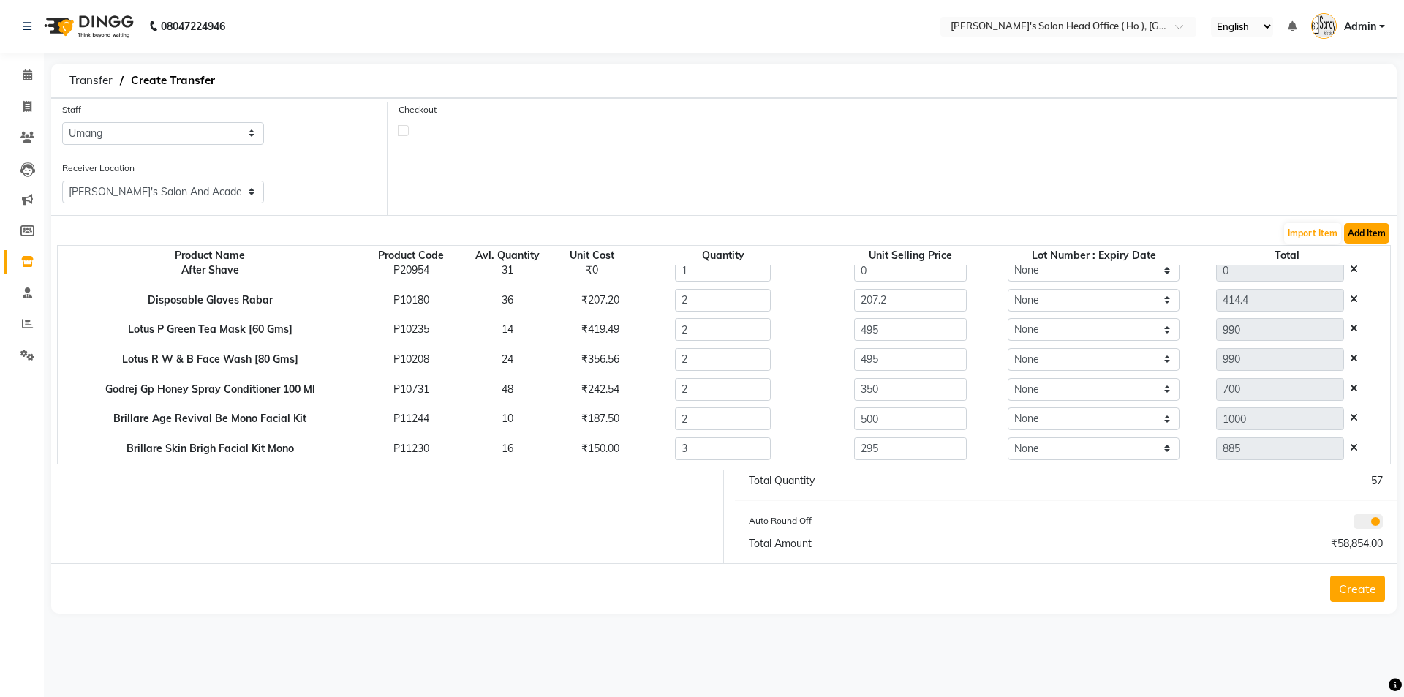
click at [1374, 229] on button "Add Item" at bounding box center [1366, 233] width 45 height 20
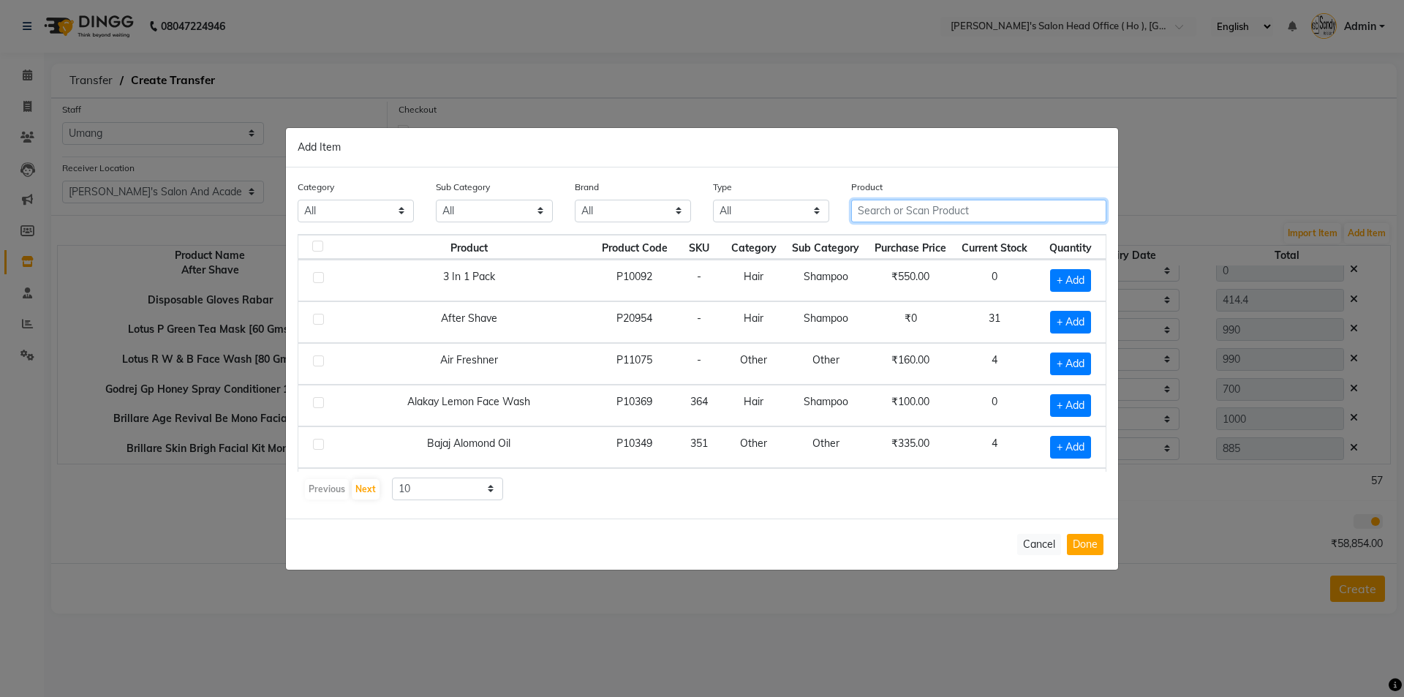
click at [933, 213] on input "text" at bounding box center [978, 211] width 255 height 23
click at [900, 219] on input "text" at bounding box center [978, 211] width 255 height 23
type input "B"
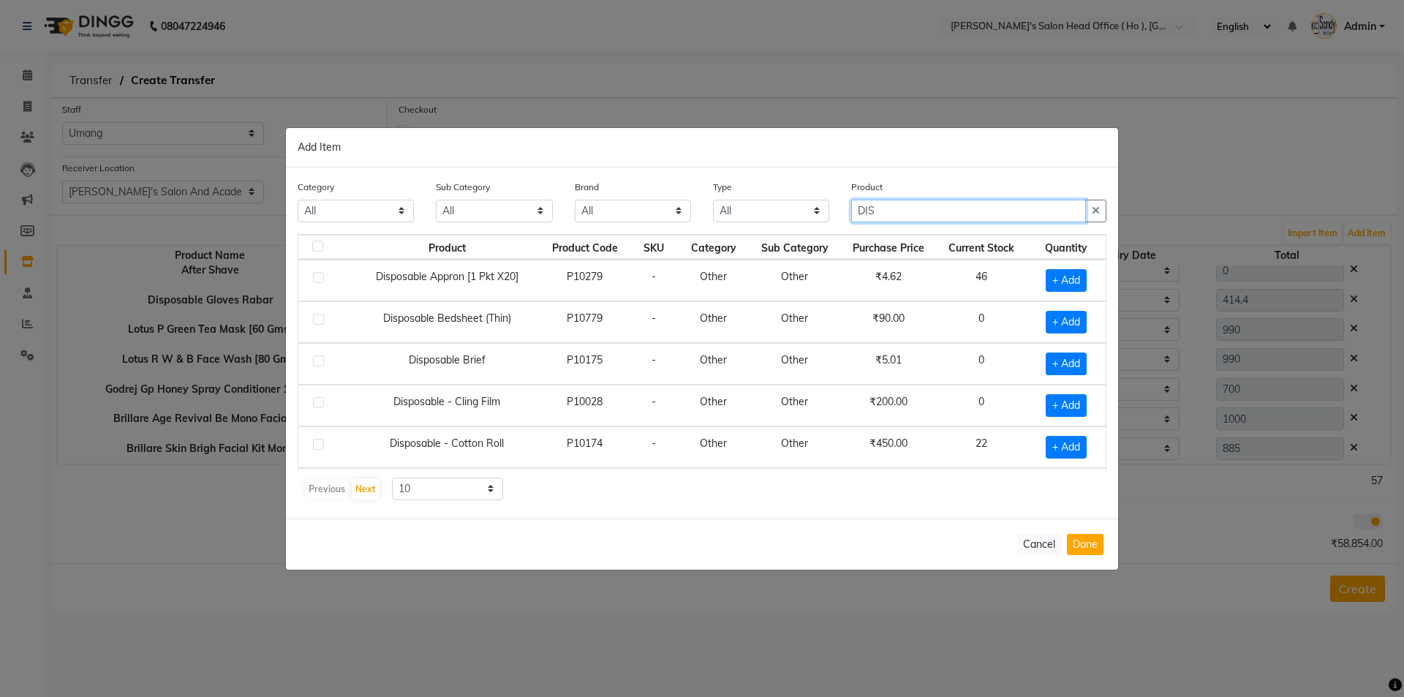
scroll to position [73, 0]
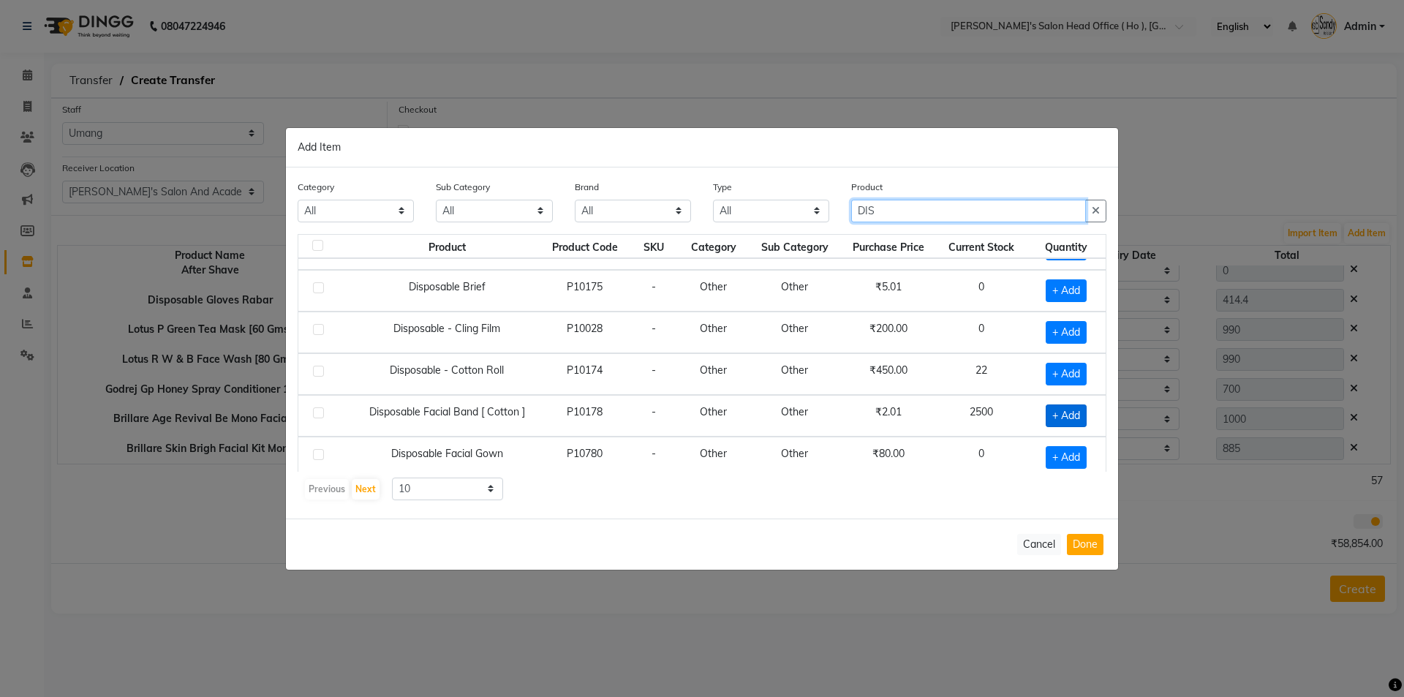
type input "DIS"
click at [1056, 415] on span "+ Add" at bounding box center [1066, 415] width 41 height 23
checkbox input "true"
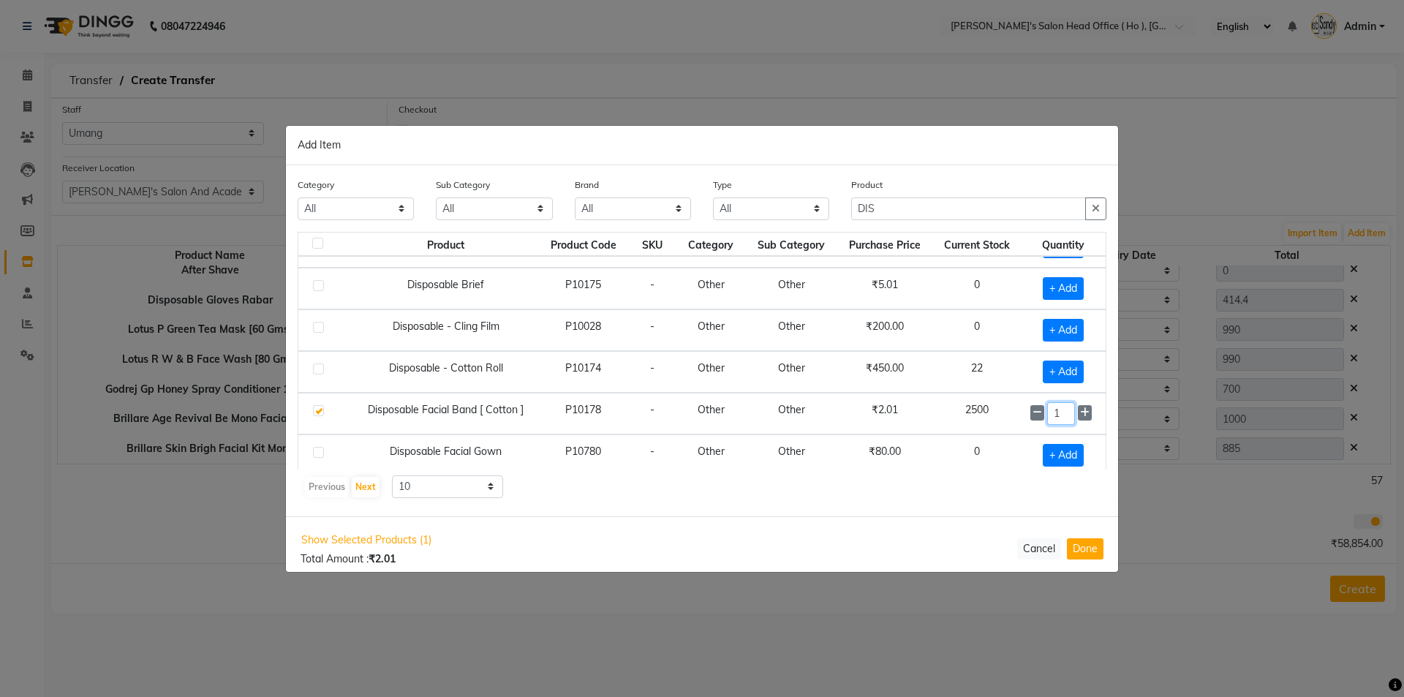
click at [1048, 405] on input "1" at bounding box center [1061, 413] width 28 height 23
type input "100"
click at [1084, 549] on button "Done" at bounding box center [1085, 548] width 37 height 21
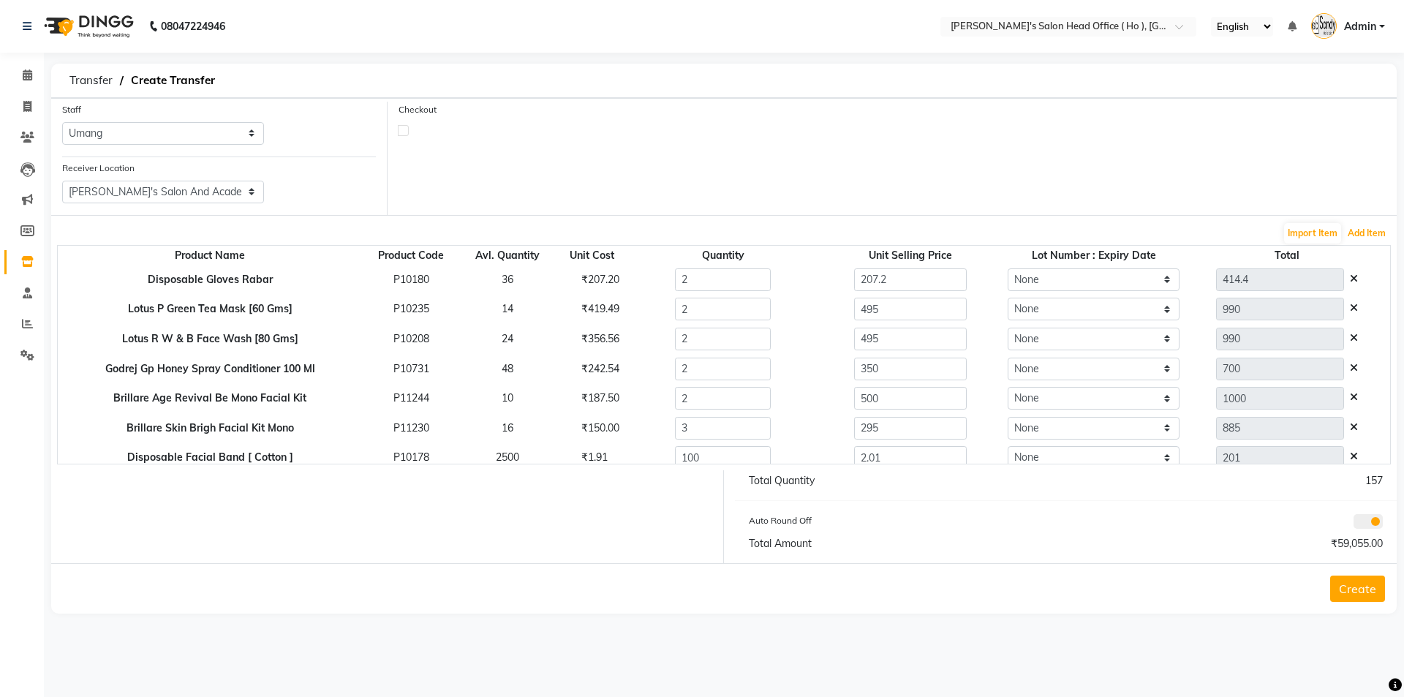
scroll to position [666, 0]
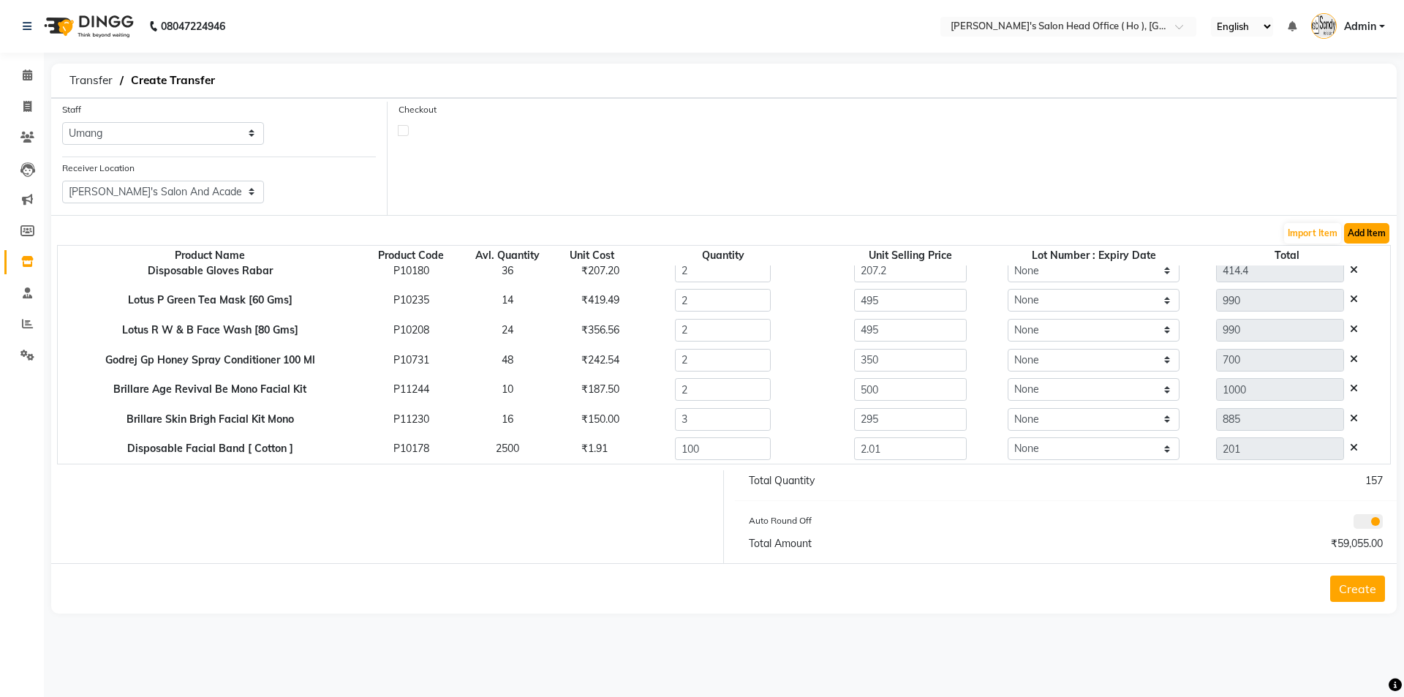
click at [1352, 233] on button "Add Item" at bounding box center [1366, 233] width 45 height 20
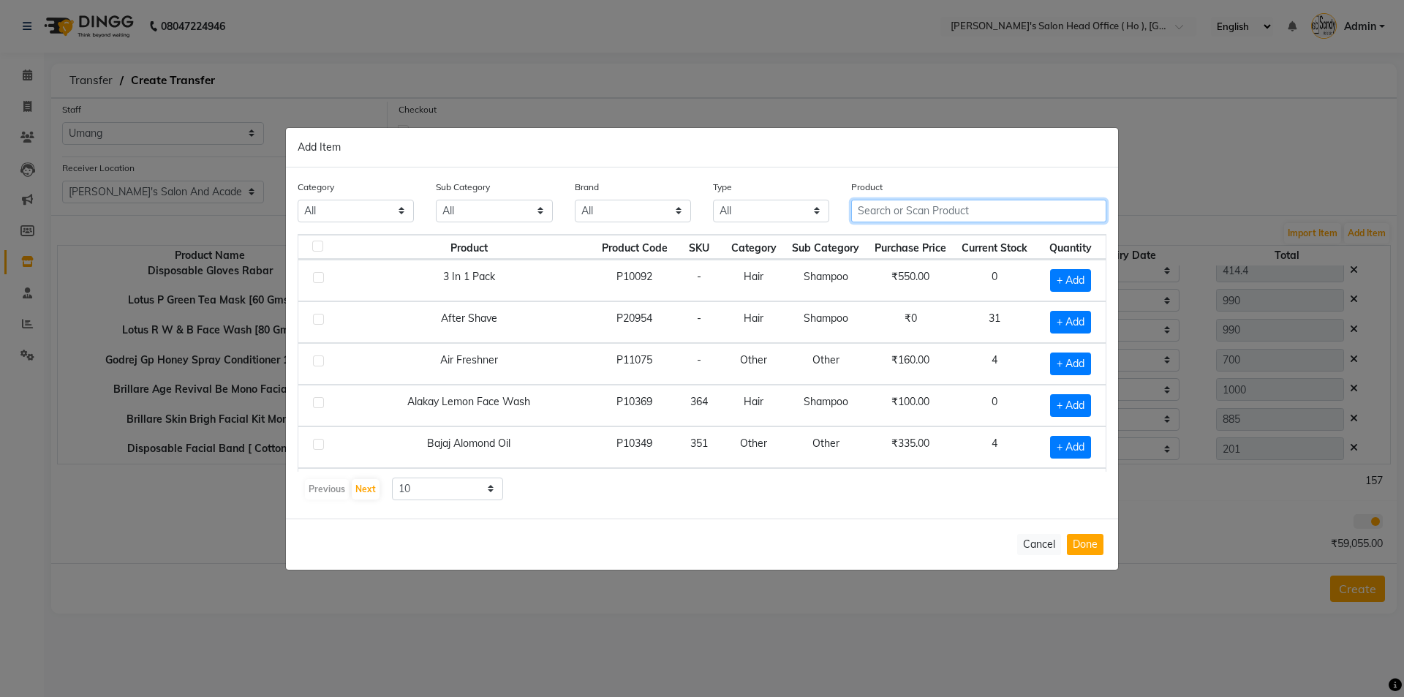
click at [1057, 214] on input "text" at bounding box center [978, 211] width 255 height 23
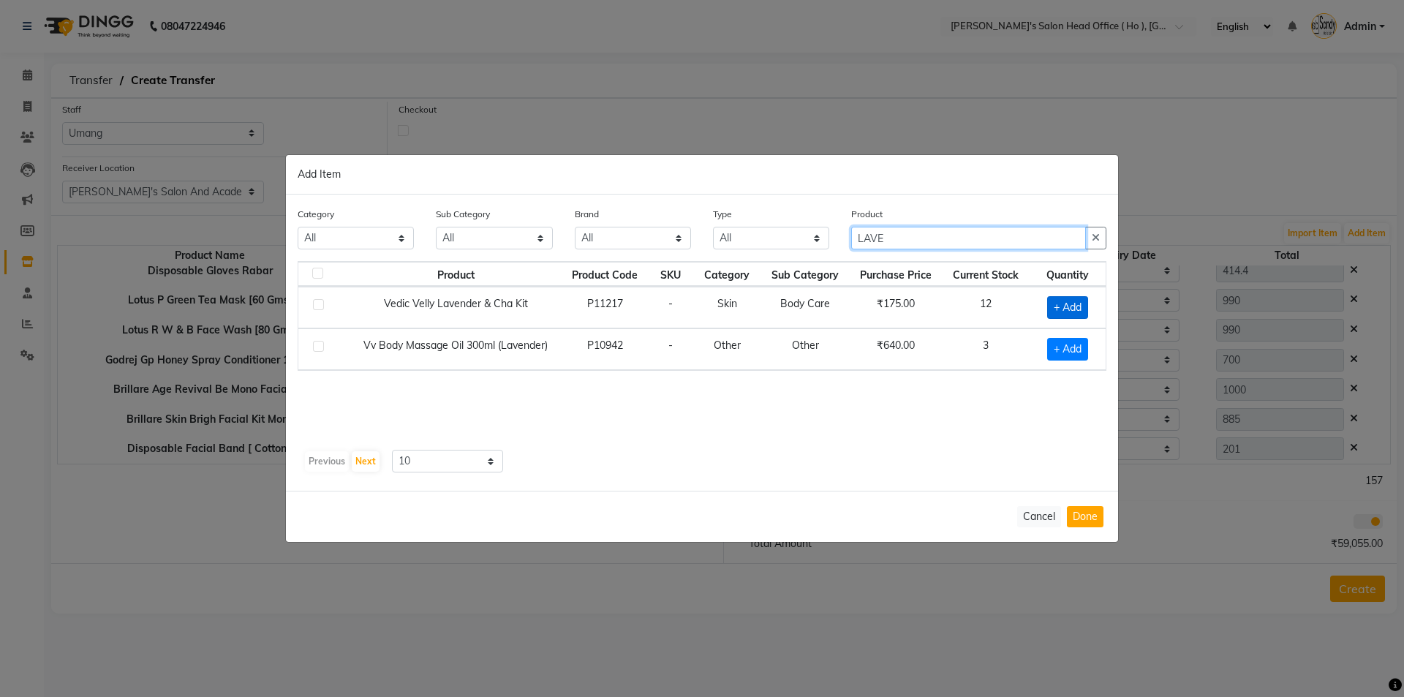
type input "LAVE"
click at [1071, 306] on span "+ Add" at bounding box center [1067, 307] width 41 height 23
checkbox input "true"
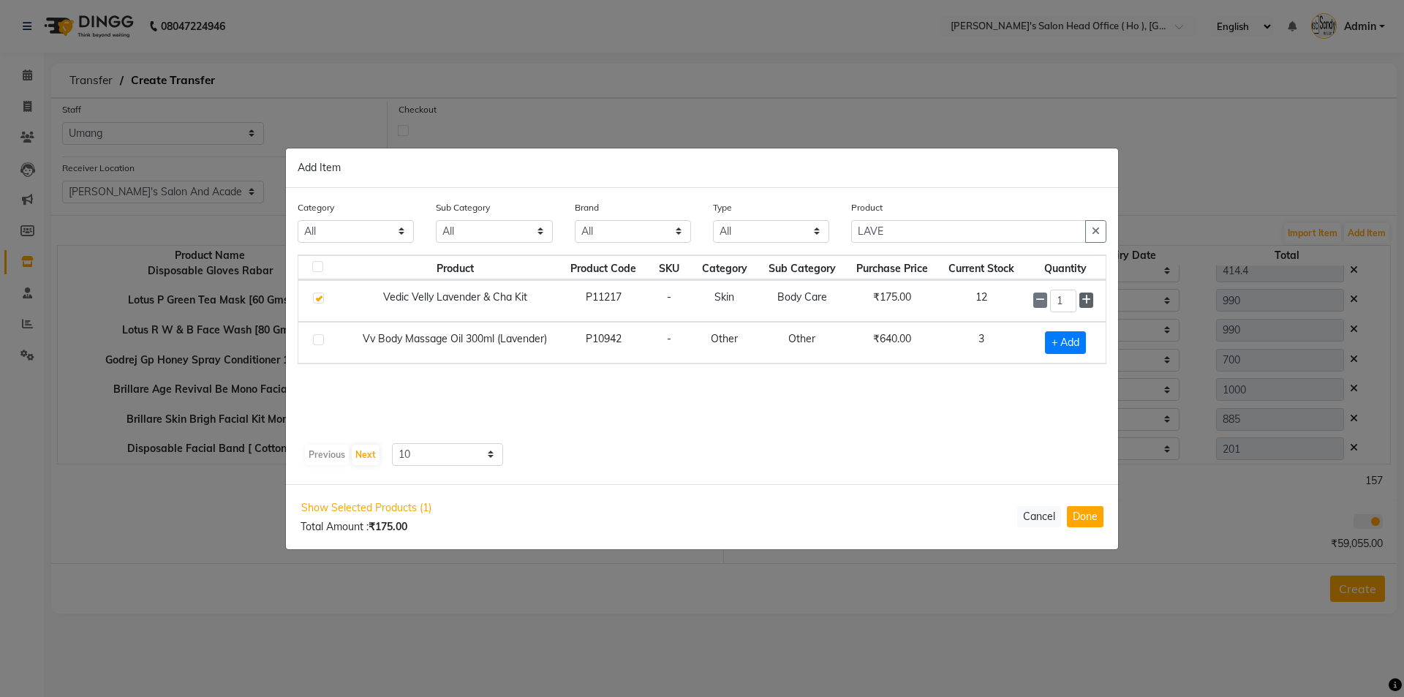
click at [1093, 303] on span at bounding box center [1087, 300] width 14 height 15
type input "2"
click at [1085, 521] on button "Done" at bounding box center [1085, 516] width 37 height 21
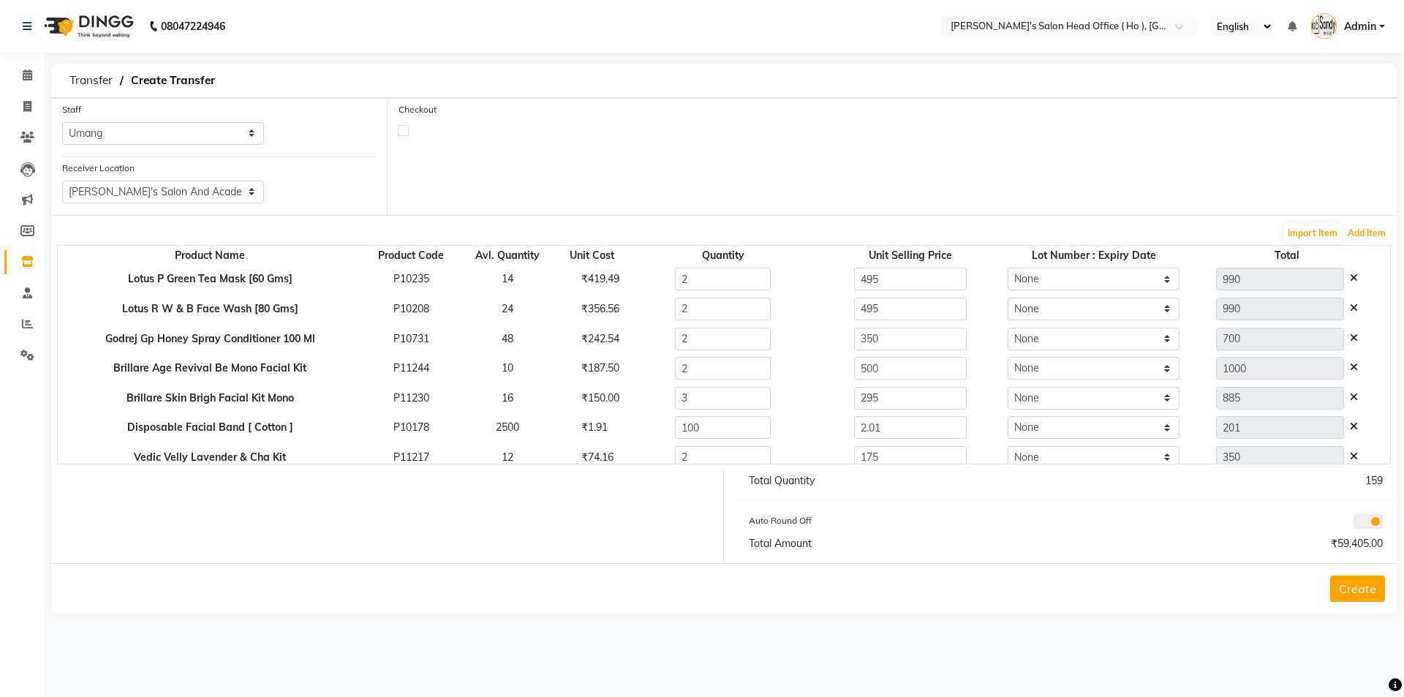
scroll to position [696, 0]
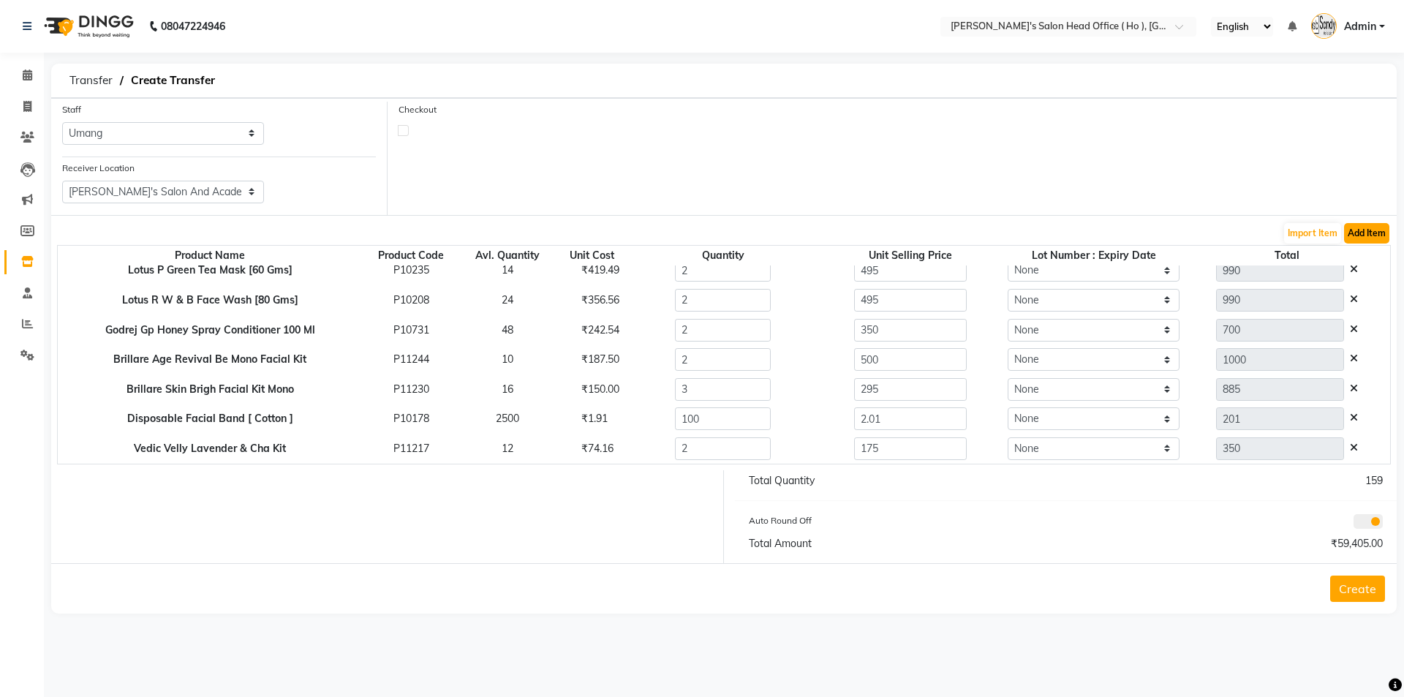
click at [1374, 233] on button "Add Item" at bounding box center [1366, 233] width 45 height 20
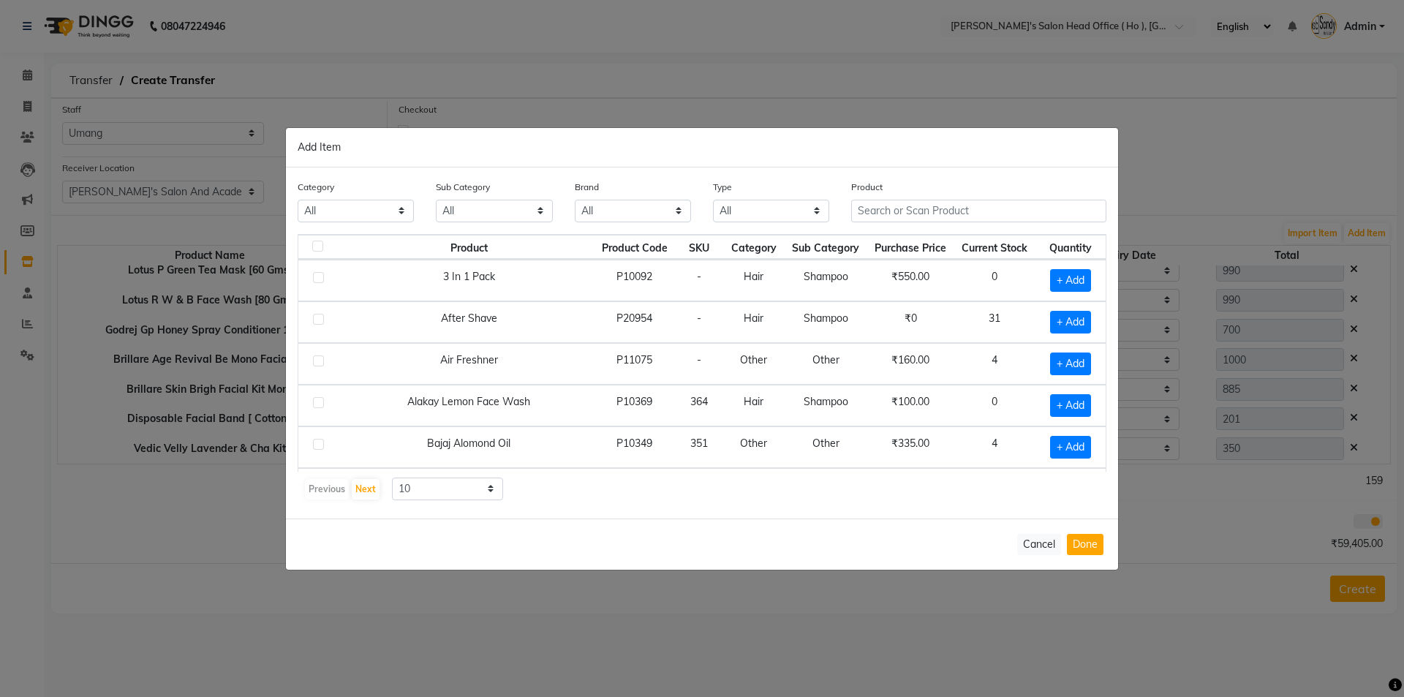
click at [954, 243] on th "Current Stock" at bounding box center [994, 247] width 81 height 25
click at [944, 211] on input "text" at bounding box center [978, 211] width 255 height 23
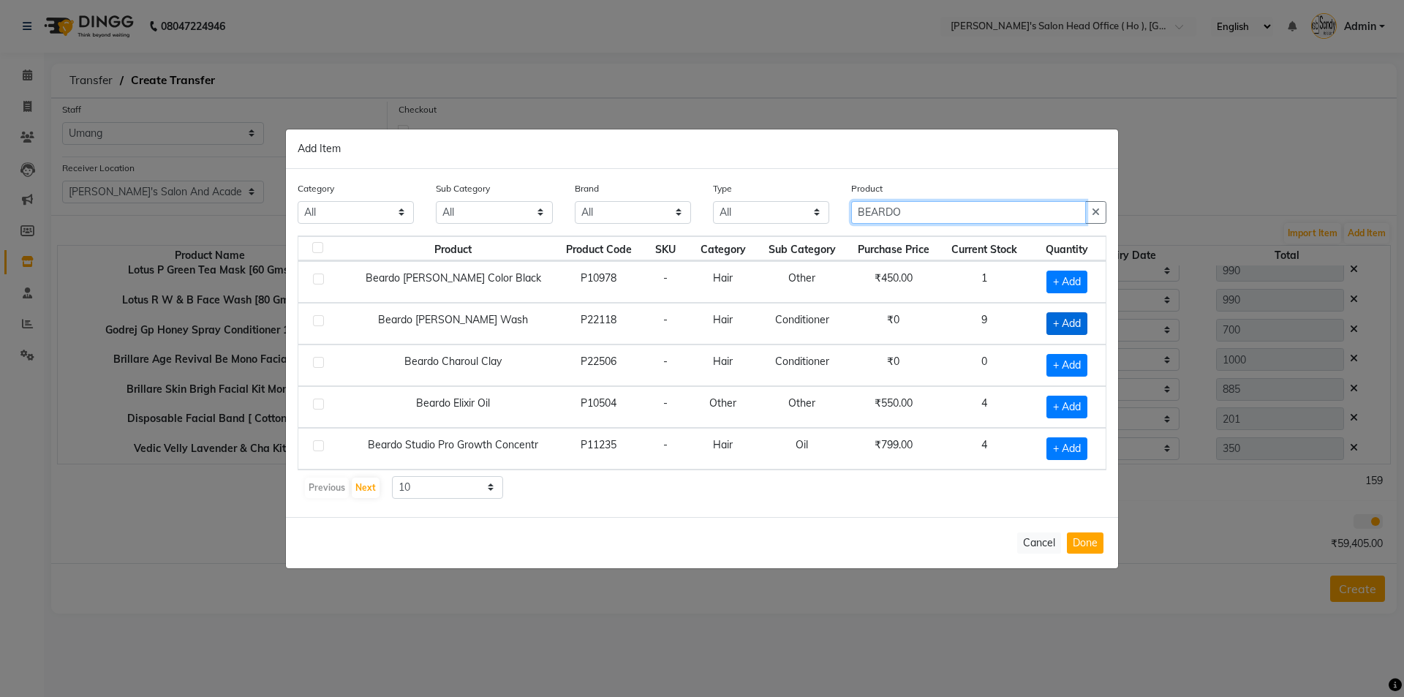
type input "BEARDO"
click at [1075, 324] on span "+ Add" at bounding box center [1067, 323] width 41 height 23
checkbox input "true"
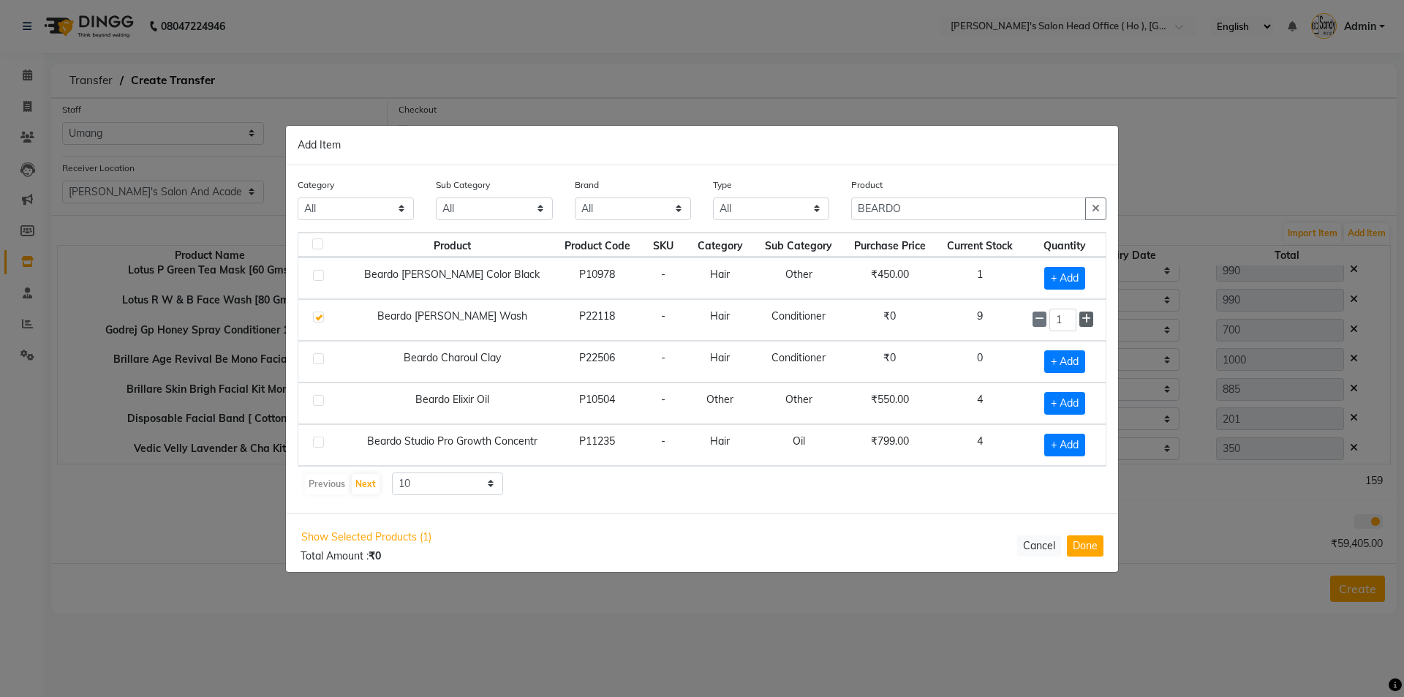
click at [1085, 320] on icon at bounding box center [1087, 319] width 10 height 10
type input "2"
click at [1094, 546] on button "Done" at bounding box center [1085, 545] width 37 height 21
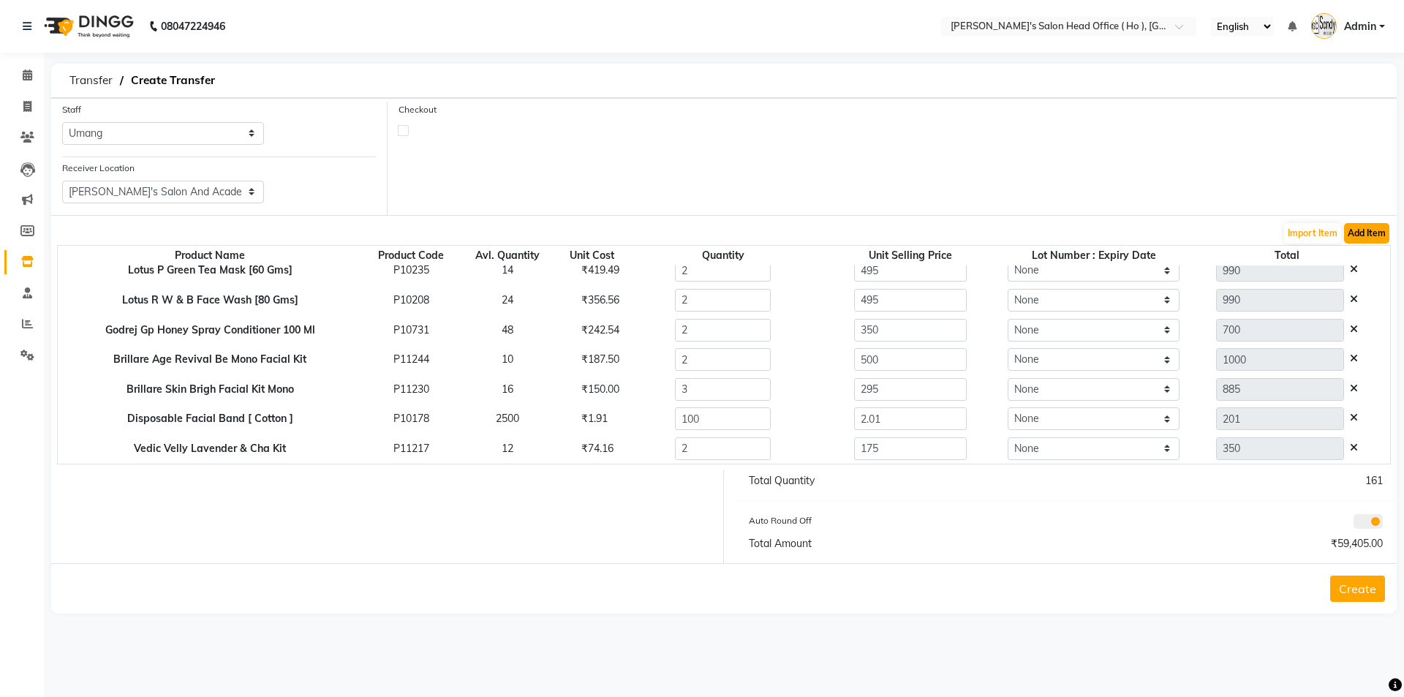
click at [1358, 237] on button "Add Item" at bounding box center [1366, 233] width 45 height 20
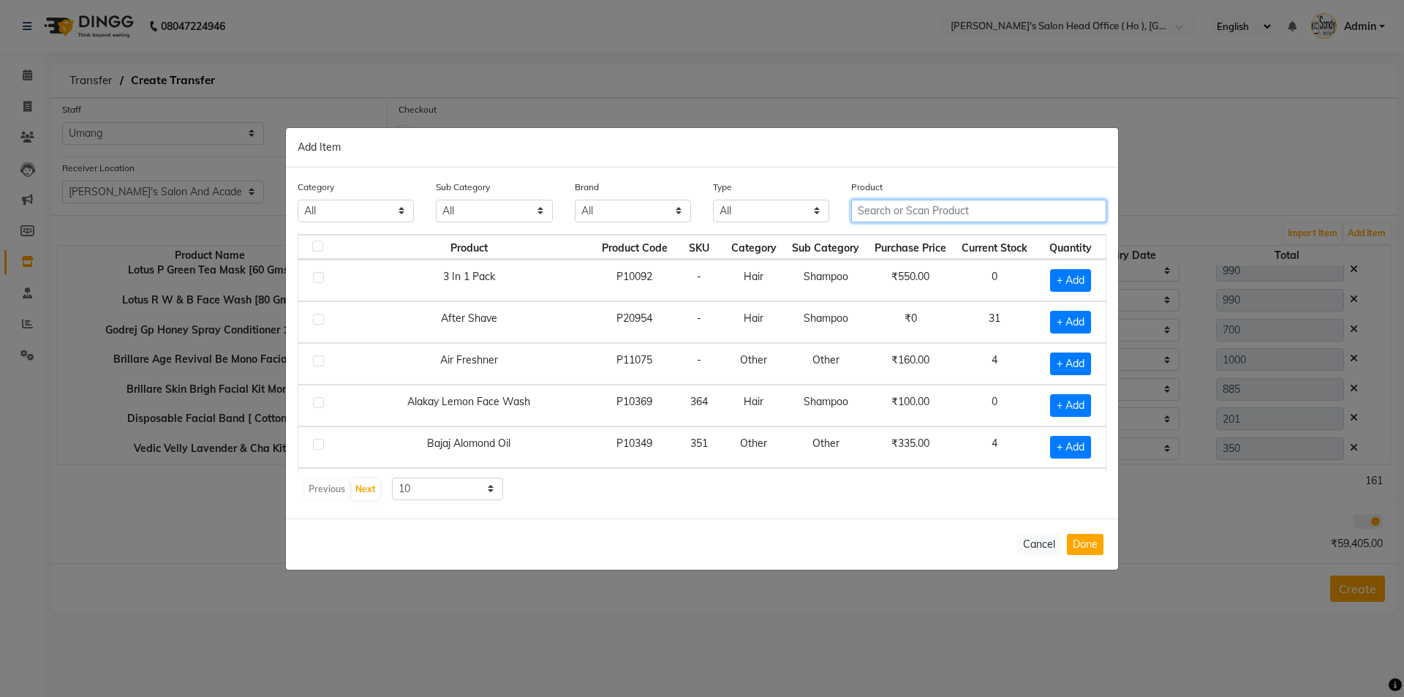
click at [963, 214] on input "text" at bounding box center [978, 211] width 255 height 23
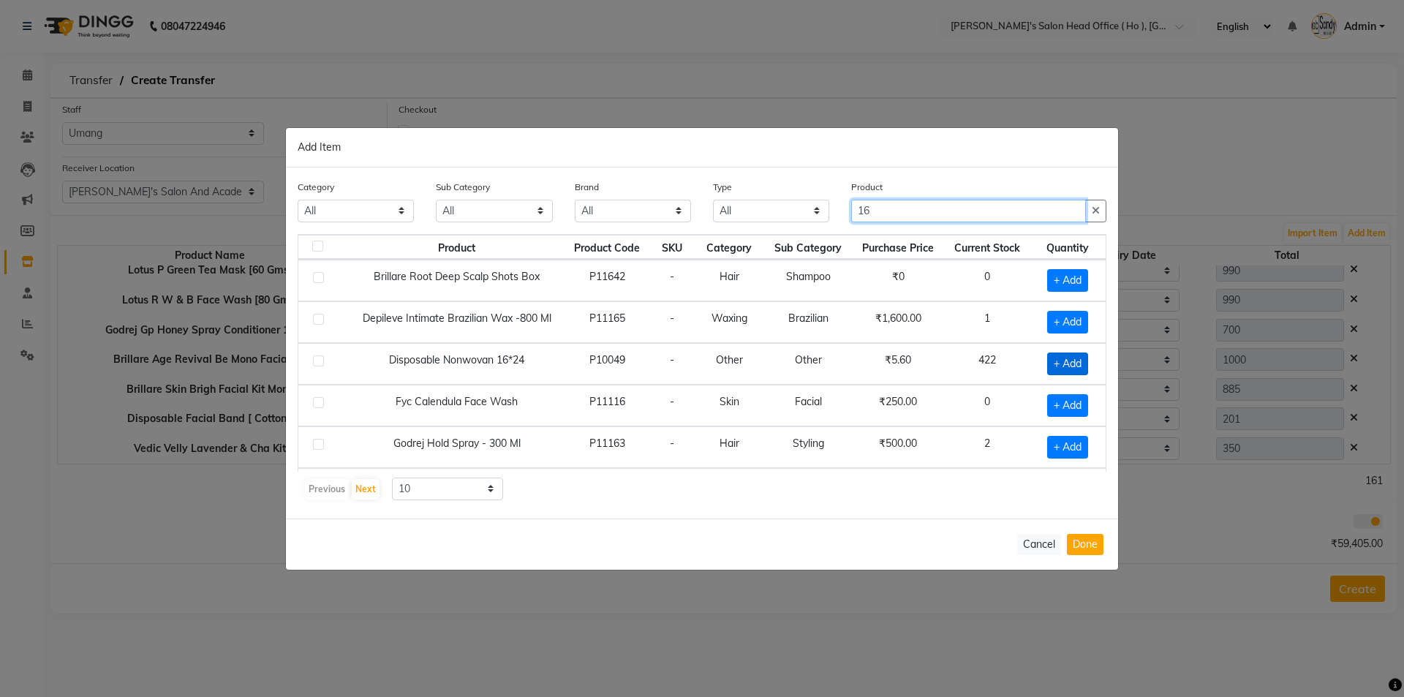
type input "16"
click at [1070, 356] on span "+ Add" at bounding box center [1067, 364] width 41 height 23
checkbox input "true"
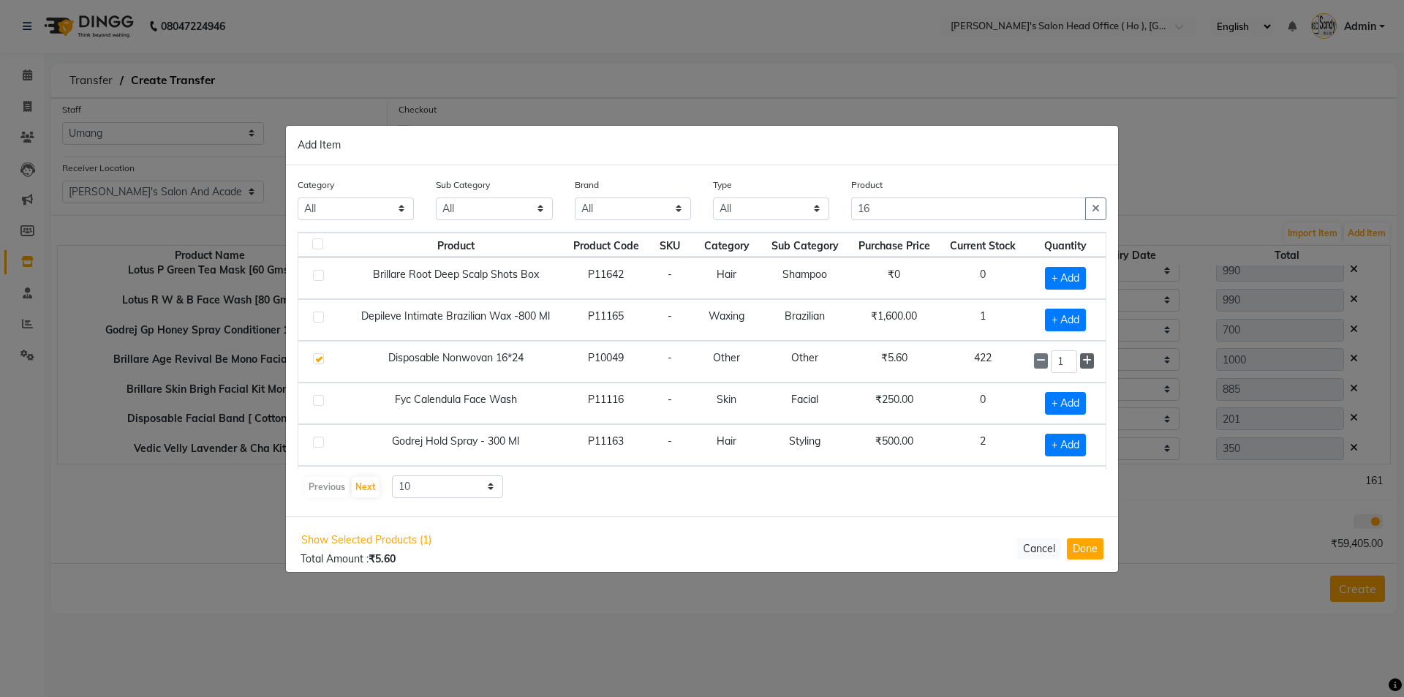
click at [1082, 358] on icon at bounding box center [1087, 360] width 10 height 10
type input "5"
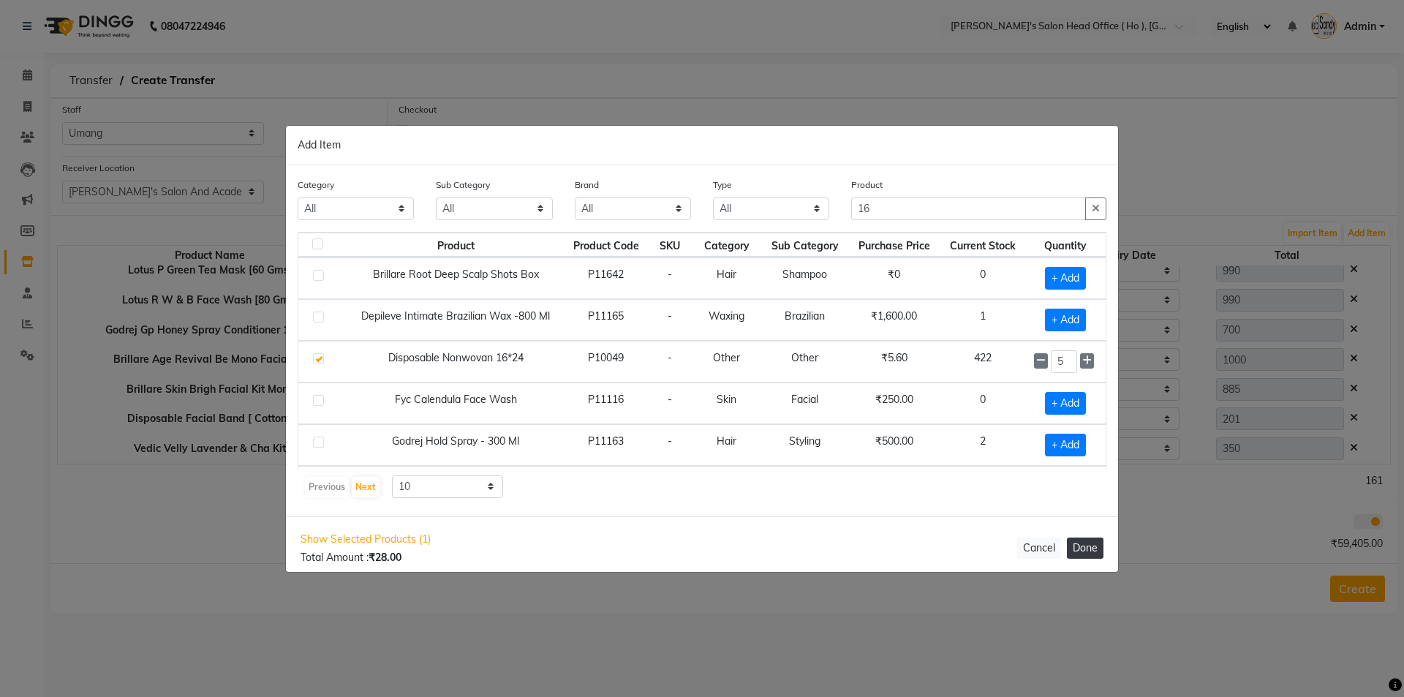
click at [1083, 552] on button "Done" at bounding box center [1085, 548] width 37 height 21
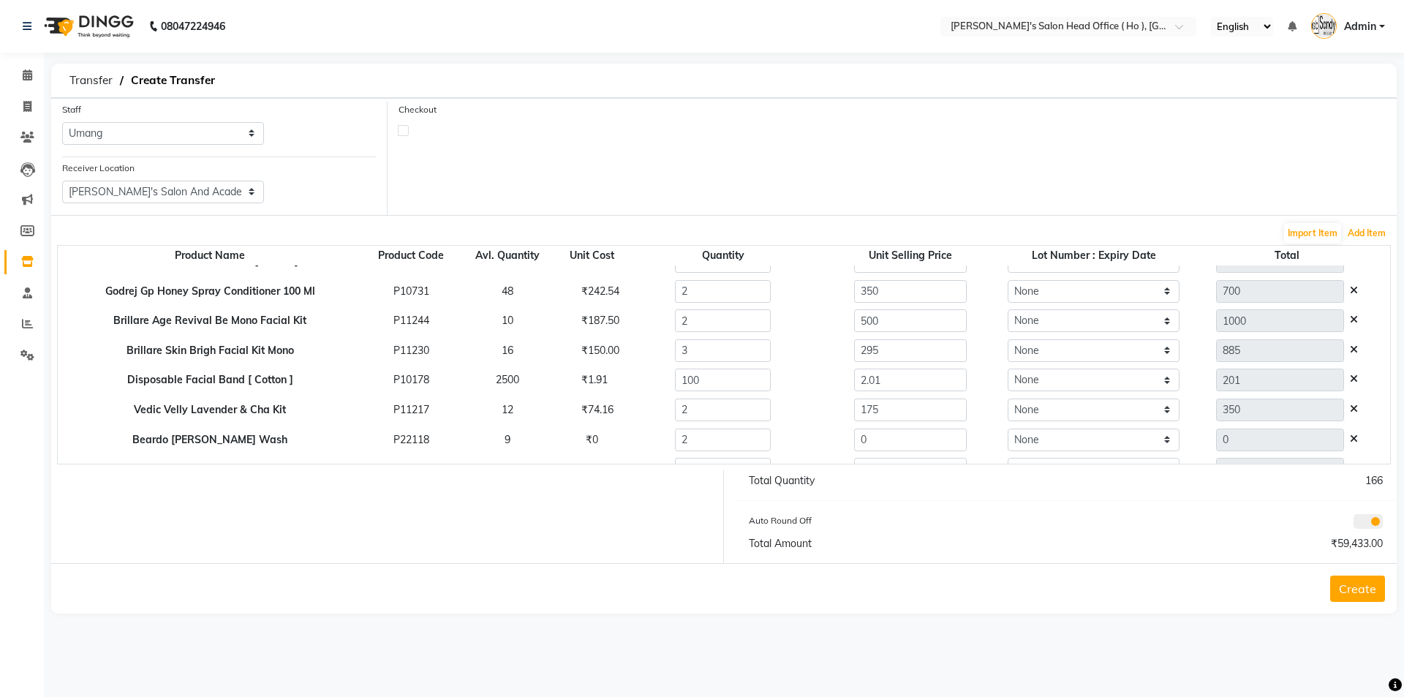
scroll to position [755, 0]
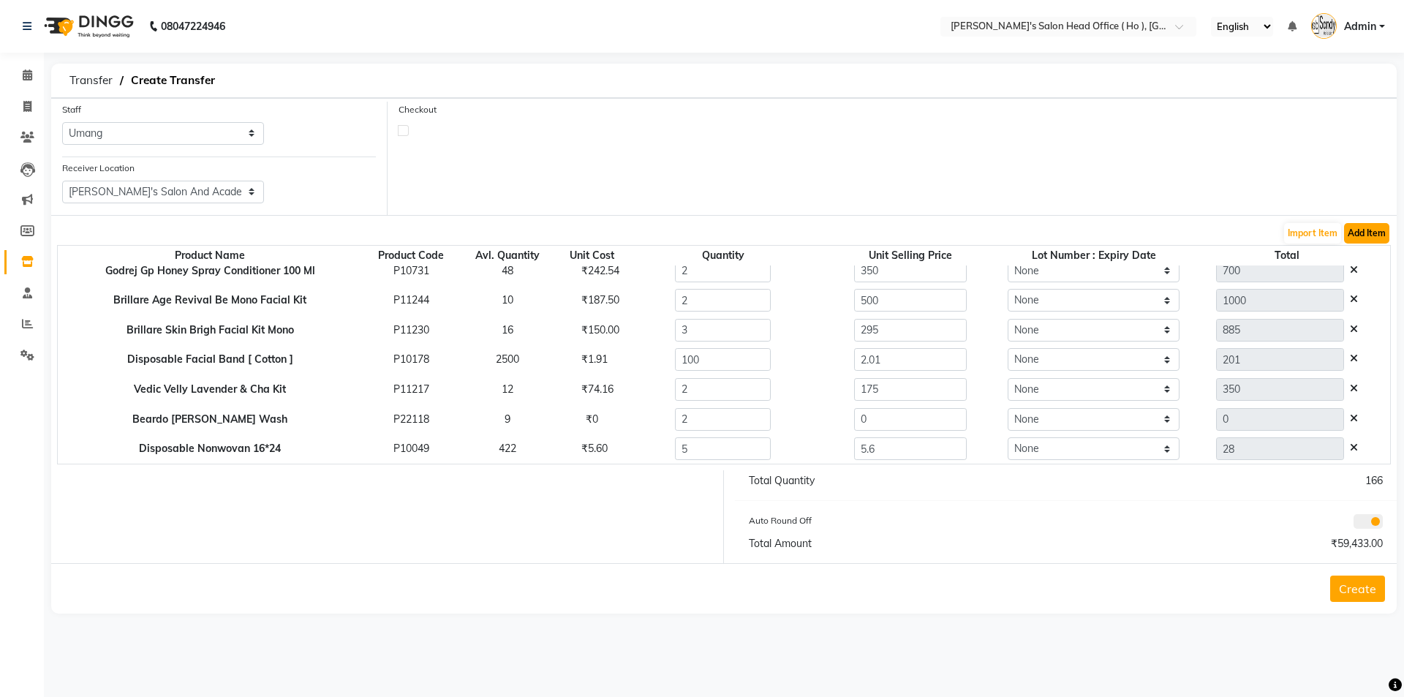
click at [1379, 228] on button "Add Item" at bounding box center [1366, 233] width 45 height 20
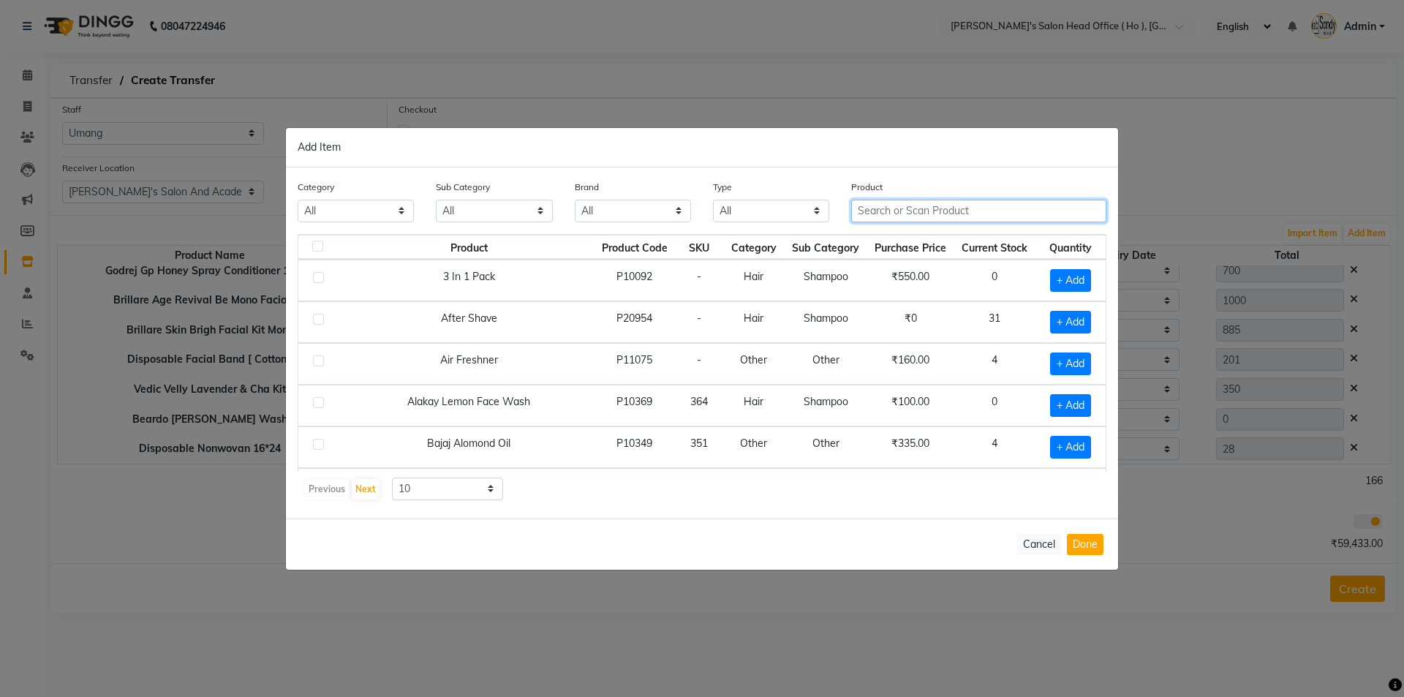
click at [946, 204] on input "text" at bounding box center [978, 211] width 255 height 23
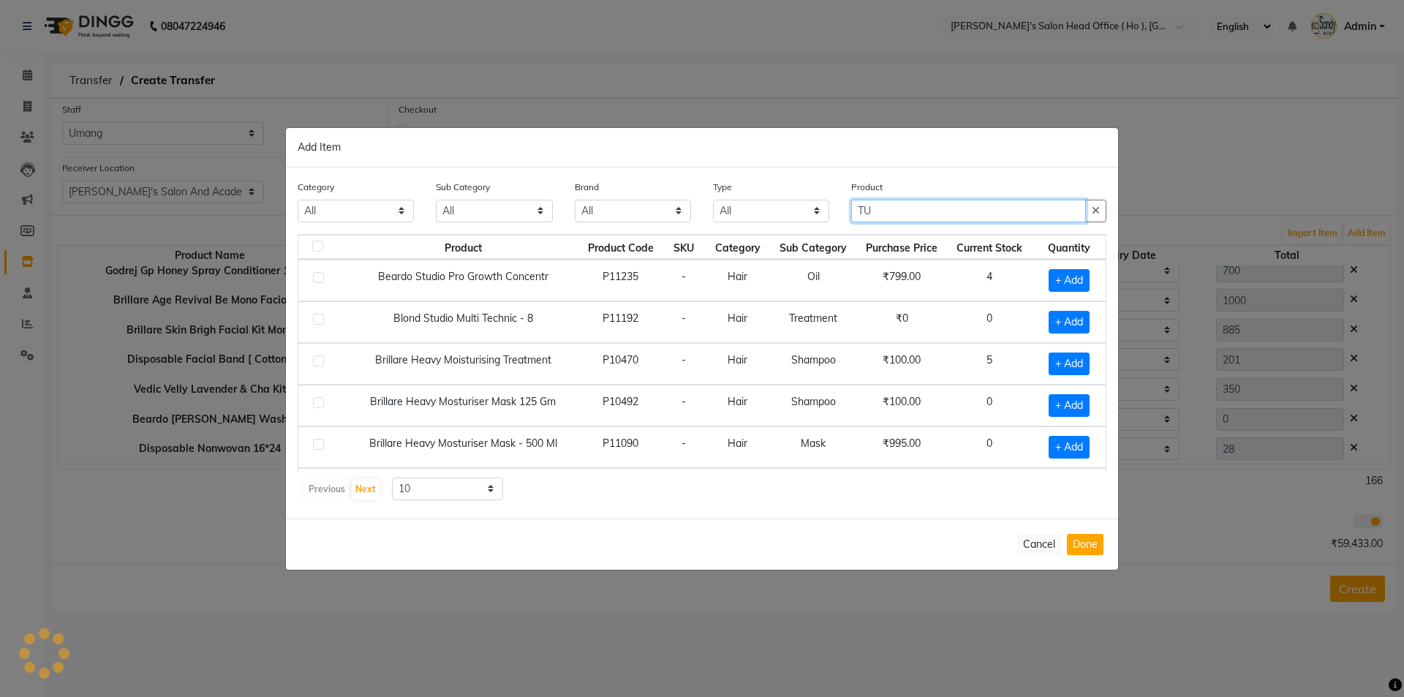
type input "T"
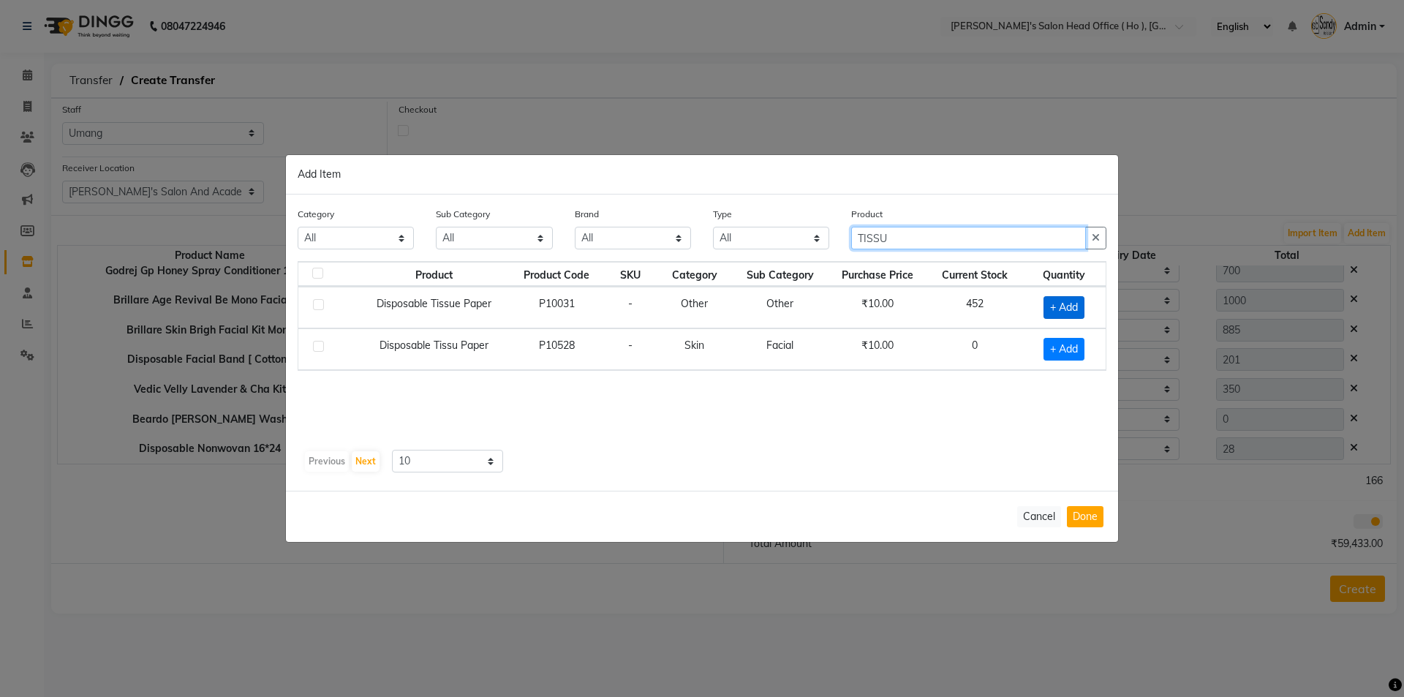
type input "TISSU"
click at [1063, 309] on span "+ Add" at bounding box center [1064, 307] width 41 height 23
checkbox input "true"
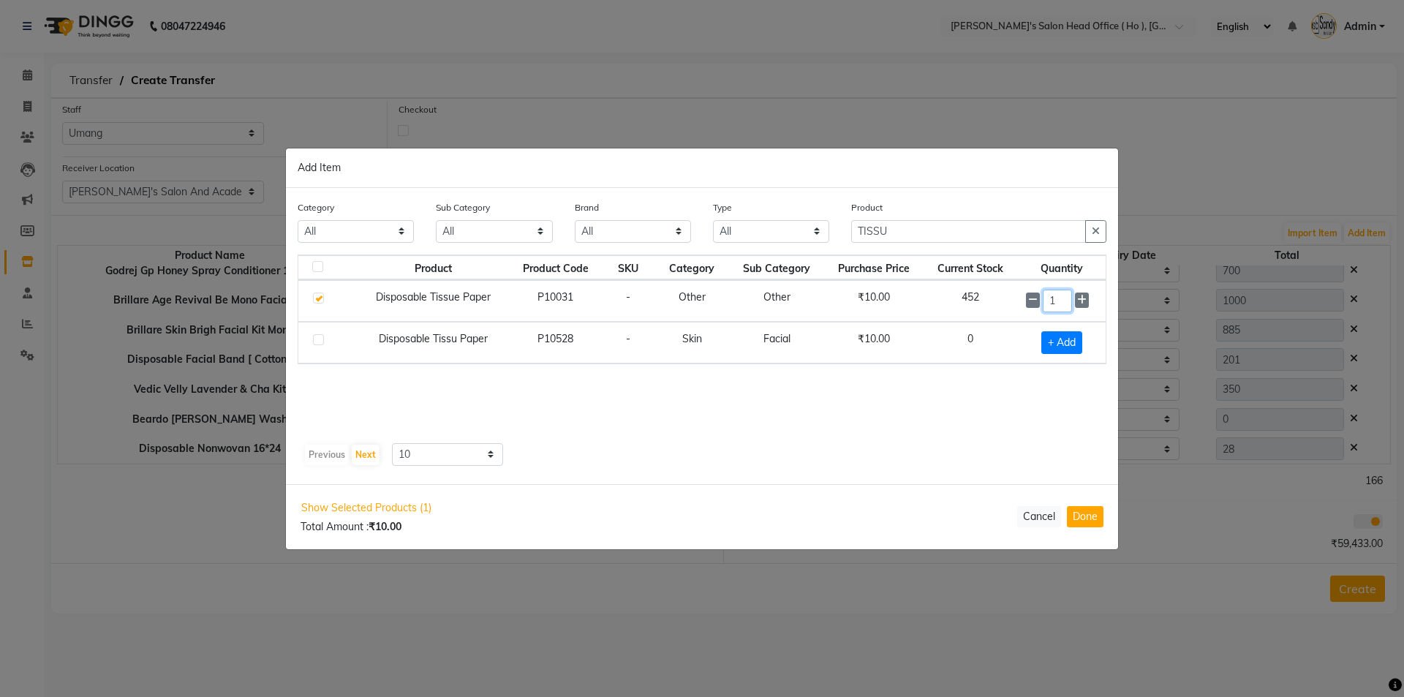
drag, startPoint x: 1069, startPoint y: 307, endPoint x: 1002, endPoint y: 304, distance: 67.4
click at [1002, 304] on tr "Disposable Tissue Paper P10031 - Other Other ₹10.00 452 1" at bounding box center [701, 301] width 807 height 42
type input "12"
click at [1083, 521] on button "Done" at bounding box center [1085, 516] width 37 height 21
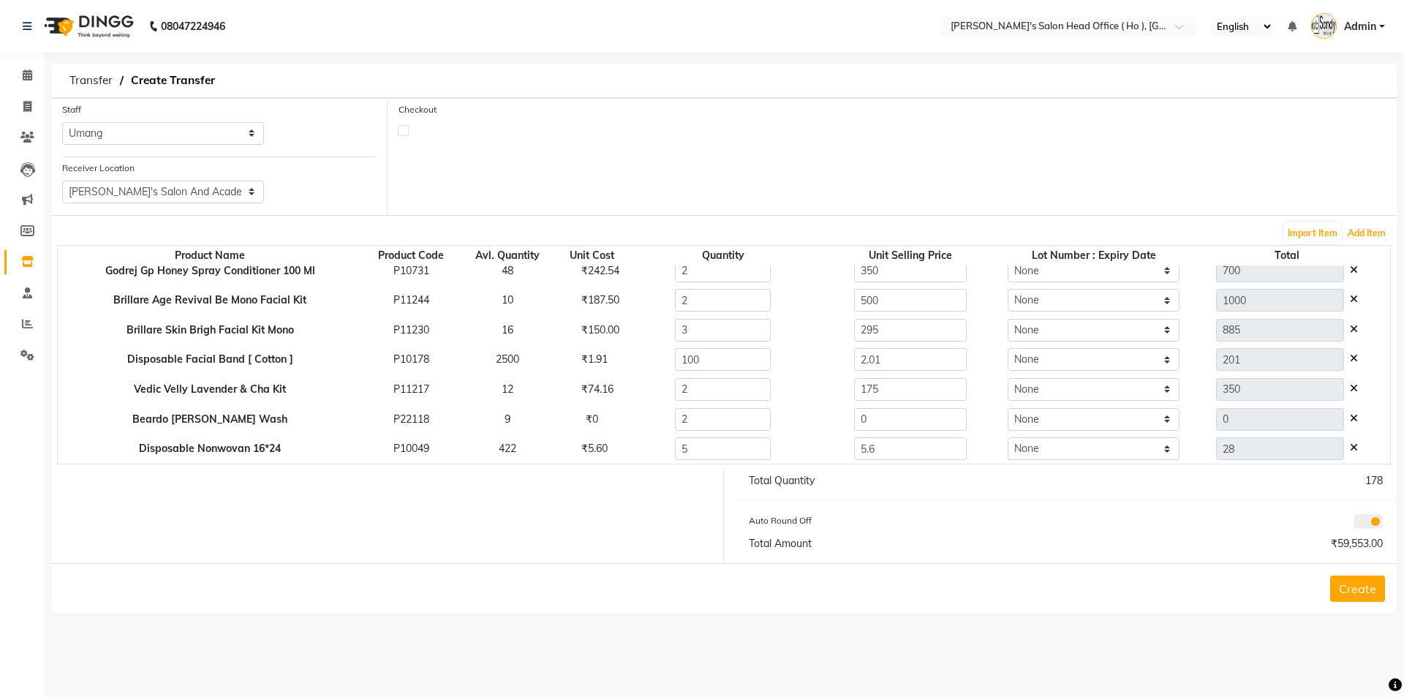
scroll to position [784, 0]
click at [1365, 230] on button "Add Item" at bounding box center [1366, 233] width 45 height 20
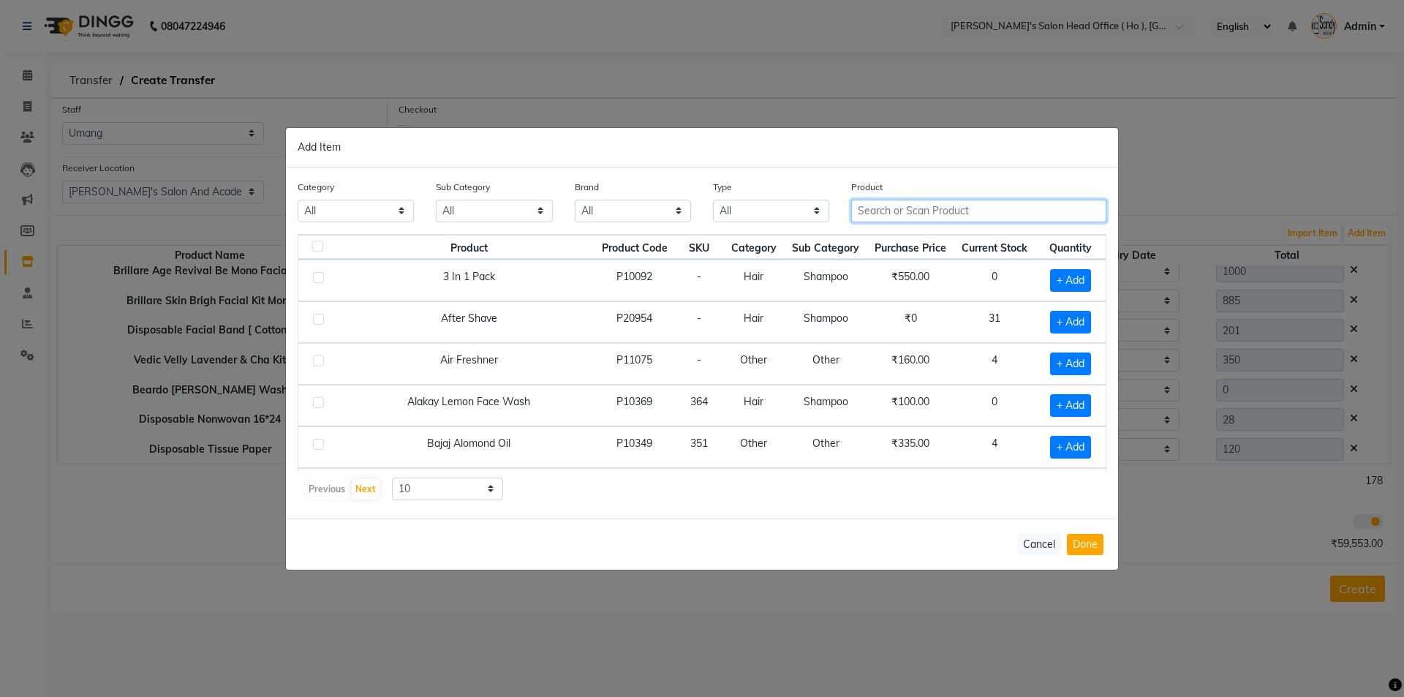
click at [922, 214] on input "text" at bounding box center [978, 211] width 255 height 23
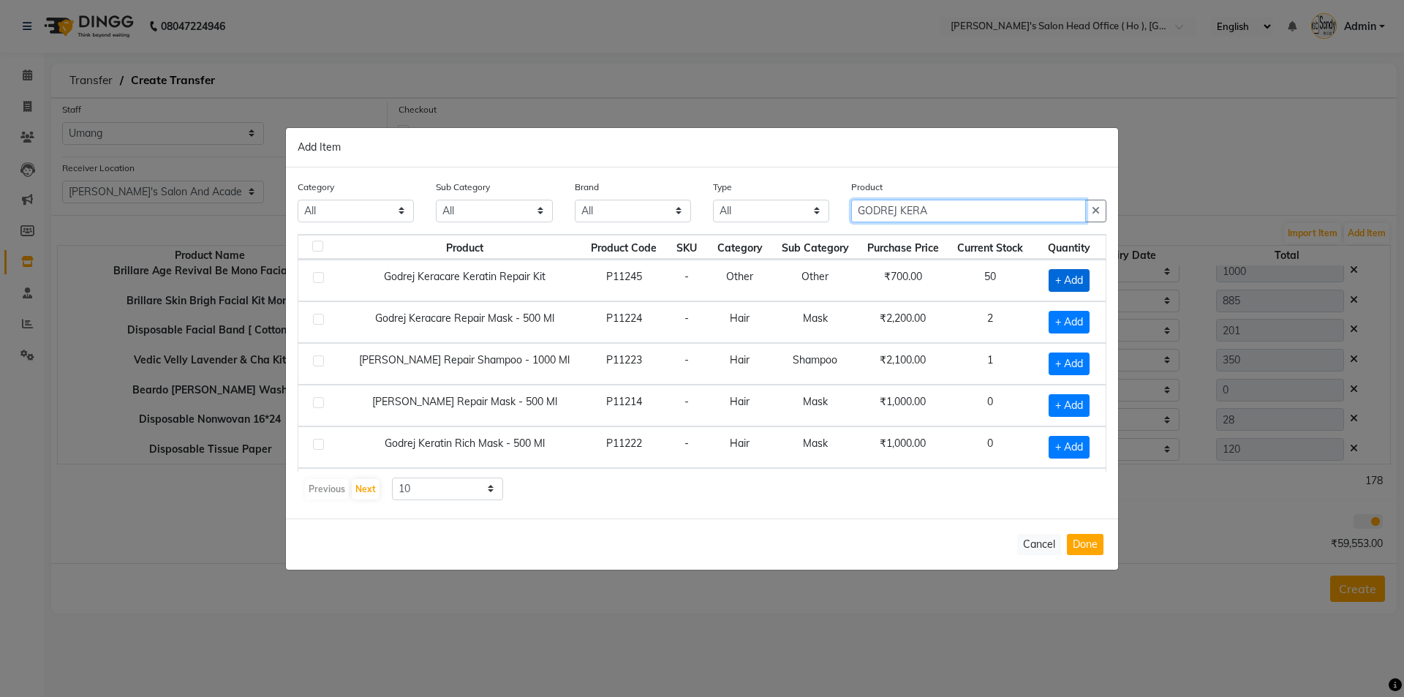
type input "GODREJ KERA"
click at [1049, 271] on span "+ Add" at bounding box center [1069, 280] width 41 height 23
checkbox input "true"
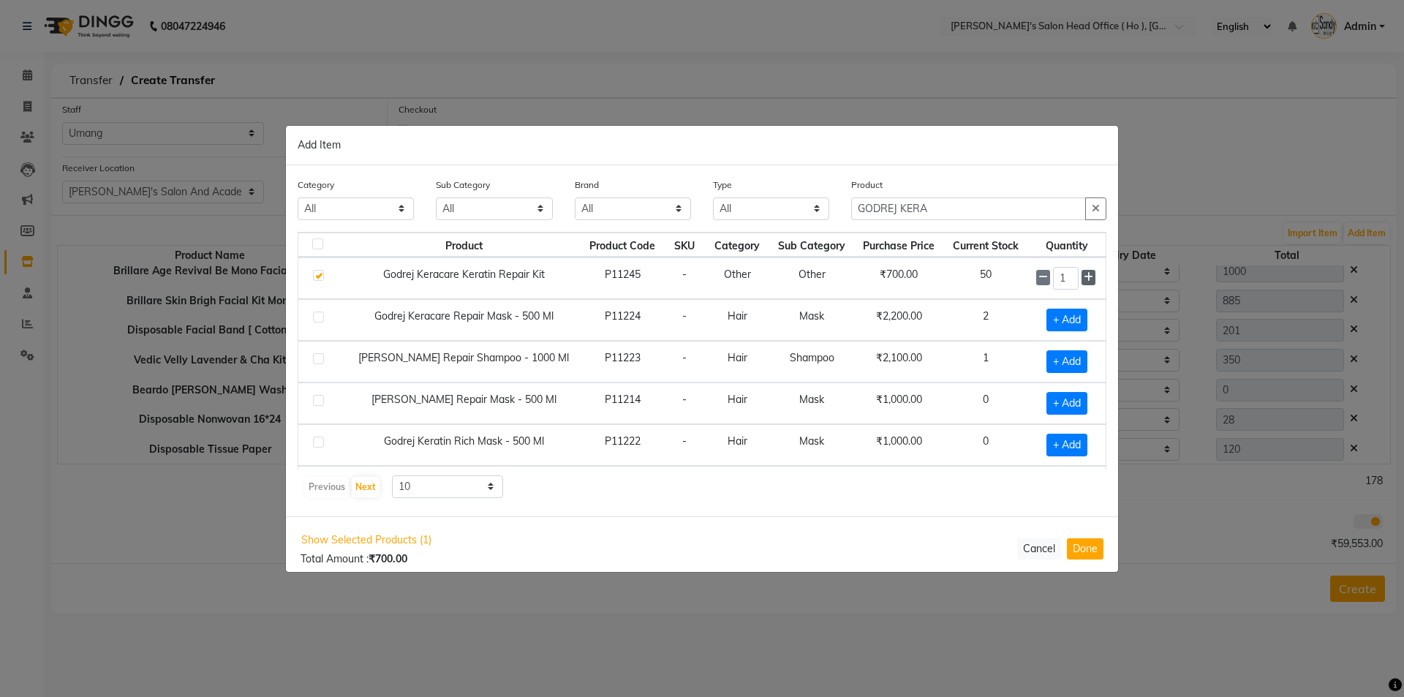
click at [1082, 274] on span at bounding box center [1089, 277] width 14 height 15
type input "3"
click at [1095, 549] on button "Done" at bounding box center [1085, 548] width 37 height 21
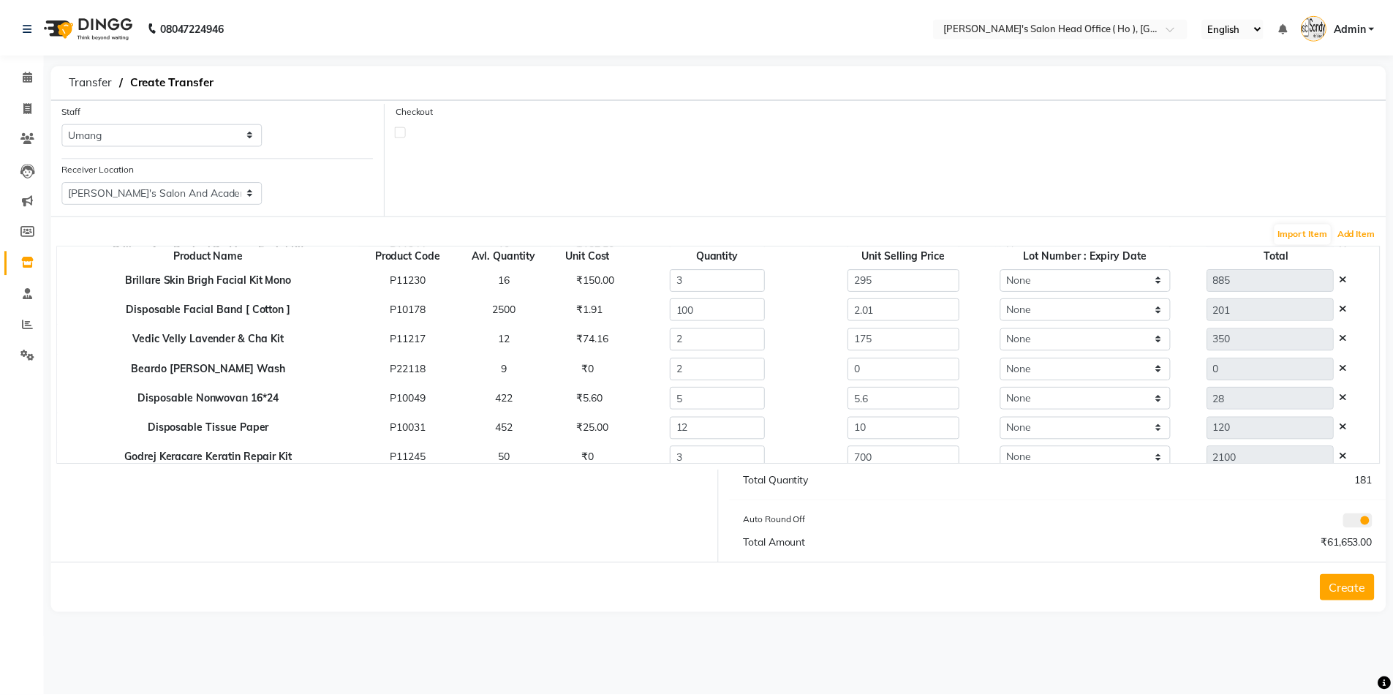
scroll to position [814, 0]
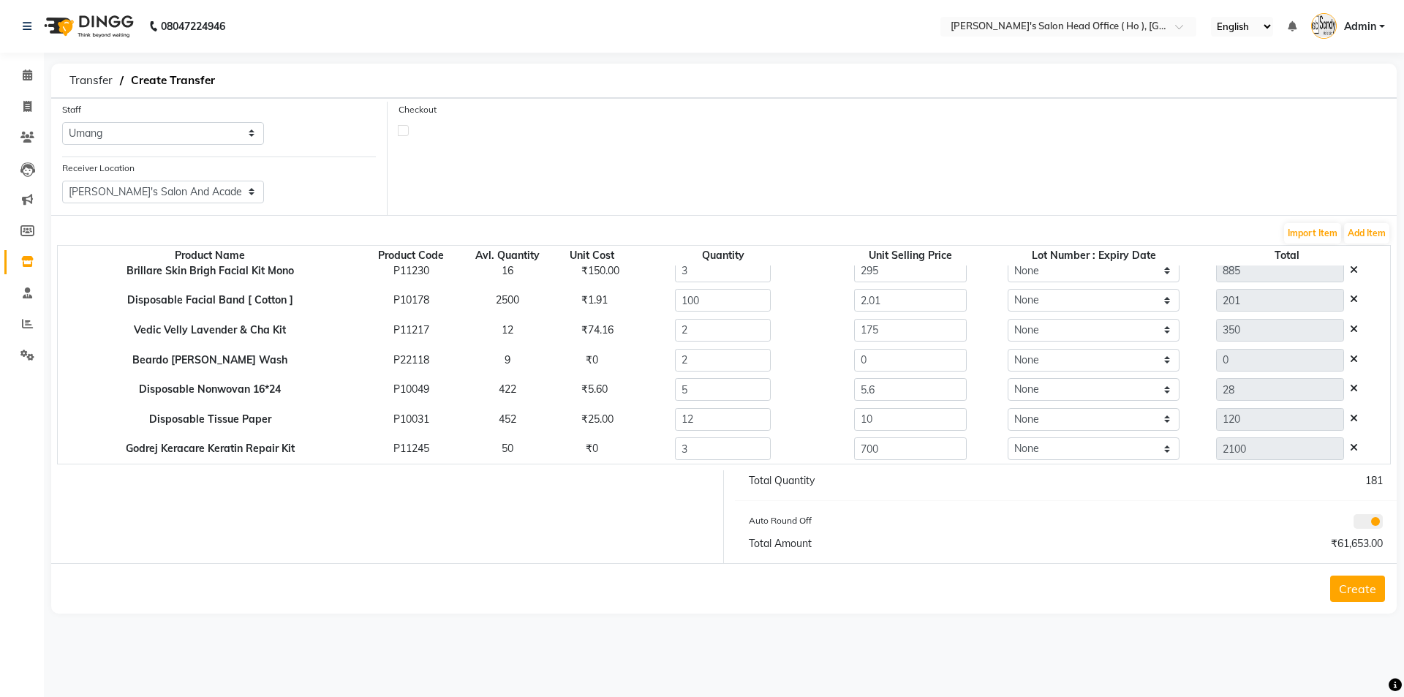
click at [1351, 593] on button "Create" at bounding box center [1357, 589] width 55 height 26
